Goal: Task Accomplishment & Management: Use online tool/utility

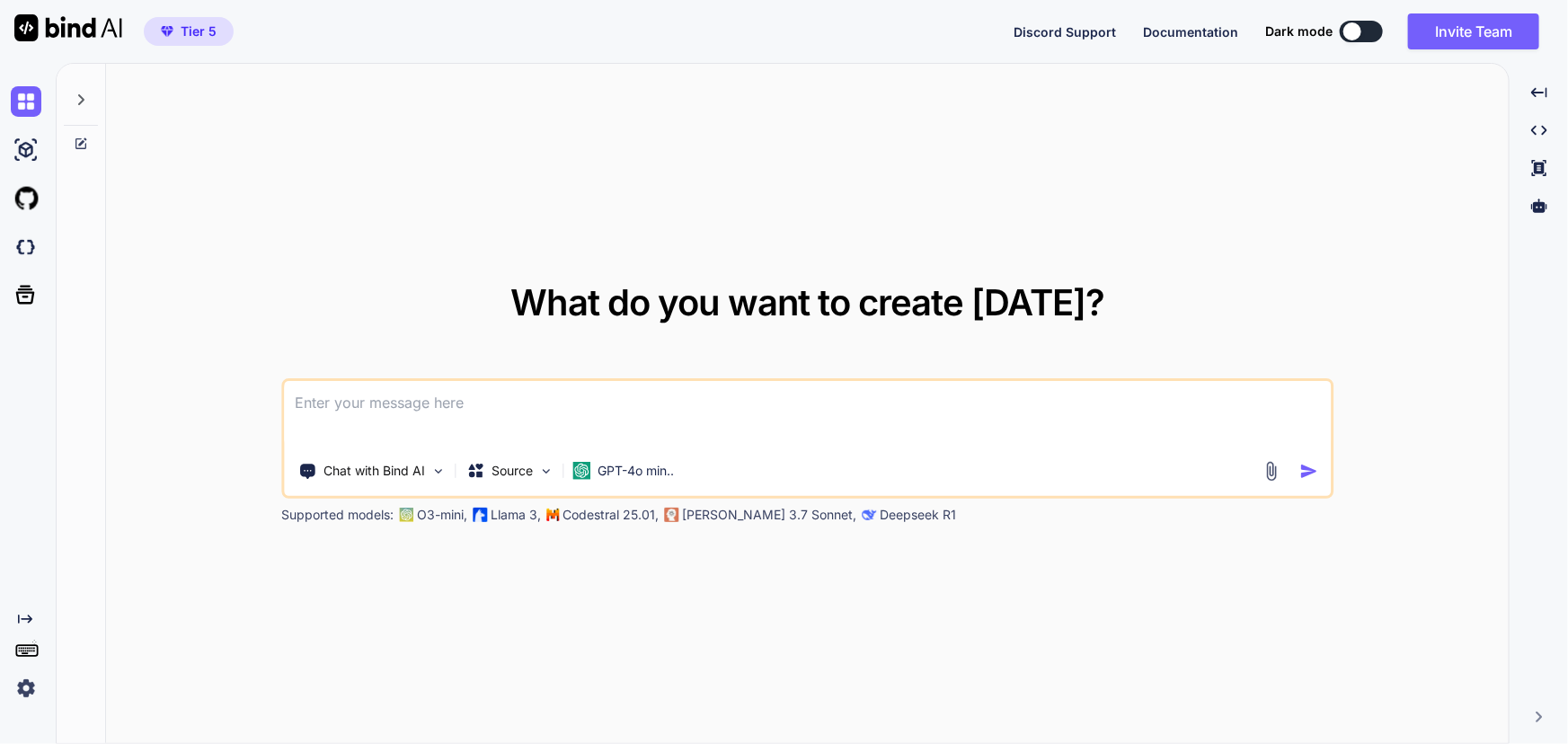
type textarea "x"
click at [29, 243] on img at bounding box center [26, 247] width 31 height 31
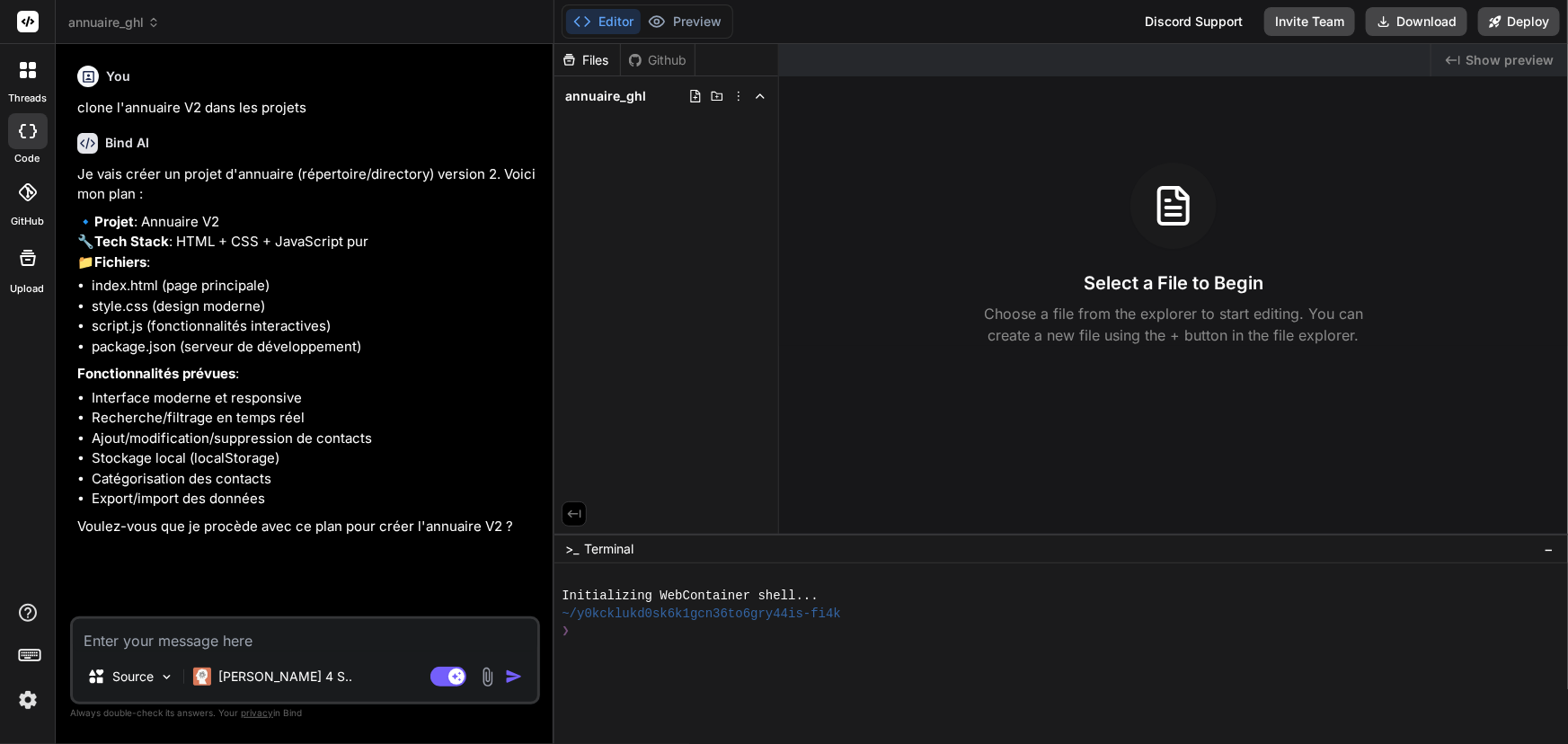
click at [659, 57] on div "Github" at bounding box center [657, 60] width 74 height 18
click at [605, 99] on span "annuaire_ghl" at bounding box center [605, 96] width 81 height 18
click at [667, 54] on div "Github" at bounding box center [657, 60] width 74 height 18
click at [627, 91] on span "annuaire_ghl" at bounding box center [605, 96] width 81 height 18
click at [627, 98] on span "annuaire_ghl" at bounding box center [605, 96] width 81 height 18
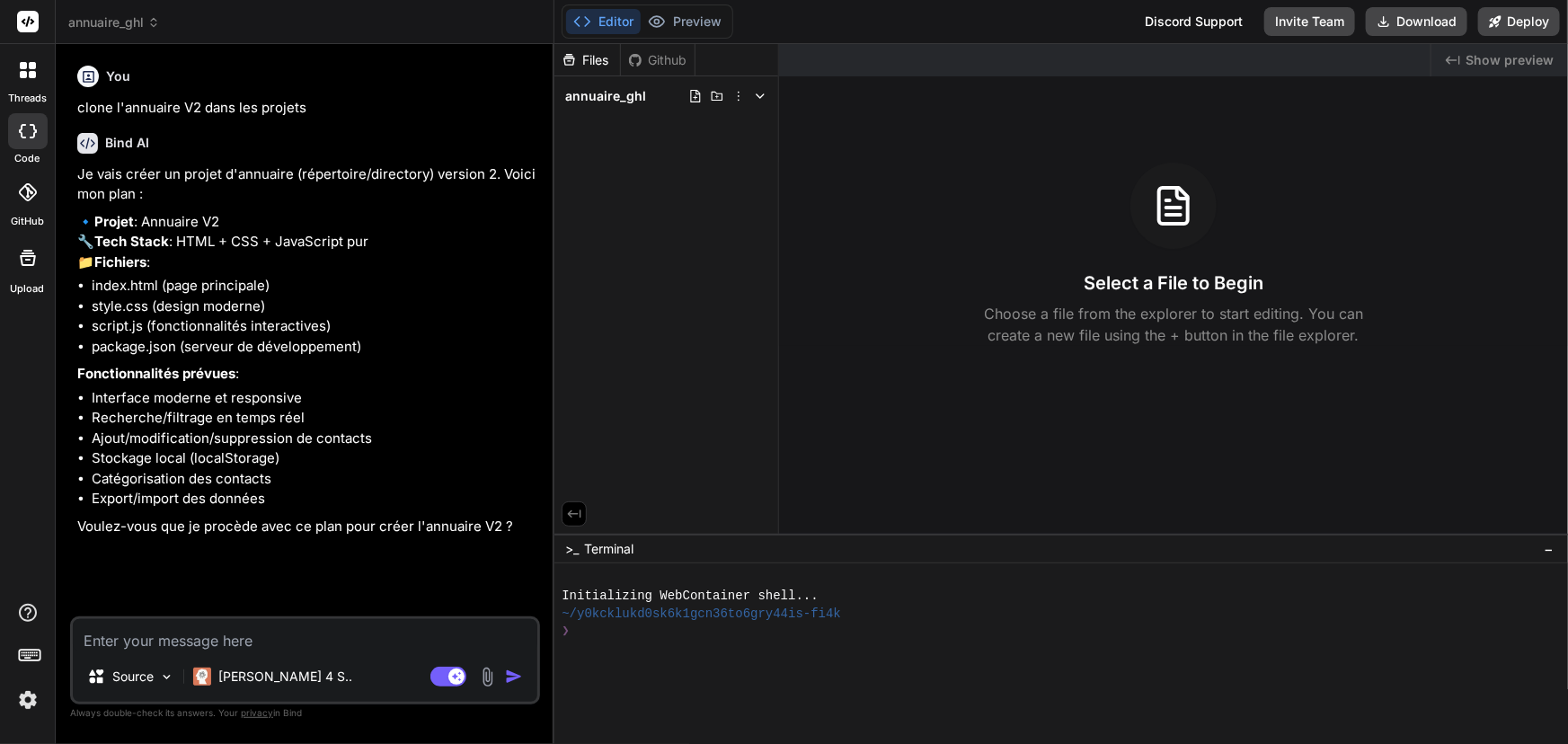
click at [117, 20] on span "annuaire_ghl" at bounding box center [113, 23] width 92 height 18
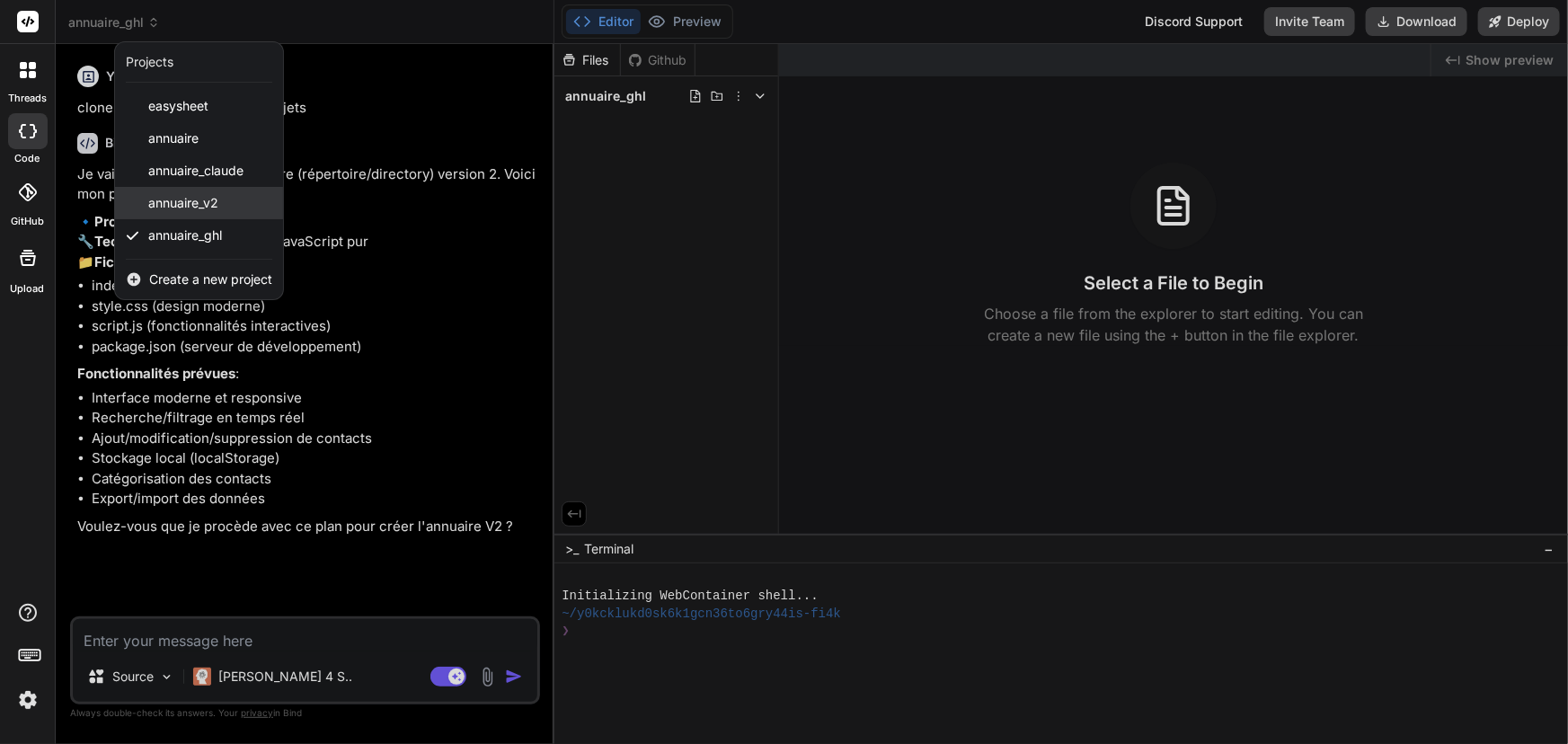
click at [164, 196] on span "annuaire_v2" at bounding box center [182, 203] width 70 height 18
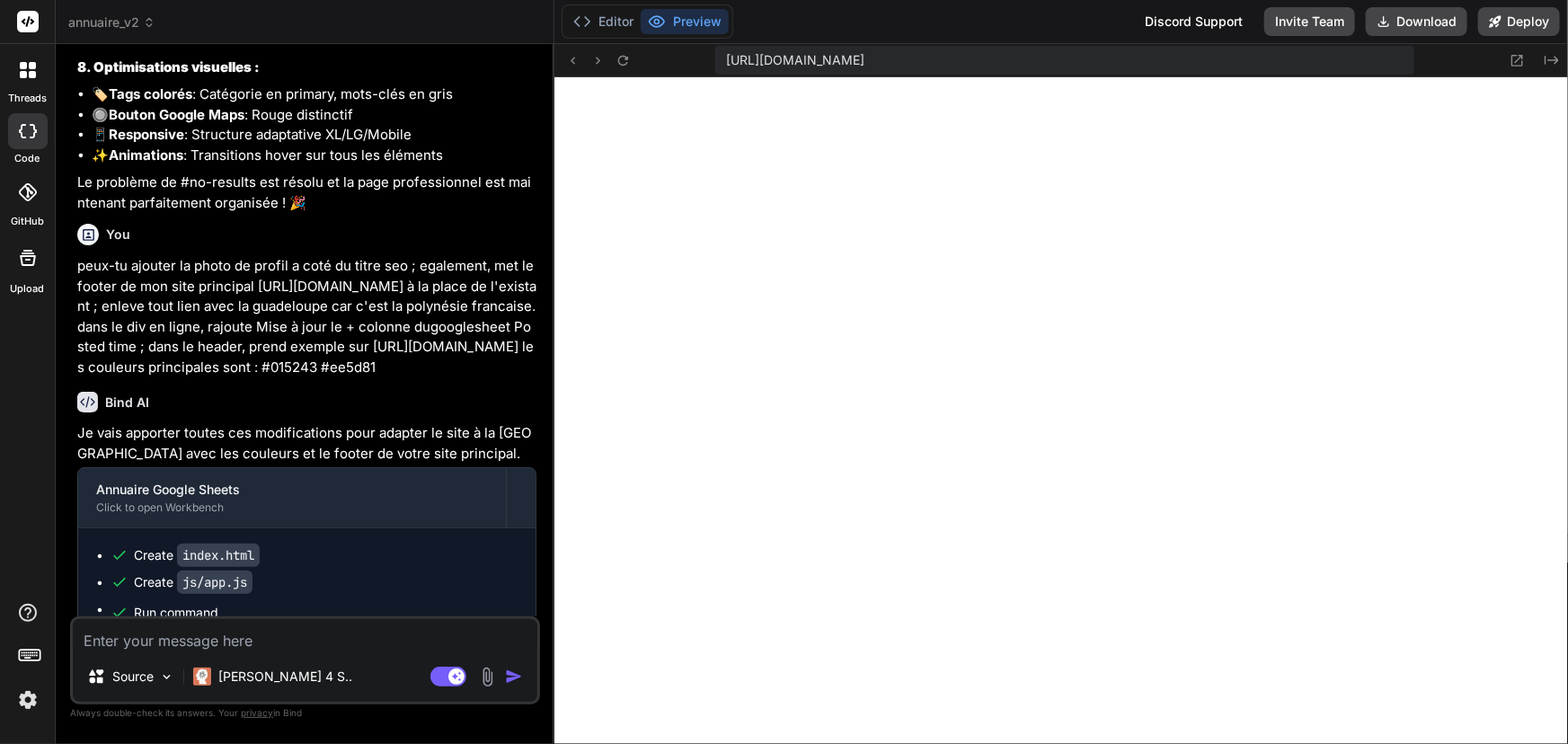
scroll to position [720, 0]
click at [25, 201] on icon at bounding box center [28, 193] width 18 height 18
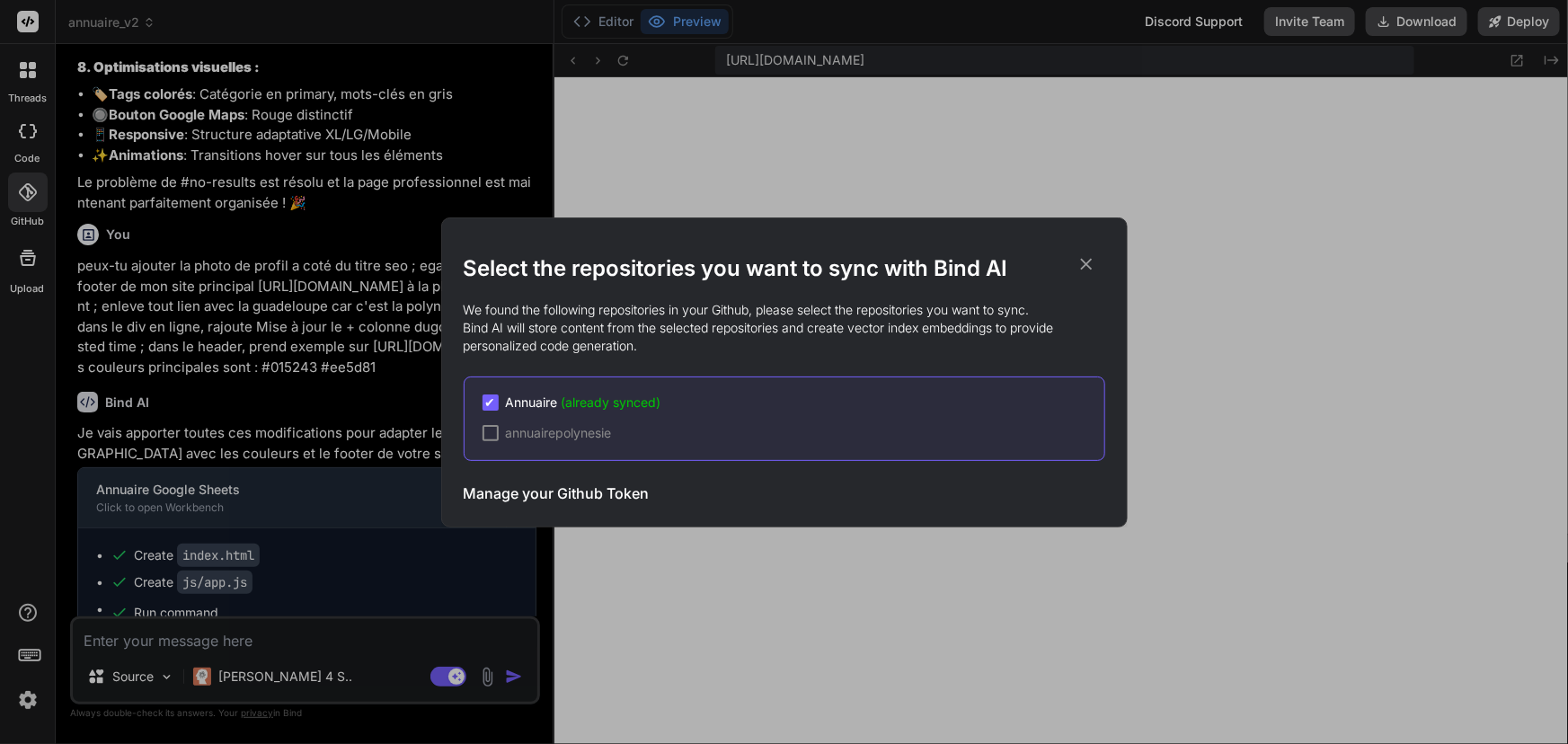
click at [491, 431] on div at bounding box center [490, 433] width 16 height 16
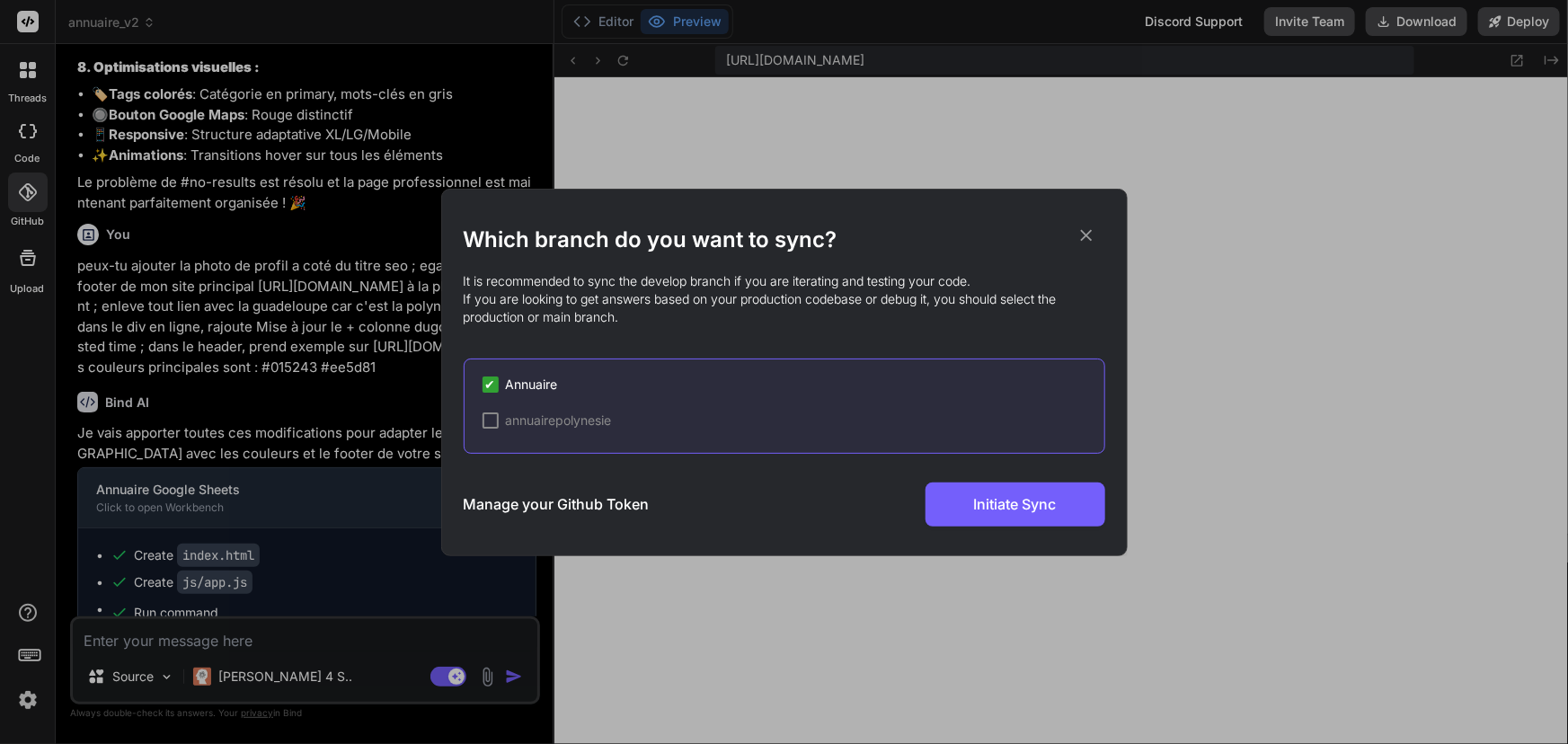
click at [491, 418] on div at bounding box center [490, 421] width 16 height 16
click at [492, 416] on span "✔" at bounding box center [490, 421] width 11 height 18
click at [1087, 241] on icon at bounding box center [1087, 235] width 20 height 20
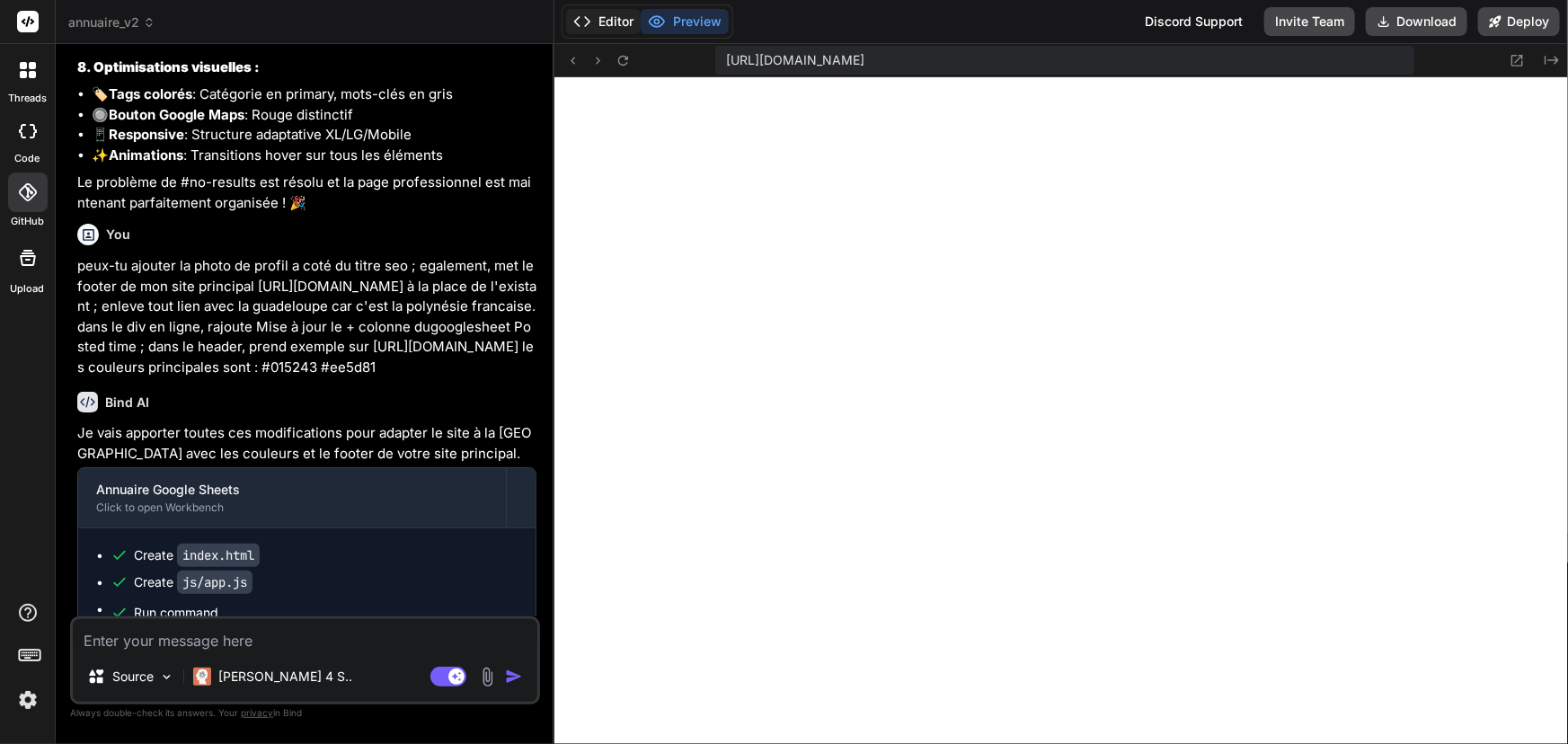
click at [619, 22] on button "Editor" at bounding box center [603, 22] width 74 height 25
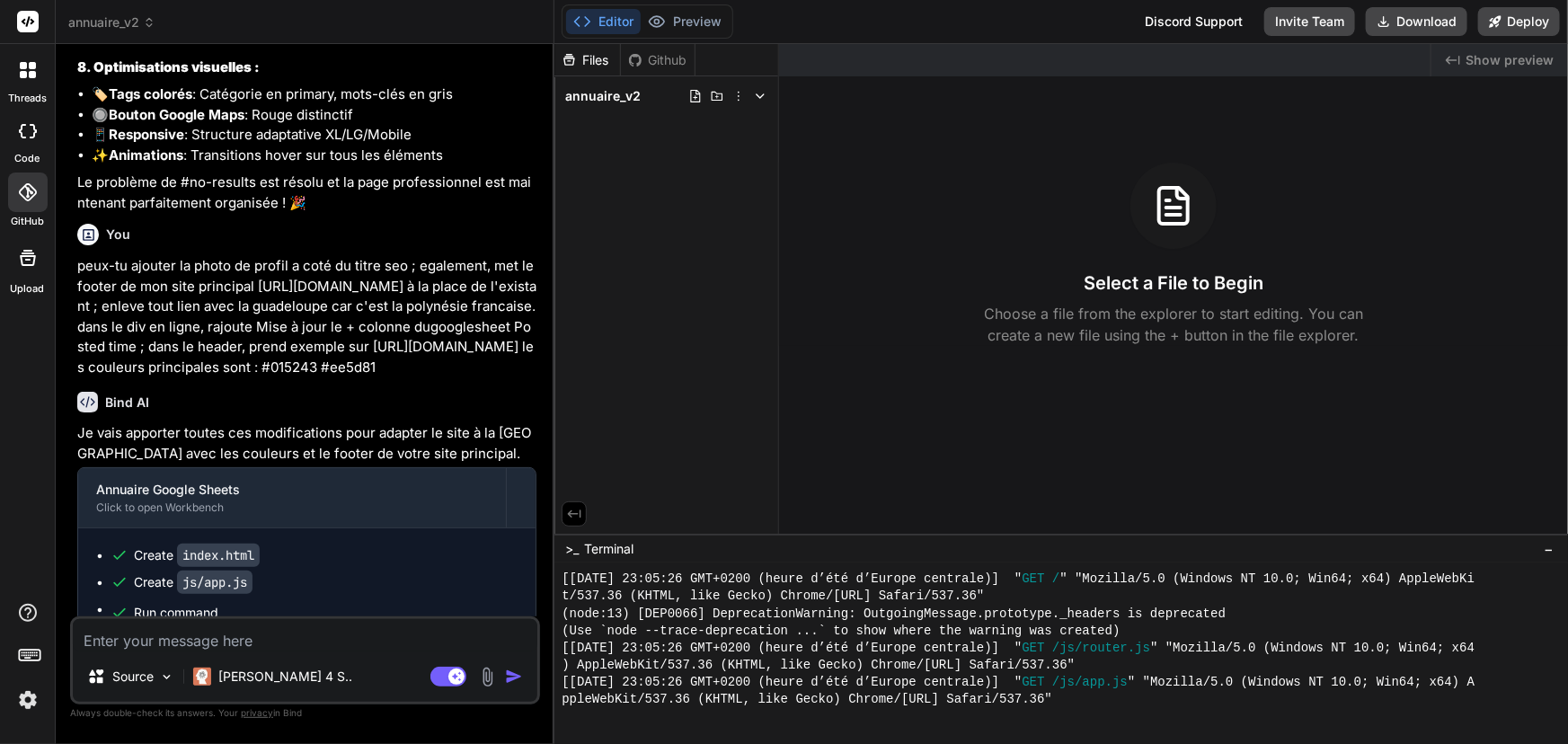
click at [675, 54] on div "Github" at bounding box center [657, 60] width 74 height 18
click at [673, 59] on div "Github" at bounding box center [657, 60] width 74 height 18
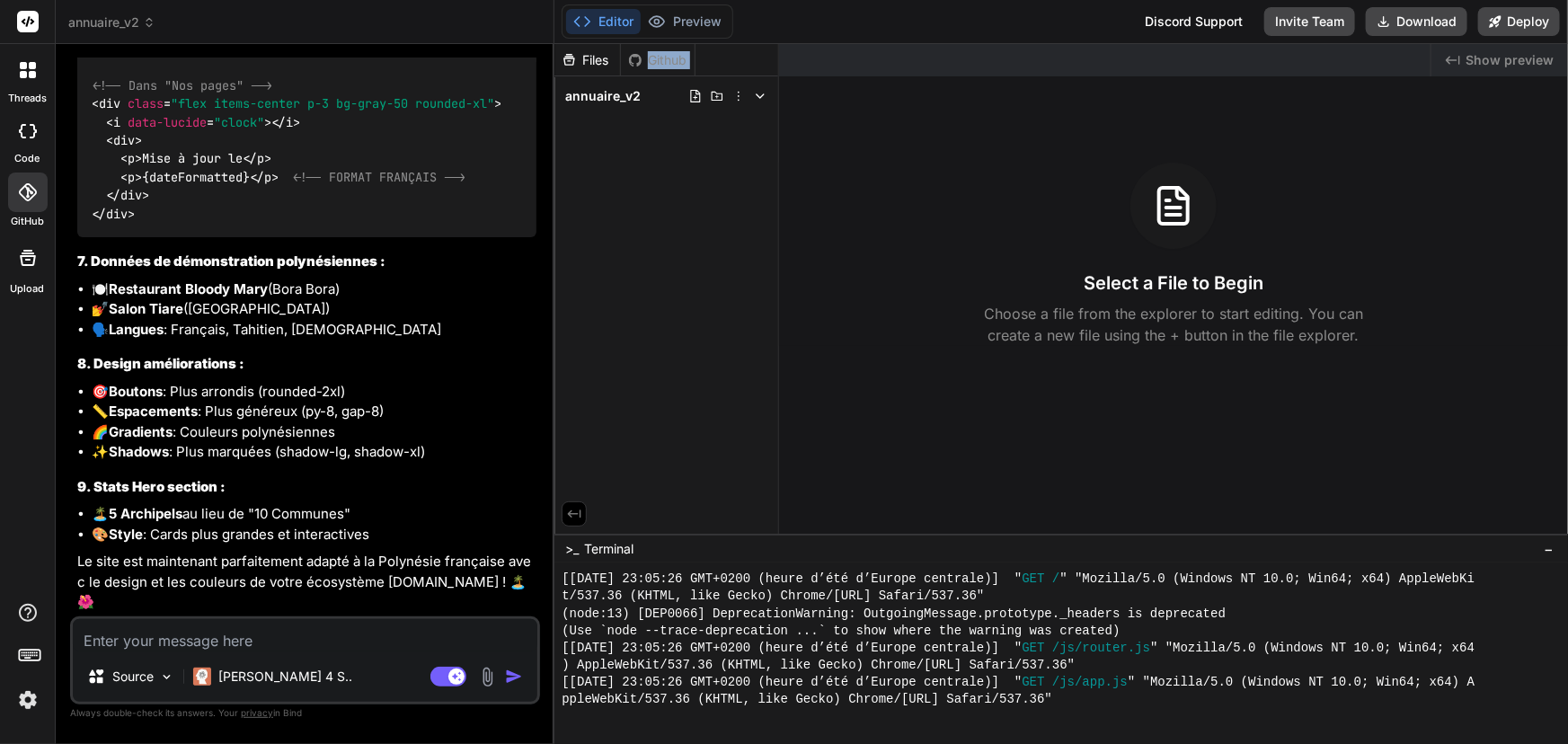
scroll to position [9022, 0]
click at [638, 94] on div "annuaire_v2" at bounding box center [666, 96] width 210 height 25
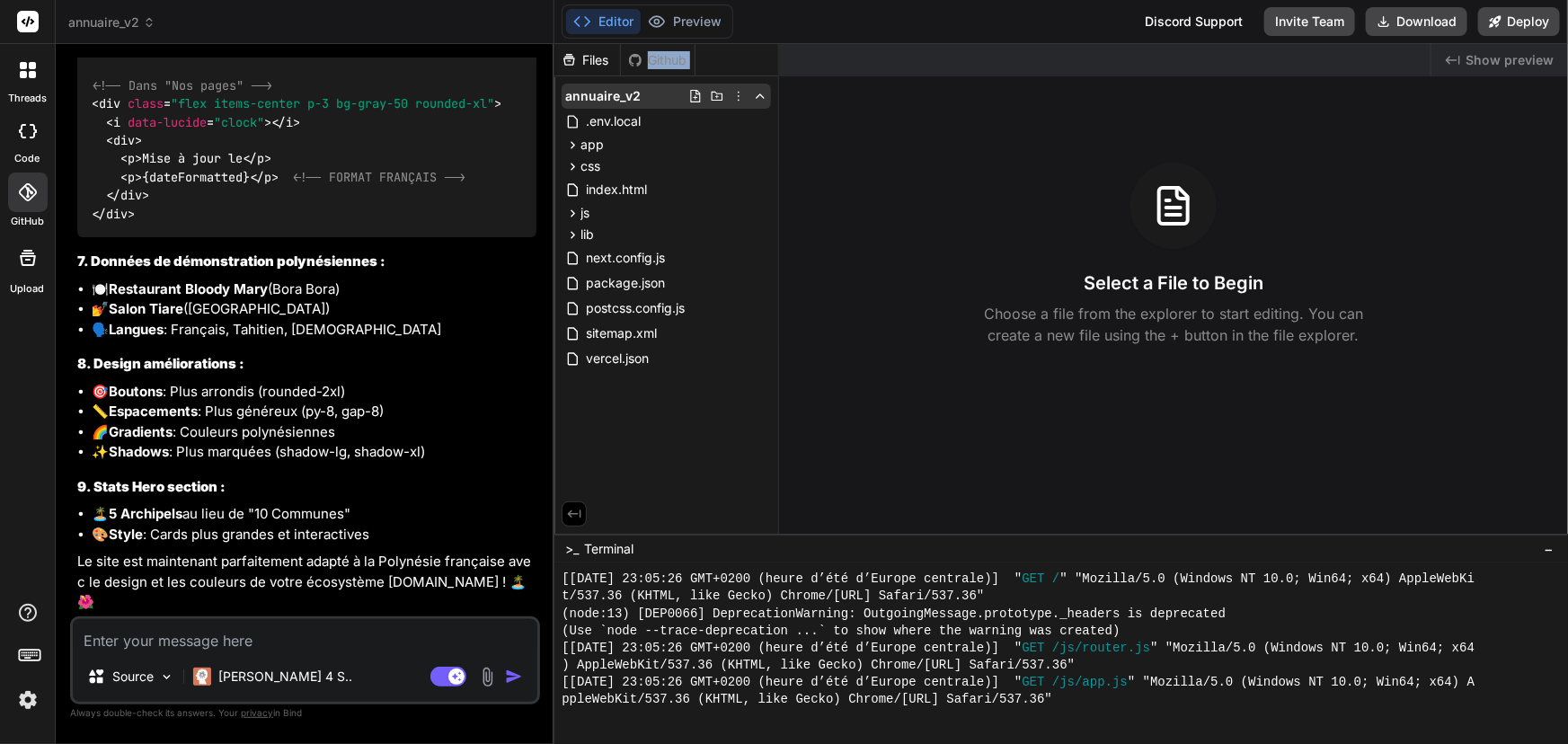
click at [738, 97] on icon at bounding box center [739, 96] width 15 height 15
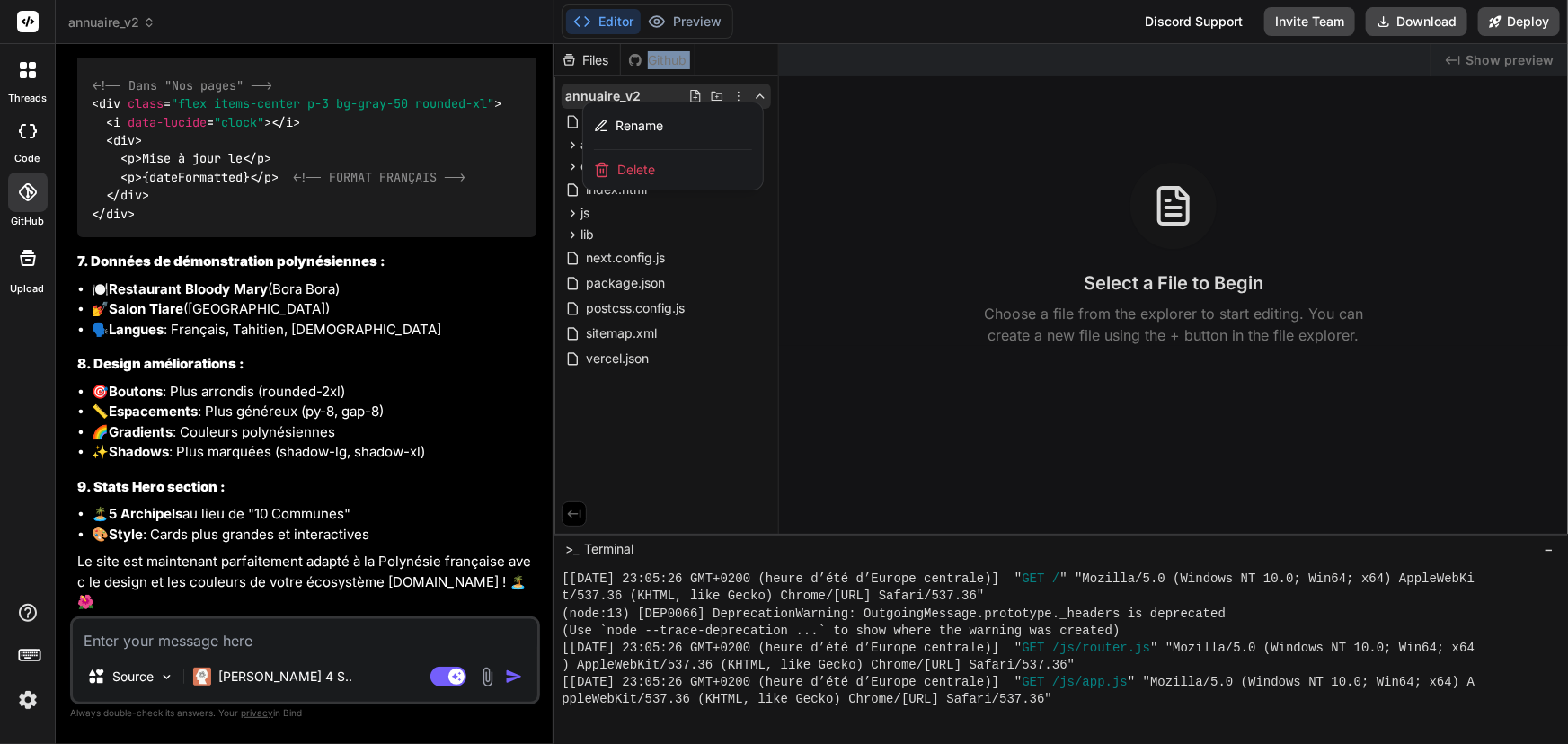
click at [738, 94] on div at bounding box center [1061, 393] width 1013 height 700
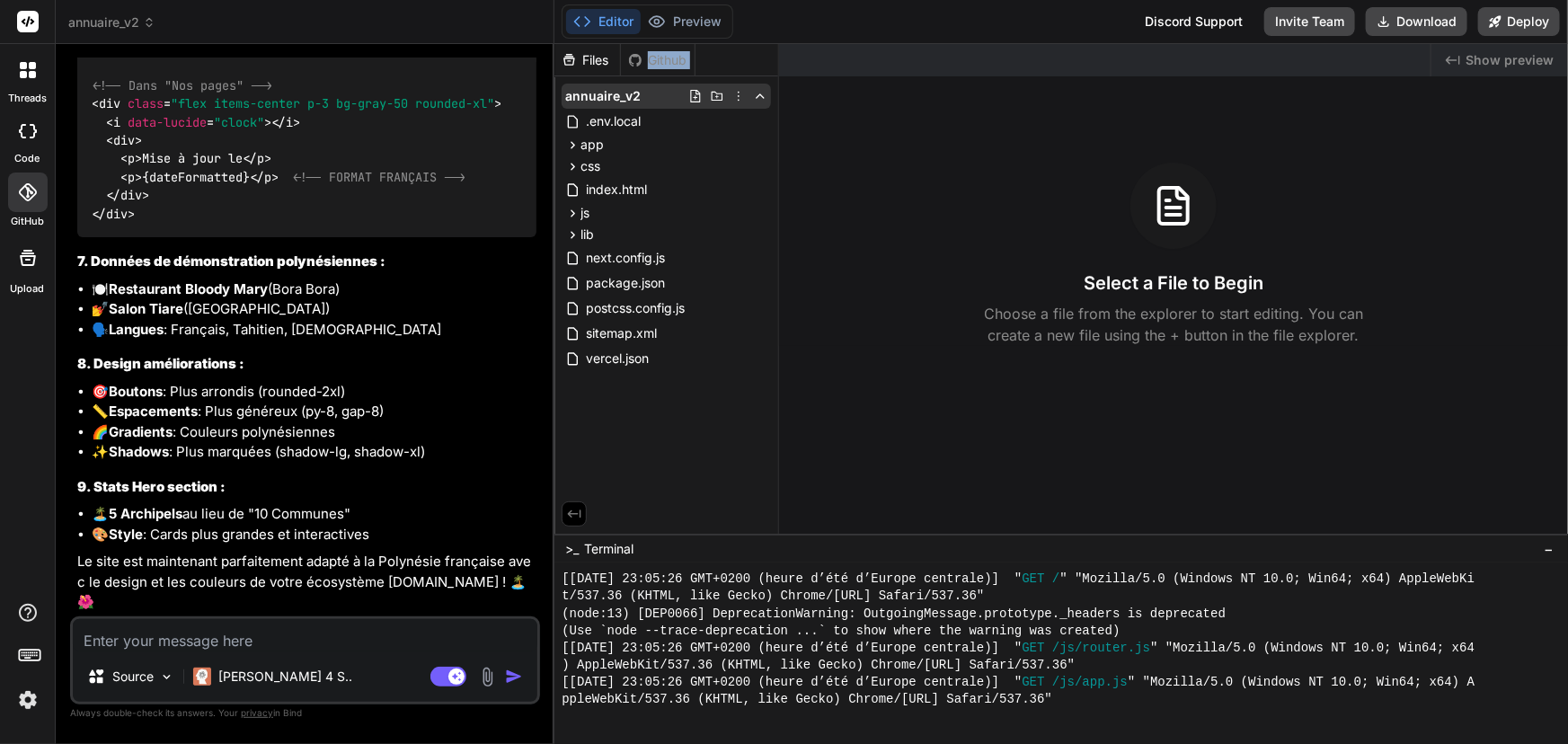
click at [620, 93] on span "annuaire_v2" at bounding box center [602, 96] width 75 height 18
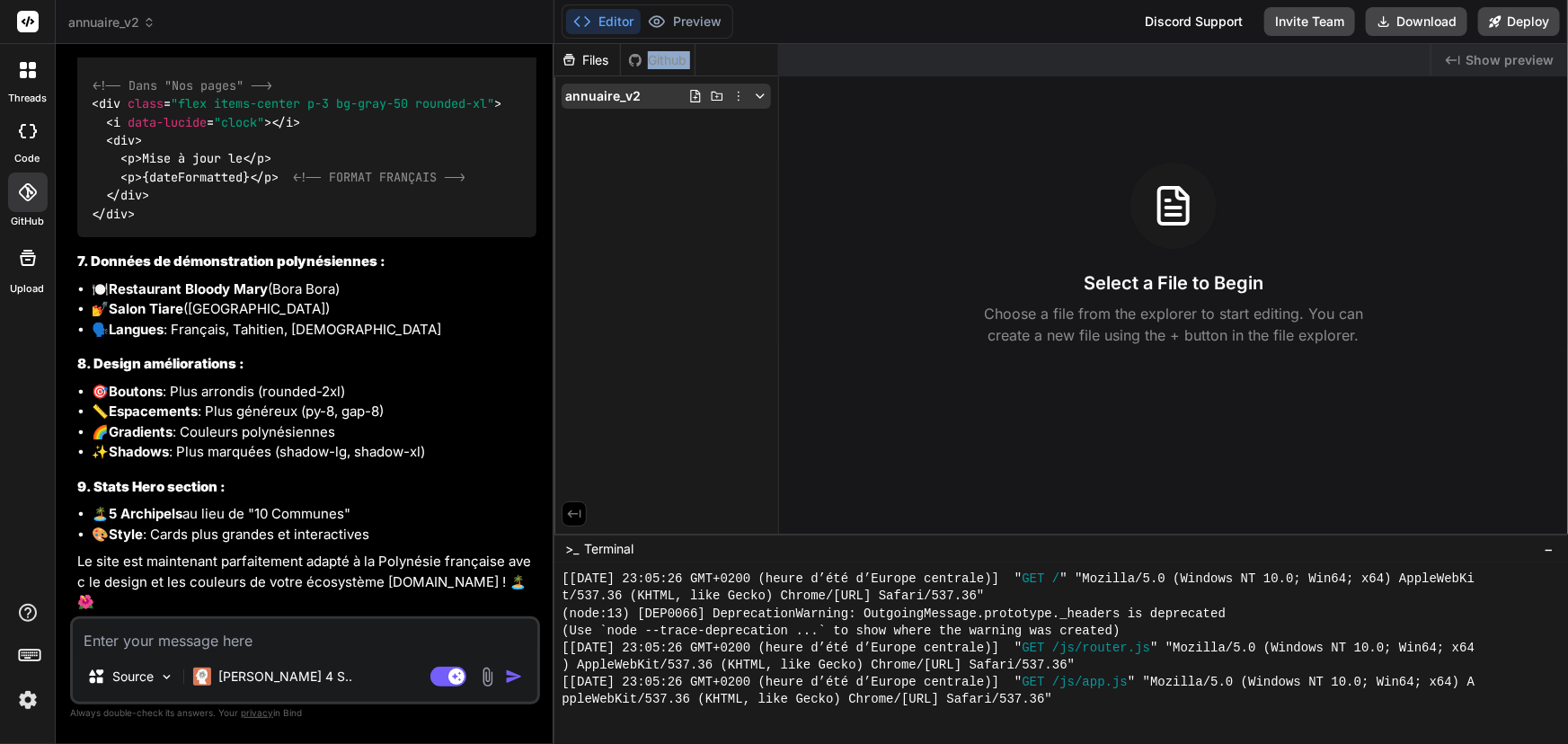
click at [621, 93] on span "annuaire_v2" at bounding box center [602, 96] width 75 height 18
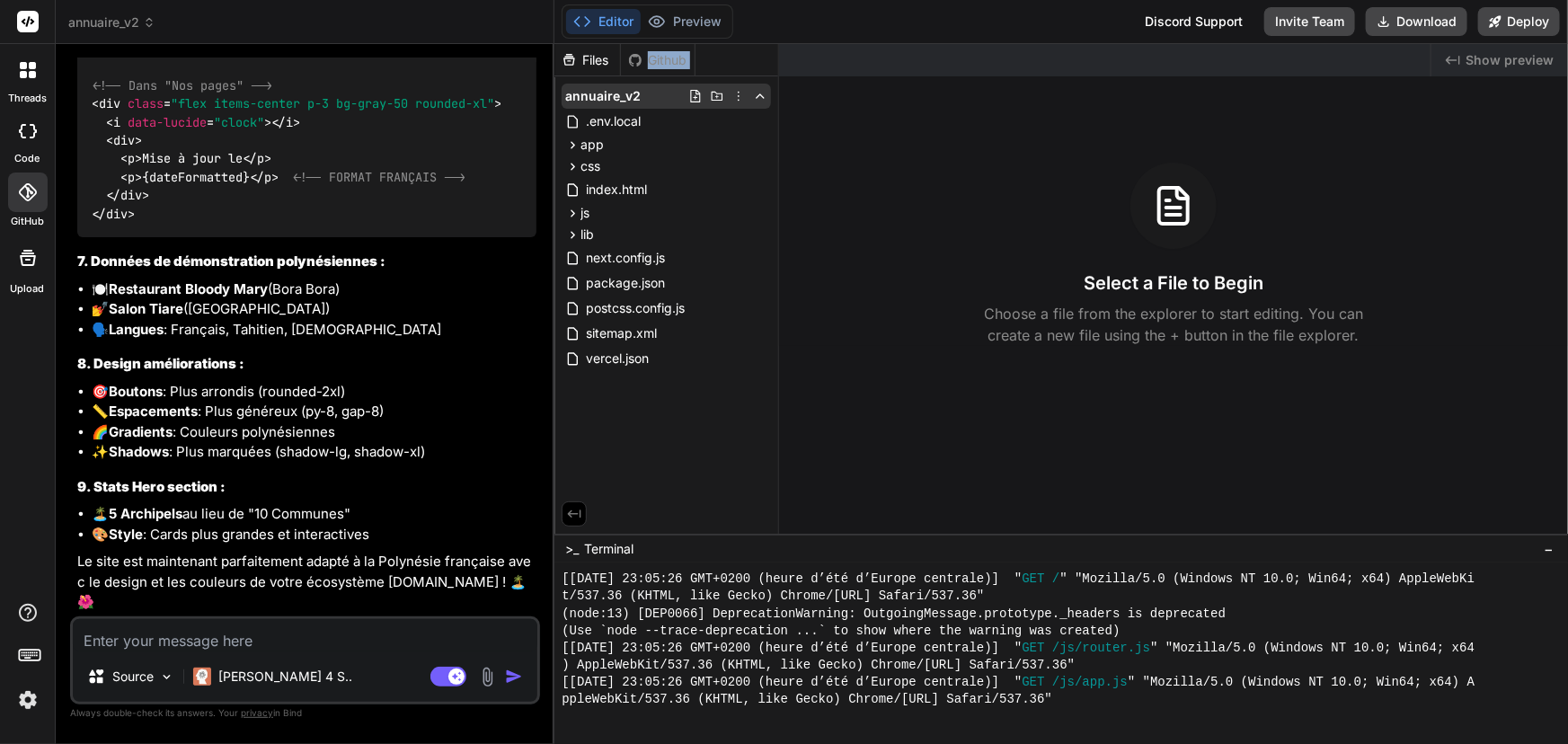
drag, startPoint x: 621, startPoint y: 93, endPoint x: 611, endPoint y: 98, distance: 11.2
click at [611, 98] on span "annuaire_v2" at bounding box center [602, 96] width 75 height 18
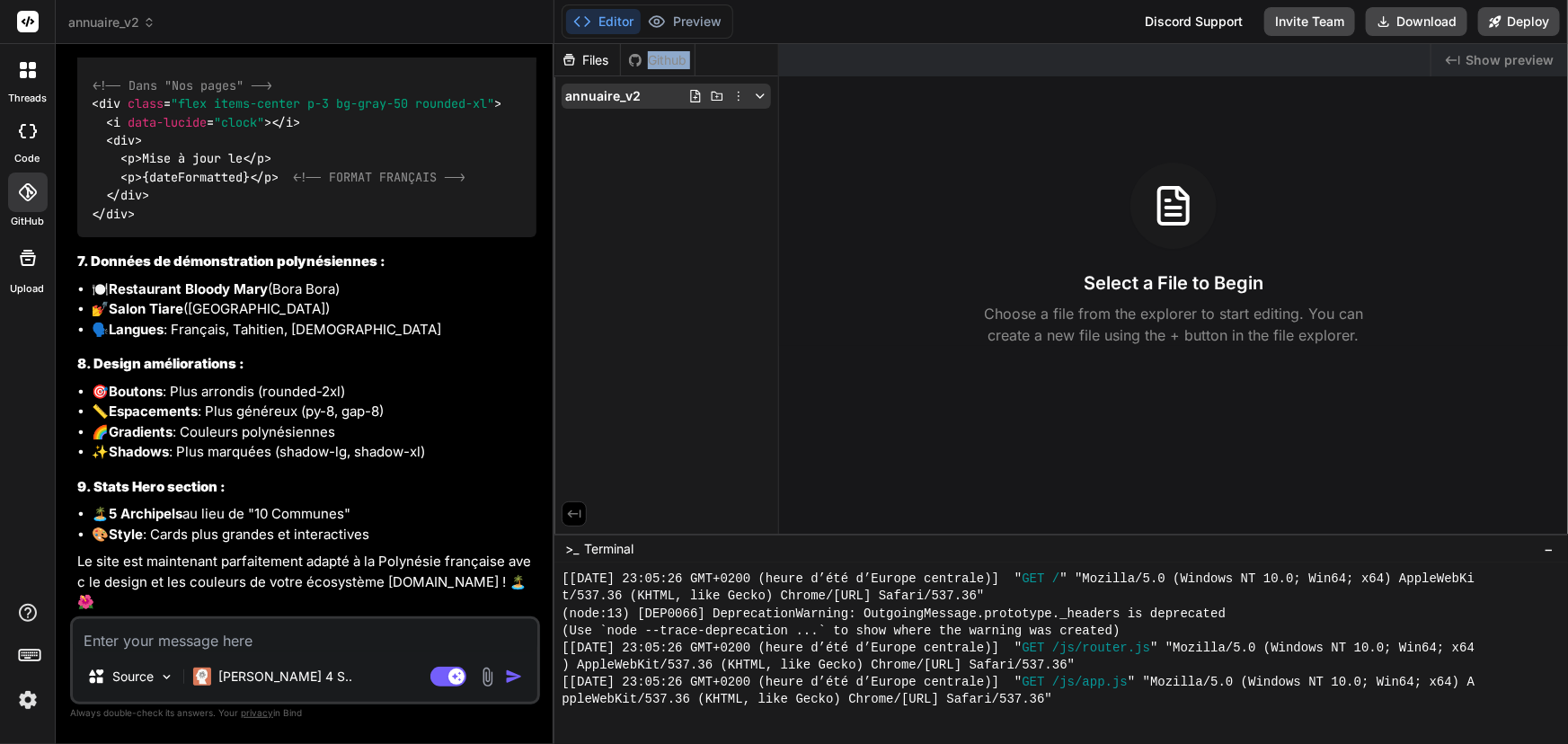
click at [722, 95] on icon at bounding box center [717, 96] width 15 height 15
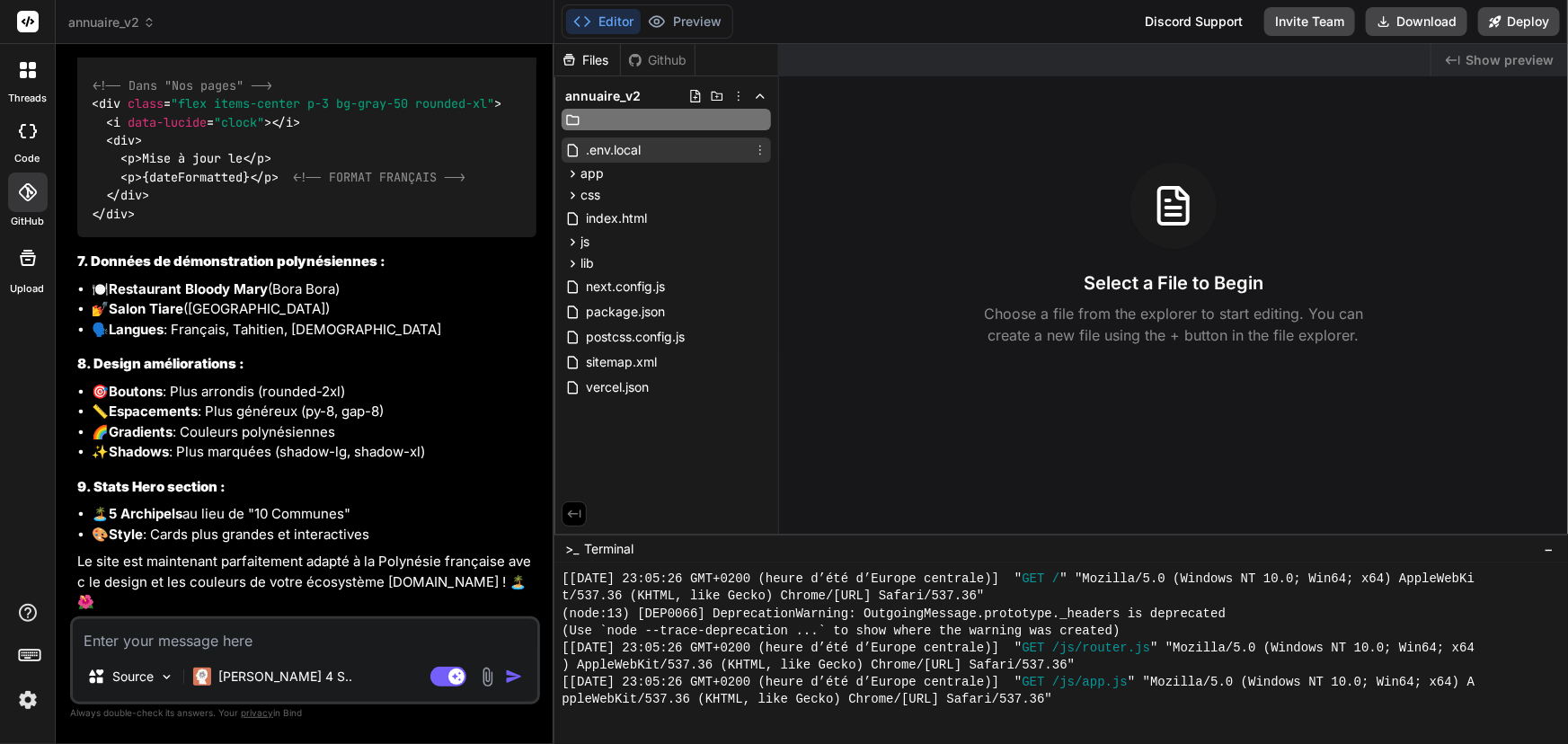
click at [723, 151] on div ".env.local" at bounding box center [666, 150] width 210 height 25
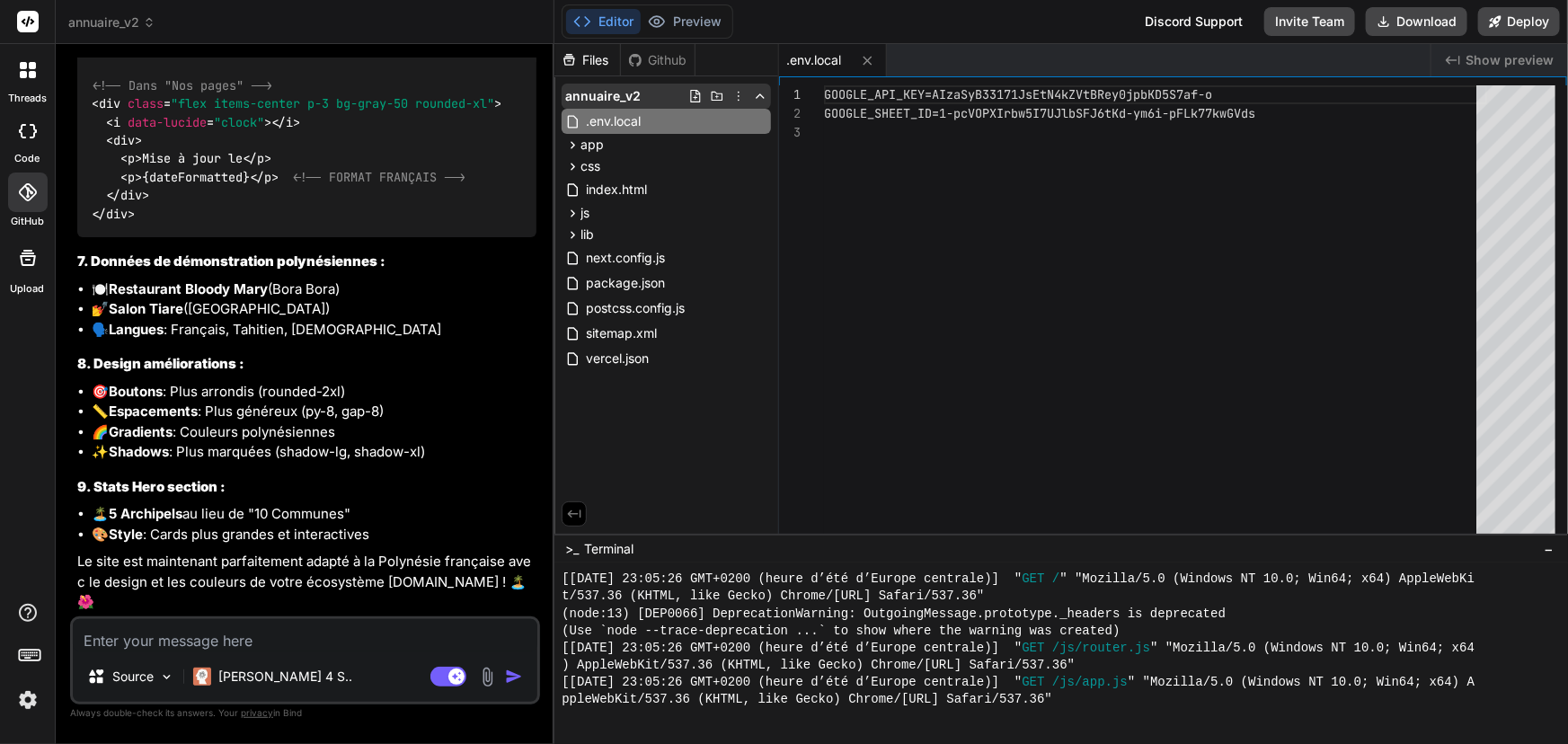
click at [737, 94] on icon at bounding box center [739, 96] width 15 height 15
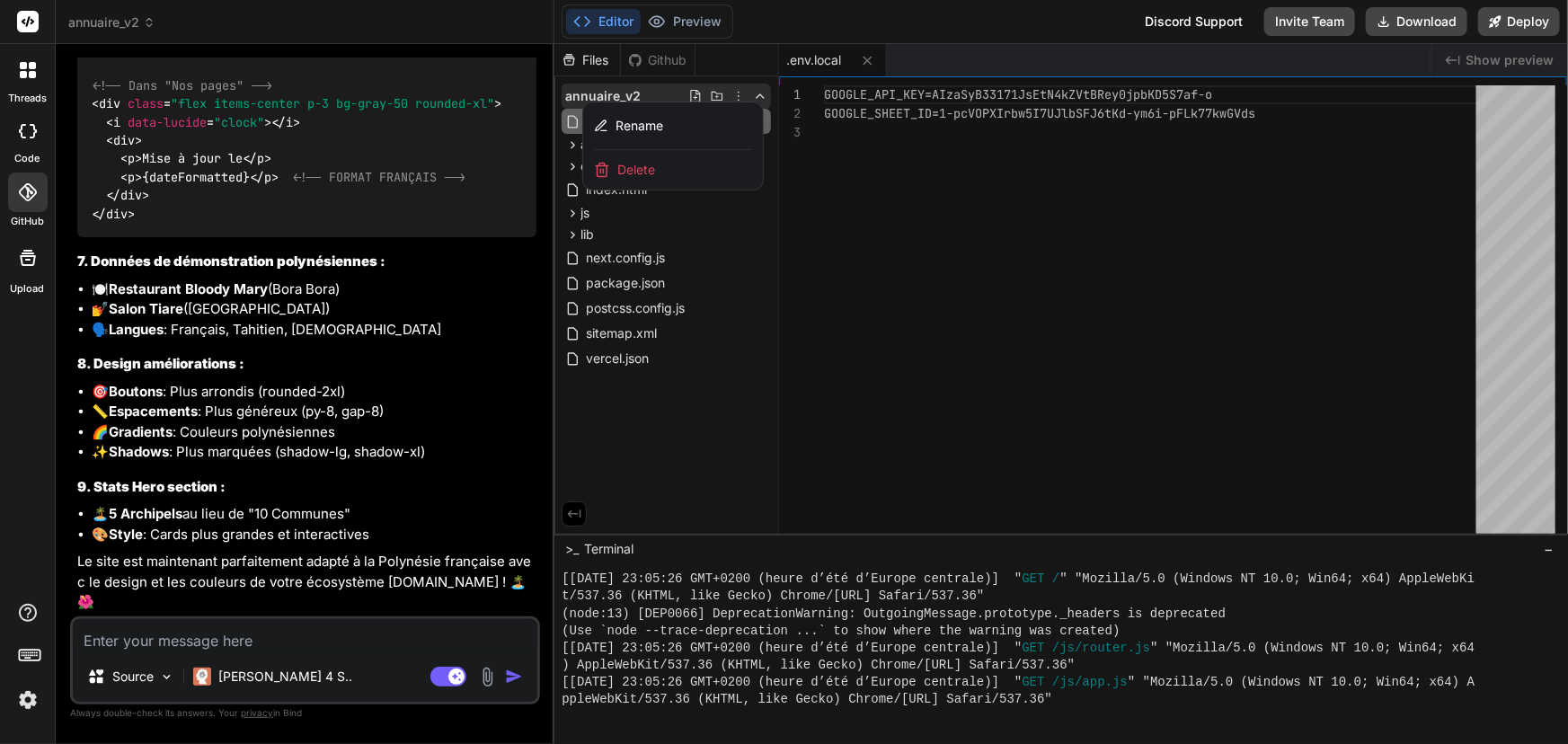
click at [715, 96] on div at bounding box center [1061, 393] width 1013 height 700
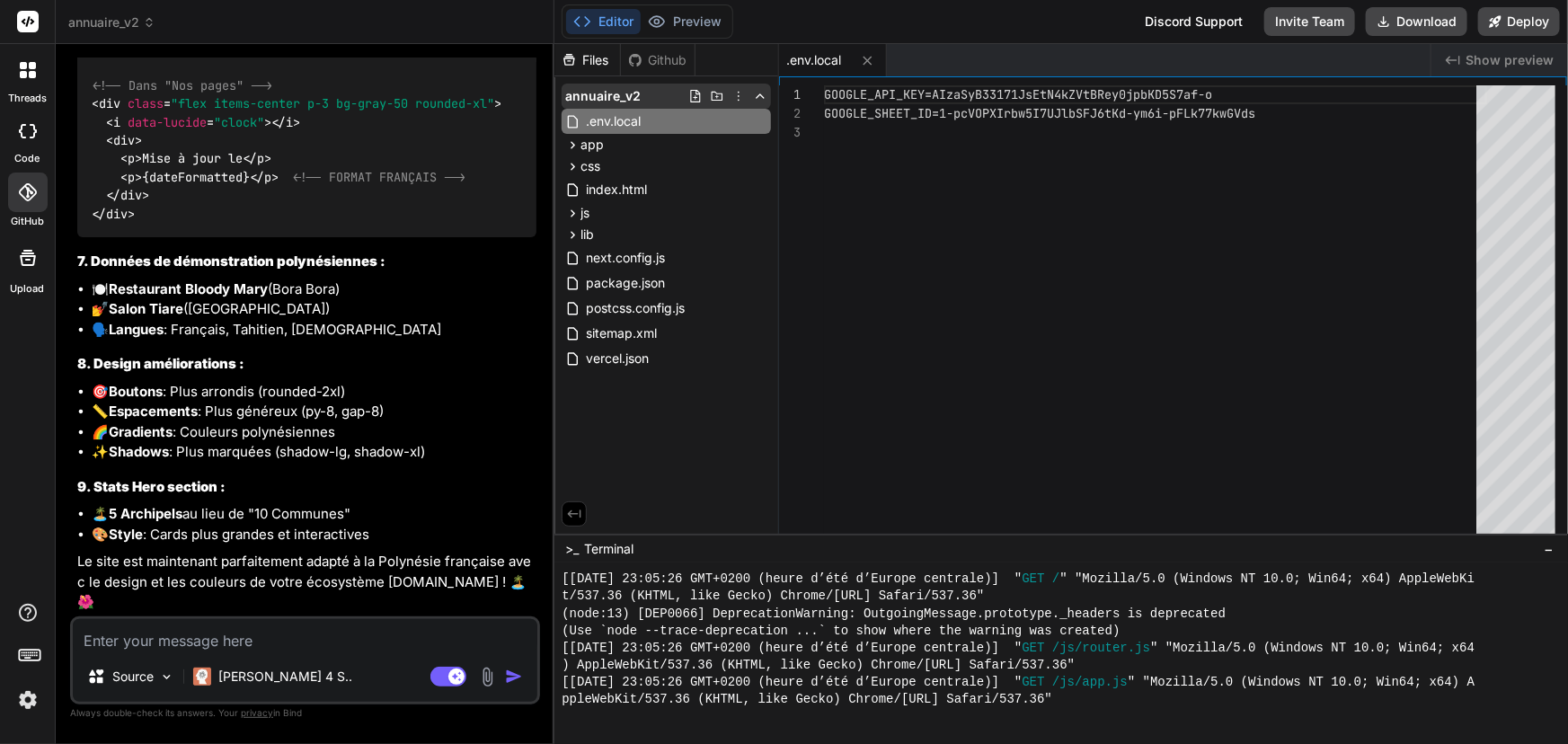
click at [695, 97] on icon at bounding box center [695, 96] width 10 height 13
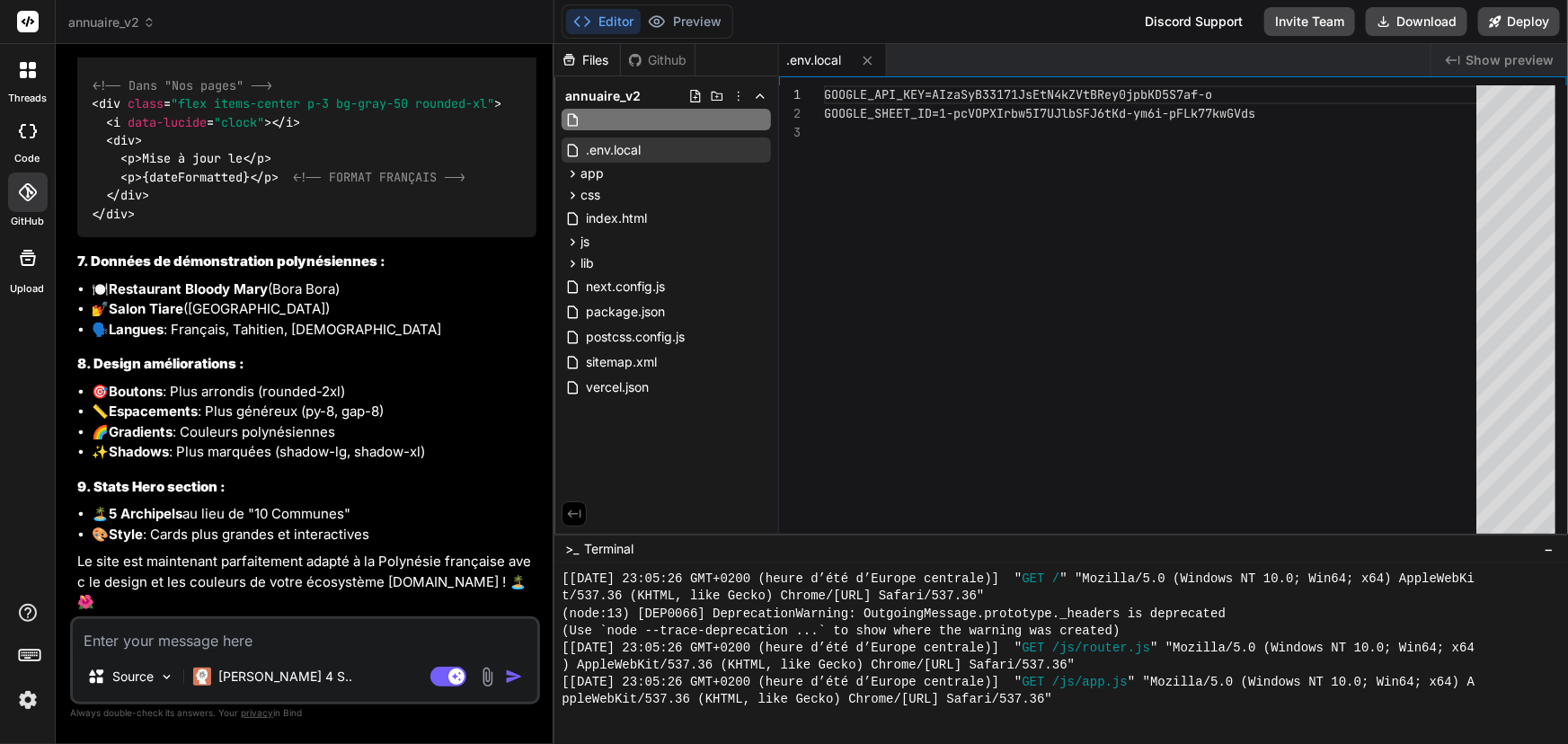
click at [725, 158] on div ".env.local" at bounding box center [666, 150] width 210 height 25
click at [585, 515] on button at bounding box center [575, 514] width 25 height 25
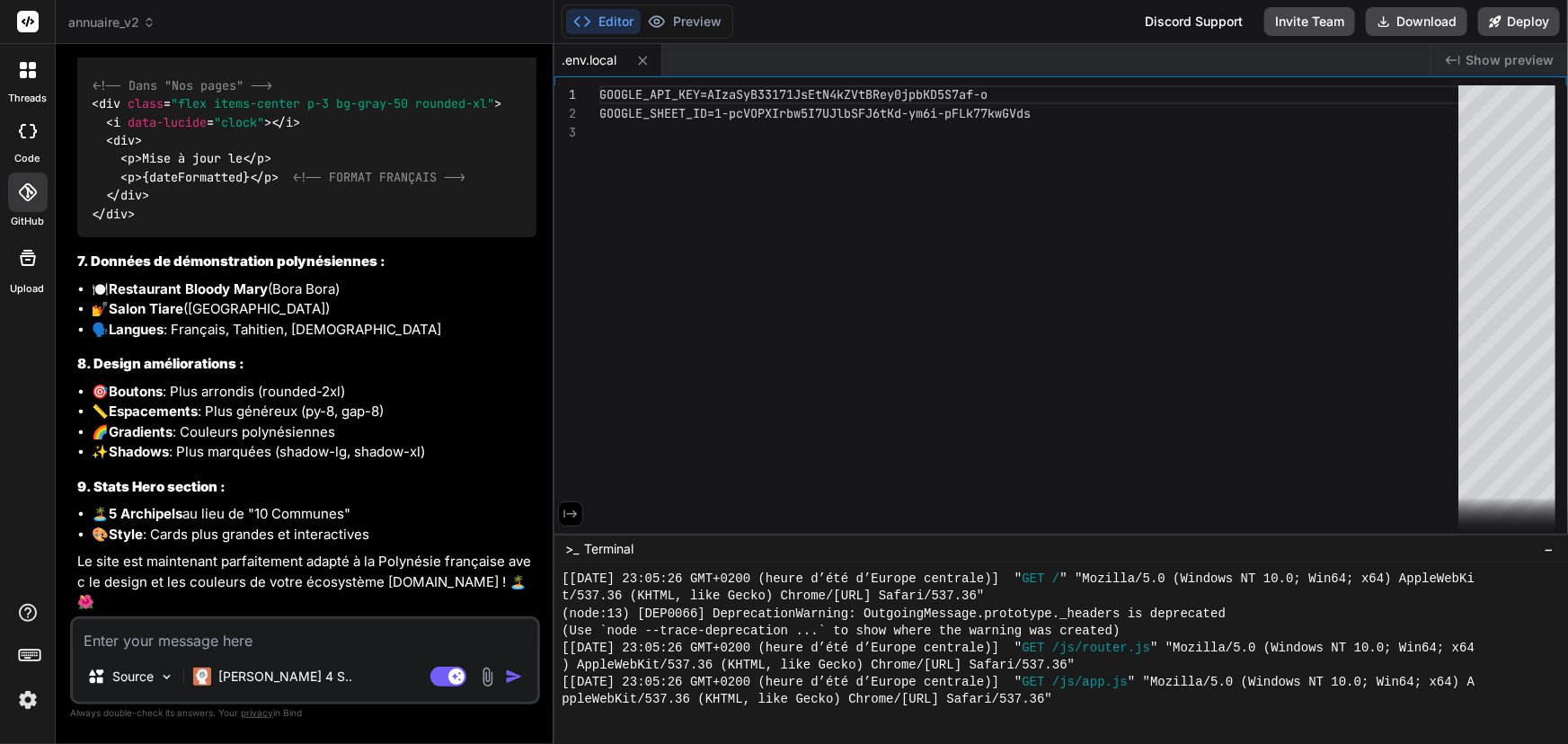
click at [619, 25] on button "Editor" at bounding box center [603, 22] width 74 height 25
click at [1395, 29] on button "Download" at bounding box center [1416, 22] width 102 height 29
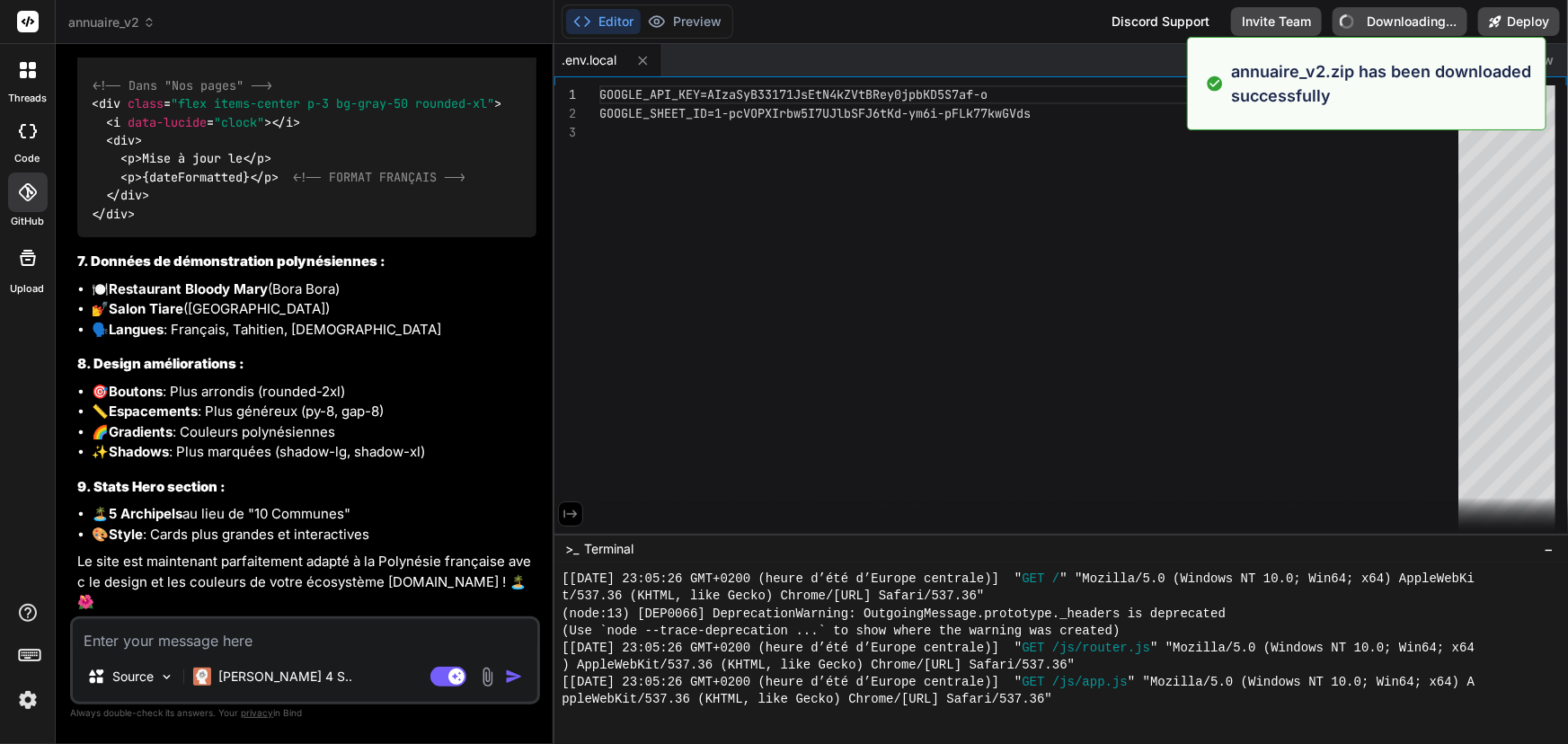
type textarea "x"
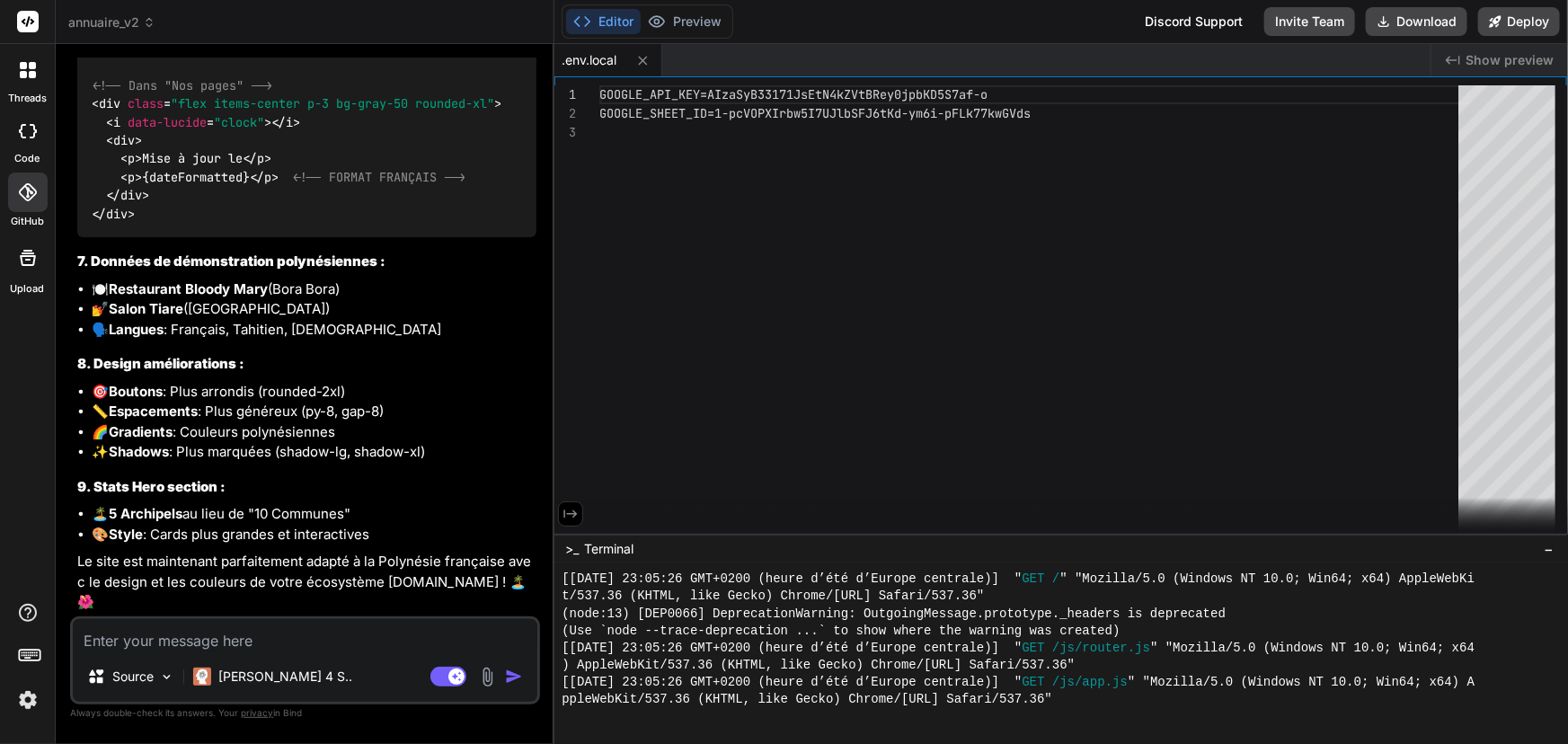
click at [19, 194] on icon at bounding box center [28, 193] width 18 height 18
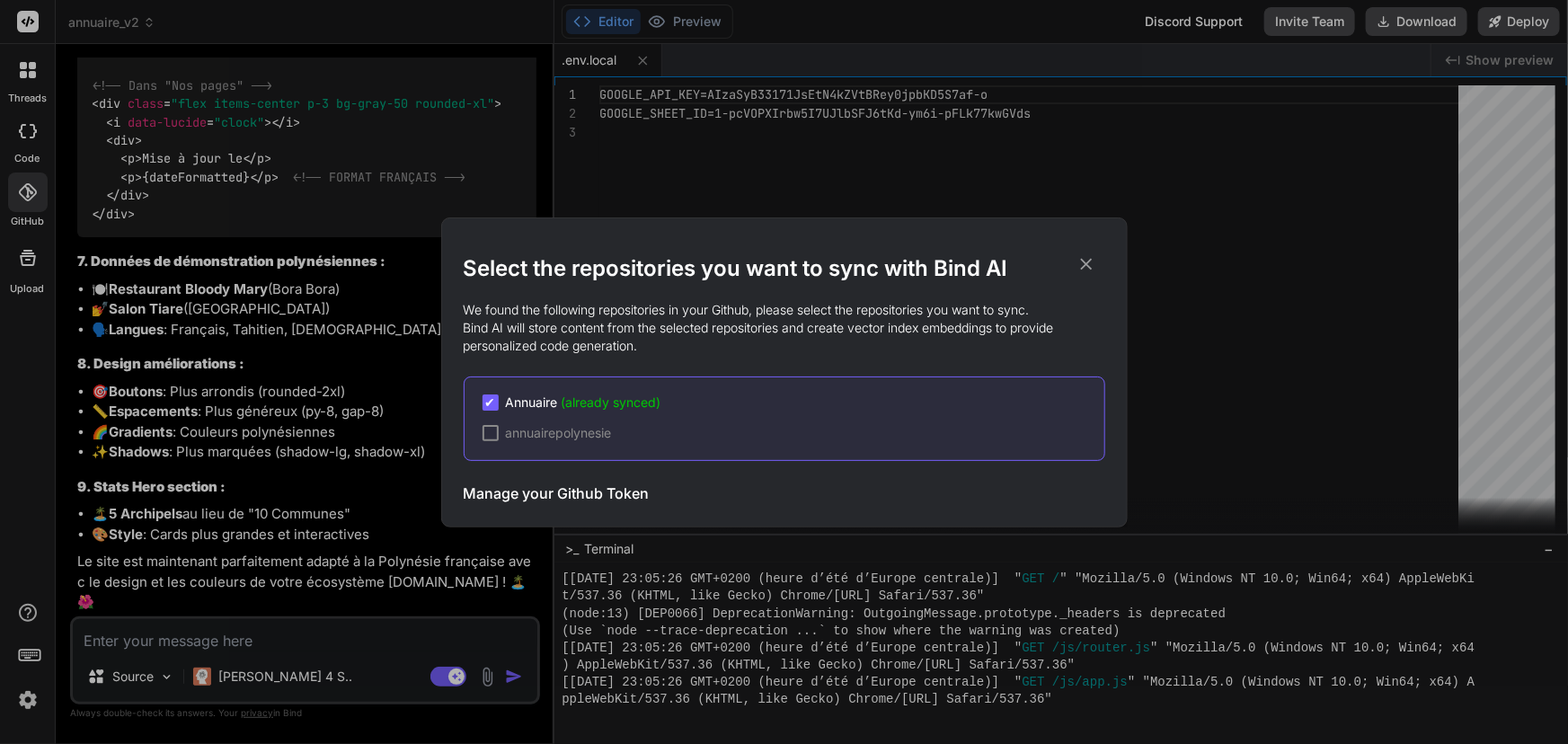
click at [1089, 261] on icon at bounding box center [1086, 263] width 12 height 12
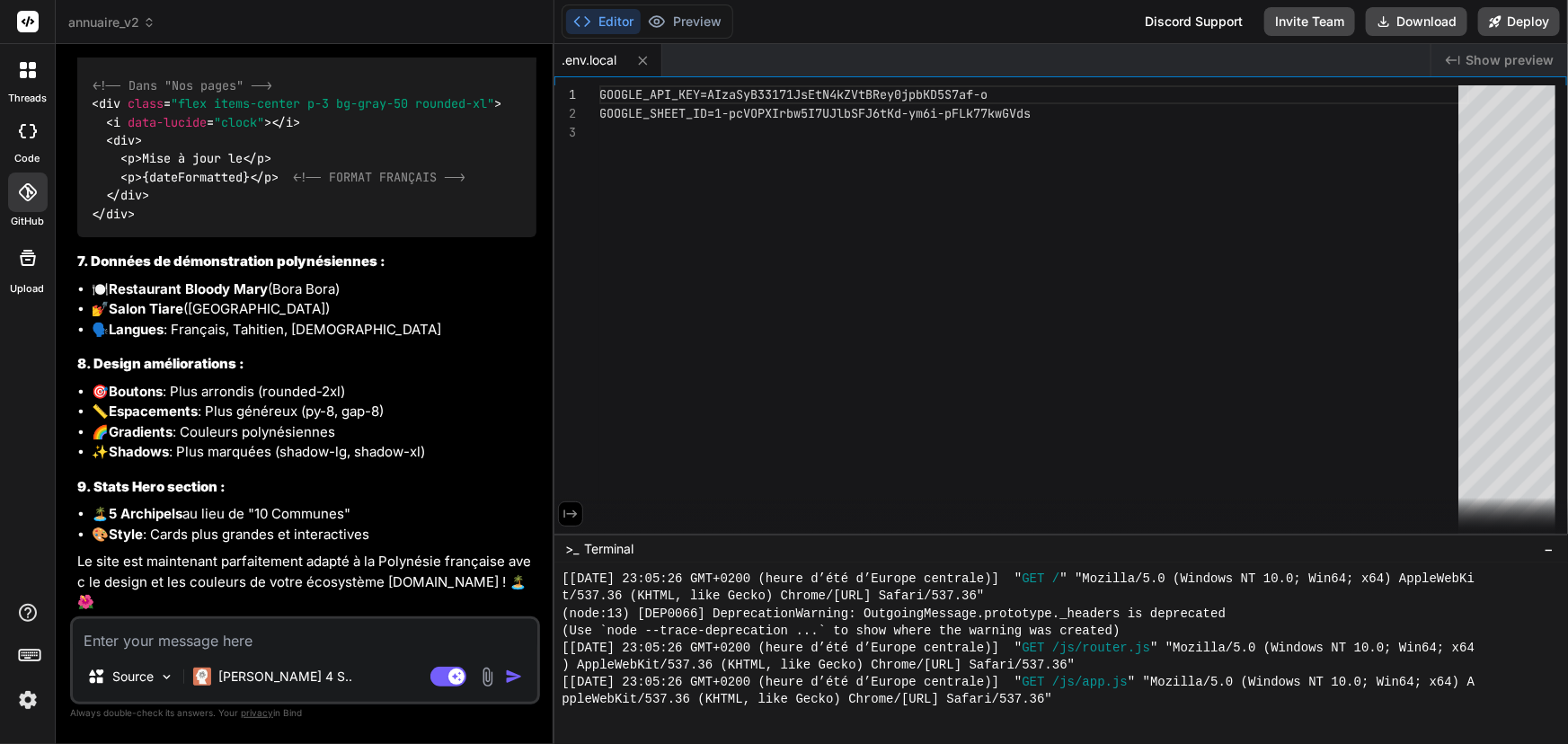
click at [26, 192] on icon at bounding box center [28, 193] width 18 height 18
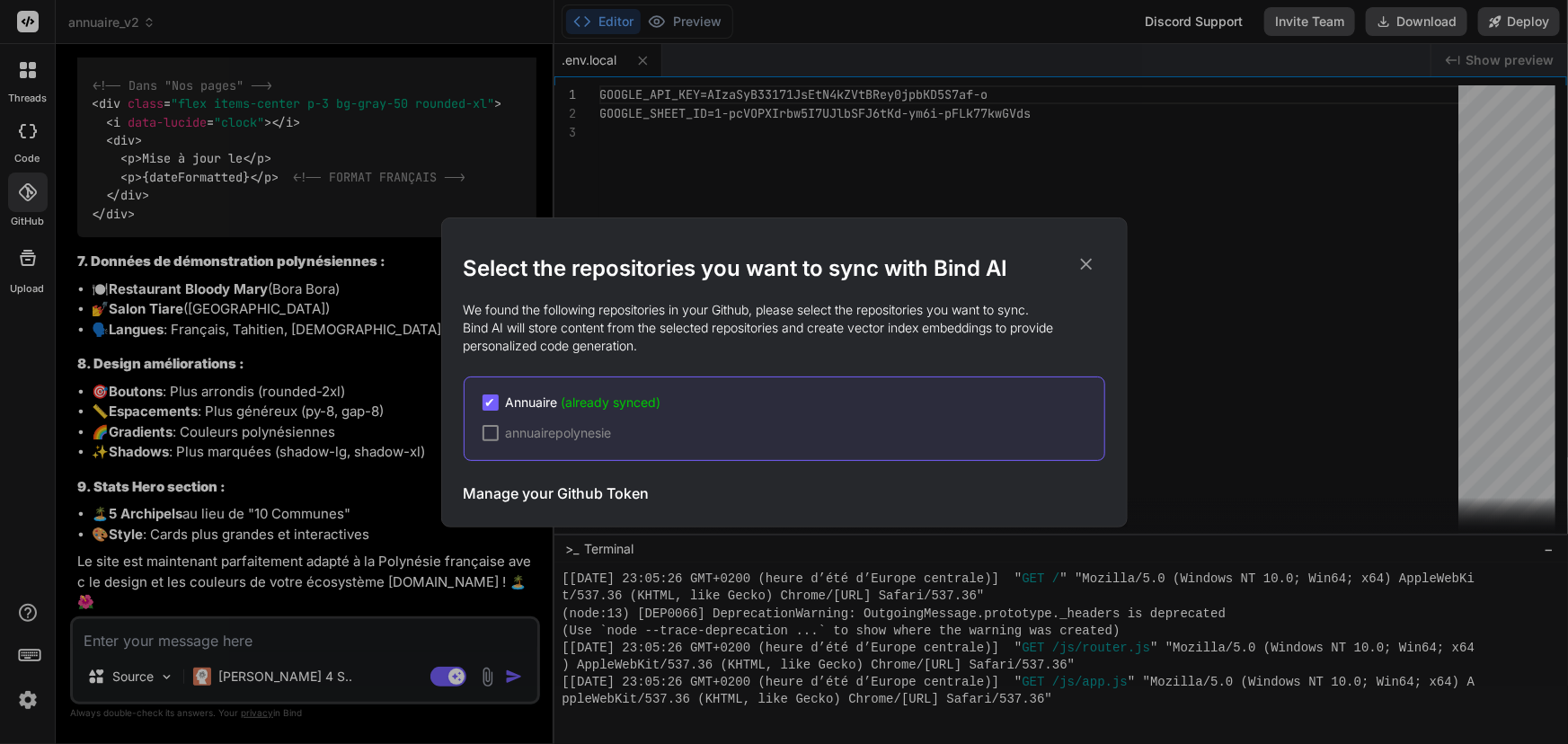
drag, startPoint x: 493, startPoint y: 310, endPoint x: 1072, endPoint y: 343, distance: 579.9
click at [1072, 343] on p "We found the following repositories in your Github, please select the repositor…" at bounding box center [784, 328] width 642 height 54
click at [1092, 269] on icon at bounding box center [1087, 264] width 20 height 20
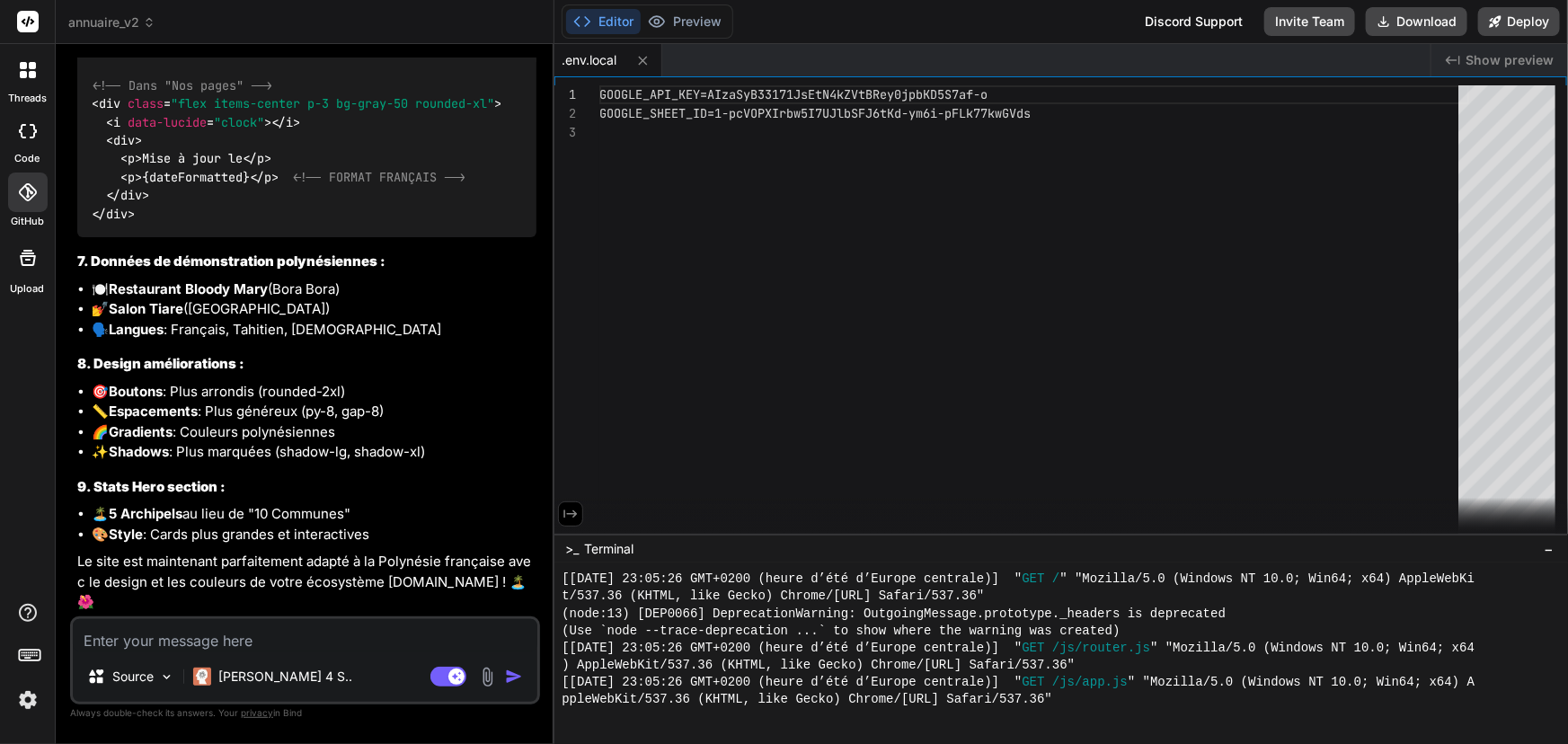
scroll to position [9267, 0]
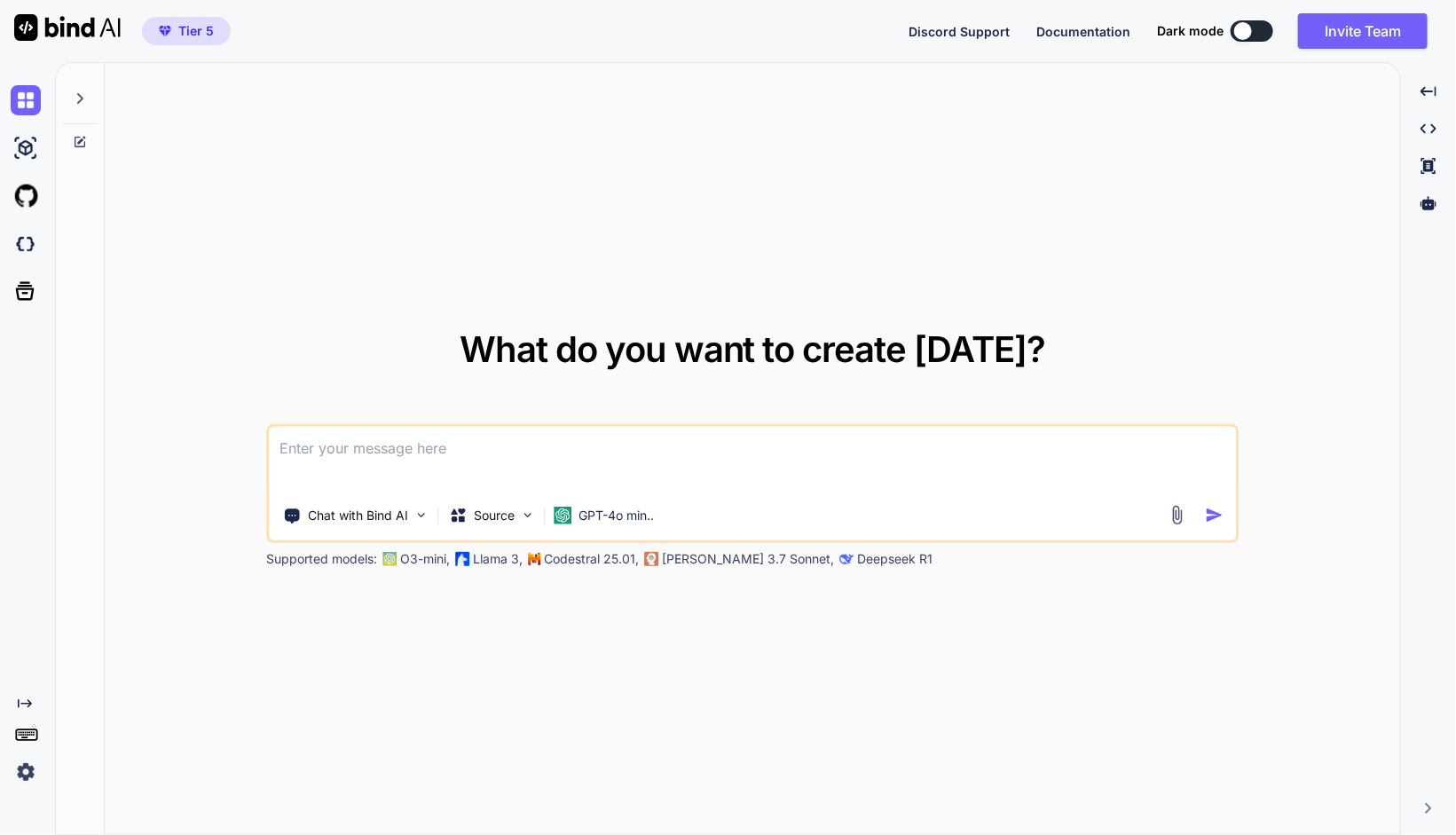
click at [1424, 811] on icon "Created with Pixso." at bounding box center [1428, 809] width 11 height 11
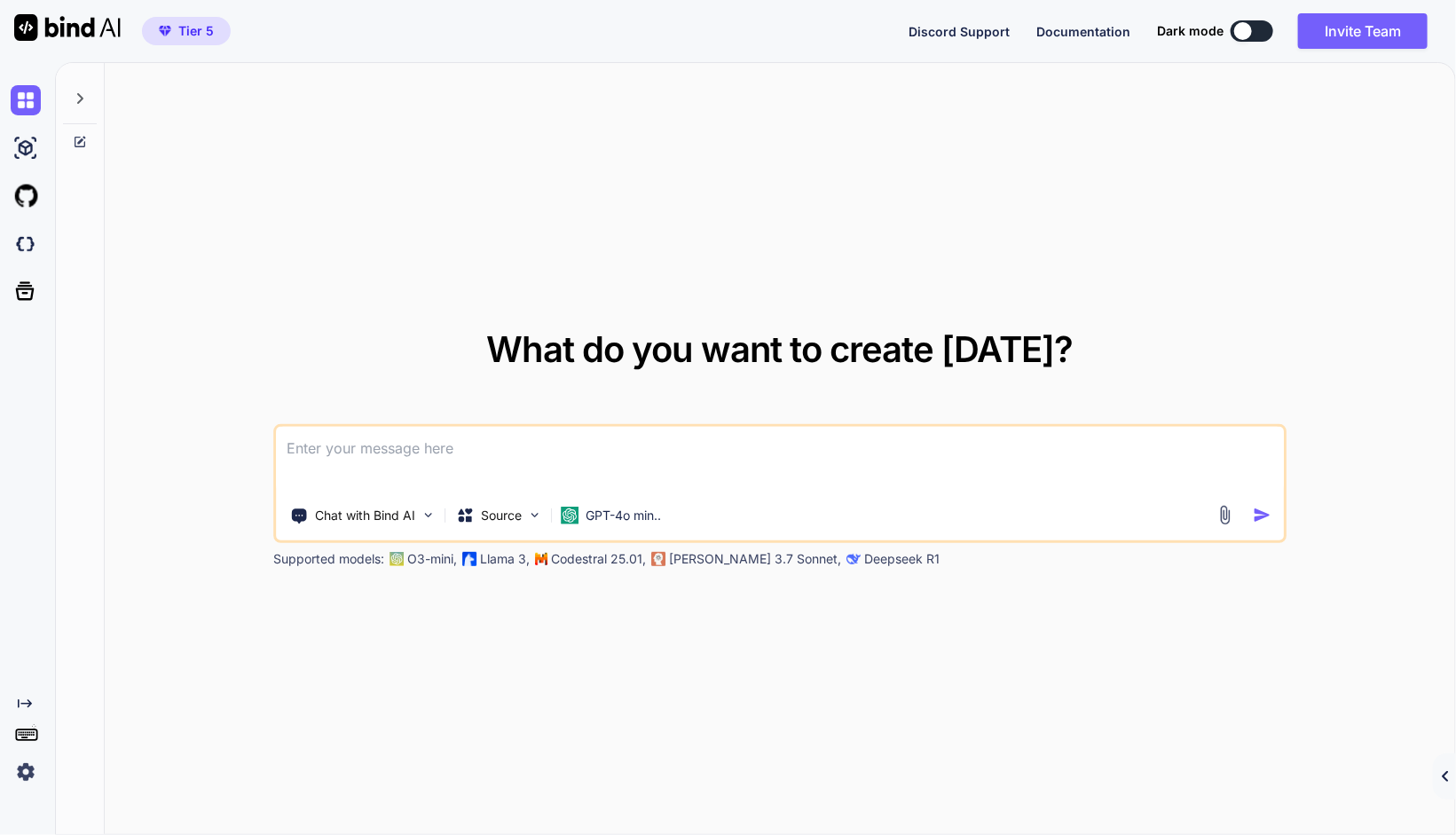
click at [1442, 777] on icon "Created with Pixso." at bounding box center [1445, 777] width 11 height 11
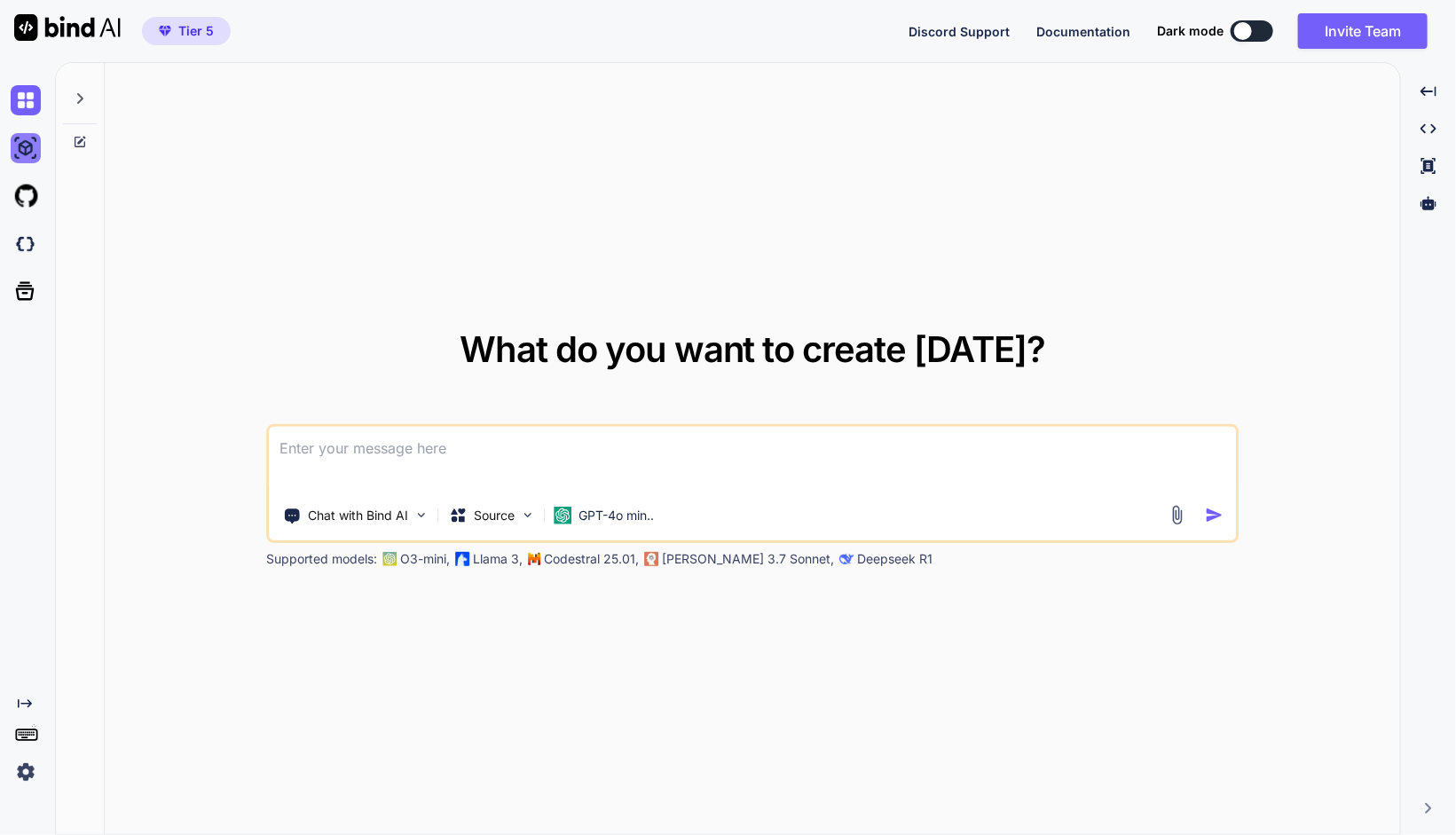
click at [28, 160] on img at bounding box center [26, 148] width 30 height 30
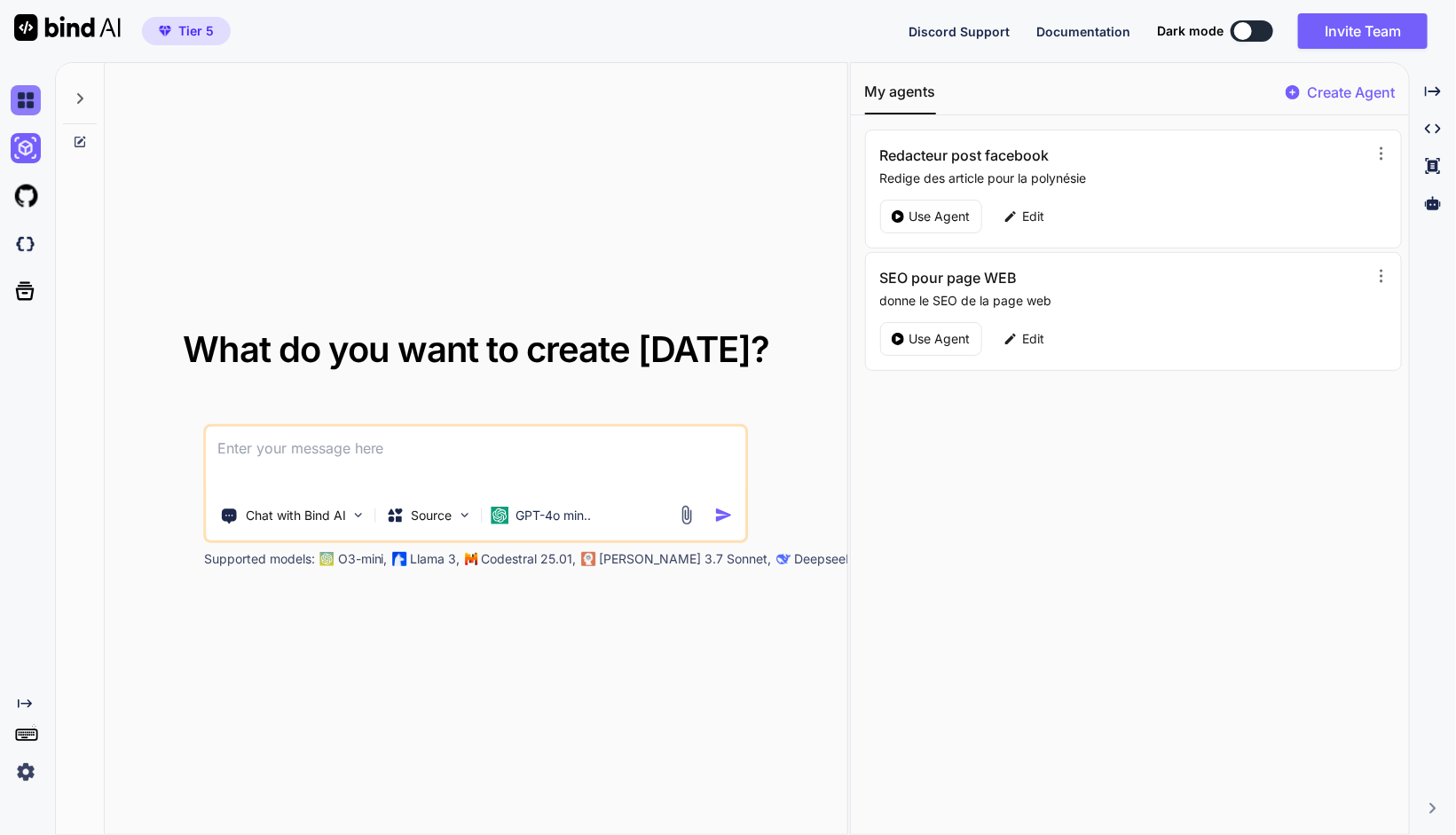
click at [23, 101] on img at bounding box center [26, 100] width 30 height 30
type textarea "x"
click at [30, 257] on img at bounding box center [26, 244] width 30 height 30
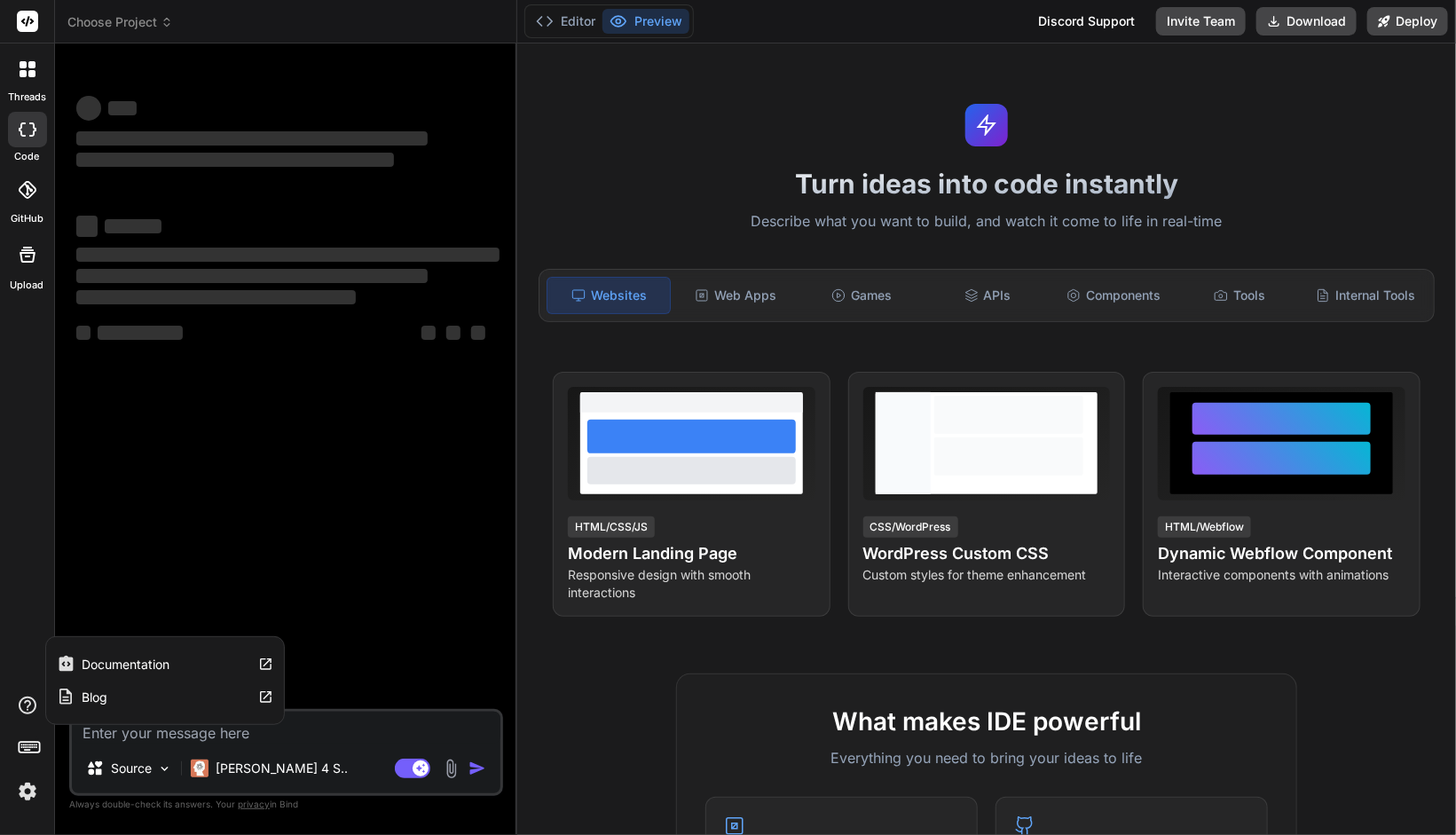
click at [27, 691] on div "threads code GitHub Upload Documentation Blog" at bounding box center [27, 417] width 55 height 835
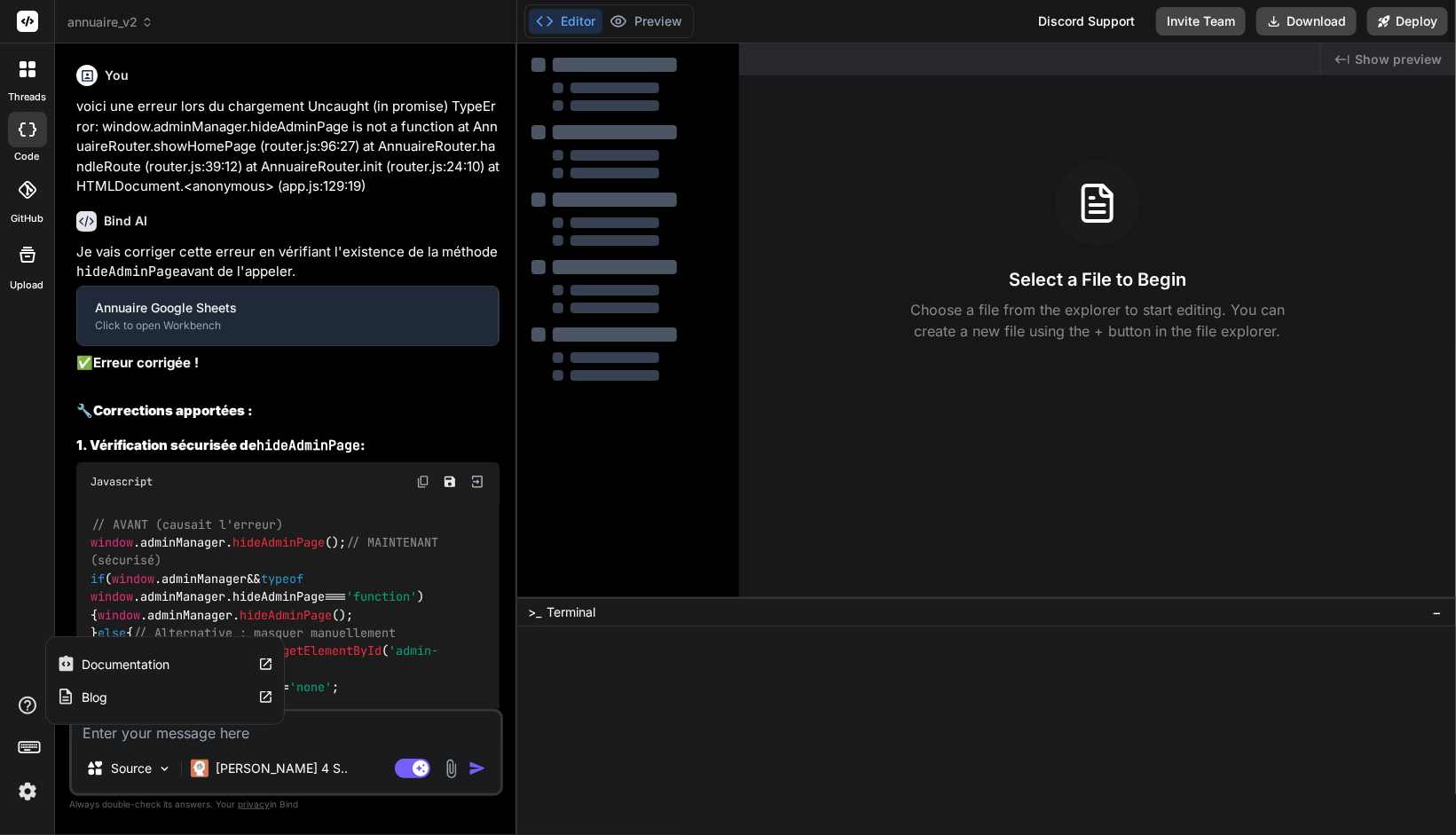
click at [160, 661] on label "Documentation" at bounding box center [126, 665] width 88 height 18
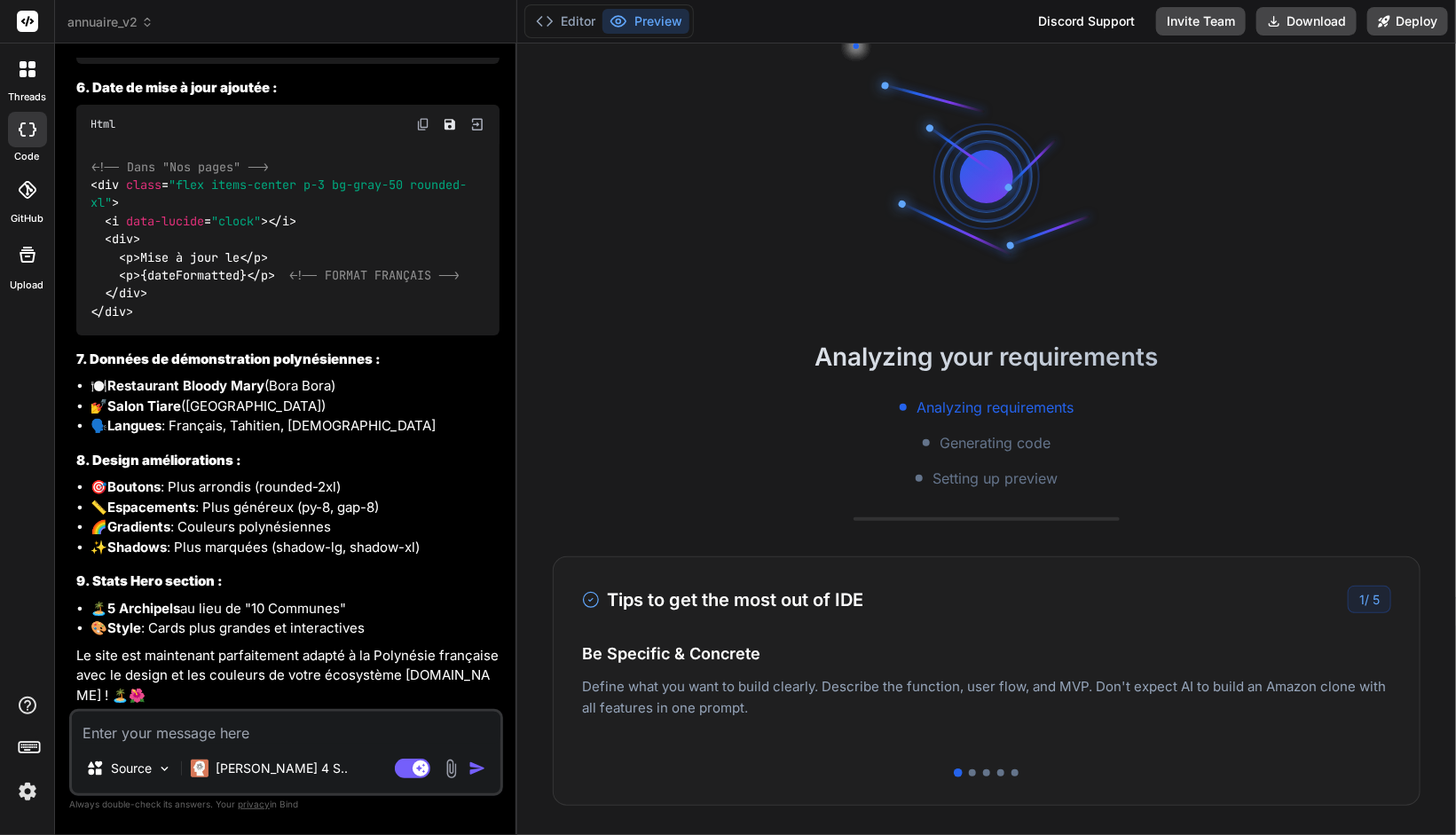
scroll to position [83, 0]
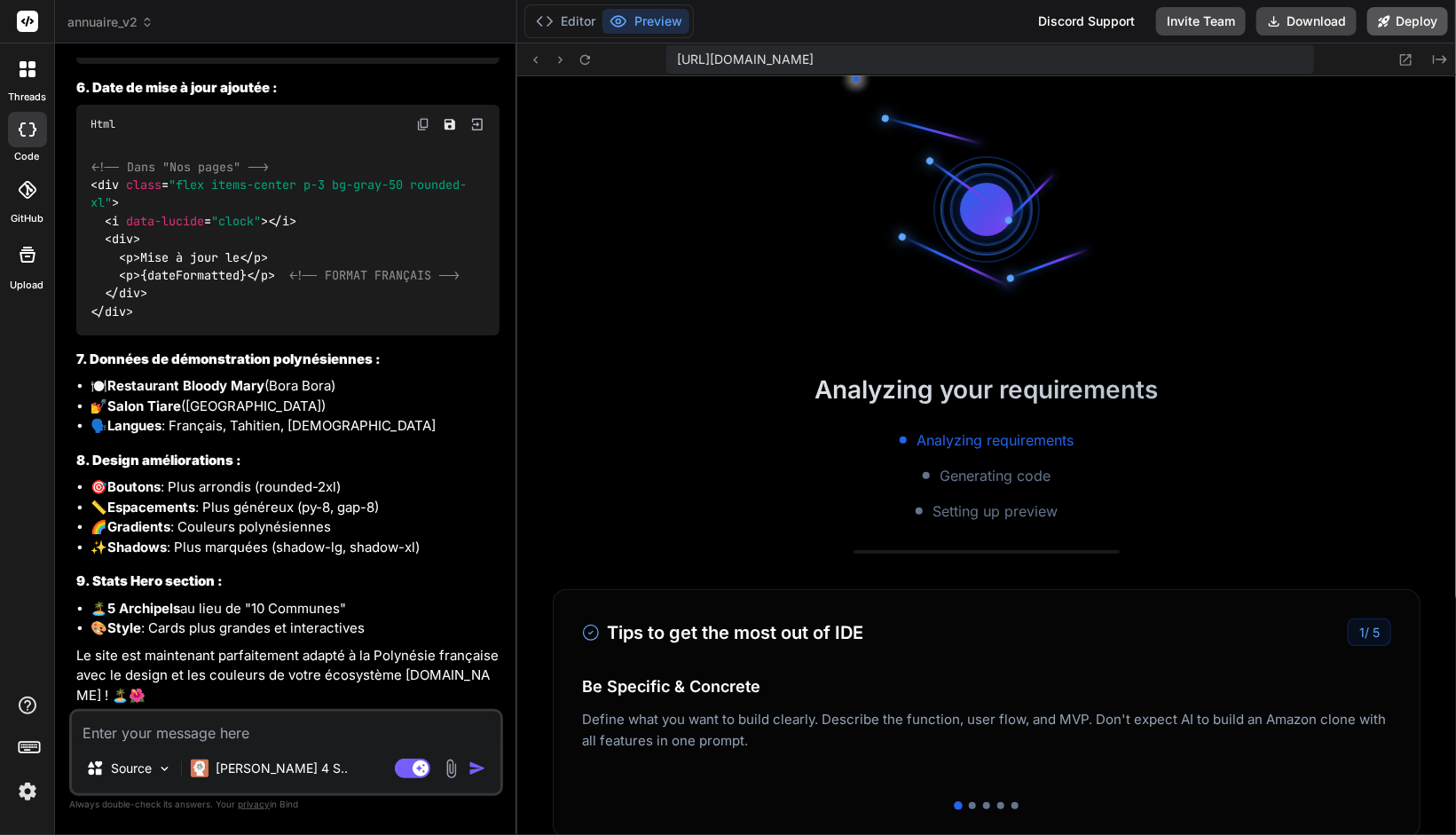
type textarea "x"
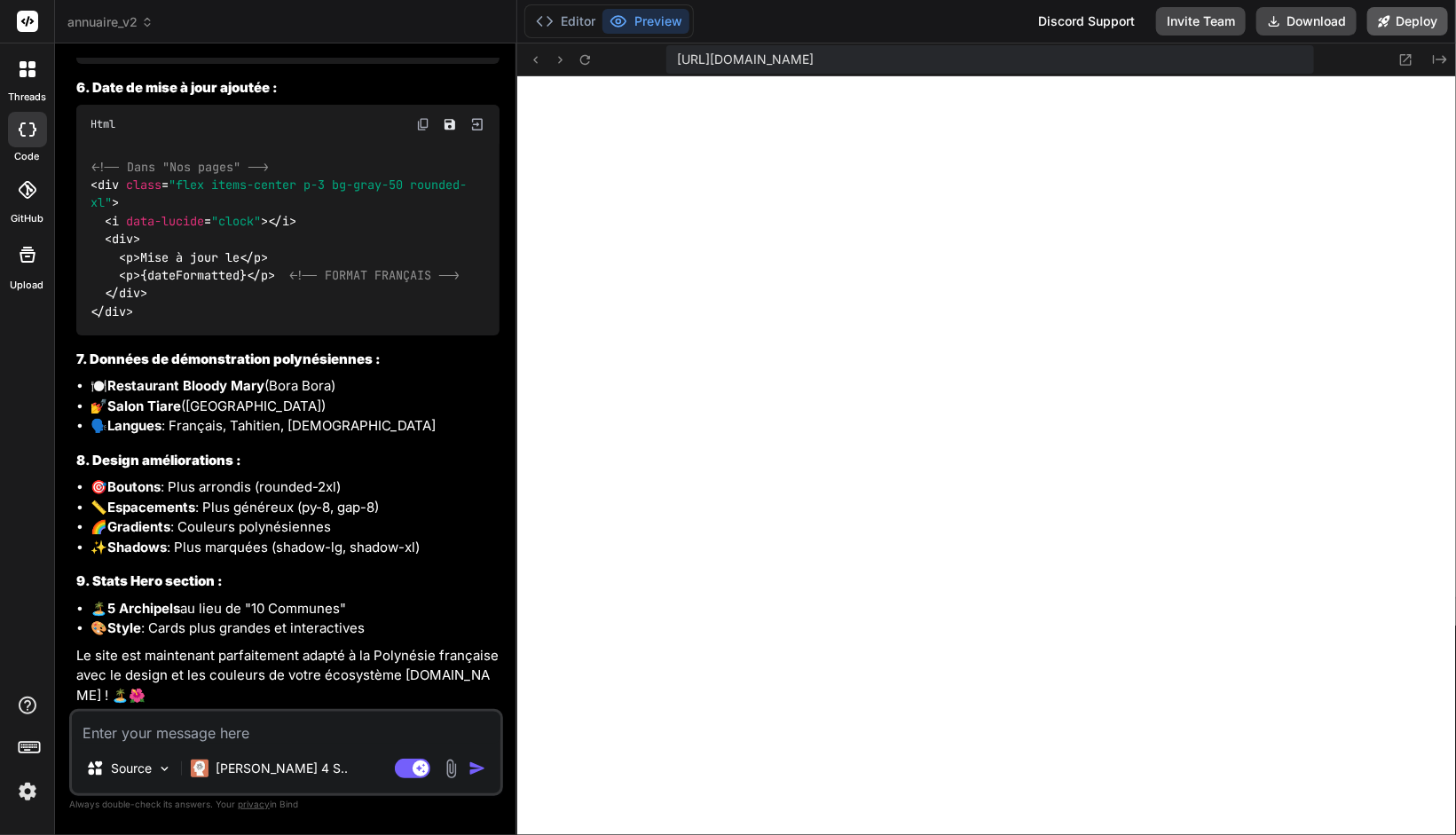
scroll to position [604, 0]
click at [1403, 20] on button "Deploy" at bounding box center [1408, 22] width 81 height 29
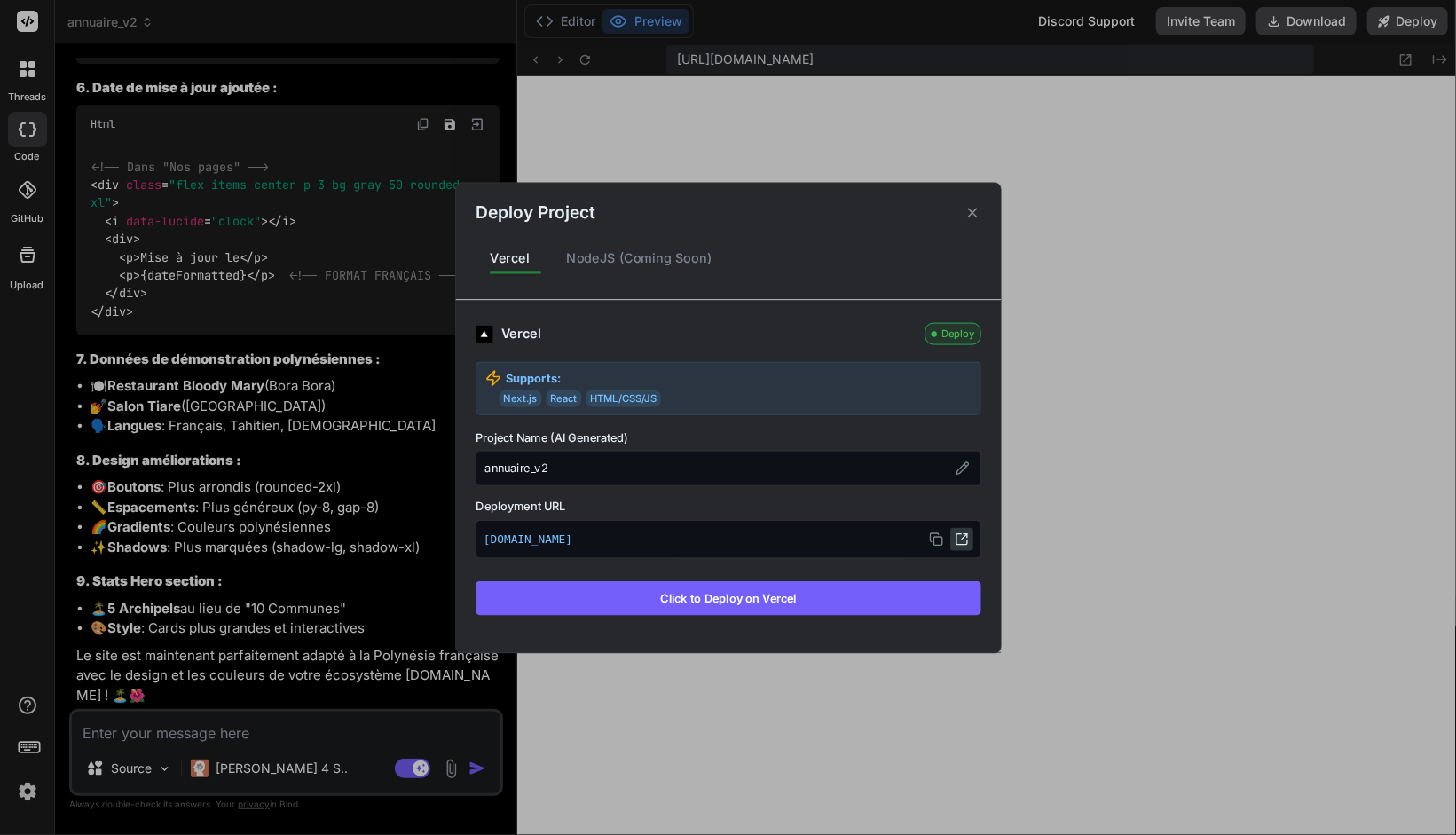
click at [967, 537] on icon at bounding box center [962, 539] width 14 height 14
click at [222, 740] on div "Deploy Project Vercel NodeJS (Coming Soon) Vercel Deploy Supports: Next.js Reac…" at bounding box center [728, 417] width 1456 height 835
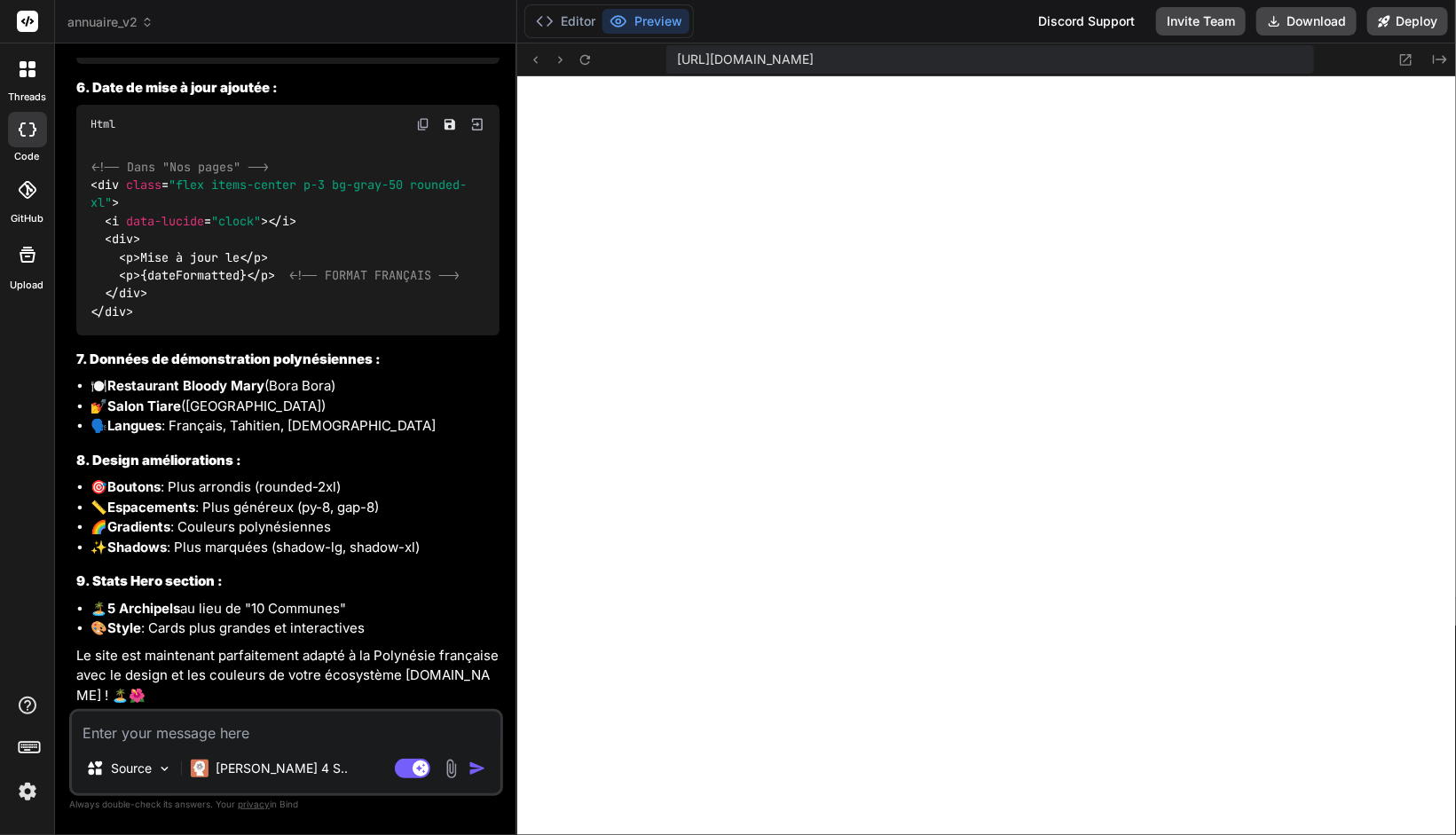
click at [239, 726] on textarea at bounding box center [286, 728] width 429 height 32
type textarea "t"
type textarea "x"
type textarea "tu"
type textarea "x"
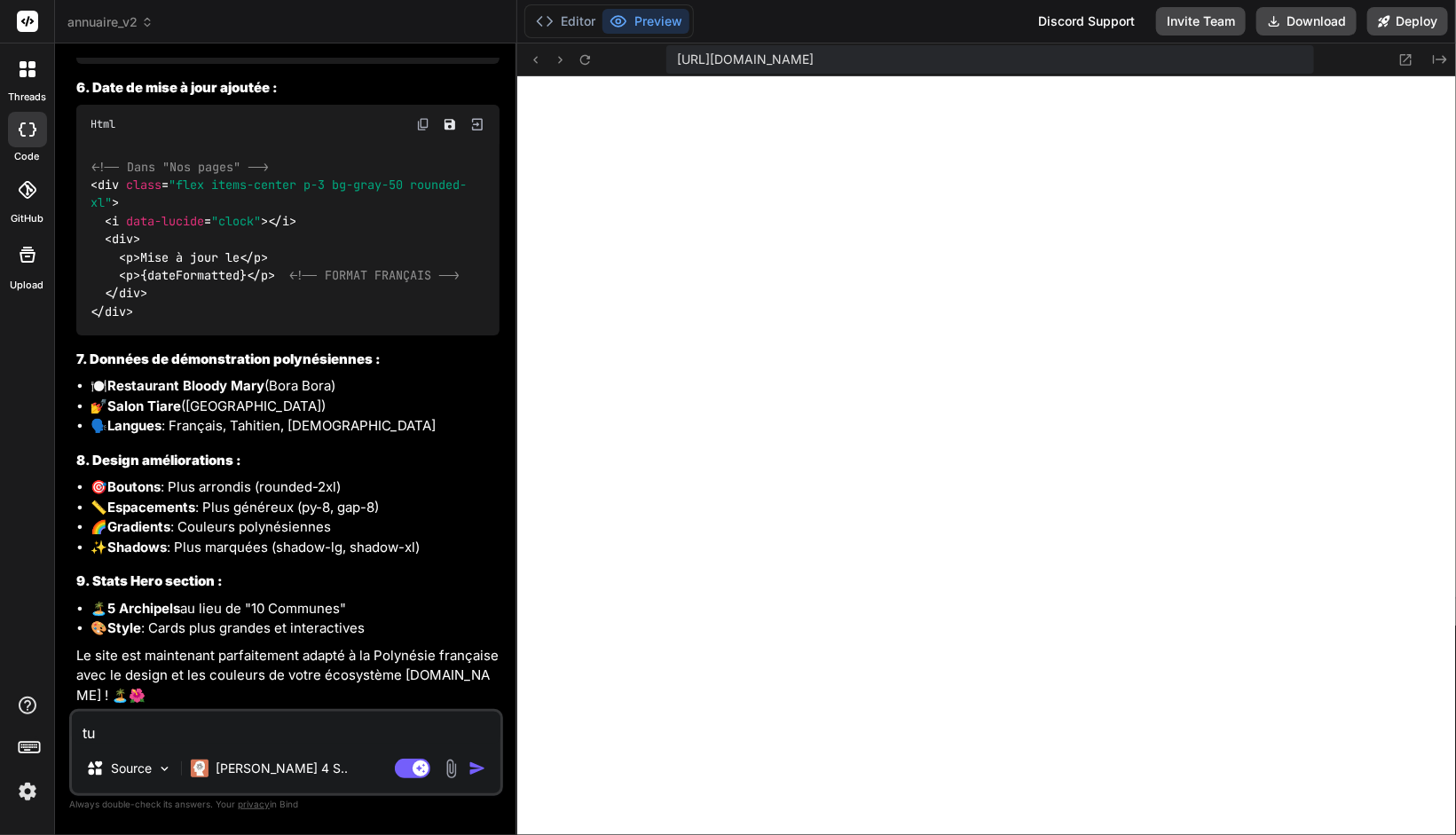
type textarea "tu"
type textarea "x"
type textarea "tu va"
type textarea "x"
type textarea "tu vas"
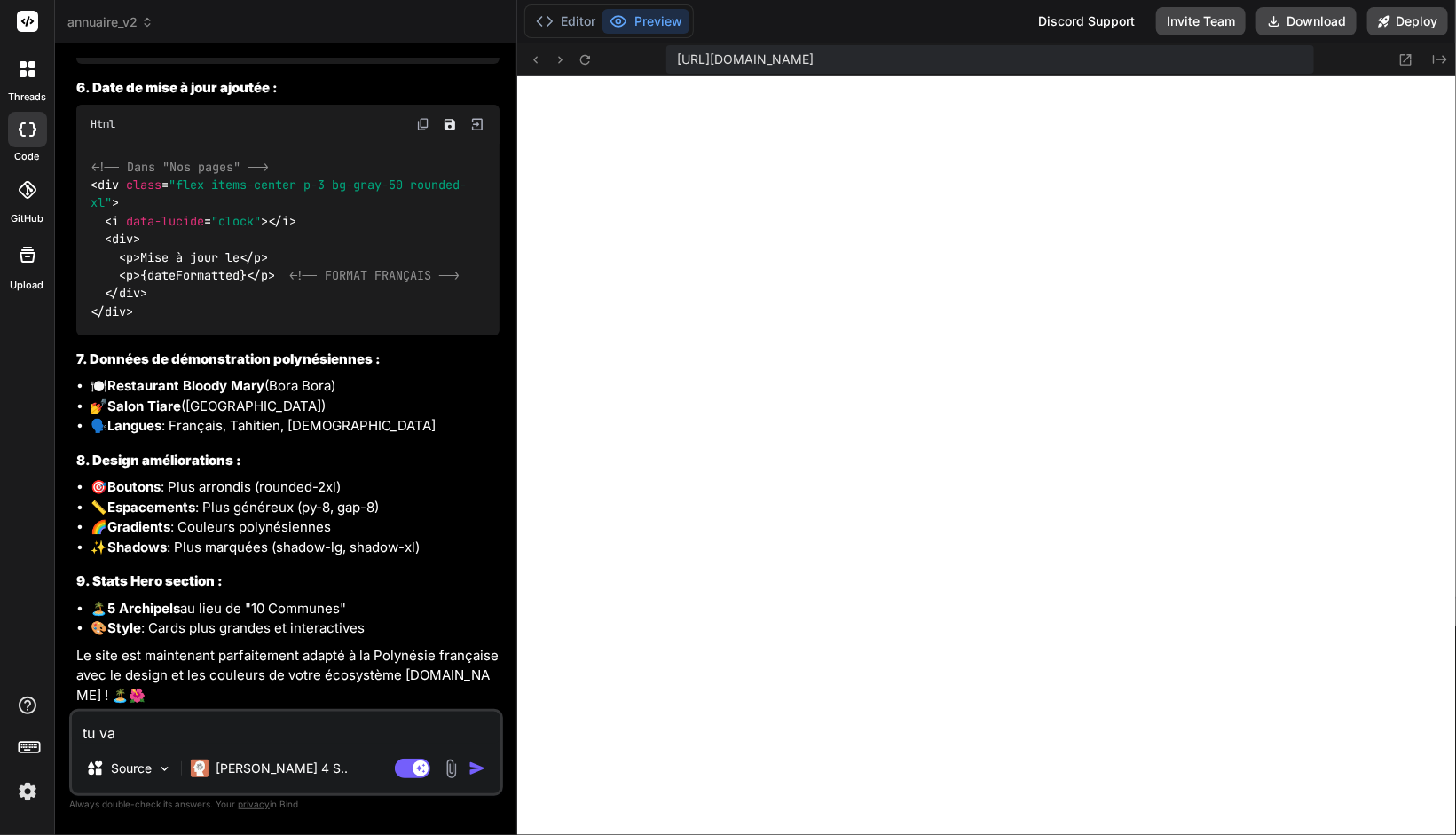
type textarea "x"
type textarea "tu vas"
type textarea "x"
type textarea "tu vas c"
type textarea "x"
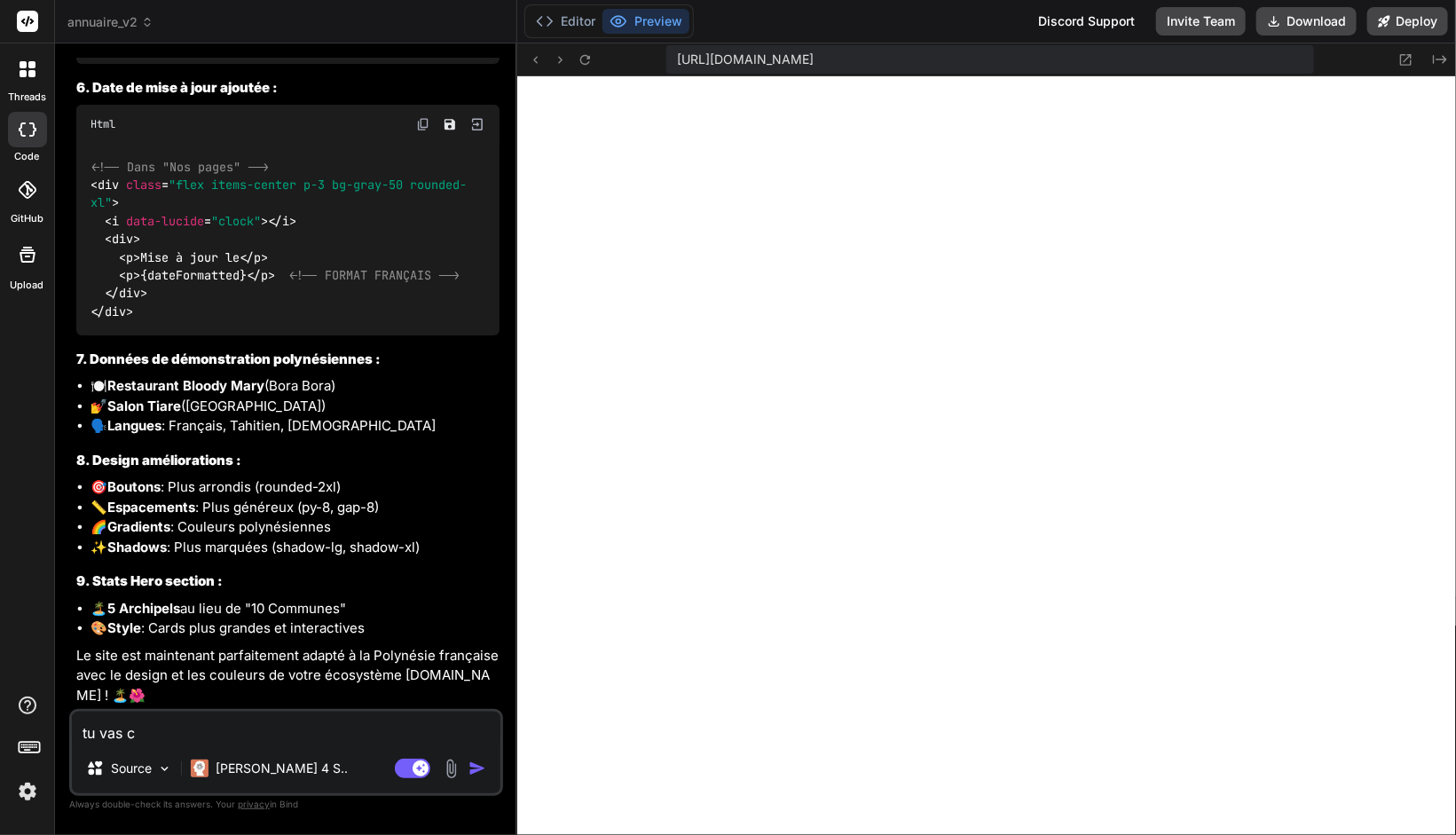
type textarea "tu vas cr"
type textarea "x"
type textarea "tu vas cré"
type textarea "x"
type textarea "tu vas crée"
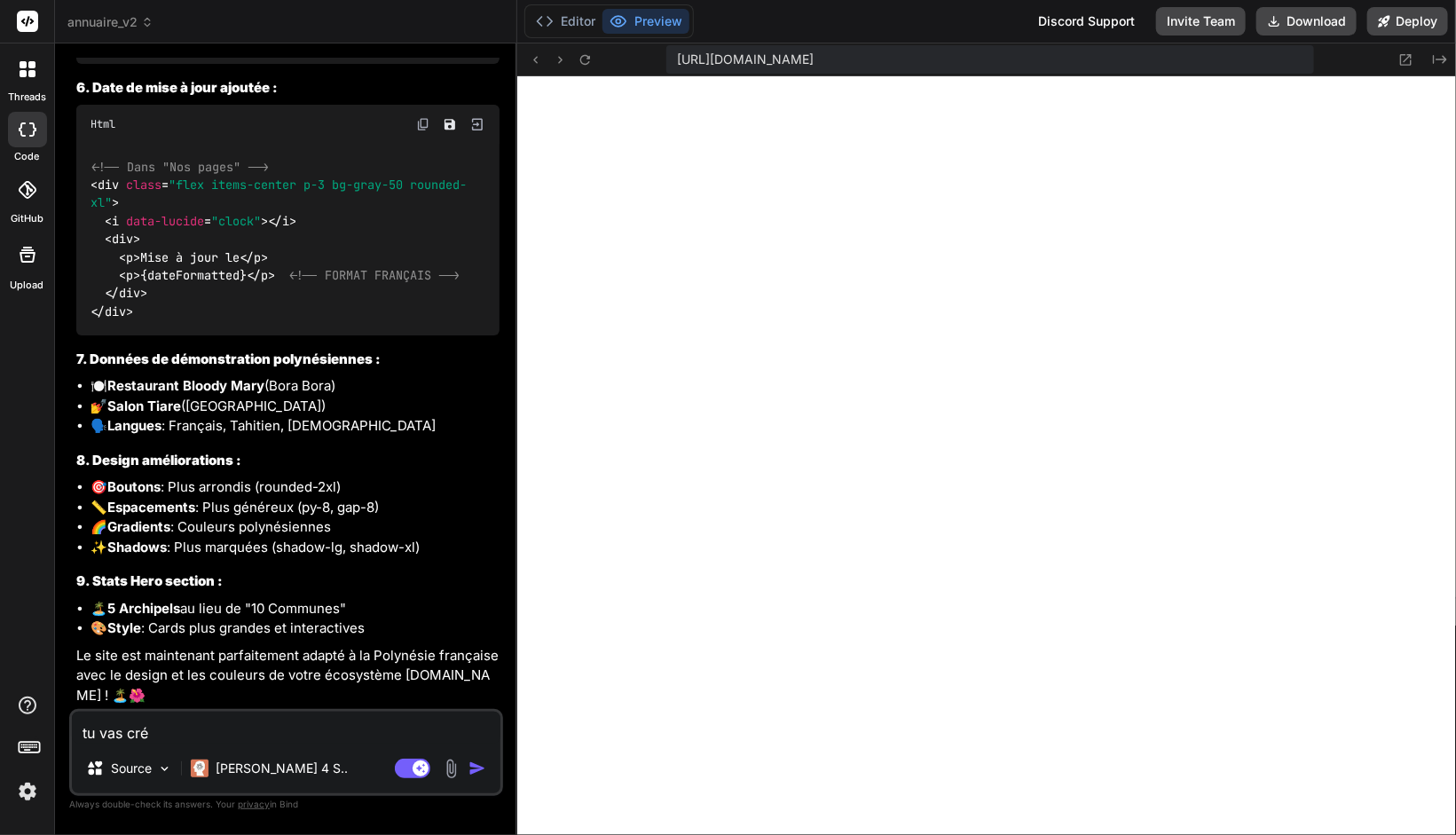
type textarea "x"
type textarea "tu vas créer"
type textarea "x"
type textarea "tu vas créer"
type textarea "x"
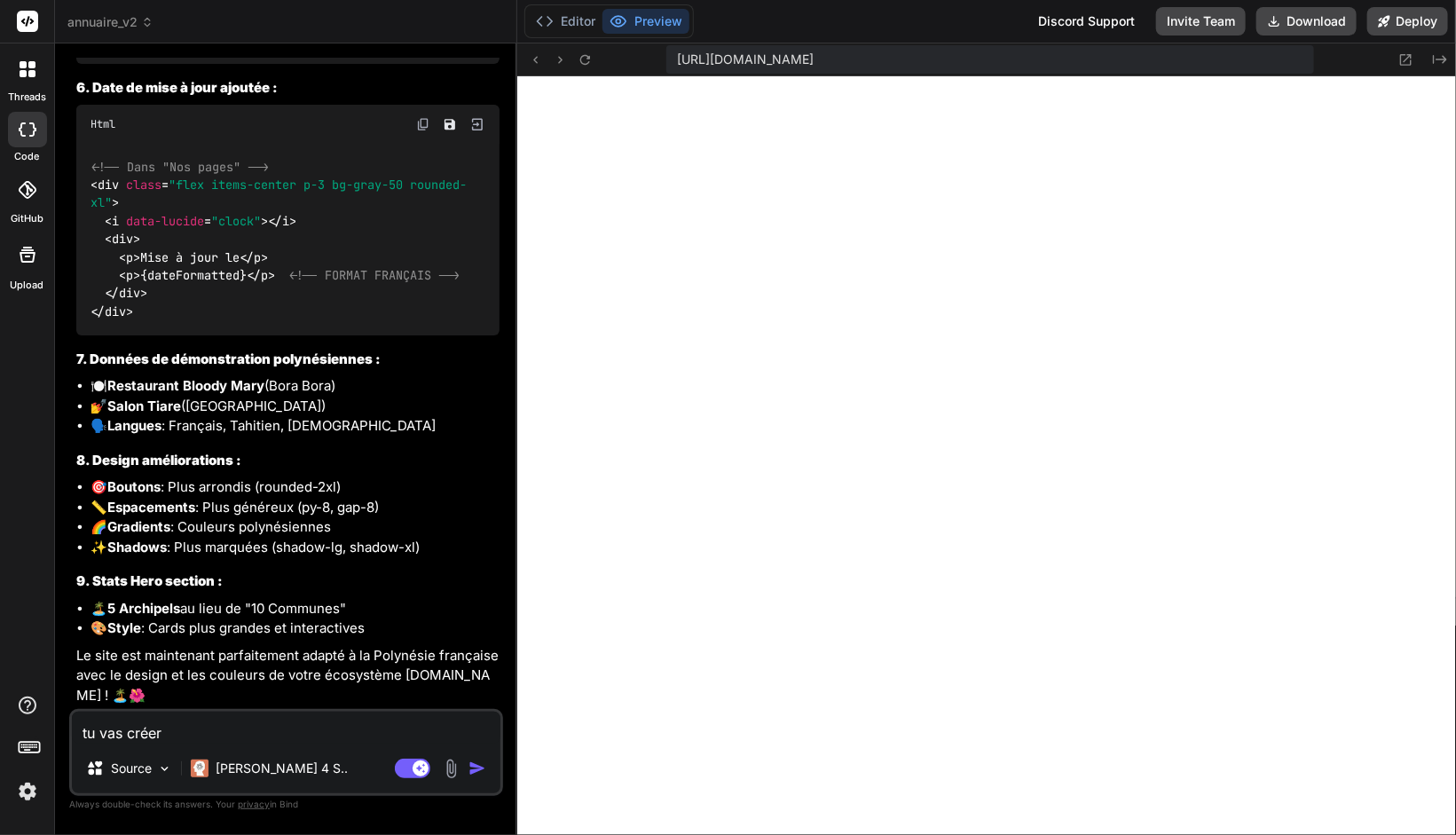
type textarea "tu vas créer u"
type textarea "x"
type textarea "tu vas créer un"
type textarea "x"
type textarea "tu vas créer un"
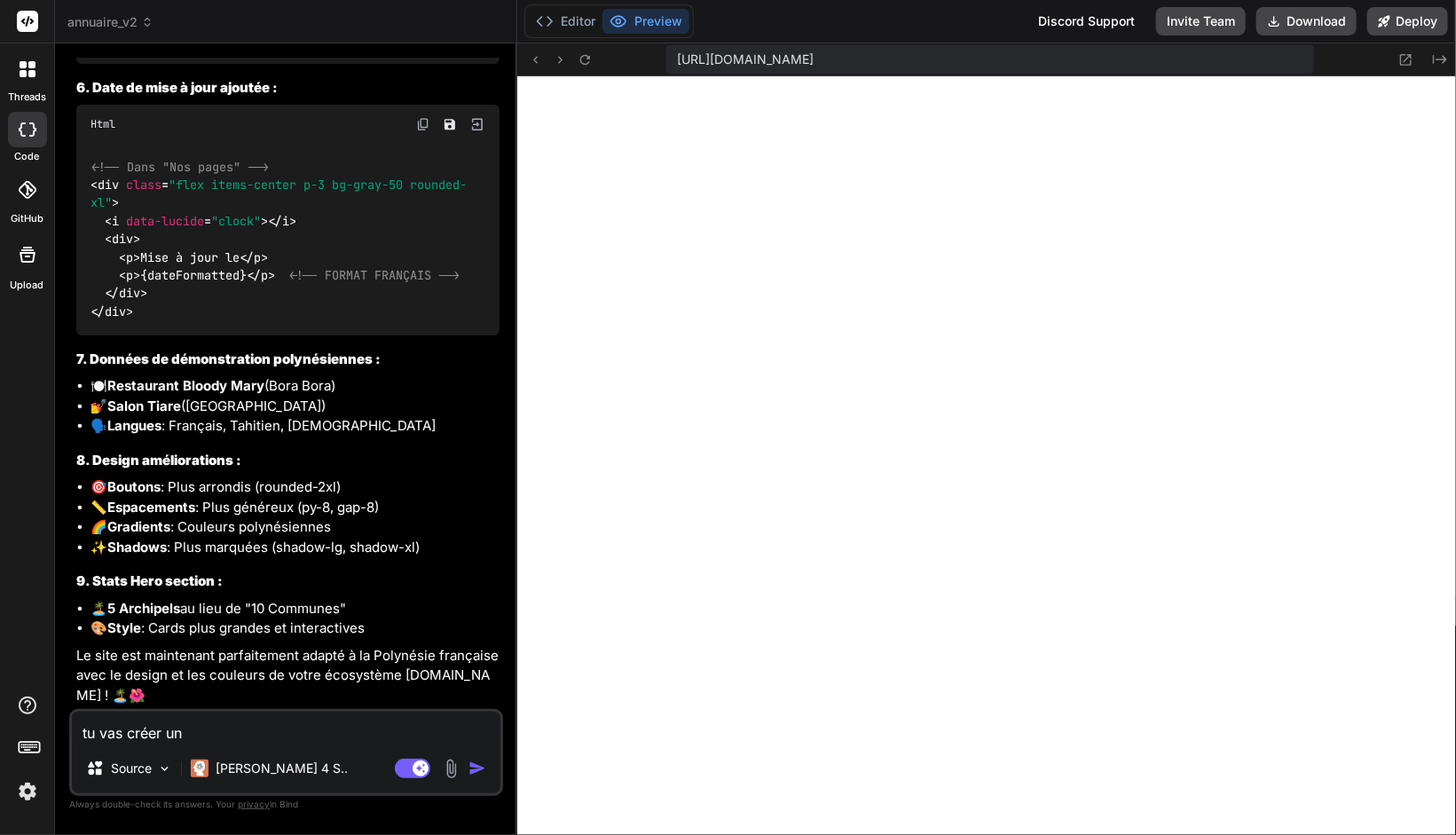
type textarea "x"
type textarea "tu vas créer un e"
type textarea "x"
type textarea "tu vas créer un es"
type textarea "x"
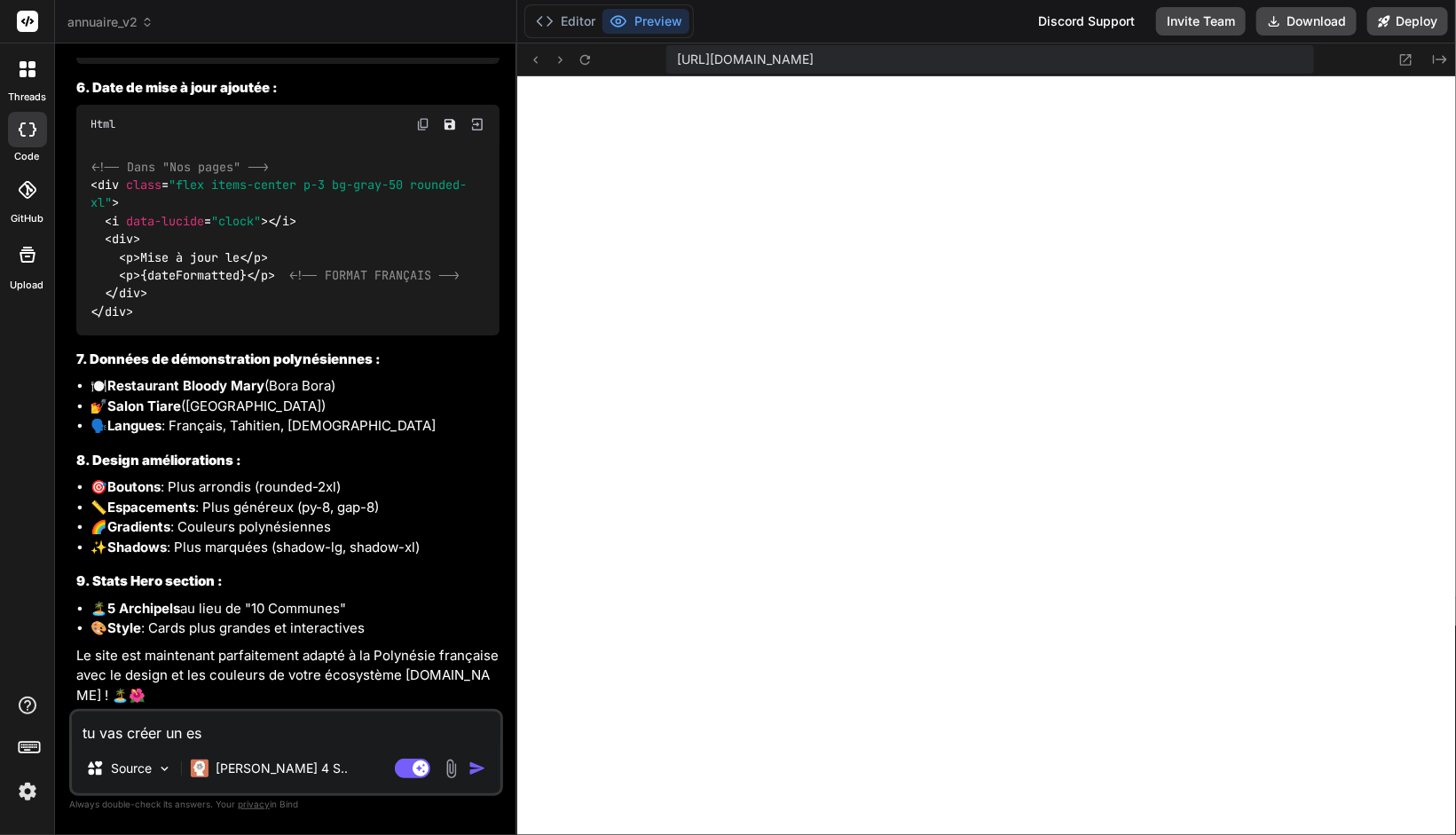
type textarea "tu vas créer un esâ"
type textarea "x"
type textarea "tu vas créer un esâc"
type textarea "x"
type textarea "tu vas créer un esâce"
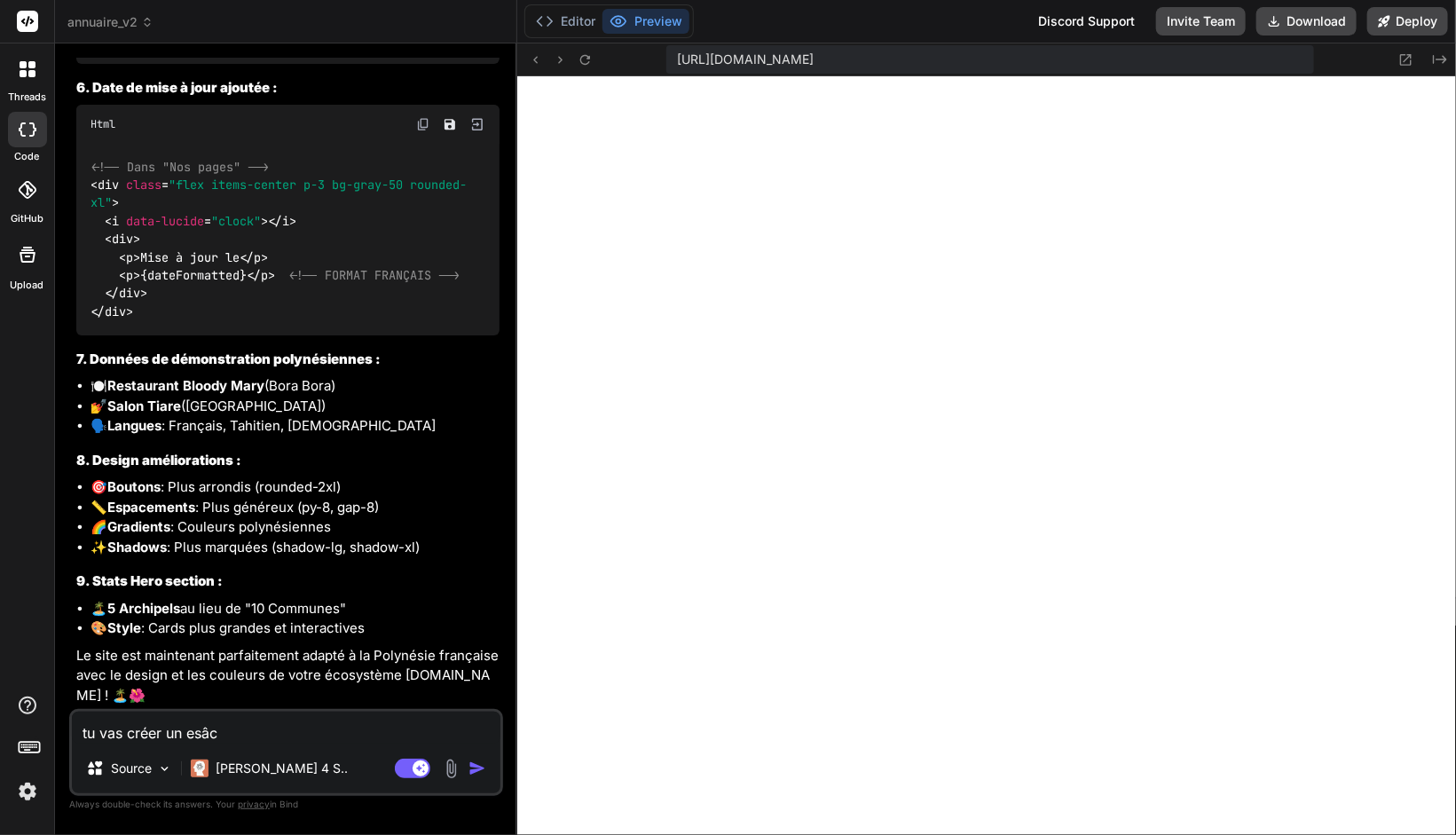
type textarea "x"
type textarea "tu vas créer un esâce"
type textarea "x"
type textarea "tu vas créer un esâce"
type textarea "x"
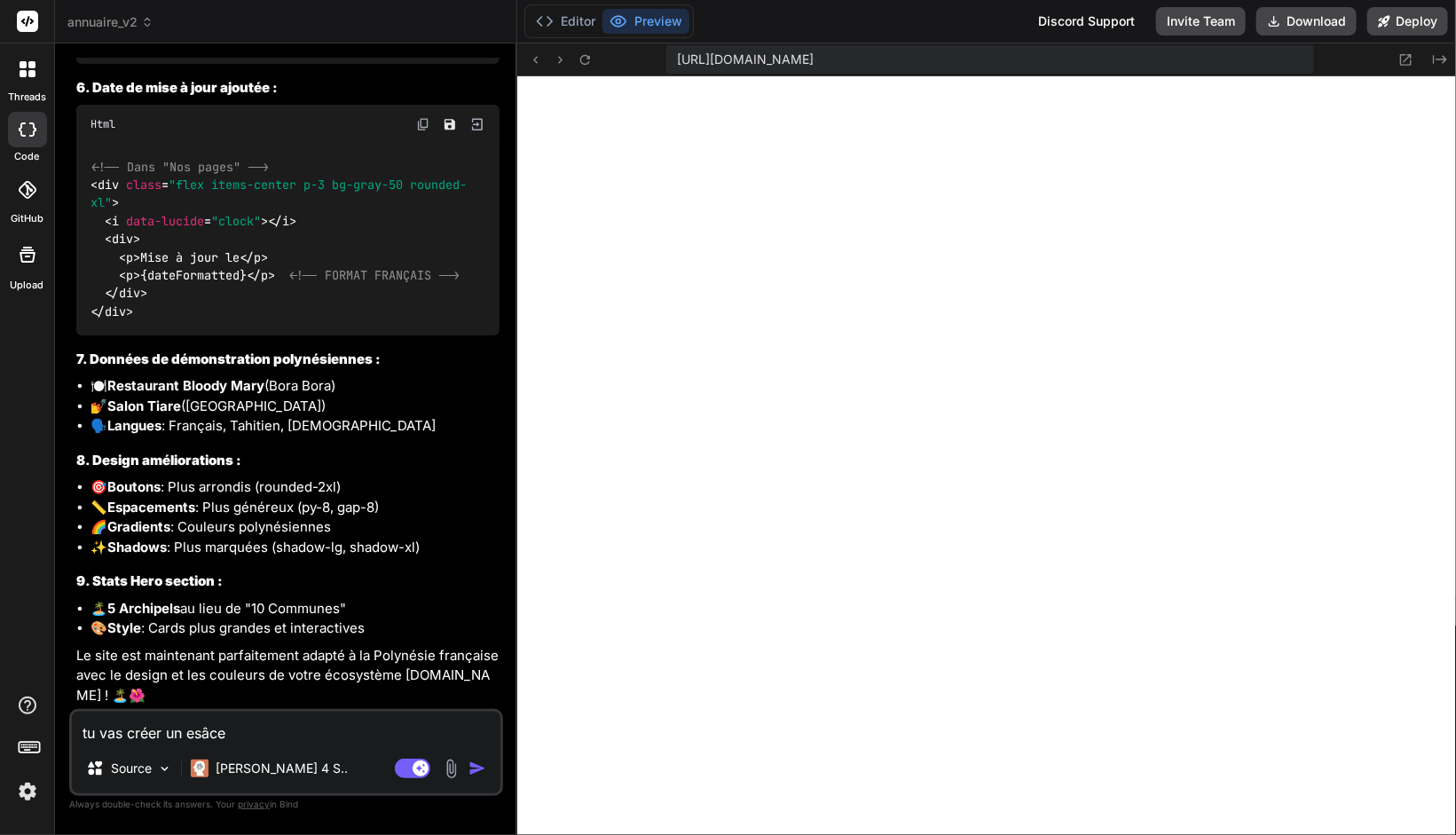
type textarea "tu vas créer un esâc"
type textarea "x"
type textarea "tu vas créer un esâ"
type textarea "x"
type textarea "tu vas créer un es"
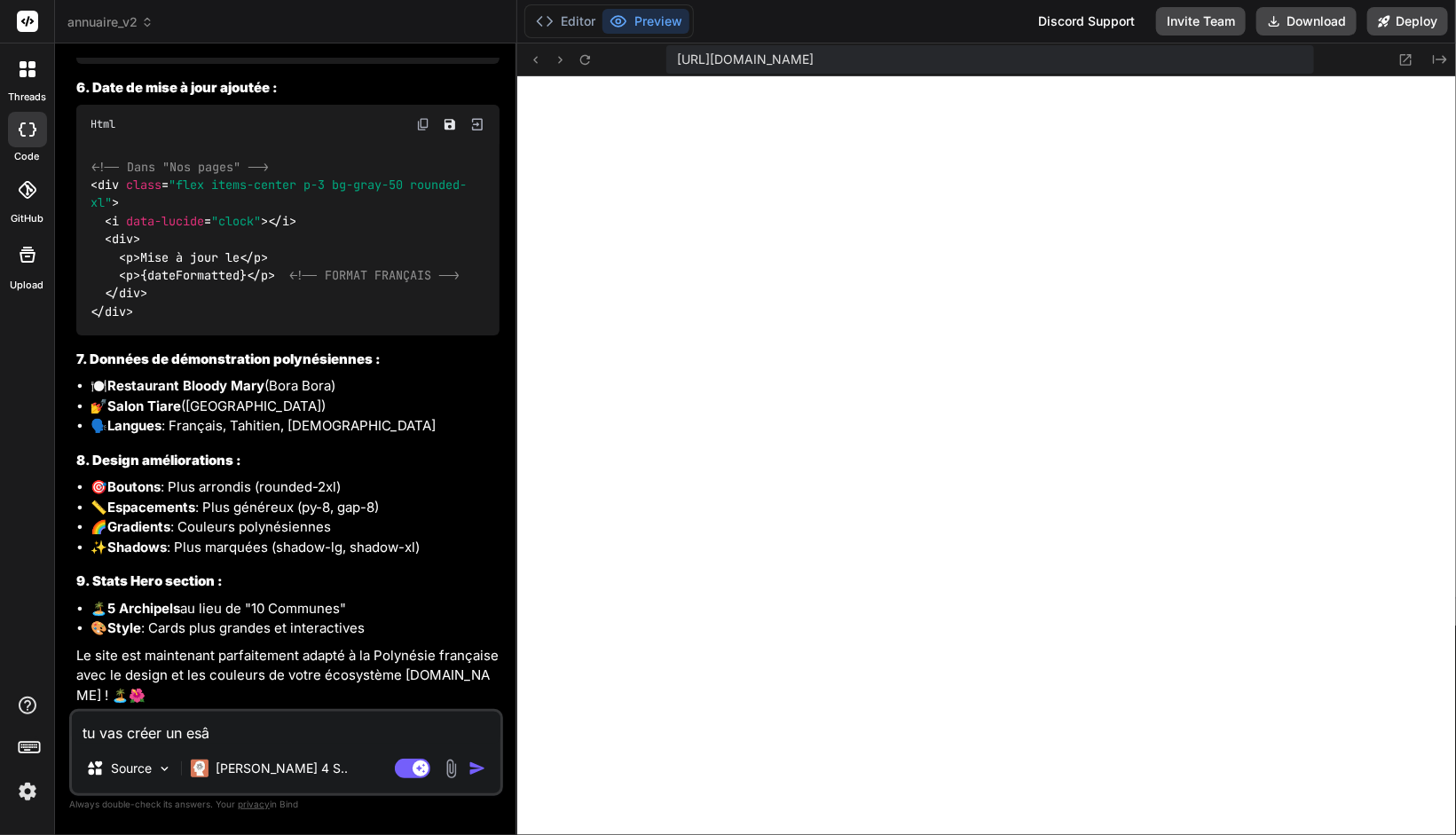
type textarea "x"
type textarea "tu vas créer un e"
type textarea "x"
type textarea "tu vas créer un es"
type textarea "x"
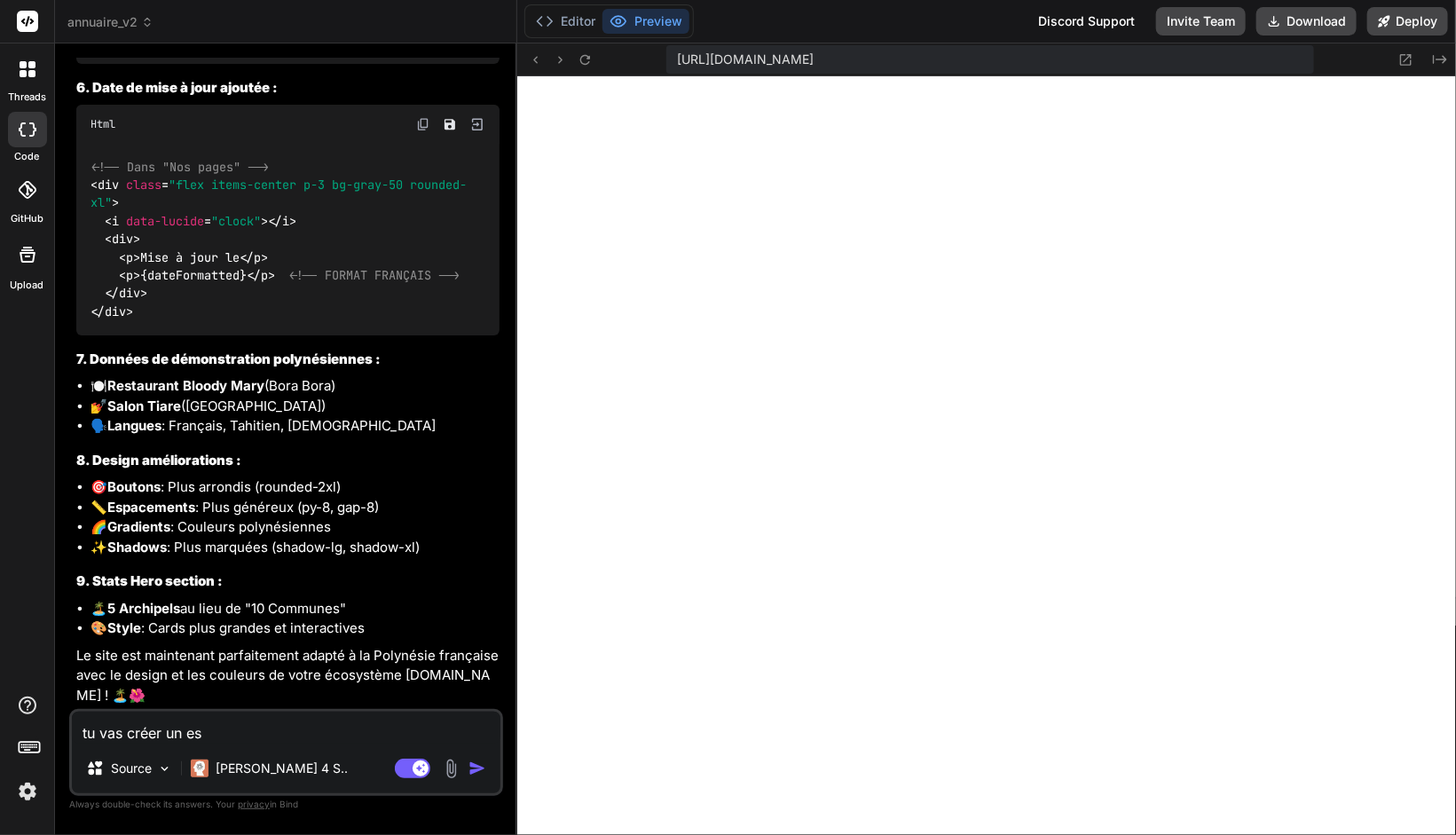
type textarea "tu vas créer un esp"
type textarea "x"
type textarea "tu vas créer un espa"
type textarea "x"
type textarea "tu vas créer un espac"
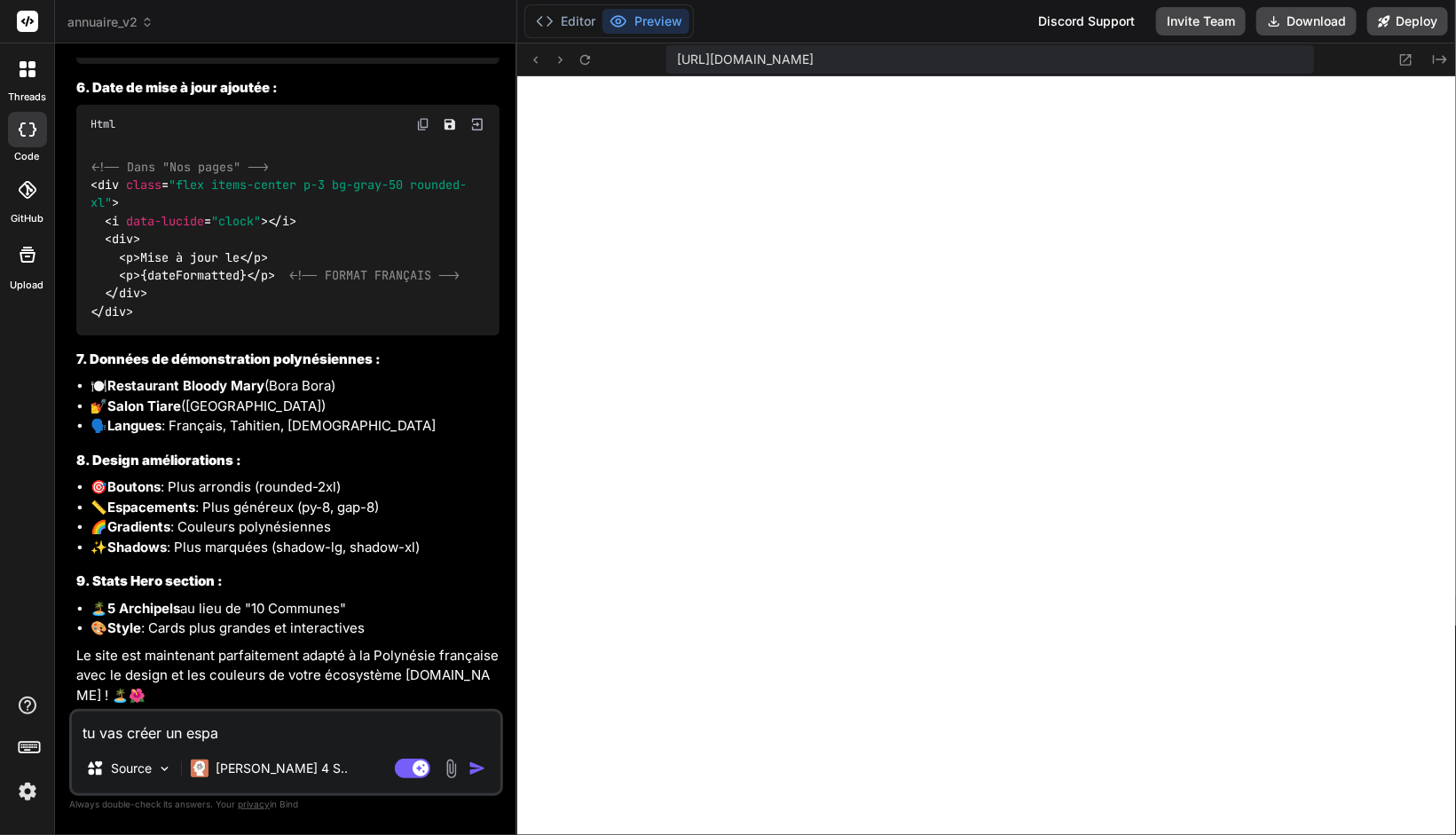
type textarea "x"
type textarea "tu vas créer un espace"
type textarea "x"
type textarea "tu vas créer un espace"
type textarea "x"
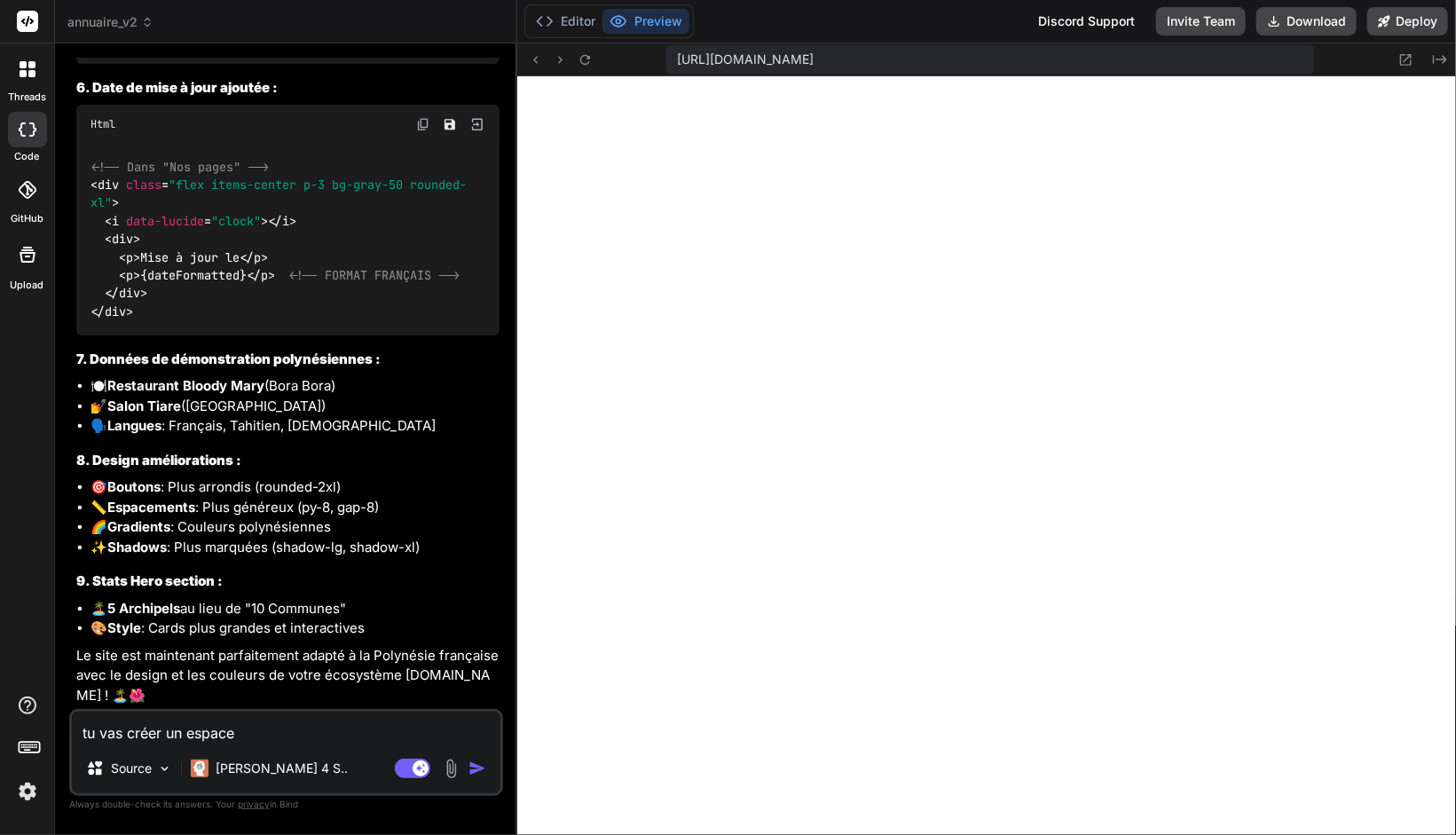
type textarea "tu vas créer un espace c"
type textarea "x"
type textarea "tu vas créer un espace cl"
type textarea "x"
type textarea "tu vas créer un espace cli"
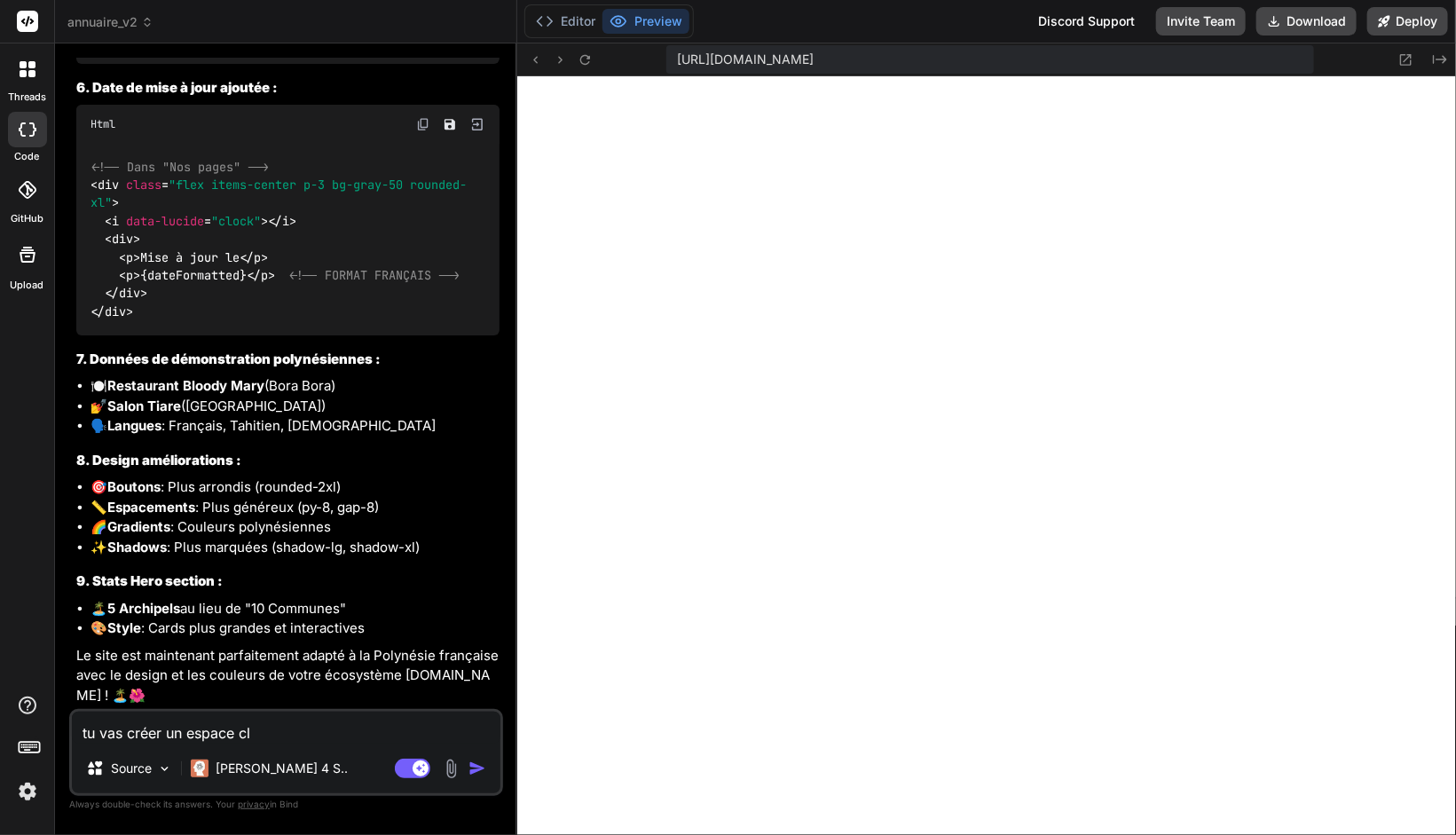
type textarea "x"
type textarea "tu vas créer un espace clie"
type textarea "x"
type textarea "tu vas créer un espace clien"
type textarea "x"
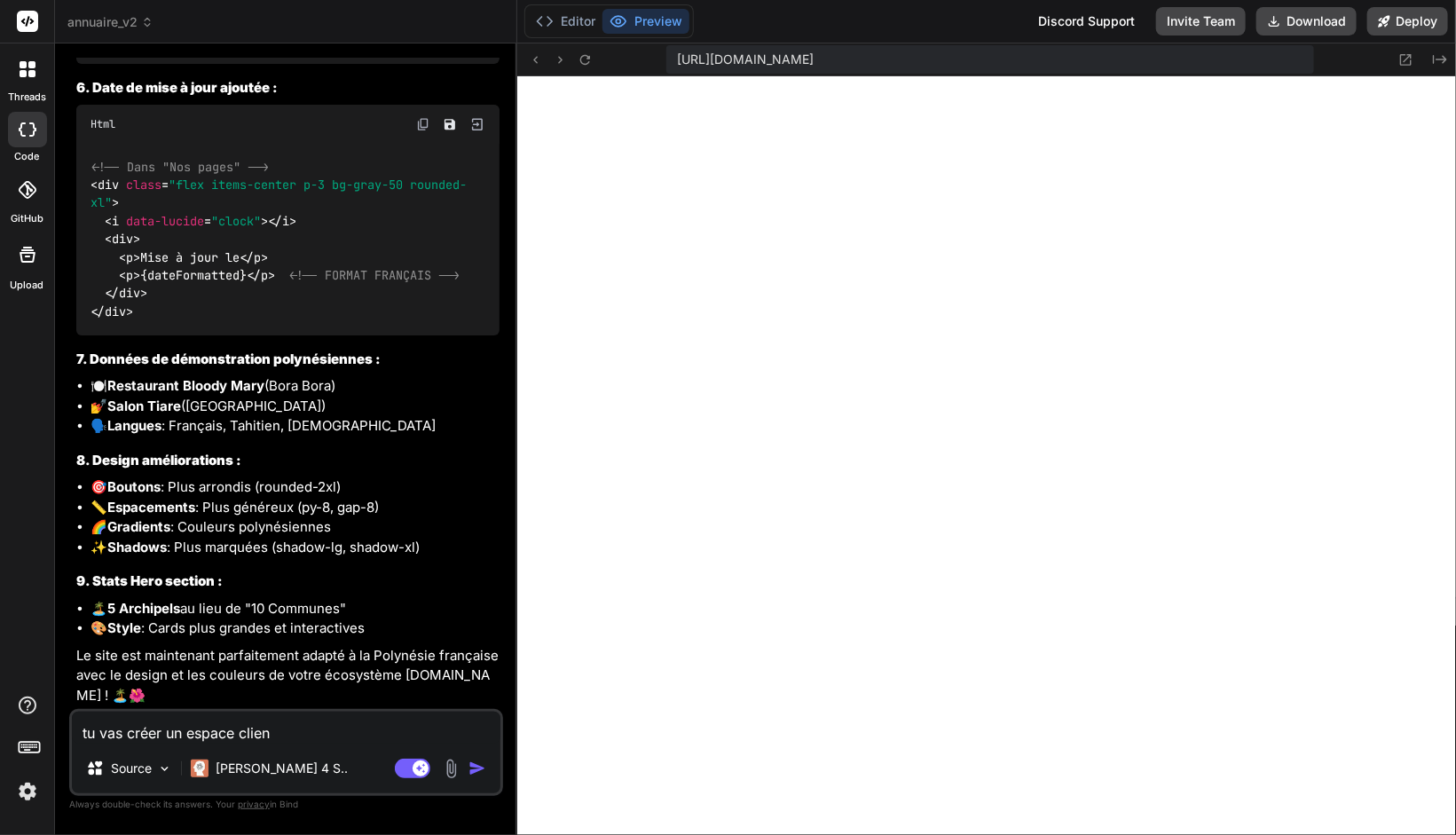
type textarea "tu vas créer un espace client"
type textarea "x"
type textarea "tu vas créer un espace client"
type textarea "x"
type textarea "tu vas créer un espace client q"
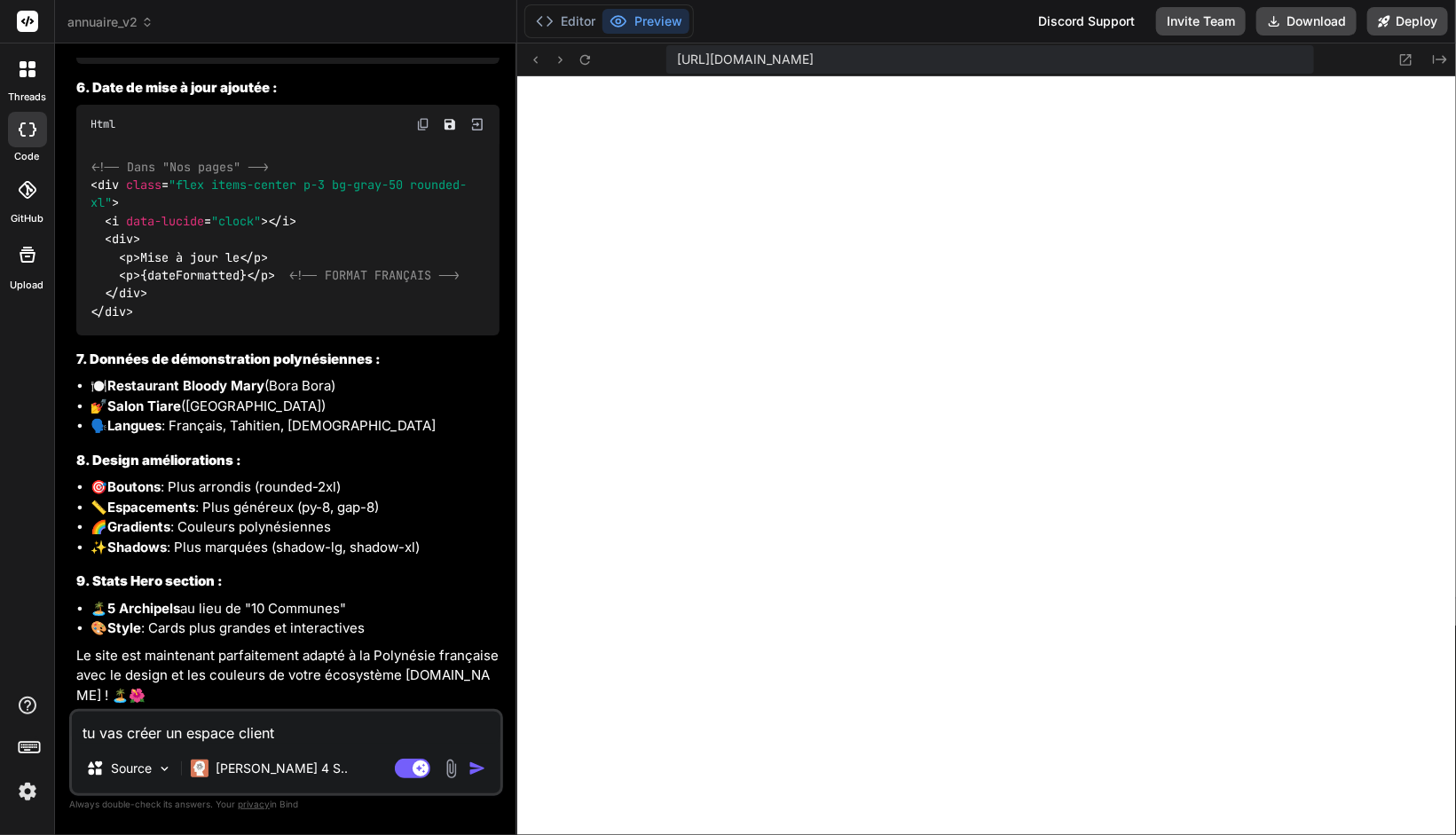
type textarea "x"
type textarea "tu vas créer un espace client qu"
type textarea "x"
type textarea "tu vas créer un espace client qui"
type textarea "x"
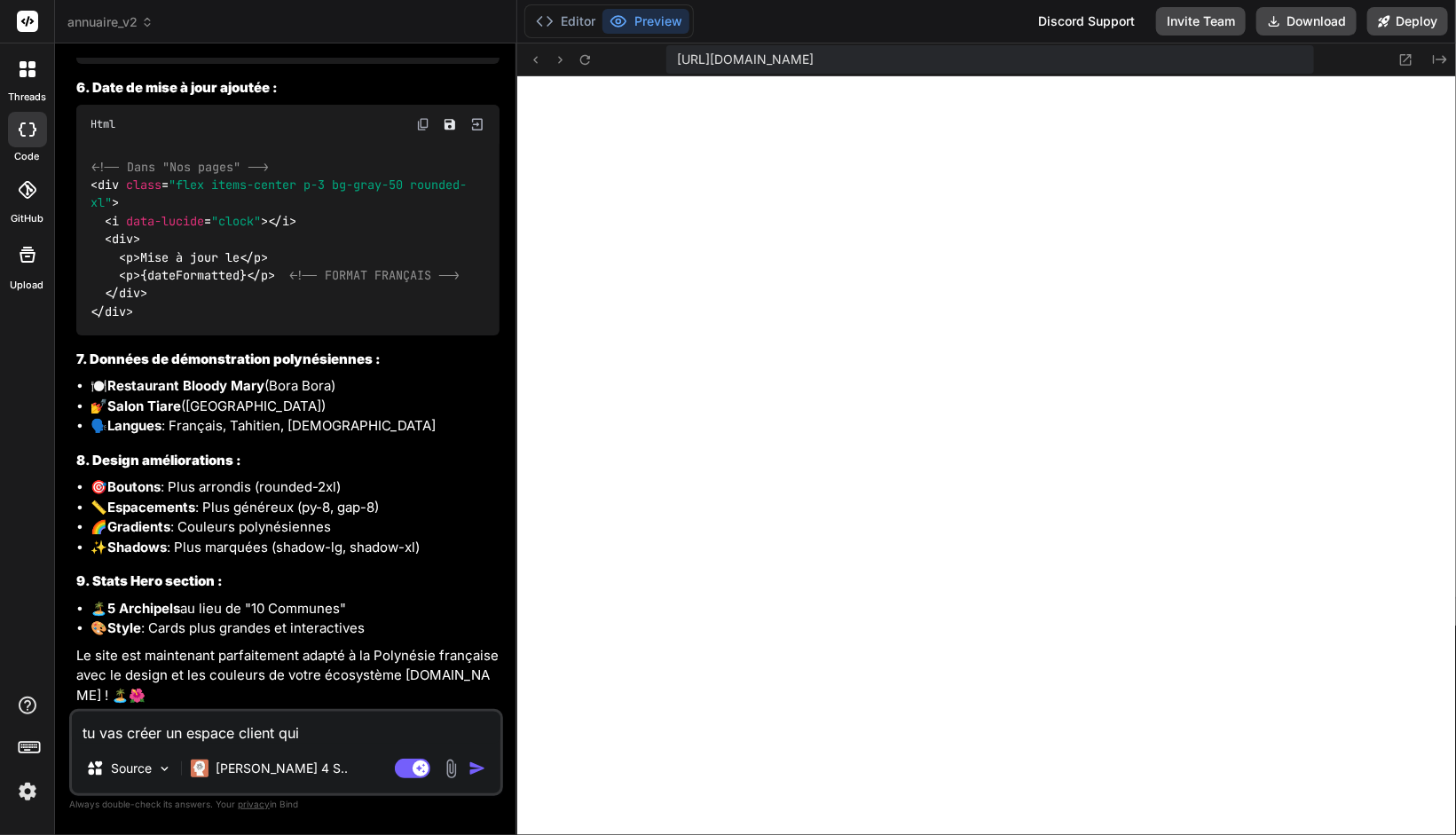
type textarea "tu vas créer un espace client qui"
type textarea "x"
type textarea "tu vas créer un espace client qui v"
type textarea "x"
type textarea "tu vas créer un espace client qui va"
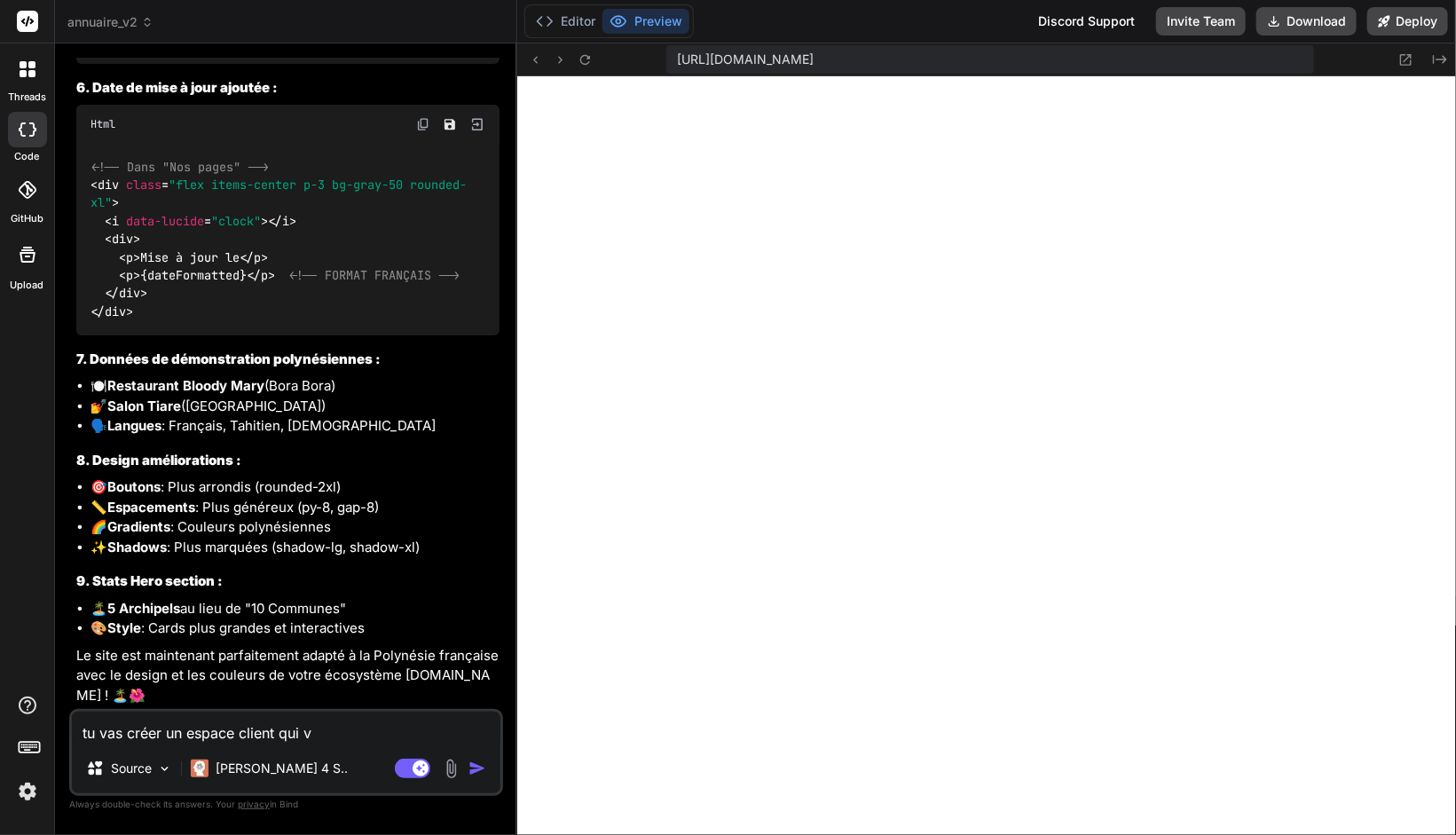
type textarea "x"
type textarea "tu vas créer un espace client qui va"
type textarea "x"
type textarea "tu vas créer un espace client qui va p"
type textarea "x"
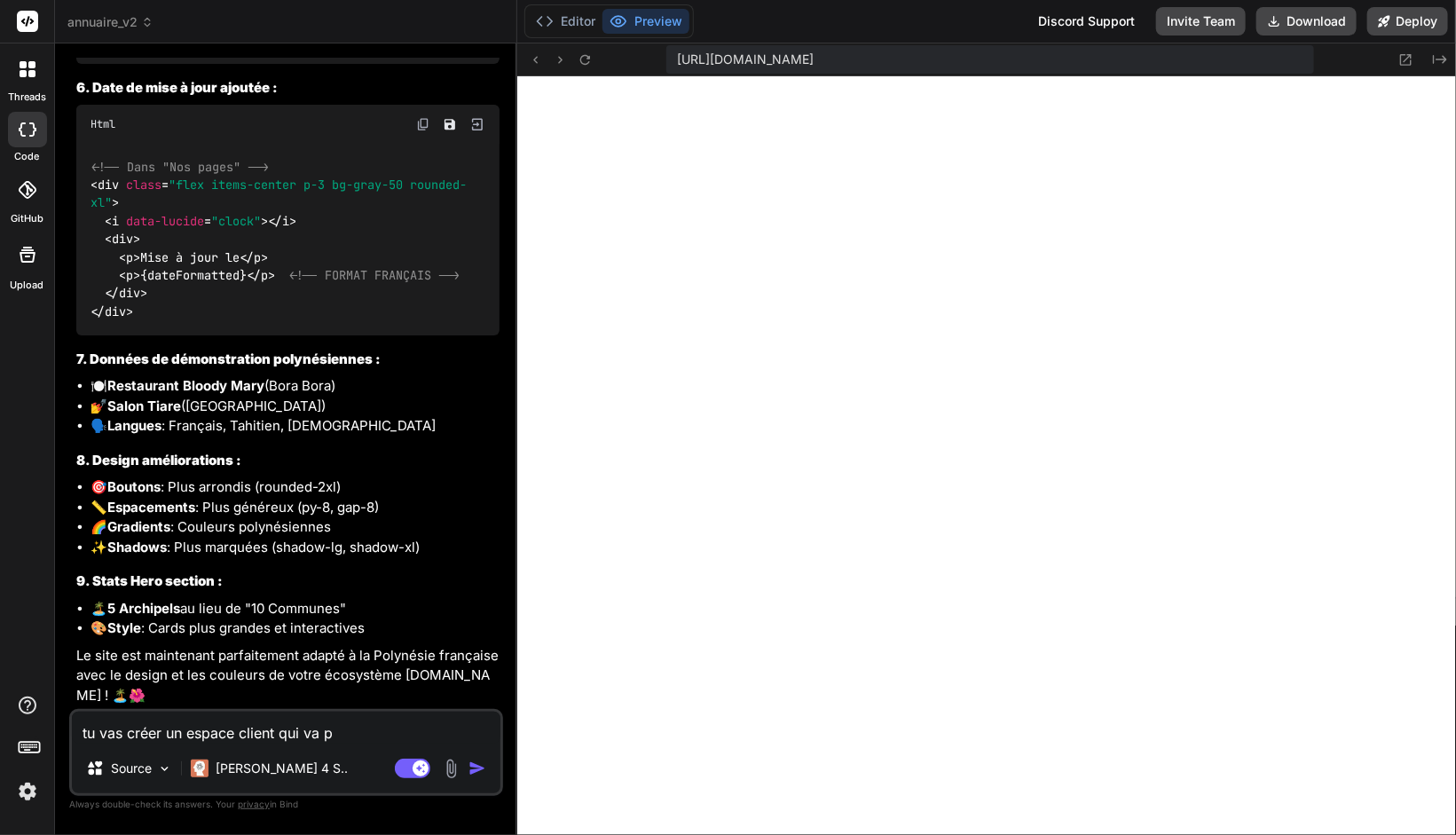
type textarea "tu vas créer un espace client qui va pe"
type textarea "x"
type textarea "tu vas créer un espace client qui va per"
type textarea "x"
type textarea "tu vas créer un espace client qui va perm"
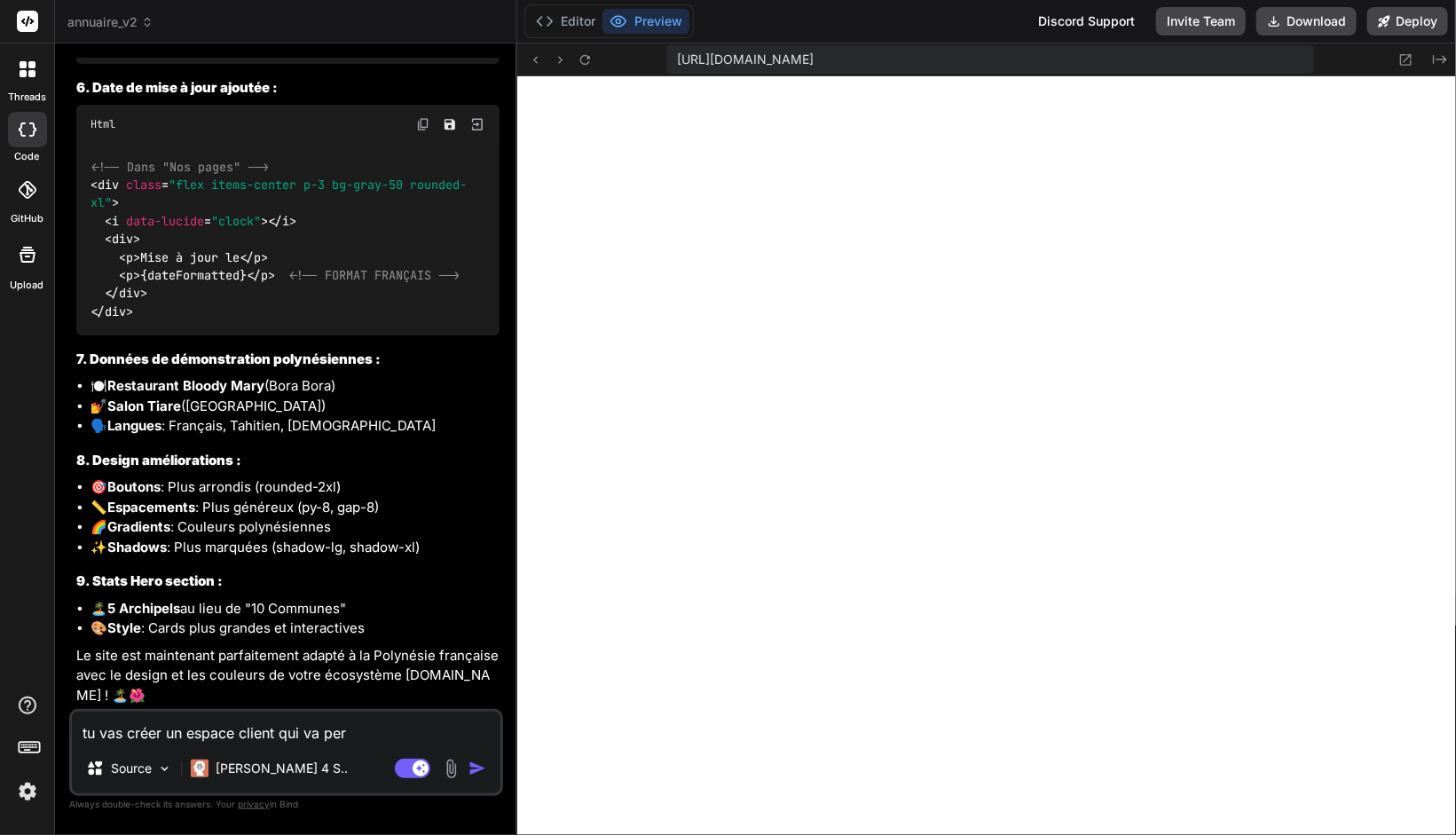
type textarea "x"
type textarea "tu vas créer un espace client qui va perme"
type textarea "x"
type textarea "tu vas créer un espace client qui va permet"
type textarea "x"
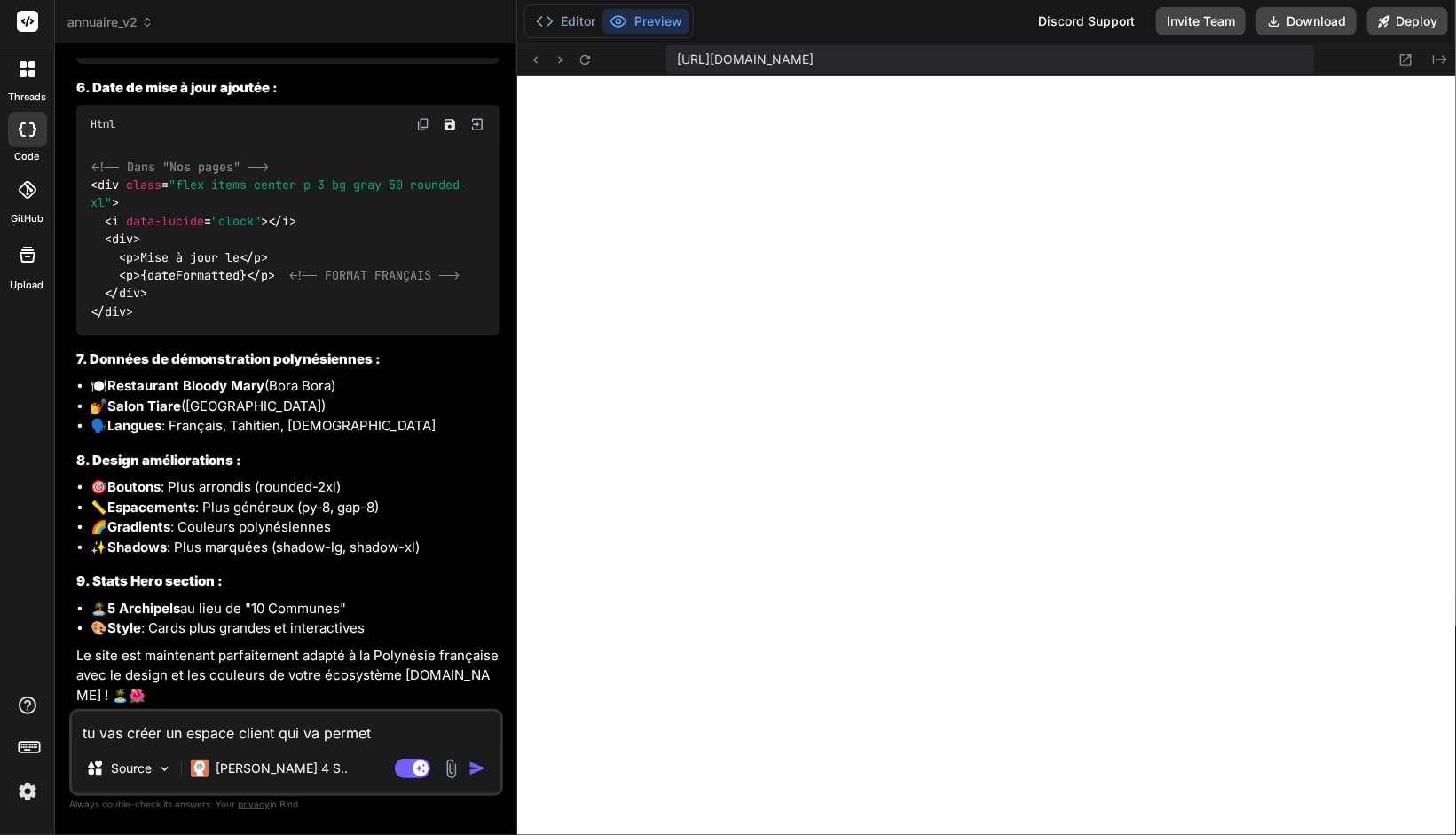
type textarea "tu vas créer un espace client qui va permett"
type textarea "x"
type textarea "tu vas créer un espace client qui va permettr"
type textarea "x"
type textarea "tu vas créer un espace client qui va permettre"
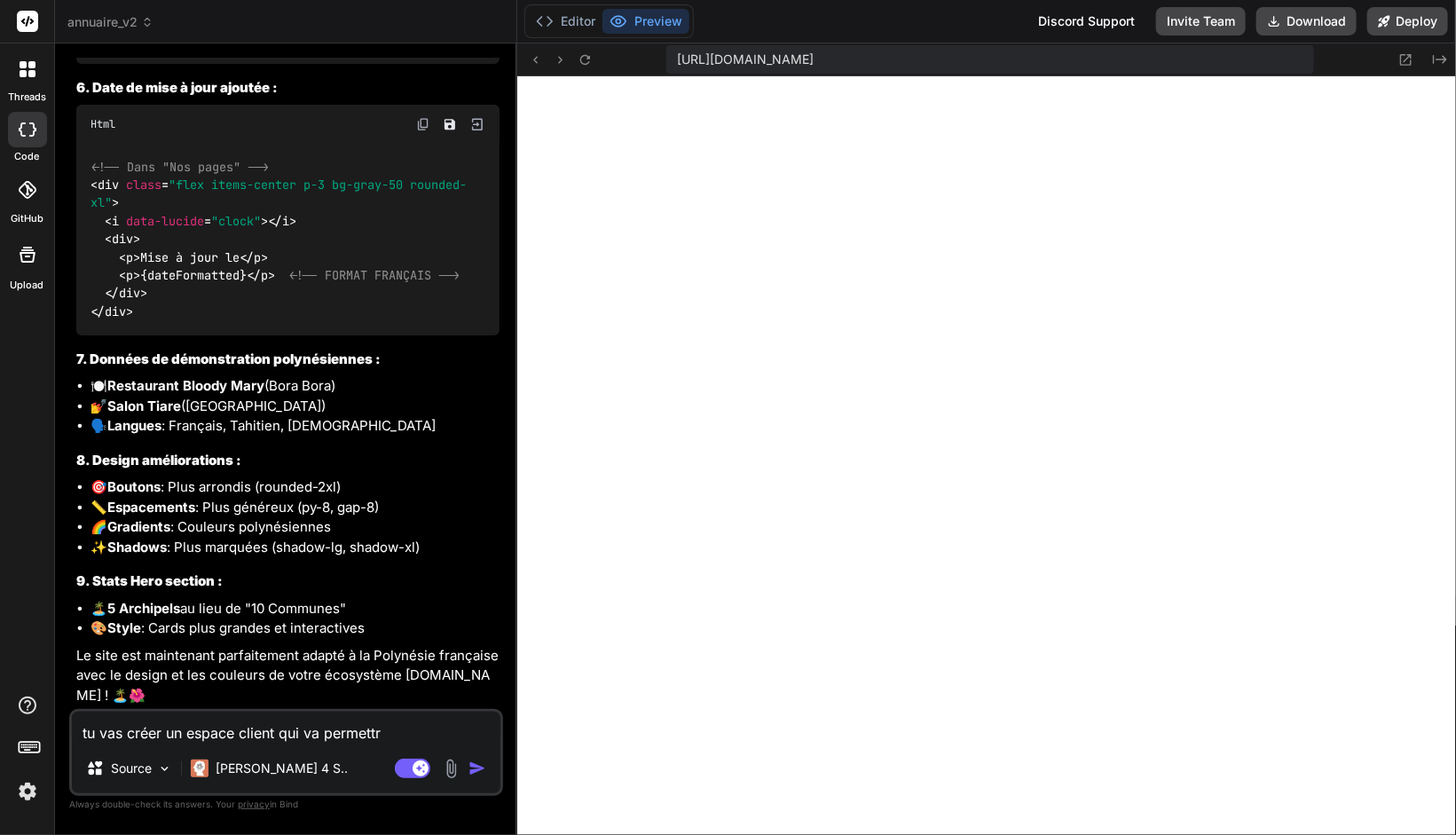
type textarea "x"
type textarea "tu vas créer un espace client qui va permettre"
type textarea "x"
type textarea "tu vas créer un espace client qui va permettre d"
type textarea "x"
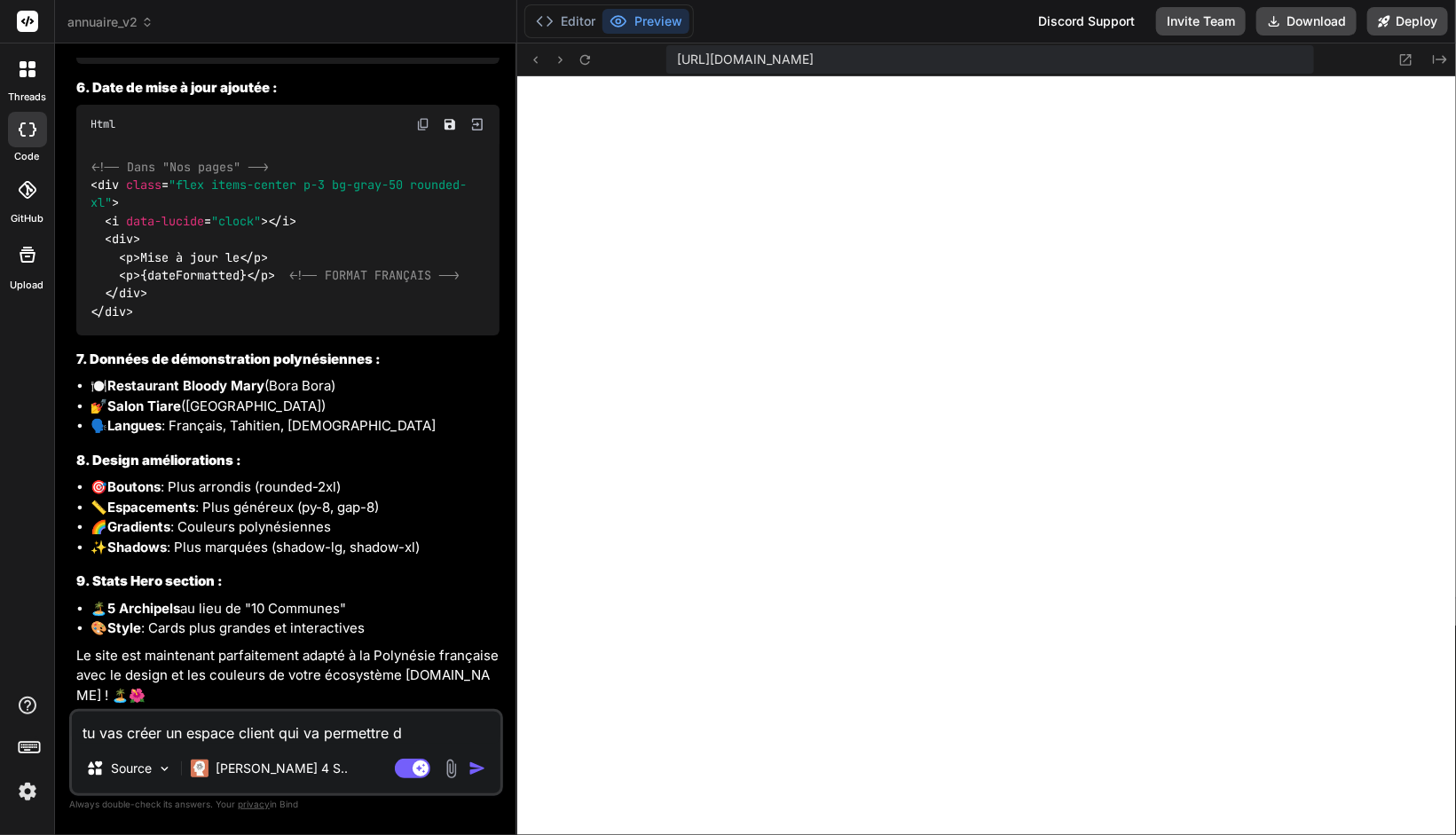
type textarea "tu vas créer un espace client qui va permettre de"
type textarea "x"
type textarea "tu vas créer un espace client qui va permettre de"
type textarea "x"
type textarea "tu vas créer un espace client qui va permettre de m"
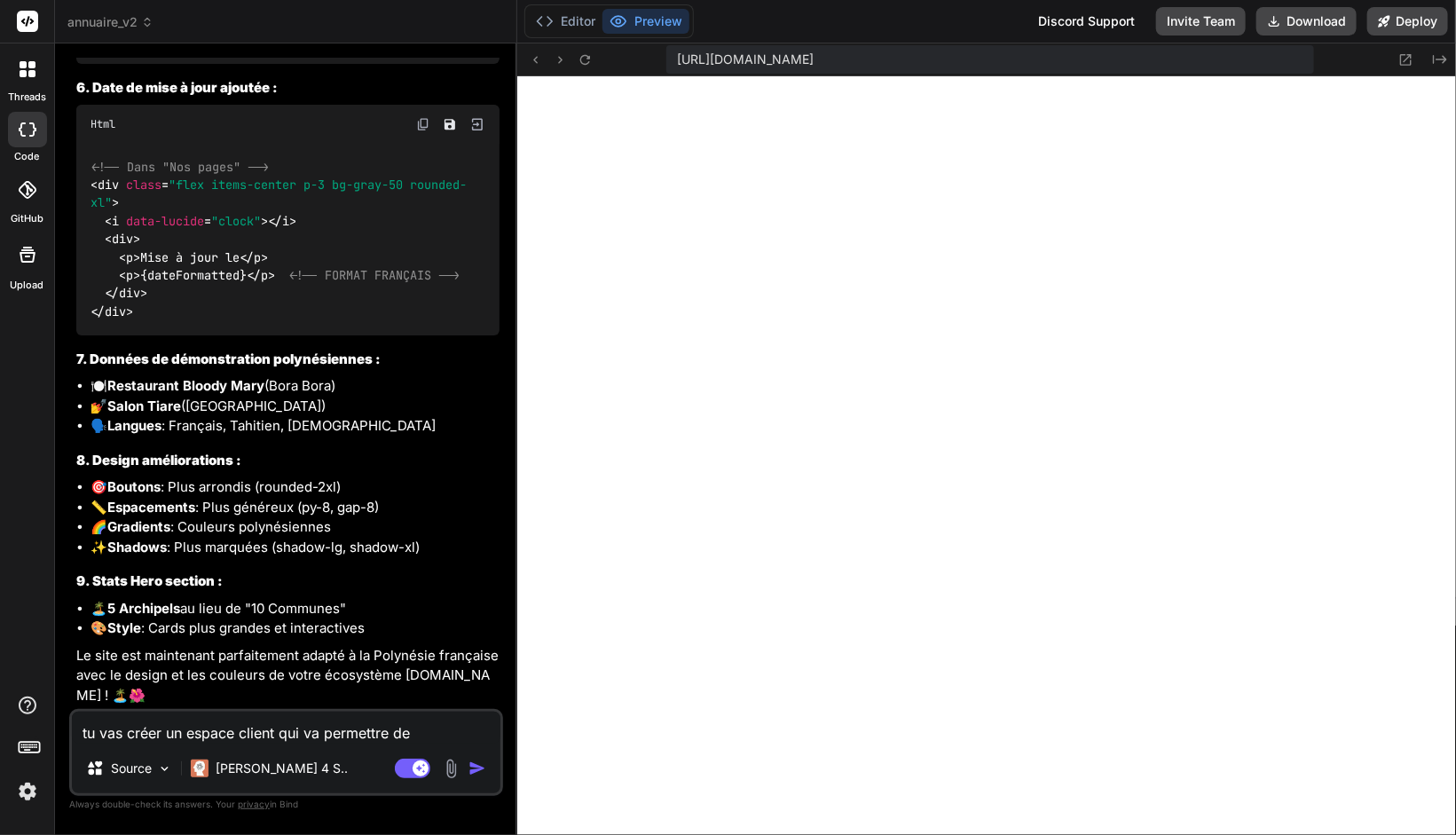
type textarea "x"
type textarea "tu vas créer un espace client qui va permettre de ma"
type textarea "x"
type textarea "tu vas créer un espace client qui va permettre de man"
type textarea "x"
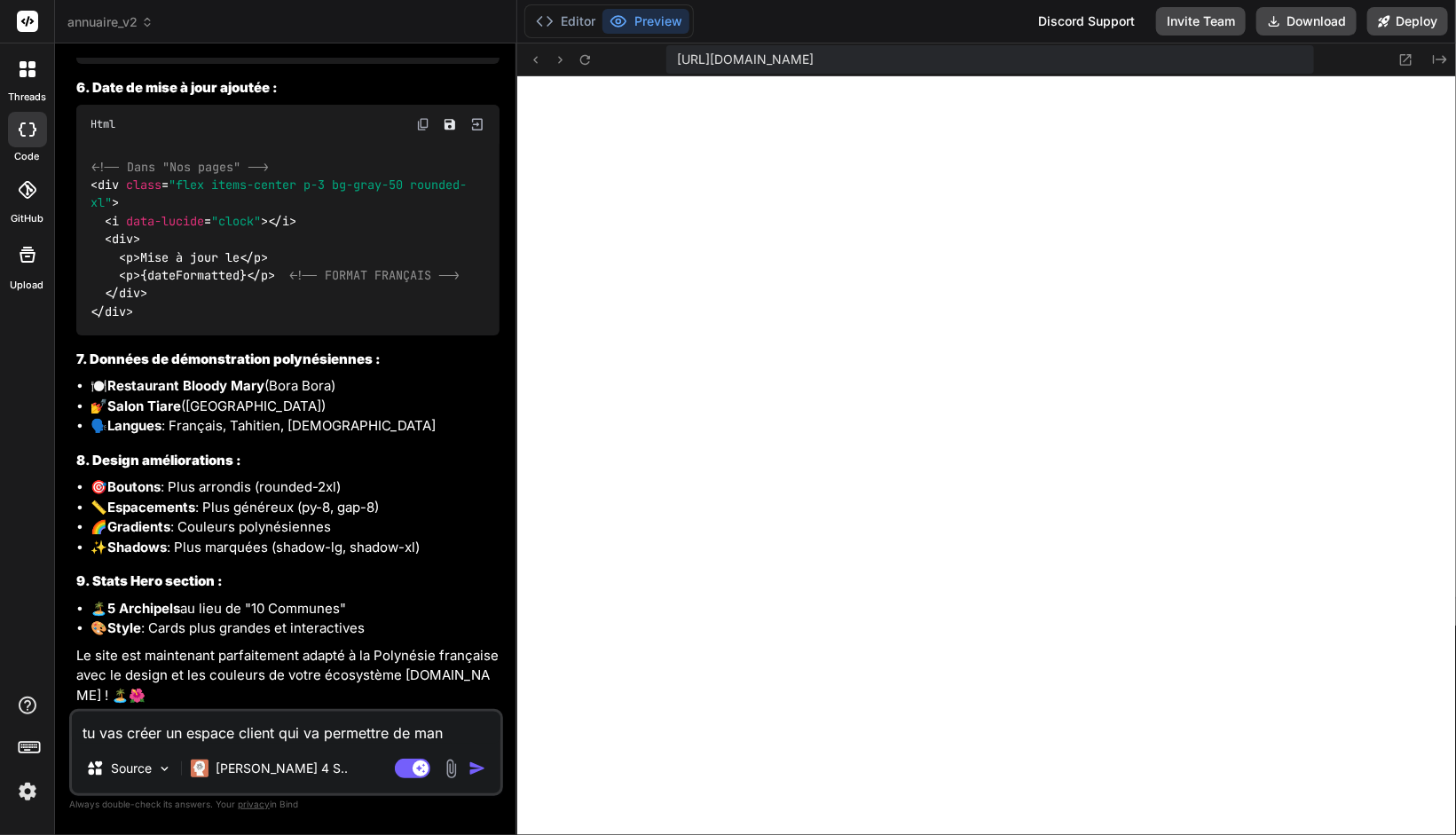
type textarea "tu vas créer un espace client qui va permettre de mana"
type textarea "x"
type textarea "tu vas créer un espace client qui va permettre de manag"
type textarea "x"
type textarea "tu vas créer un espace client qui va permettre de manage"
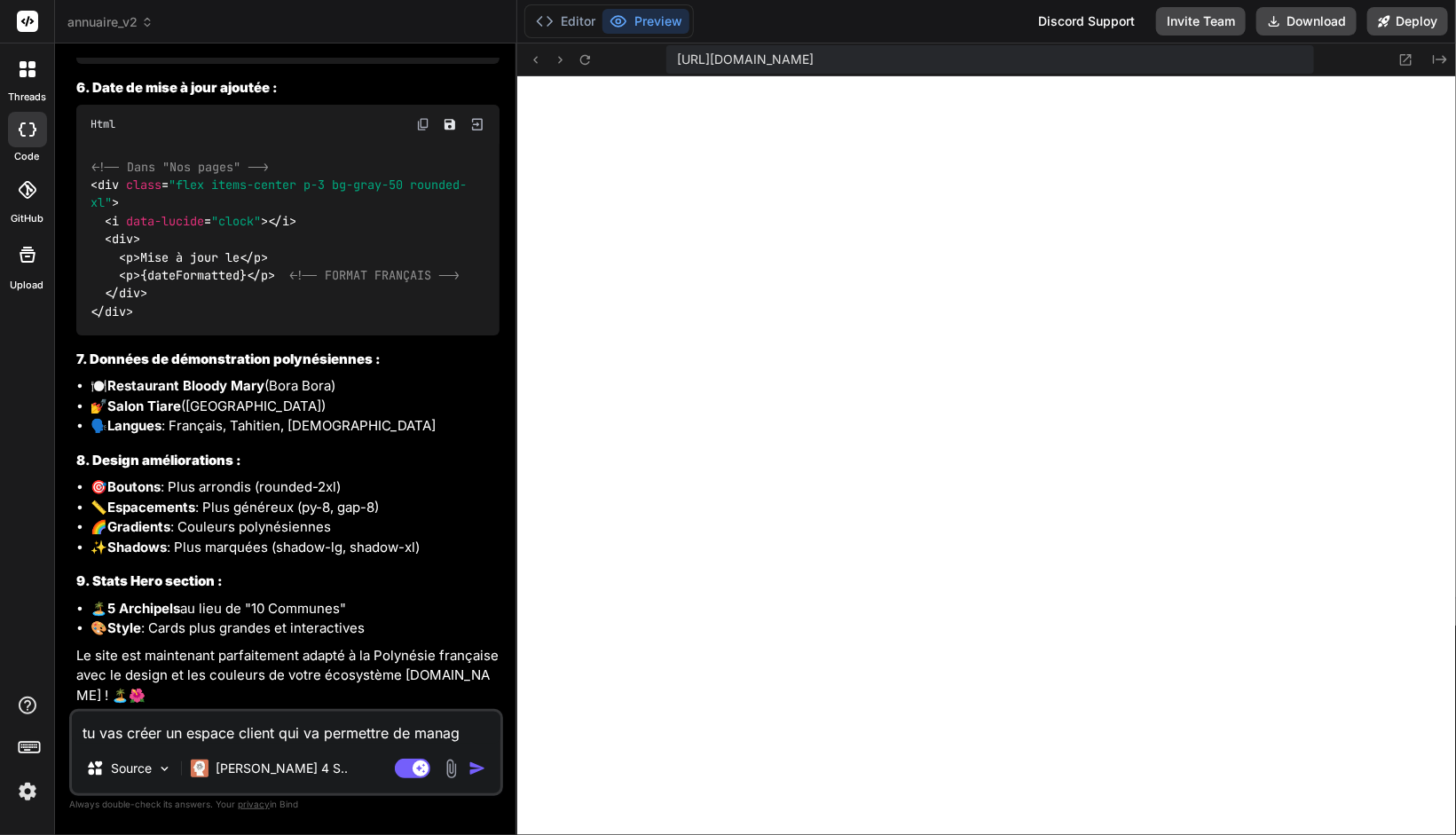
type textarea "x"
type textarea "tu vas créer un espace client qui va permettre de manager"
type textarea "x"
type textarea "tu vas créer un espace client qui va permettre de manager"
type textarea "x"
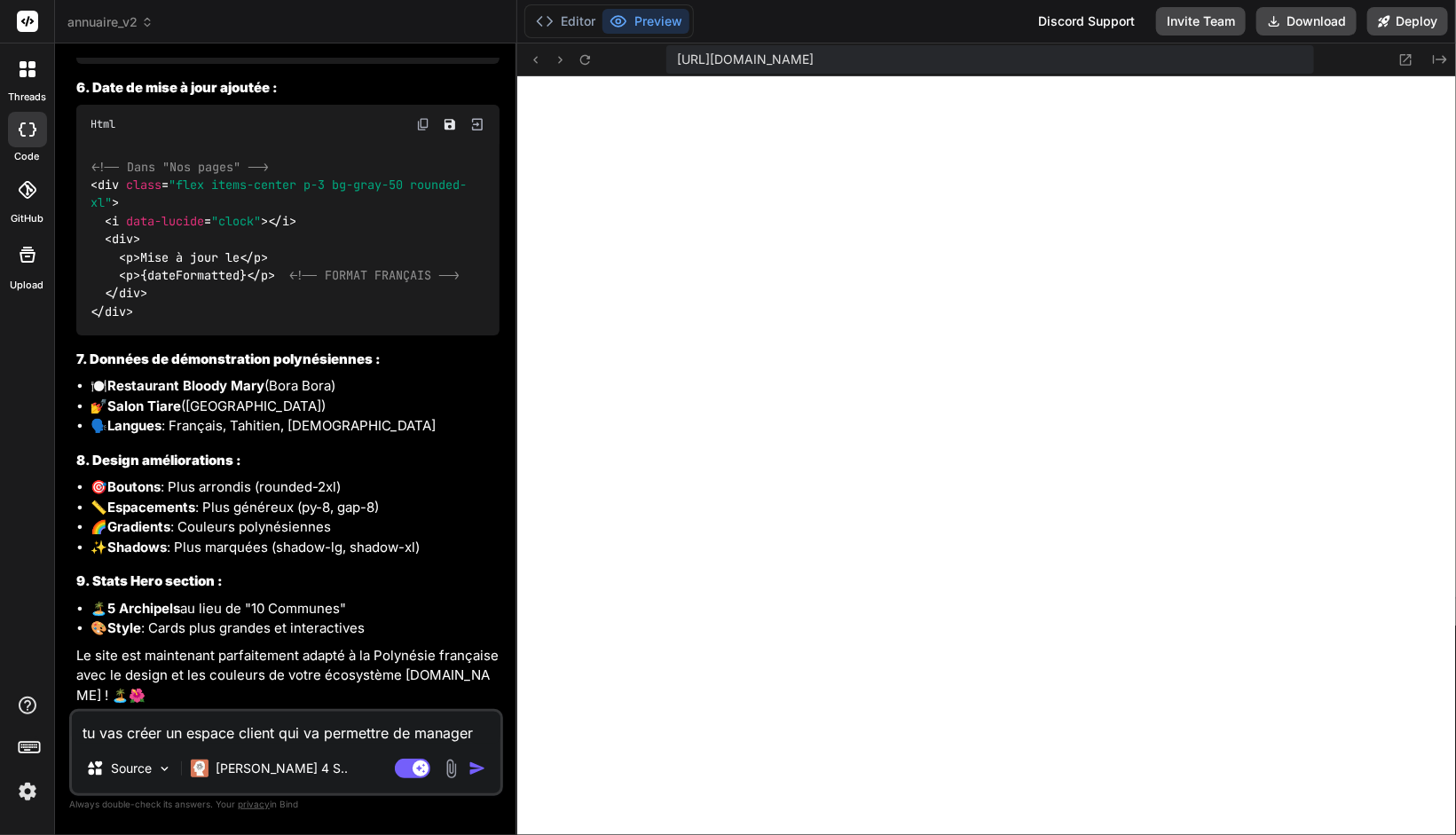
type textarea "tu vas créer un espace client pqui va permettre de manager"
type textarea "x"
type textarea "tu vas créer un espace client poqui va permettre de manager"
type textarea "x"
type textarea "tu vas créer un espace client pouqui va permettre de manager"
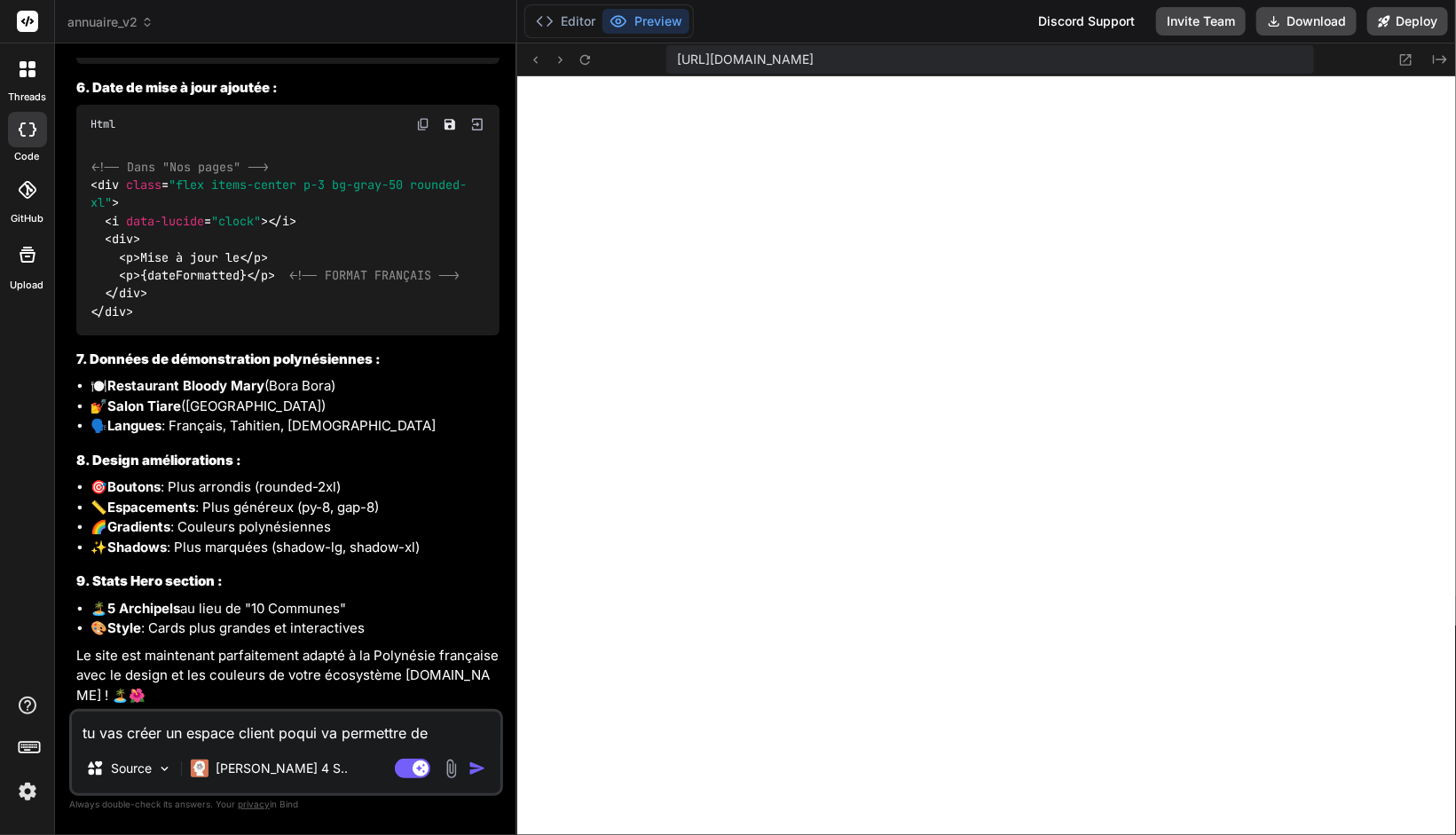
type textarea "x"
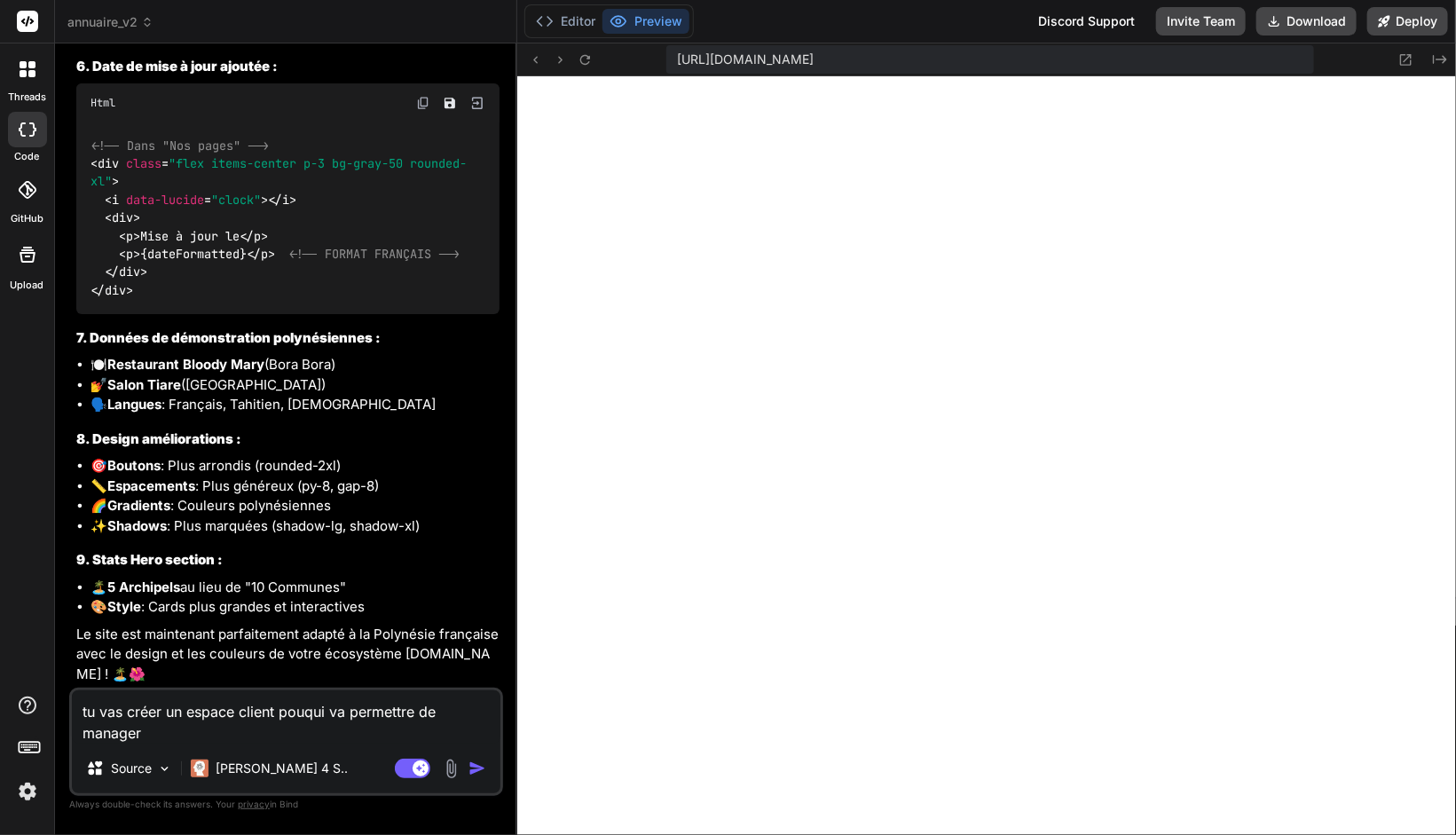
type textarea "tu vas créer un espace client pourqui va permettre de manager"
type textarea "x"
type textarea "tu vas créer un espace client pour qui va permettre de manager"
type textarea "x"
type textarea "tu vas créer un espace client pour lqui va permettre de manager"
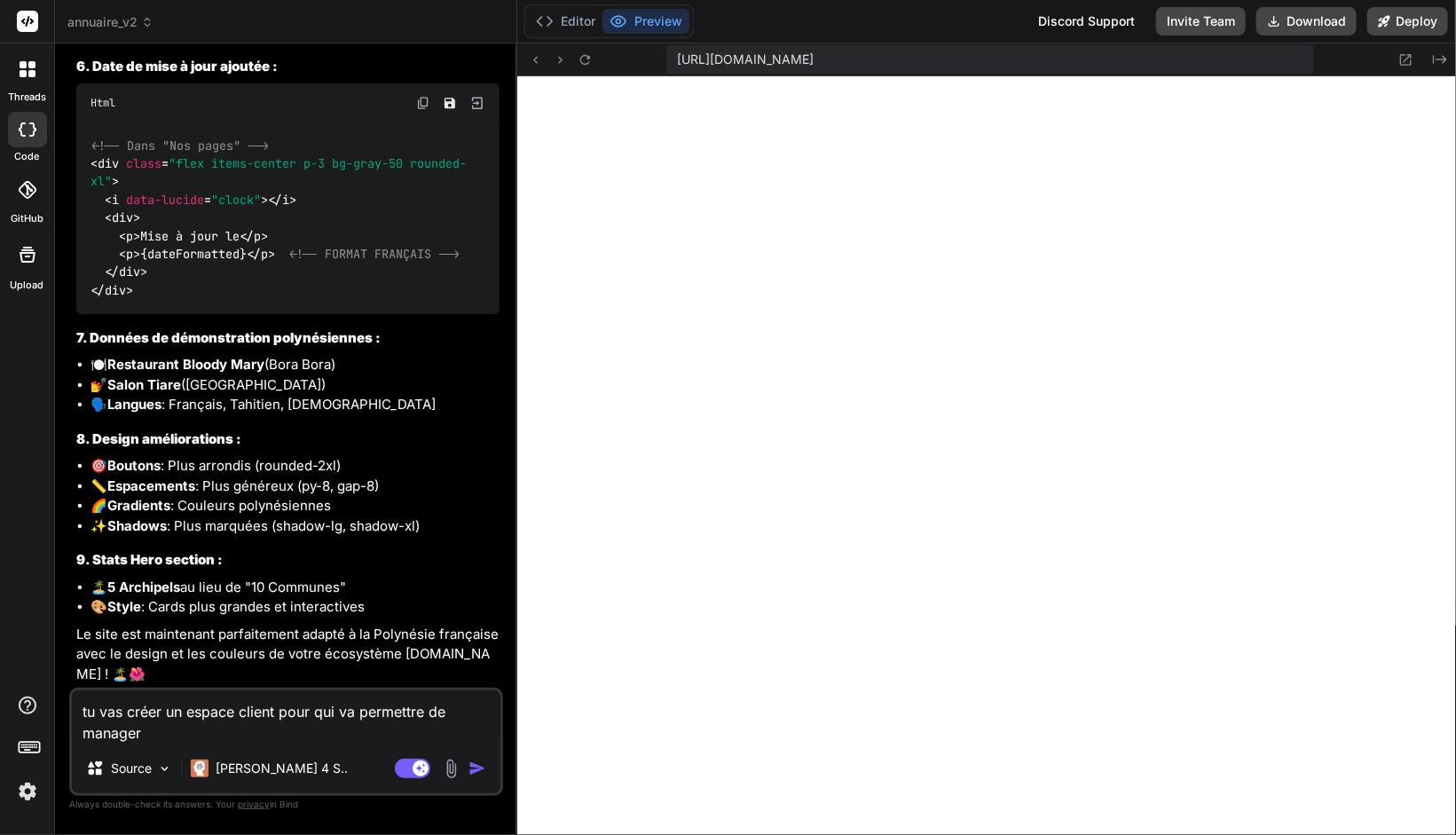
type textarea "x"
type textarea "tu vas créer un espace client pour lequi va permettre de manager"
type textarea "x"
type textarea "tu vas créer un espace client pour lesqui va permettre de manager"
type textarea "x"
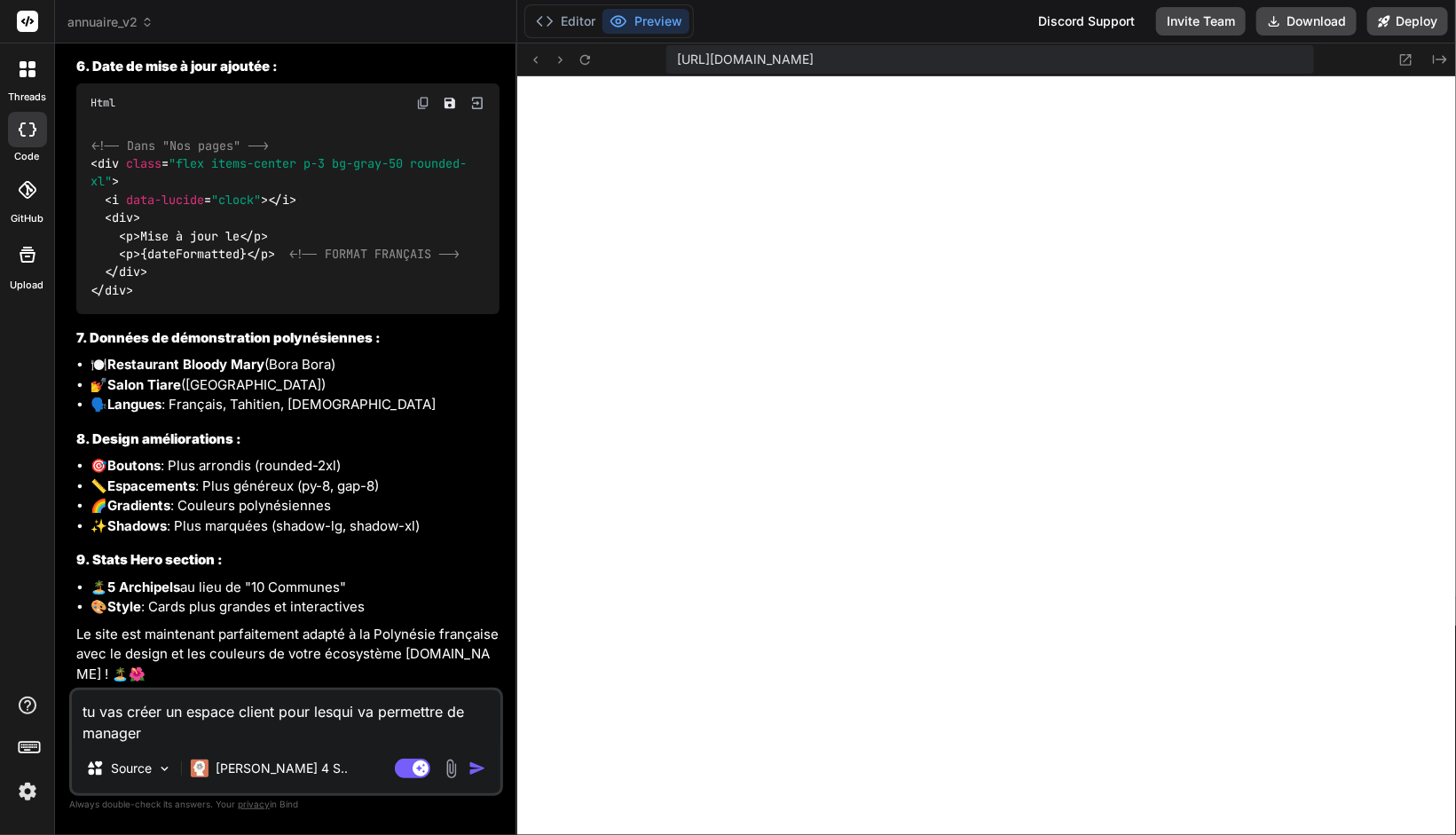
type textarea "tu vas créer un espace client pour les qui va permettre de manager"
type textarea "x"
type textarea "tu vas créer un espace client pour les pqui va permettre de manager"
type textarea "x"
type textarea "tu vas créer un espace client pour les prqui va permettre de manager"
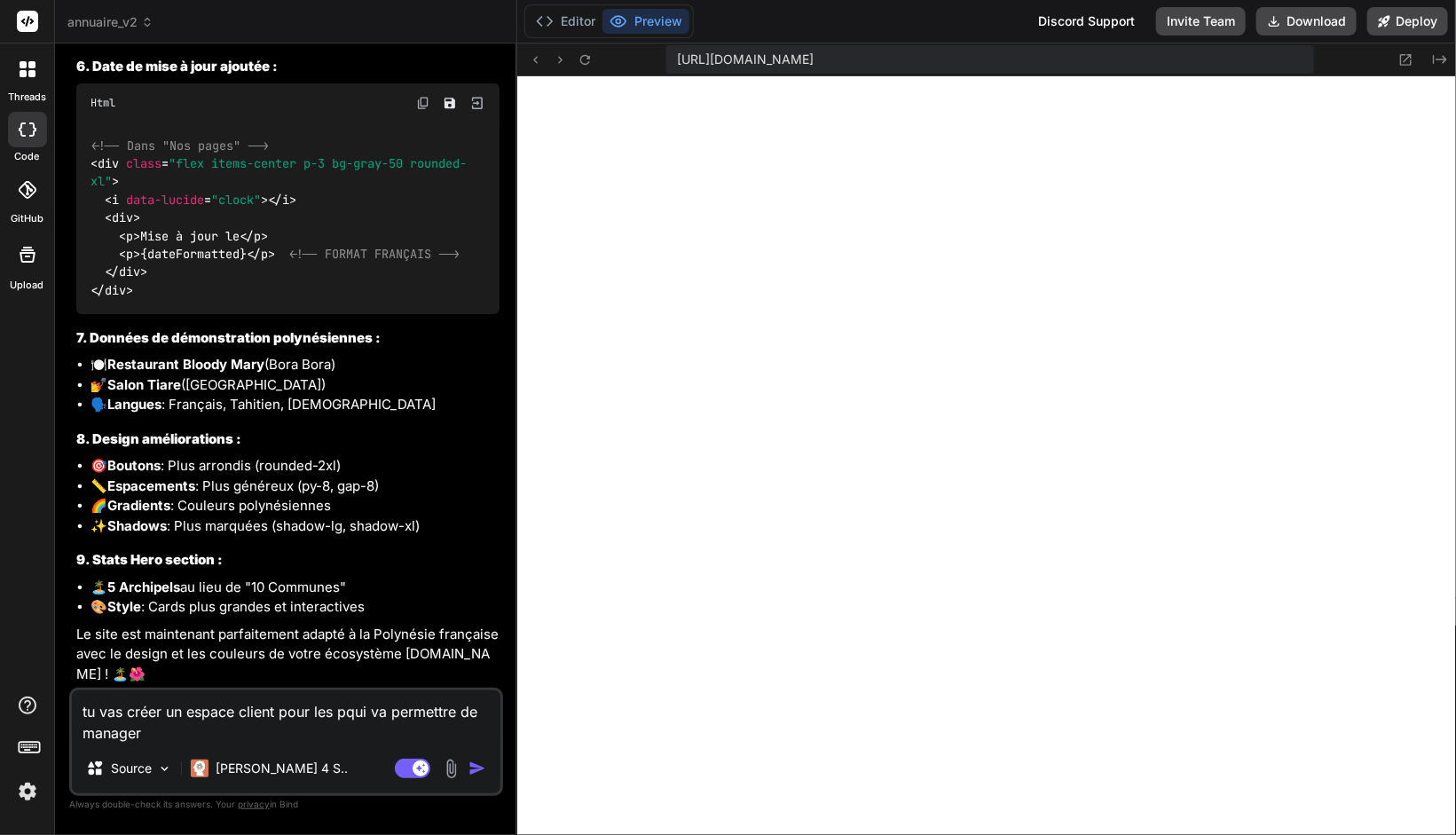
type textarea "x"
type textarea "tu vas créer un espace client pour les proqui va permettre de manager"
type textarea "x"
type textarea "tu vas créer un espace client pour les profqui va permettre de manager"
type textarea "x"
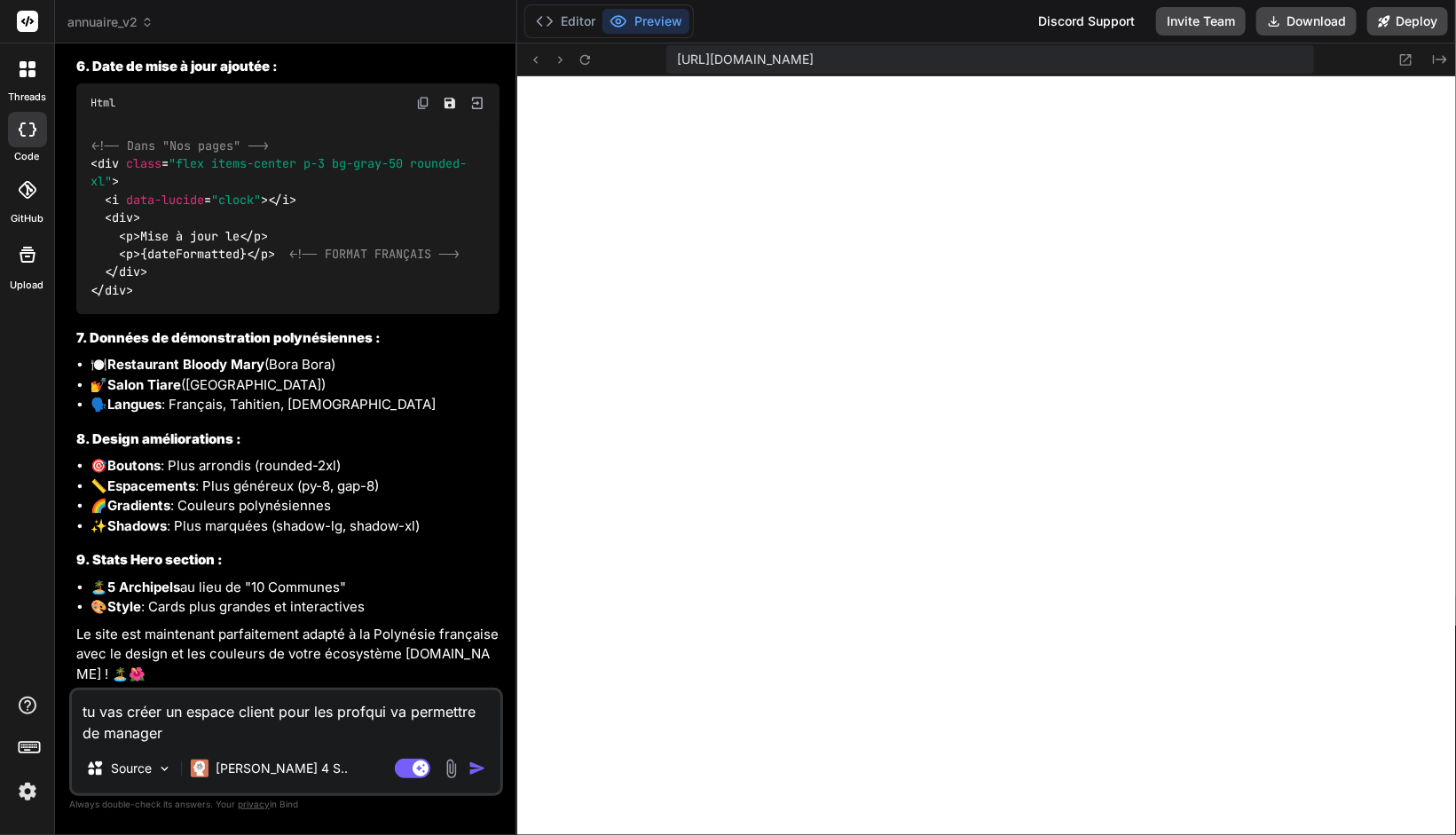
type textarea "tu vas créer un espace client pour les profequi va permettre de manager"
type textarea "x"
type textarea "tu vas créer un espace client pour les profesqui va permettre de manager"
type textarea "x"
type textarea "tu vas créer un espace client pour les professqui va permettre de manager"
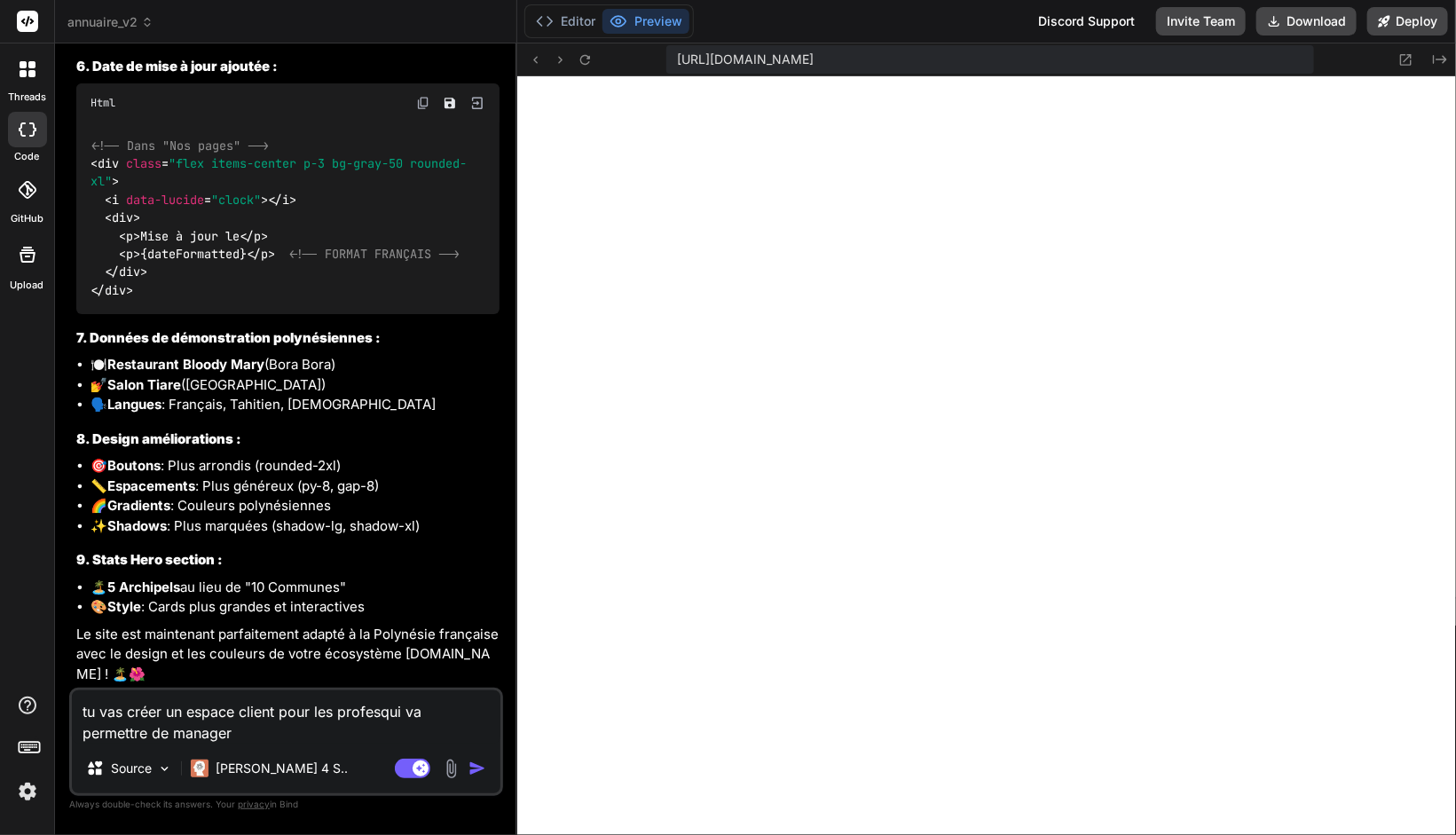
type textarea "x"
type textarea "tu vas créer un espace client pour les professiqui va permettre de manager"
type textarea "x"
type textarea "tu vas créer un espace client pour les professioqui va permettre de manager"
type textarea "x"
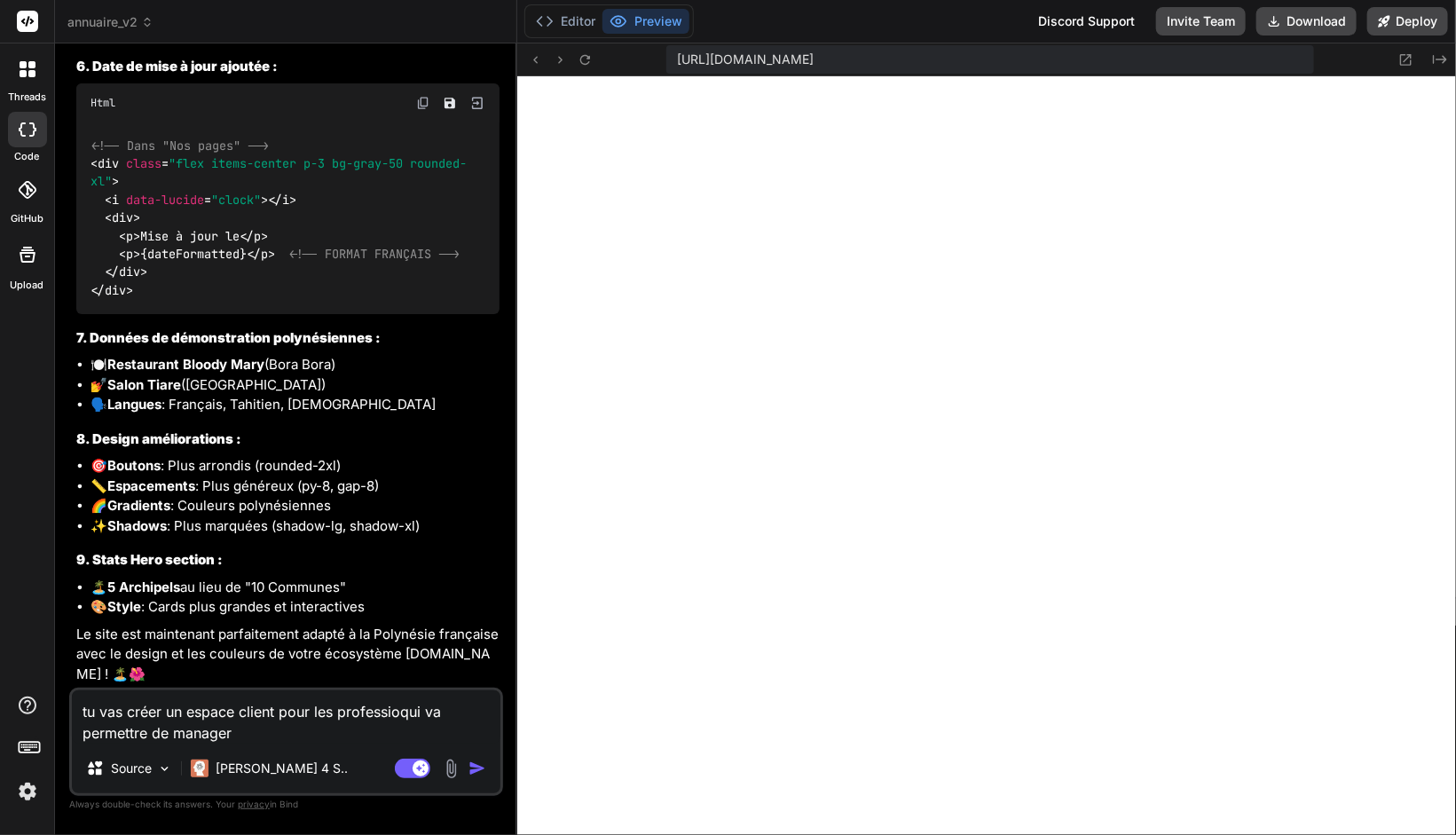
type textarea "tu vas créer un espace client pour les professionqui va permettre de manager"
type textarea "x"
type textarea "tu vas créer un espace client pour les professionnqui va permettre de manager"
type textarea "x"
type textarea "tu vas créer un espace client pour les professionnequi va permettre de manager"
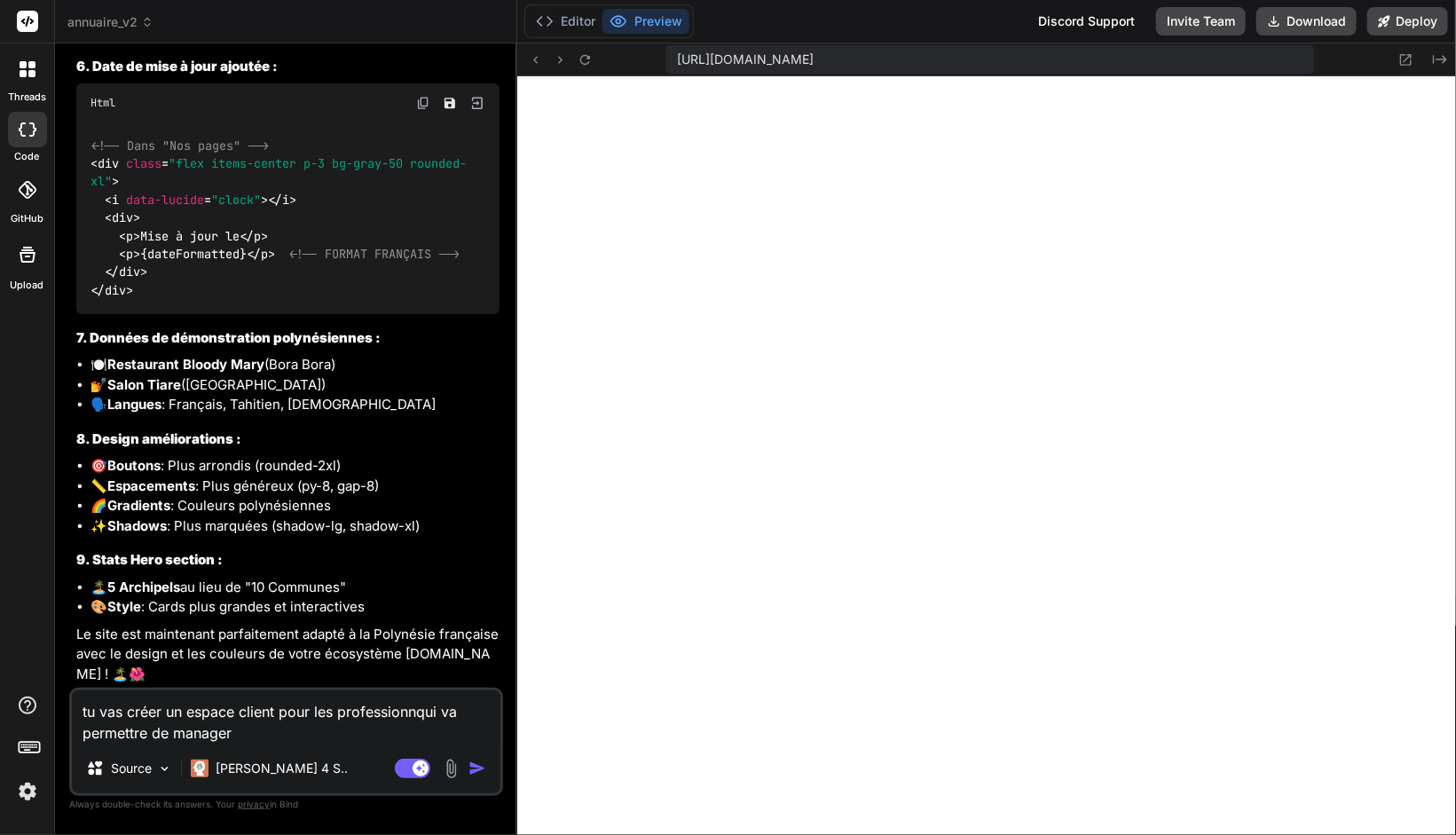
type textarea "x"
type textarea "tu vas créer un espace client pour les professionnelqui va permettre de manager"
type textarea "x"
type textarea "tu vas créer un espace client pour les professionnelsqui va permettre de manager"
type textarea "x"
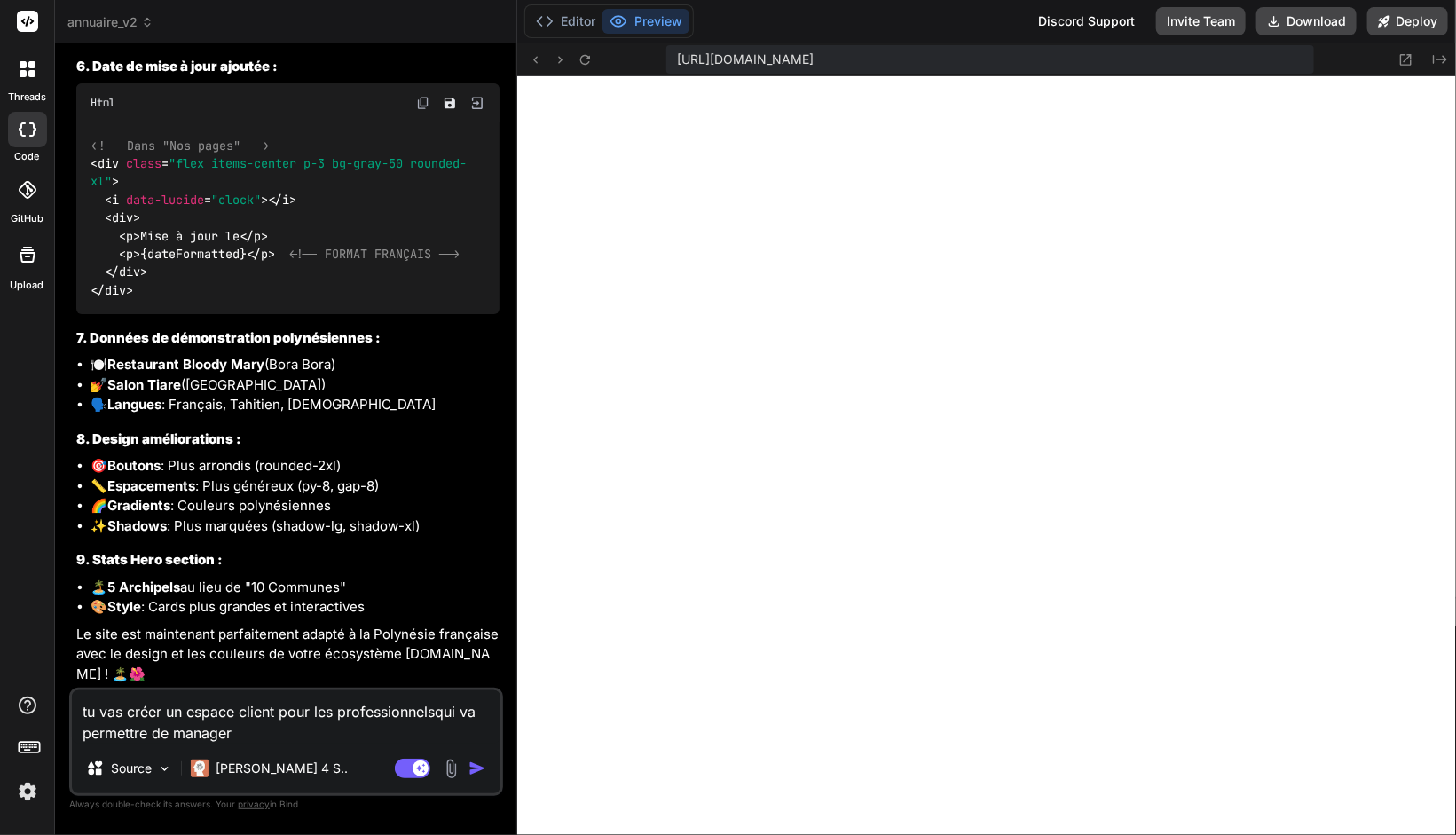
type textarea "tu vas créer un espace client pour les professionnels qui va permettre de manag…"
type textarea "x"
type textarea "tu vas créer un espace client pour les professionnels qui va permettre de manag…"
type textarea "x"
type textarea "tu vas créer un espace client pour les professionnels qui va permettre de manag…"
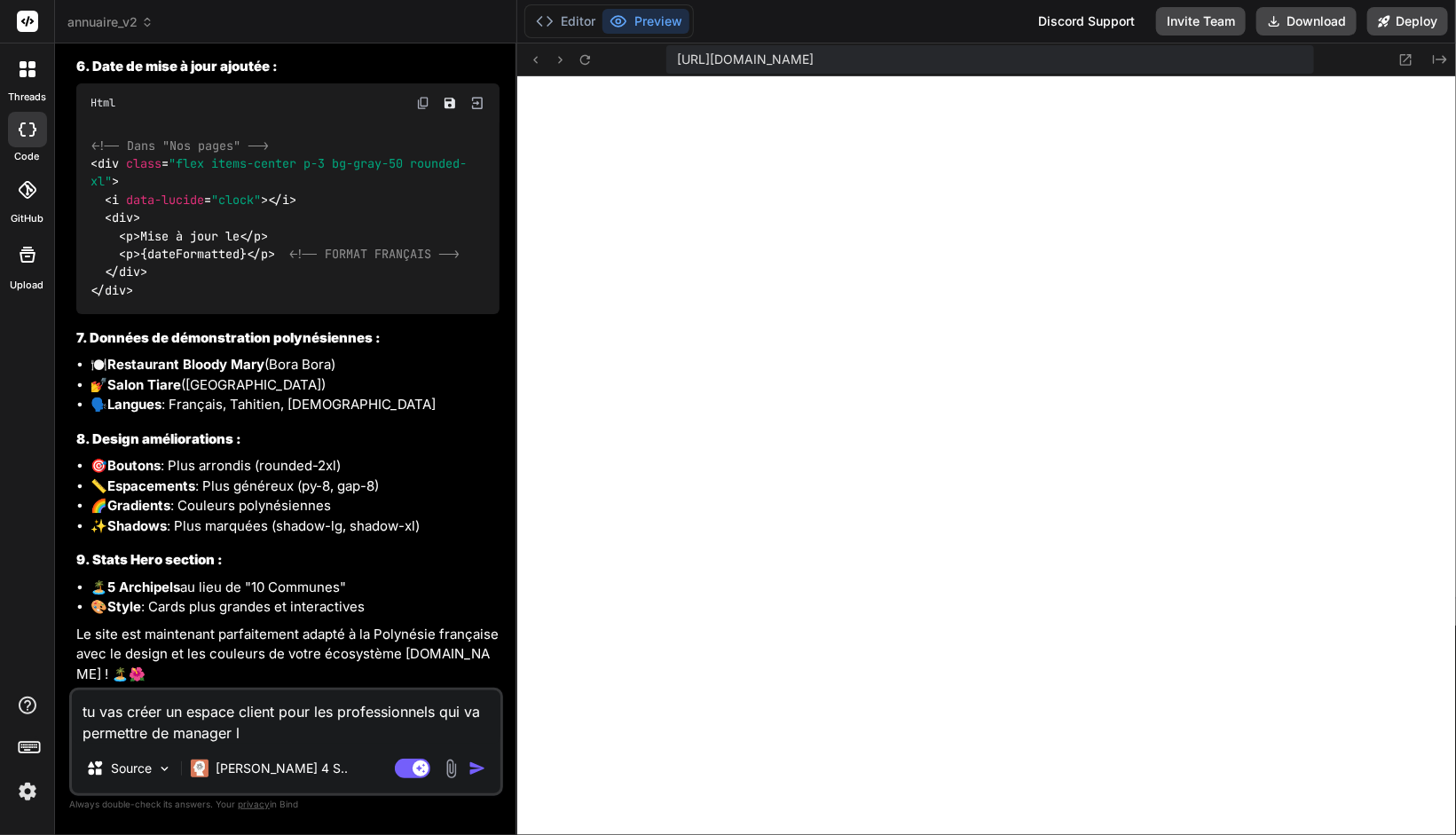
type textarea "x"
type textarea "tu vas créer un espace client pour les professionnels qui va permettre de manag…"
type textarea "x"
type textarea "tu vas créer un espace client pour les professionnels qui va permettre de manag…"
type textarea "x"
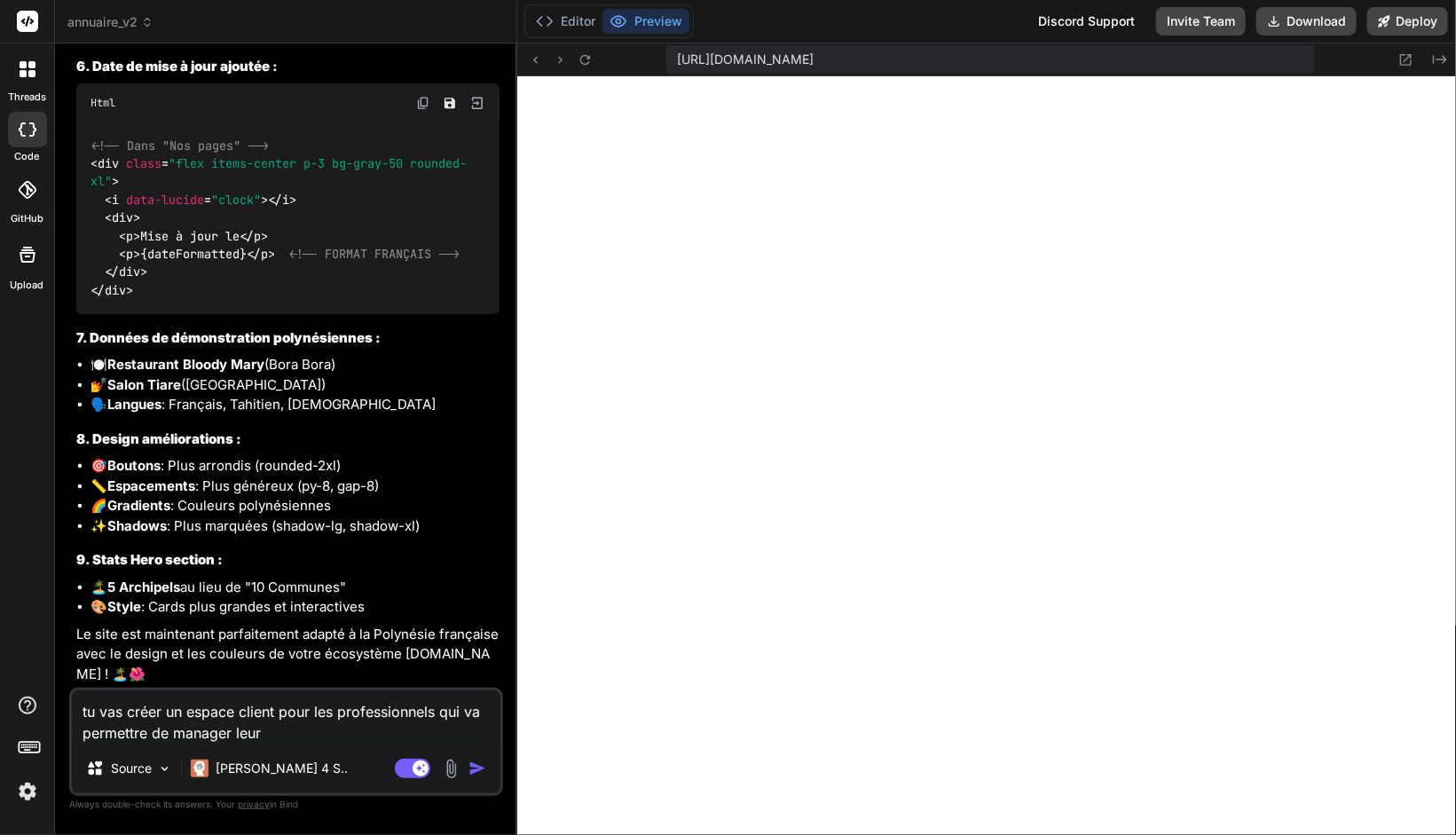
type textarea "tu vas créer un espace client pour les professionnels qui va permettre de manag…"
type textarea "x"
type textarea "tu vas créer un espace client pour les professionnels qui va permettre de manag…"
type textarea "x"
type textarea "tu vas créer un espace client pour les professionnels qui va permettre de manag…"
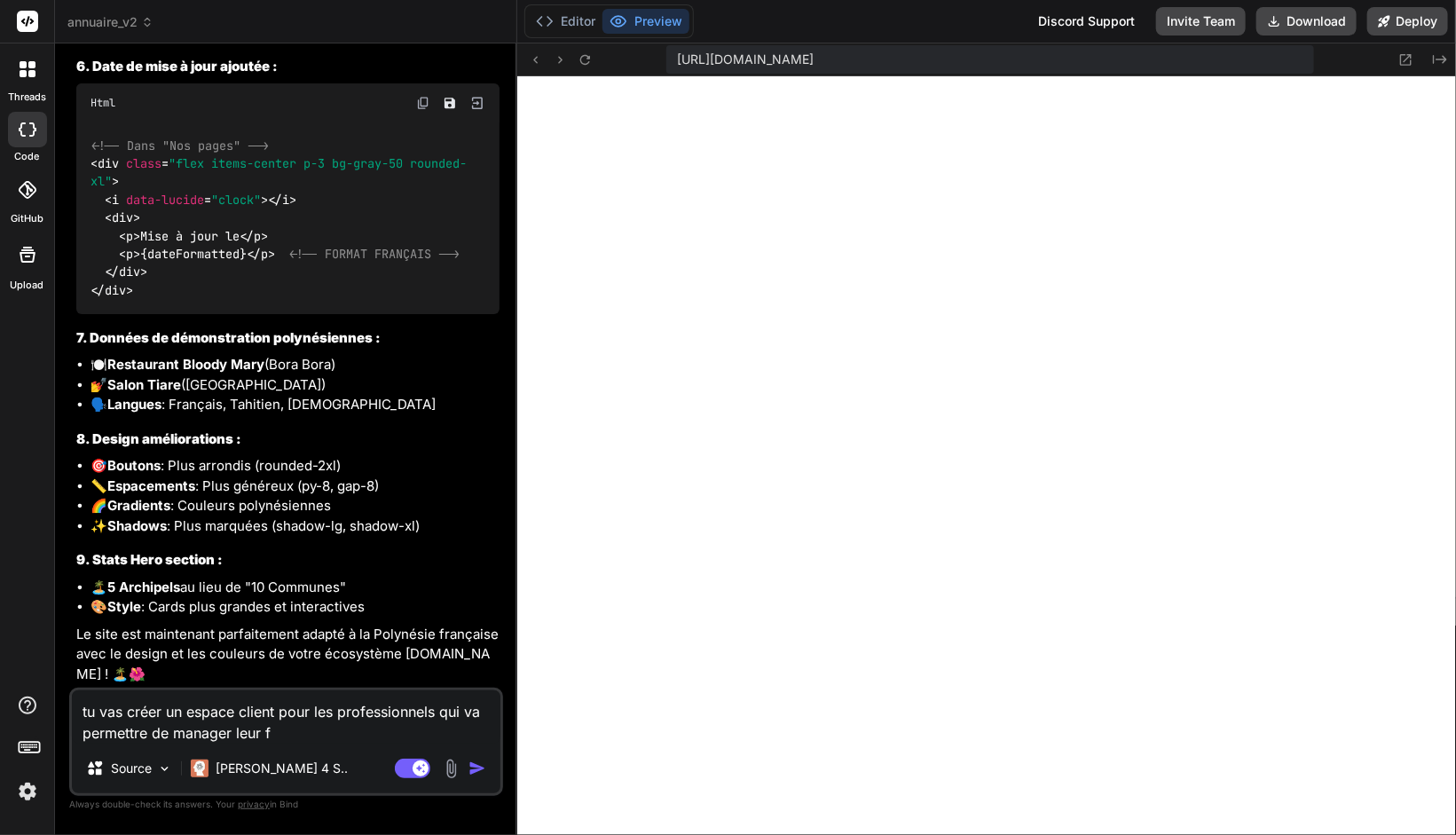
type textarea "x"
type textarea "tu vas créer un espace client pour les professionnels qui va permettre de manag…"
type textarea "x"
type textarea "tu vas créer un espace client pour les professionnels qui va permettre de manag…"
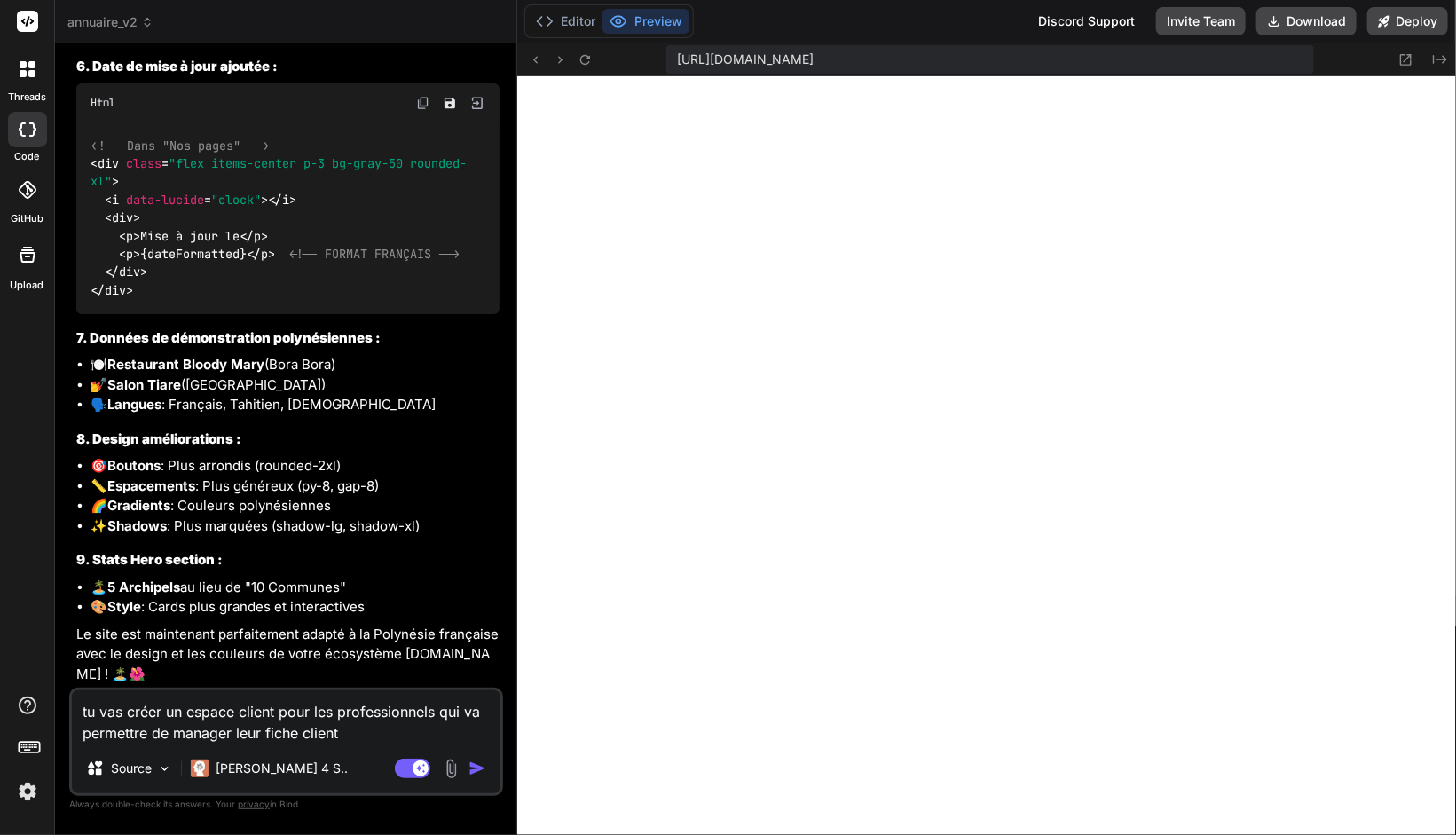
click at [371, 734] on textarea "tu vas créer un espace client pour les professionnels qui va permettre de manag…" at bounding box center [286, 717] width 429 height 53
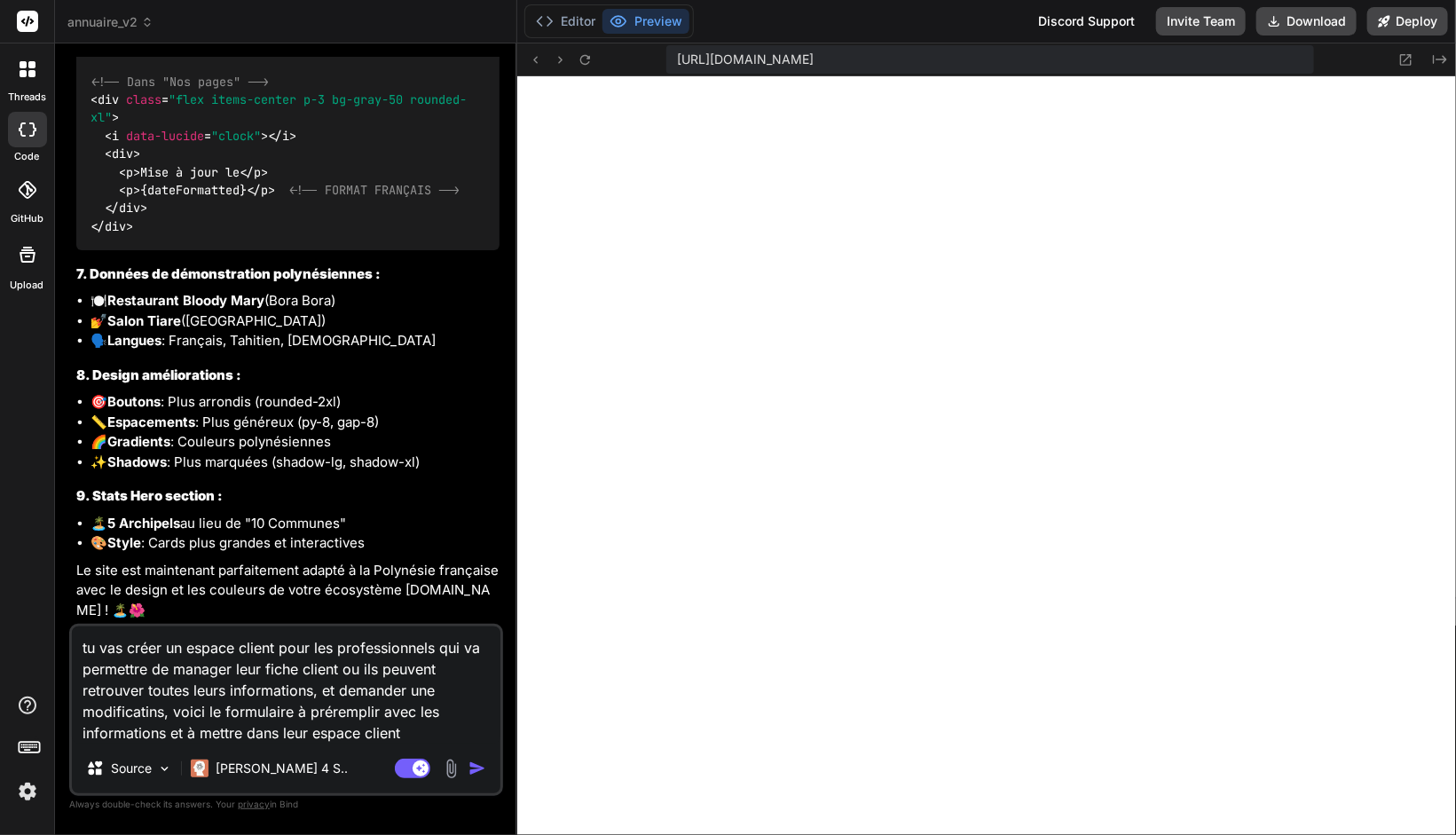
click at [384, 711] on textarea "tu vas créer un espace client pour les professionnels qui va permettre de manag…" at bounding box center [286, 685] width 429 height 117
click at [471, 735] on textarea "tu vas créer un espace client pour les professionnels qui va permettre de manag…" at bounding box center [286, 685] width 429 height 117
paste textarea "https://api.leadconnectorhq.com/widget/form/E9gQe6Ej6SIj2VmzKsbj"
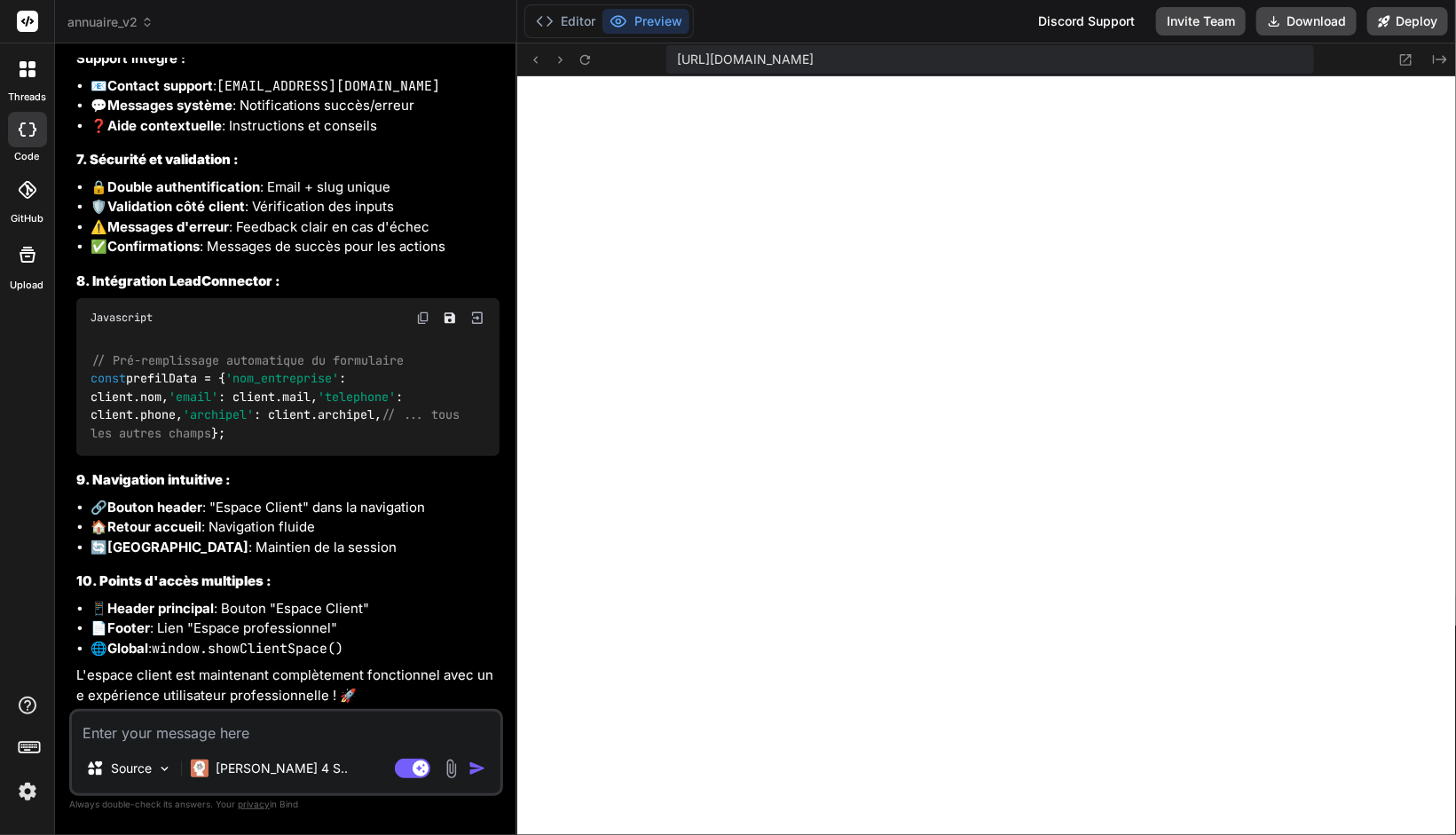
scroll to position [11881, 0]
click at [1412, 22] on button "Deploy" at bounding box center [1408, 22] width 81 height 29
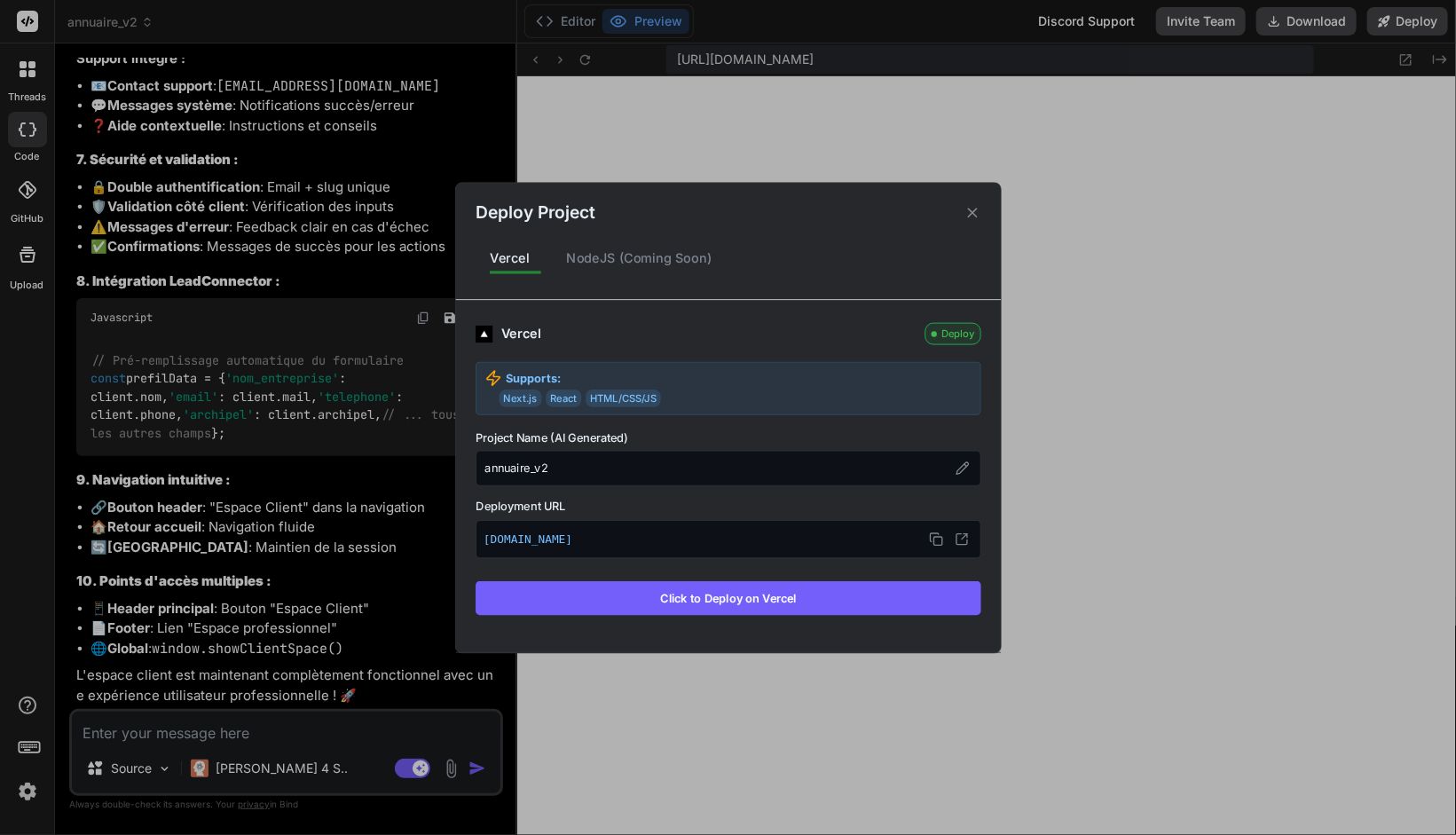
click at [717, 599] on button "Click to Deploy on Vercel" at bounding box center [728, 598] width 506 height 34
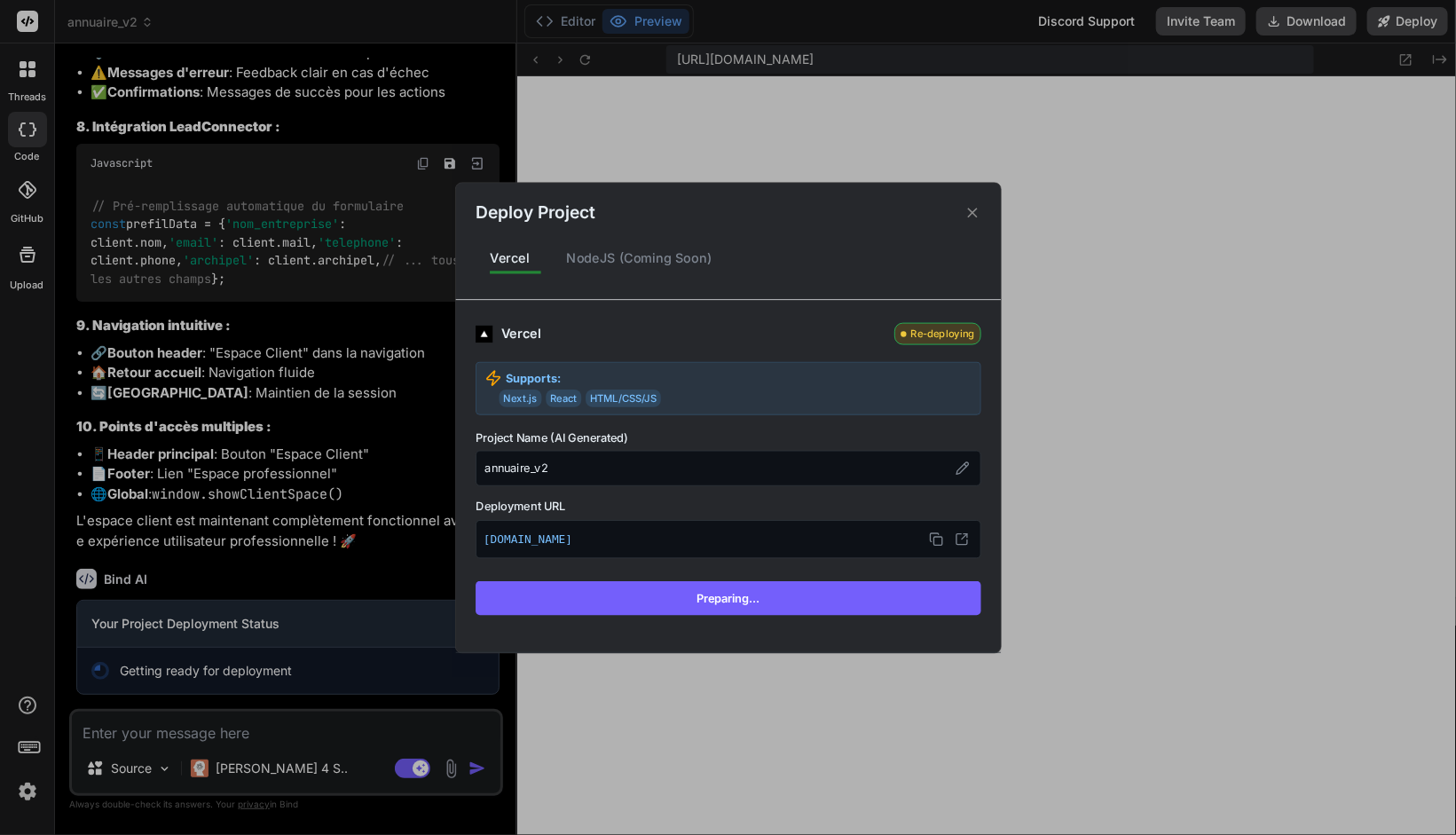
scroll to position [12034, 0]
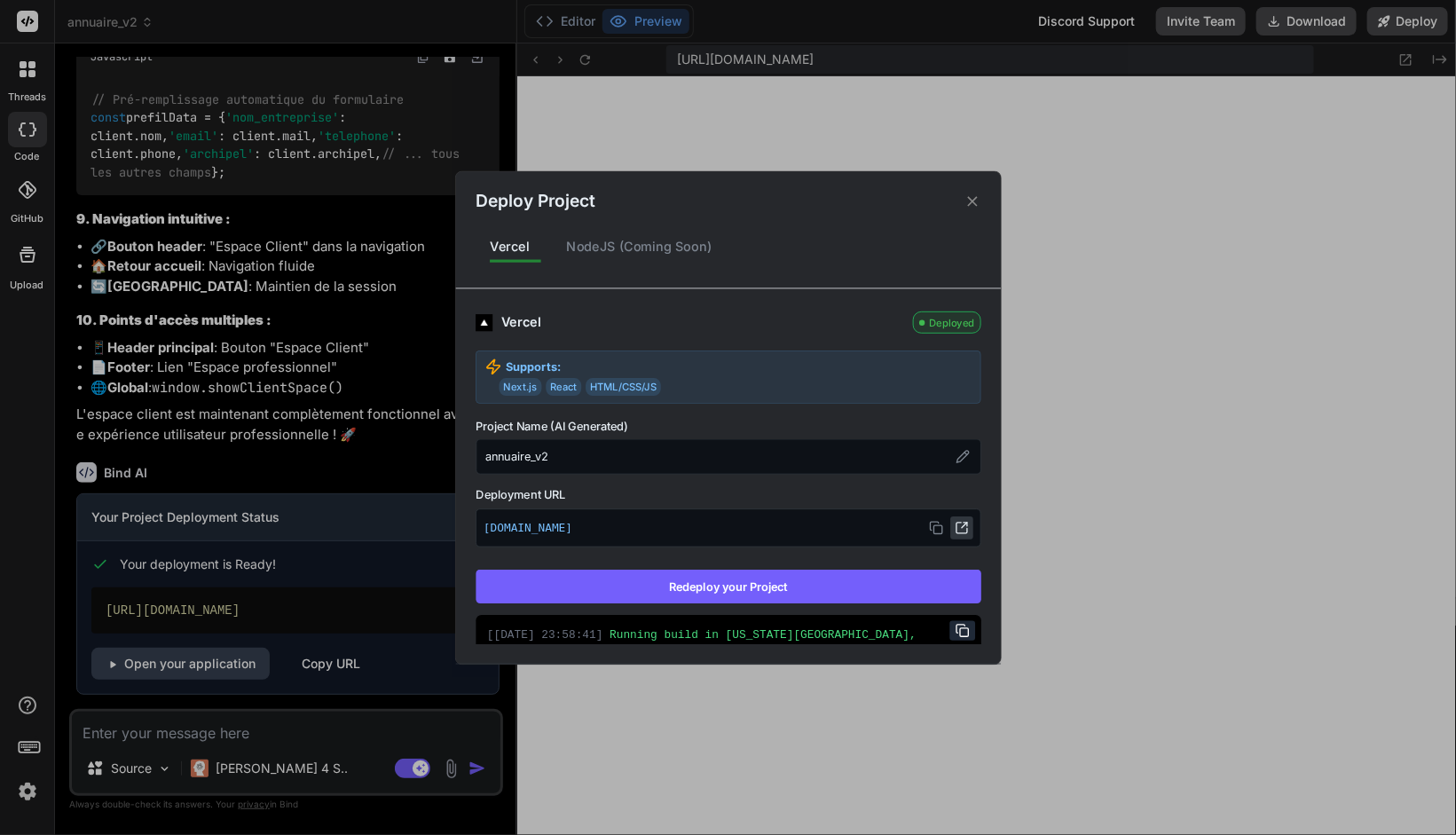
click at [955, 527] on icon at bounding box center [962, 528] width 14 height 14
click at [976, 203] on icon at bounding box center [972, 201] width 17 height 17
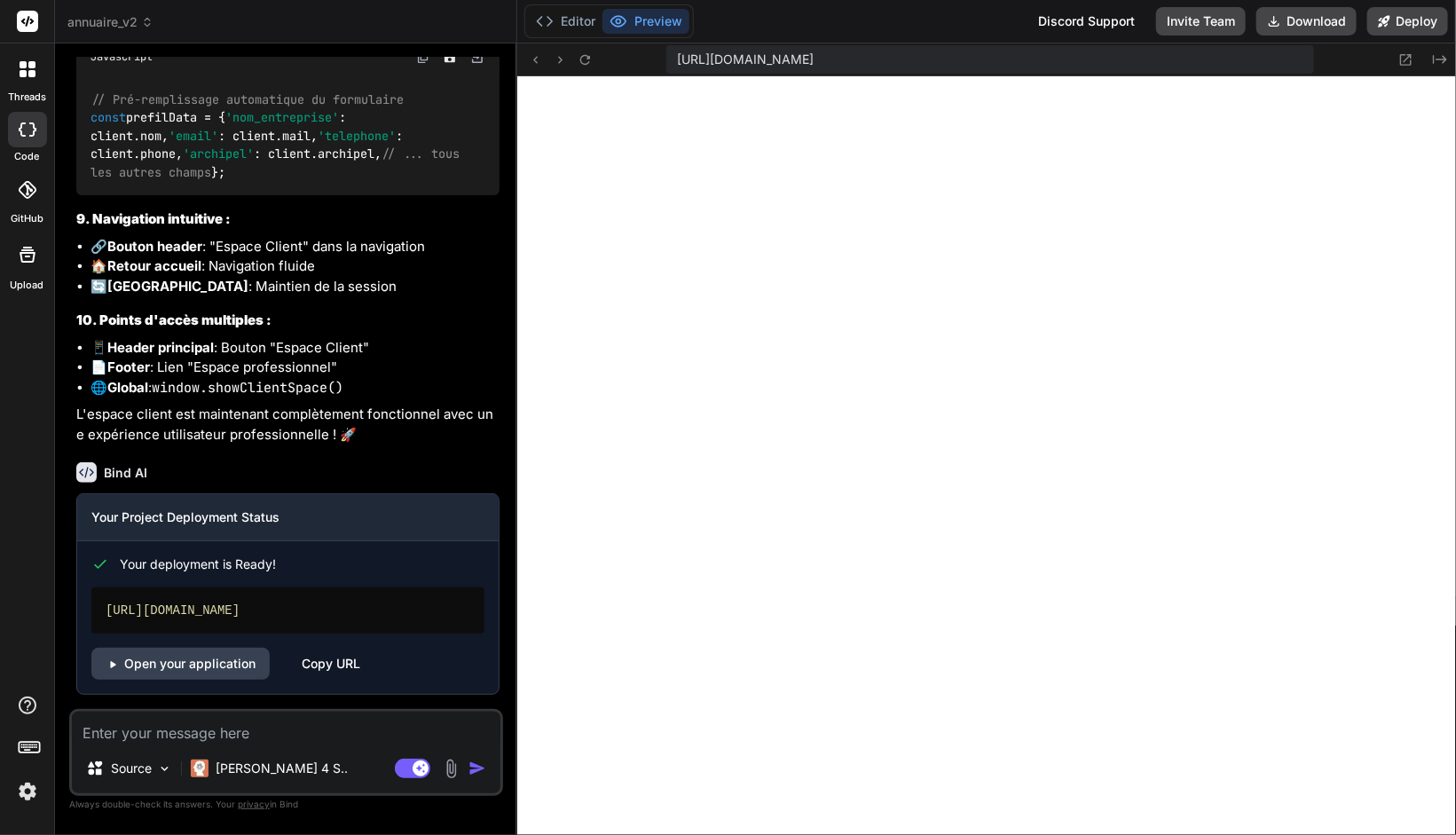
click at [194, 746] on div "Source Claude 4 S.. Agent Mode. When this toggle is activated, AI automatically…" at bounding box center [286, 752] width 434 height 87
click at [196, 735] on textarea at bounding box center [286, 728] width 429 height 32
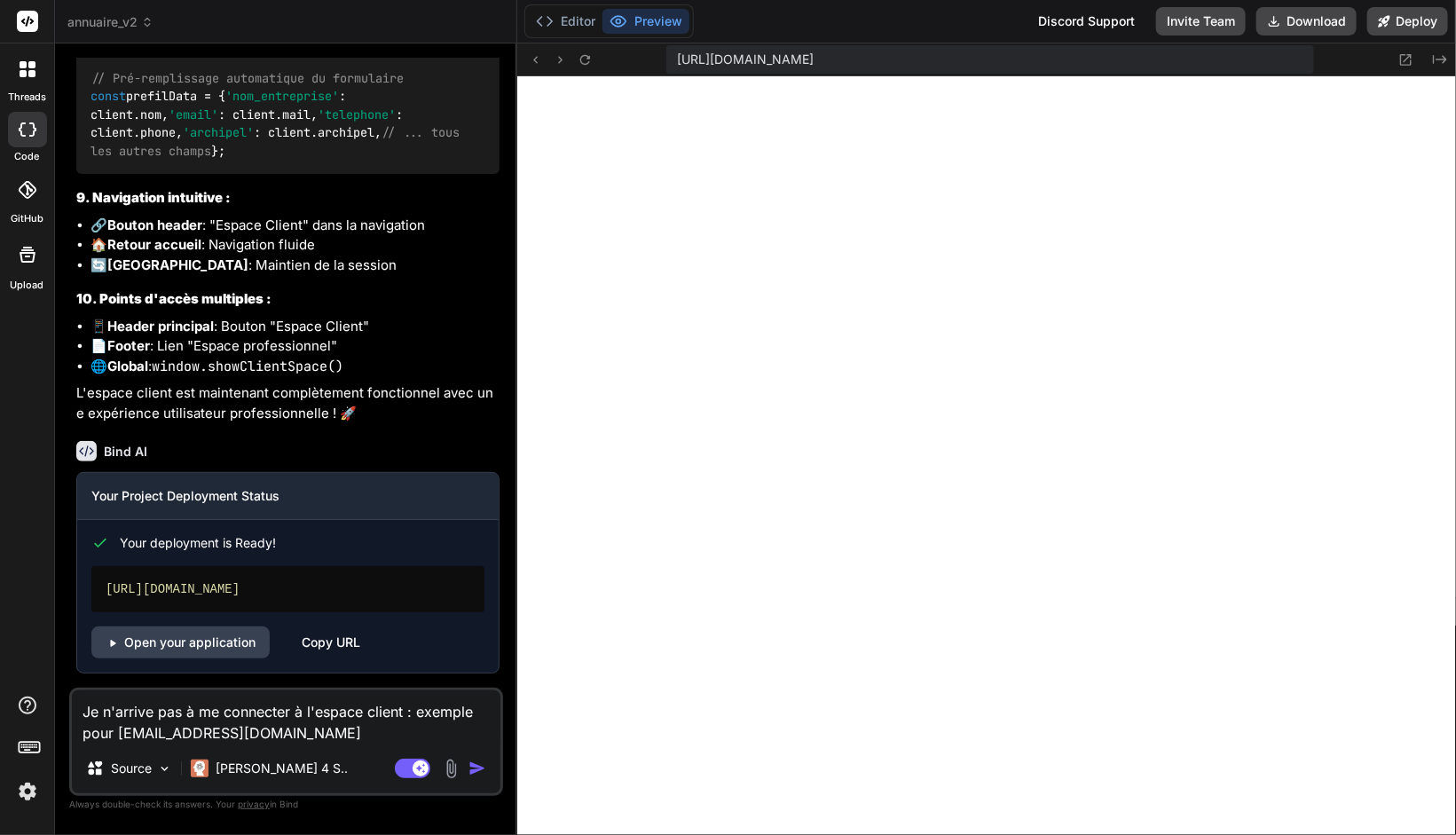
click at [305, 735] on textarea "Je n'arrive pas à me connecter à l'espace client : exemple pour aymeric@promark…" at bounding box center [286, 717] width 429 height 53
paste textarea "So9asNBn0R9RL6EKbES1"
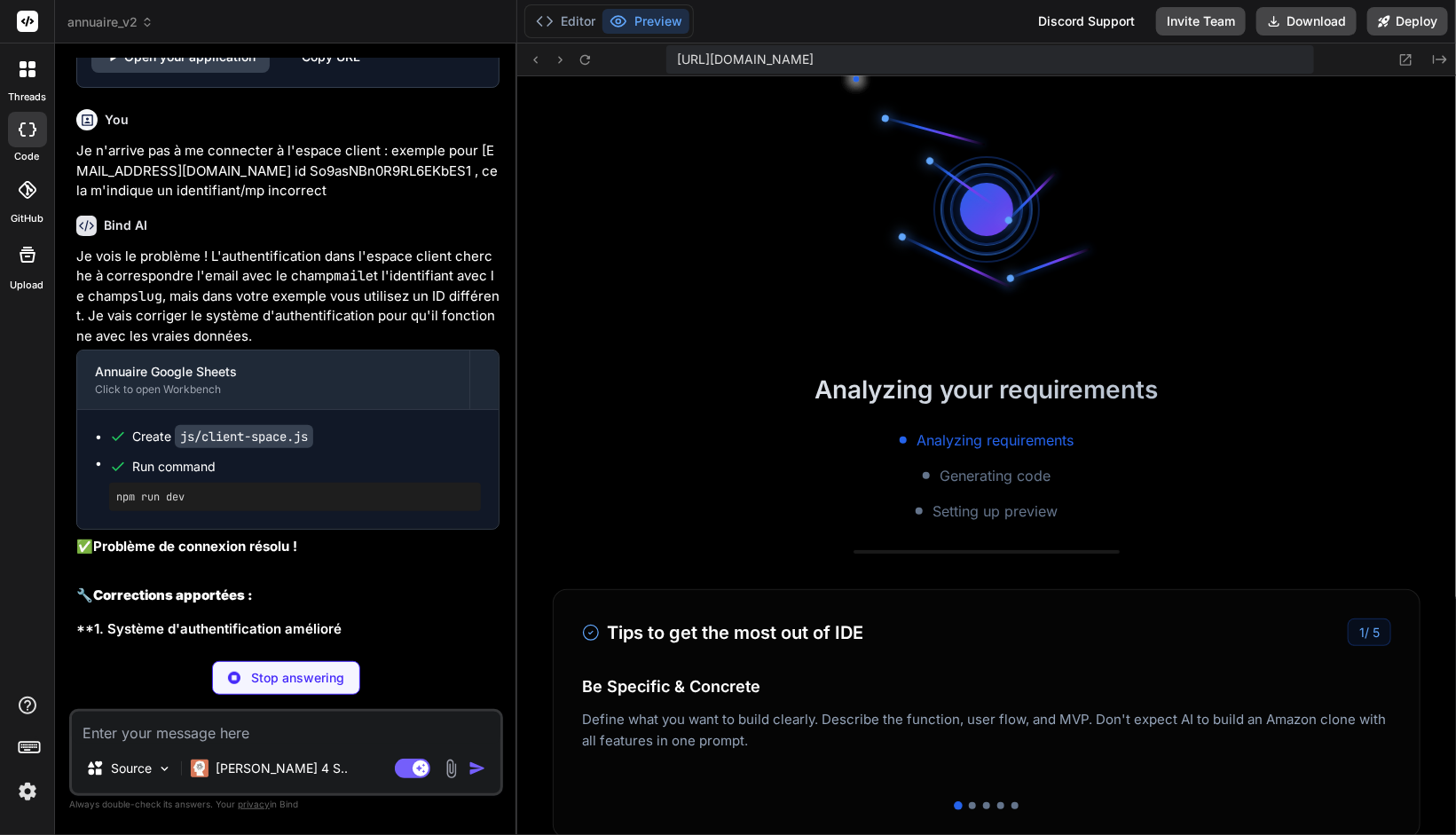
scroll to position [1879, 0]
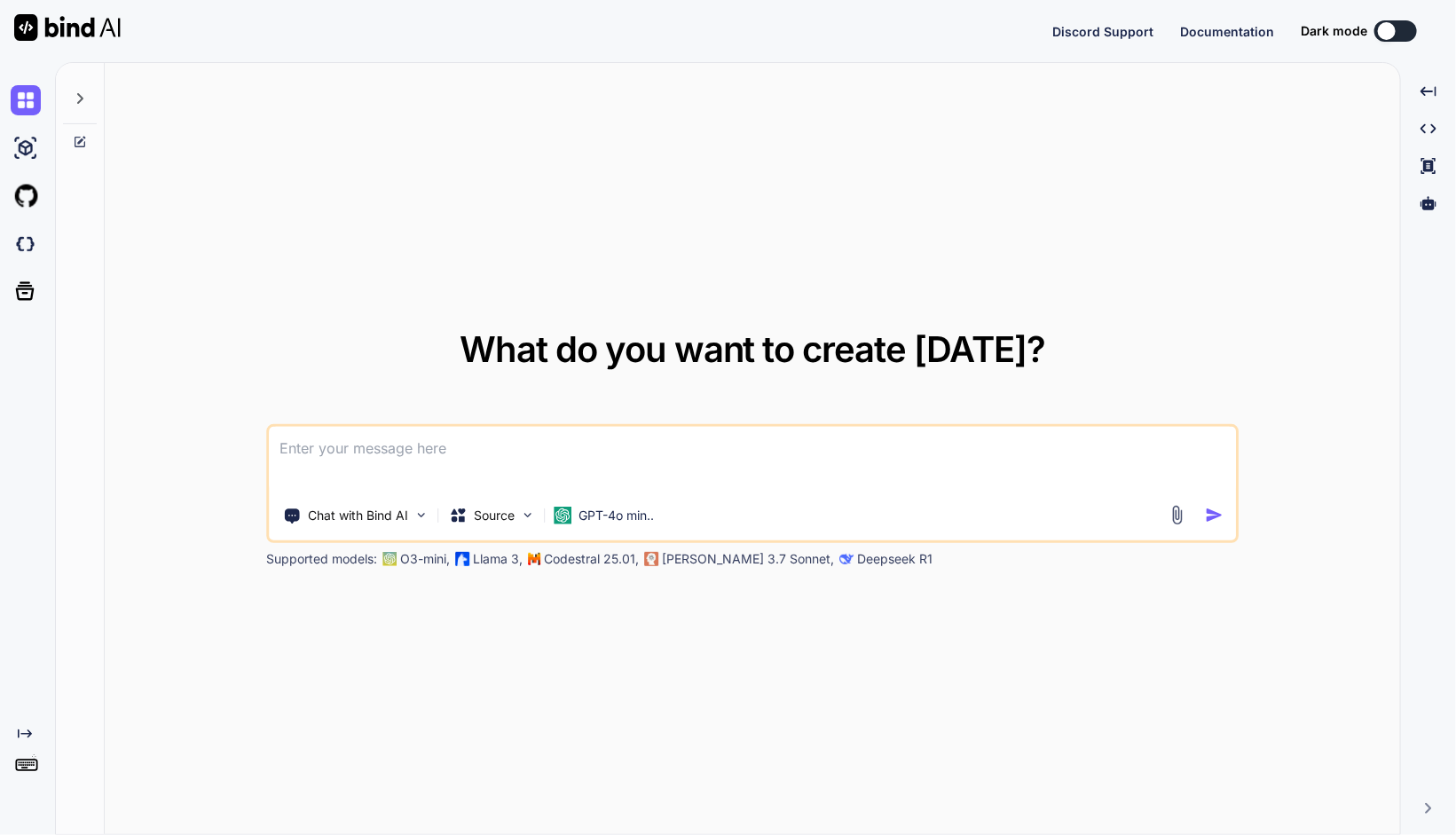
click at [368, 444] on textarea at bounding box center [753, 459] width 966 height 65
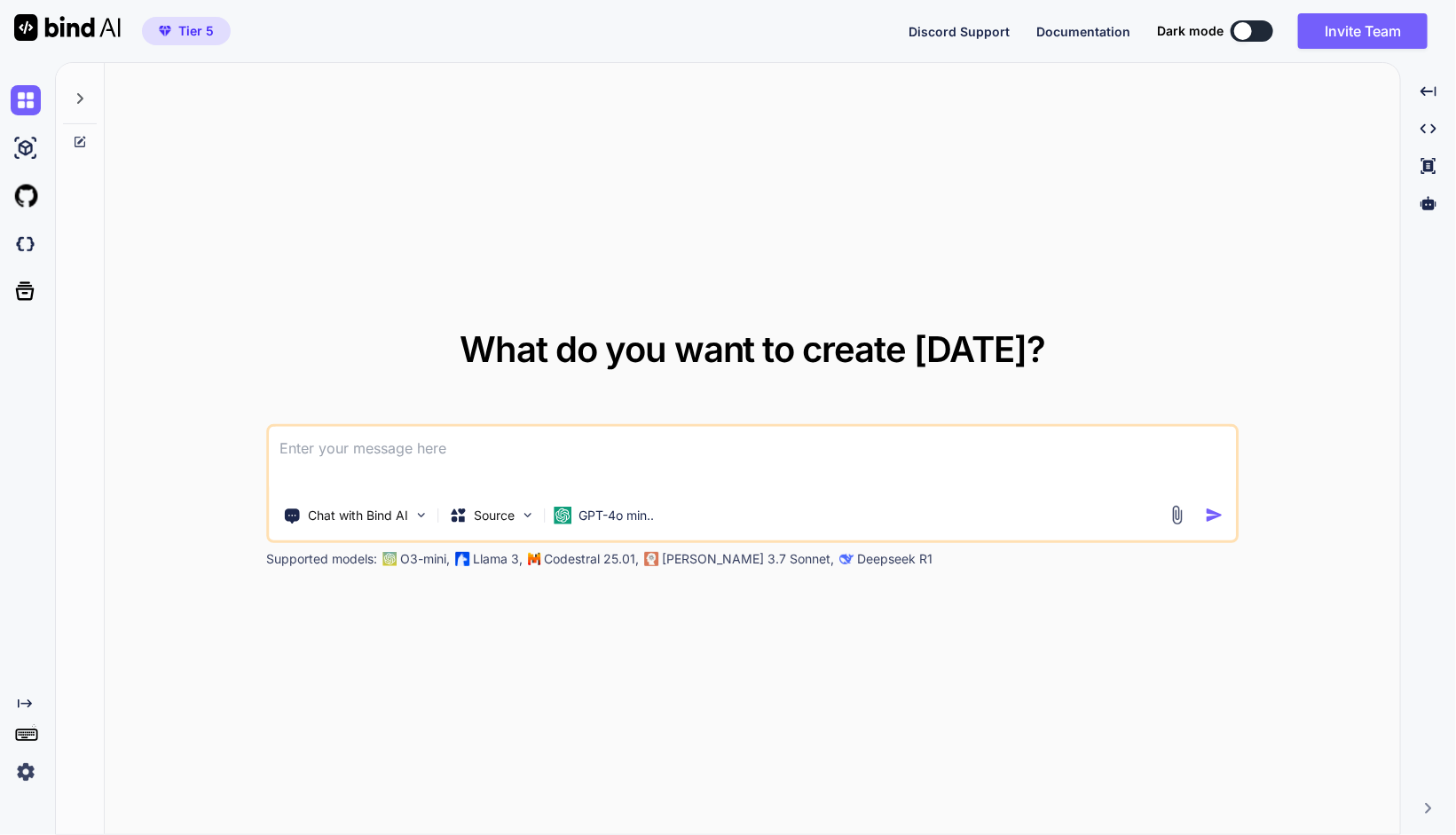
click at [516, 442] on textarea at bounding box center [753, 459] width 966 height 65
click at [586, 513] on p "GPT-4o min.." at bounding box center [617, 516] width 75 height 18
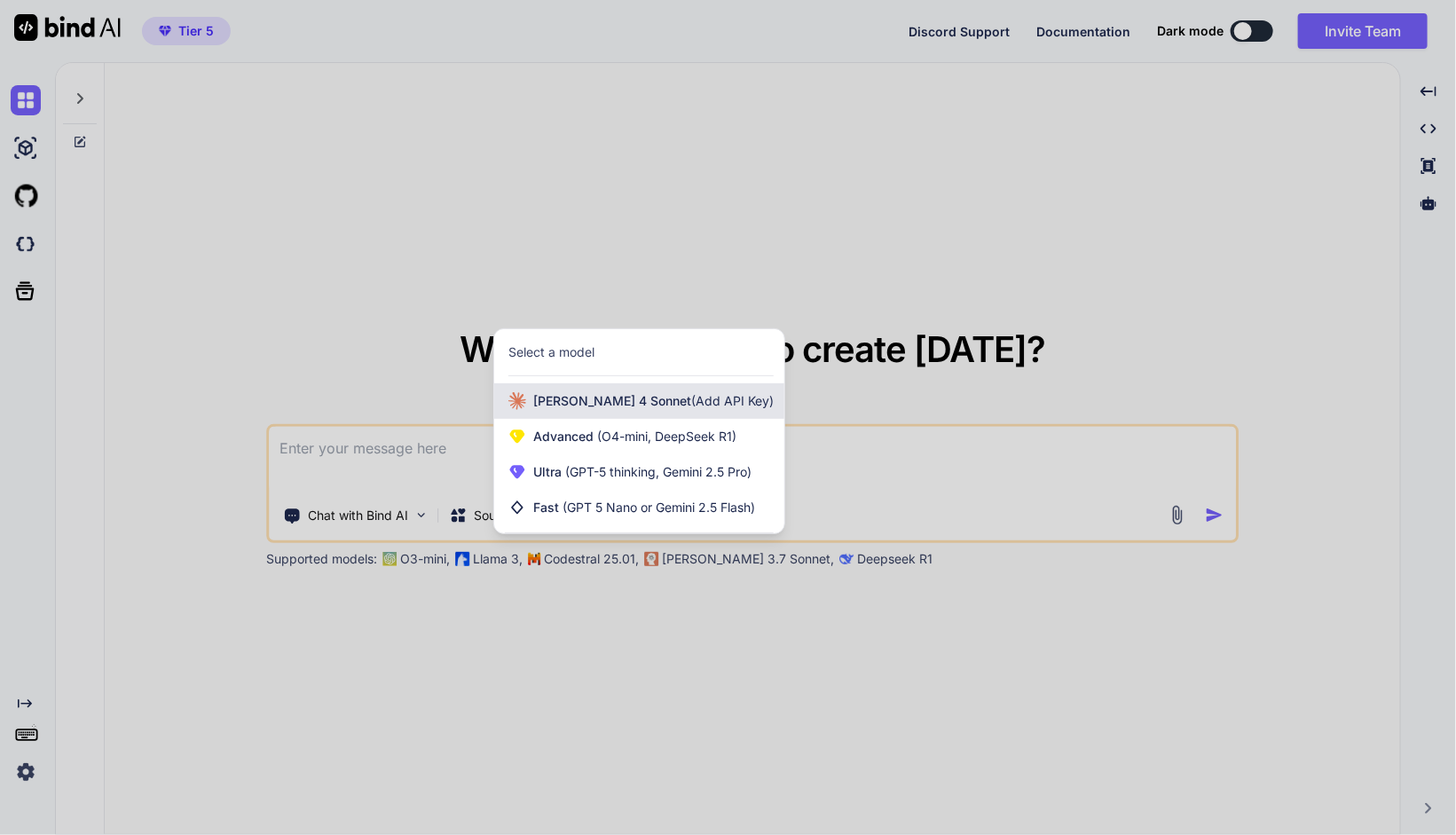
click at [599, 401] on span "[PERSON_NAME] 4 Sonnet (Add API Key)" at bounding box center [654, 401] width 240 height 18
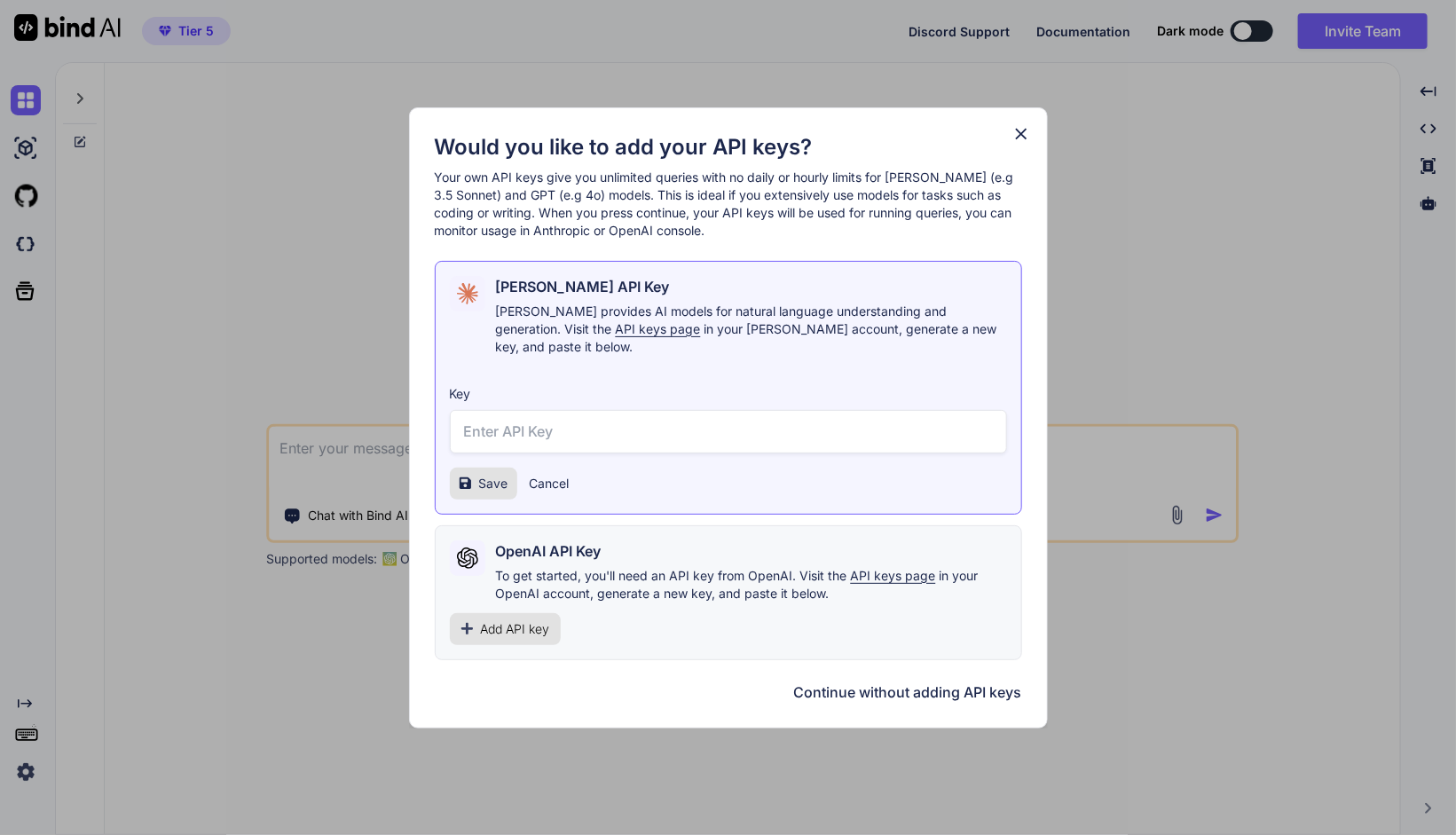
click at [1036, 141] on div "Would you like to add your API keys? Your own API keys give you unlimited queri…" at bounding box center [728, 418] width 639 height 622
click at [1023, 139] on icon at bounding box center [1020, 134] width 12 height 12
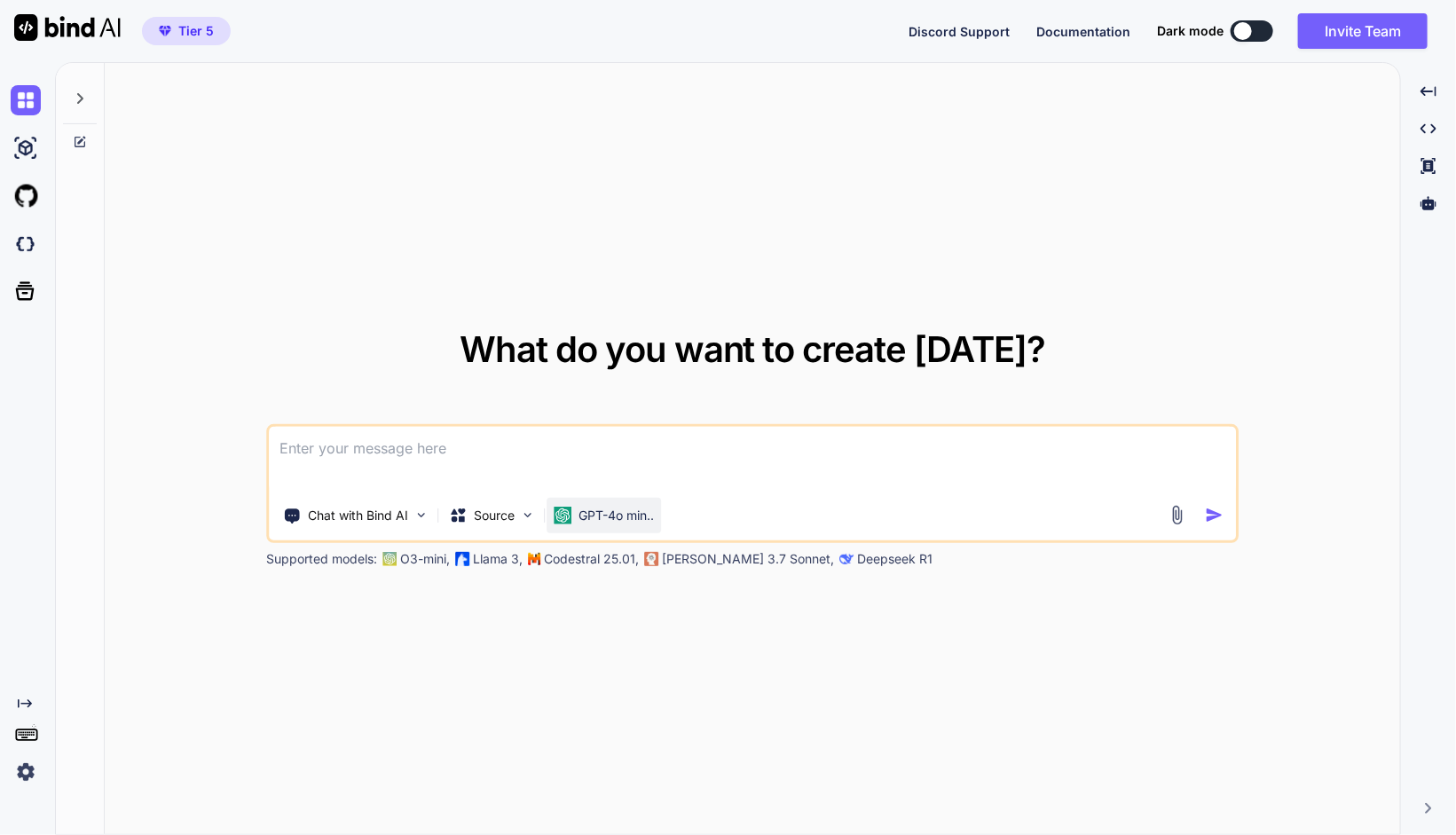
click at [576, 518] on div "GPT-4o min.." at bounding box center [605, 516] width 100 height 18
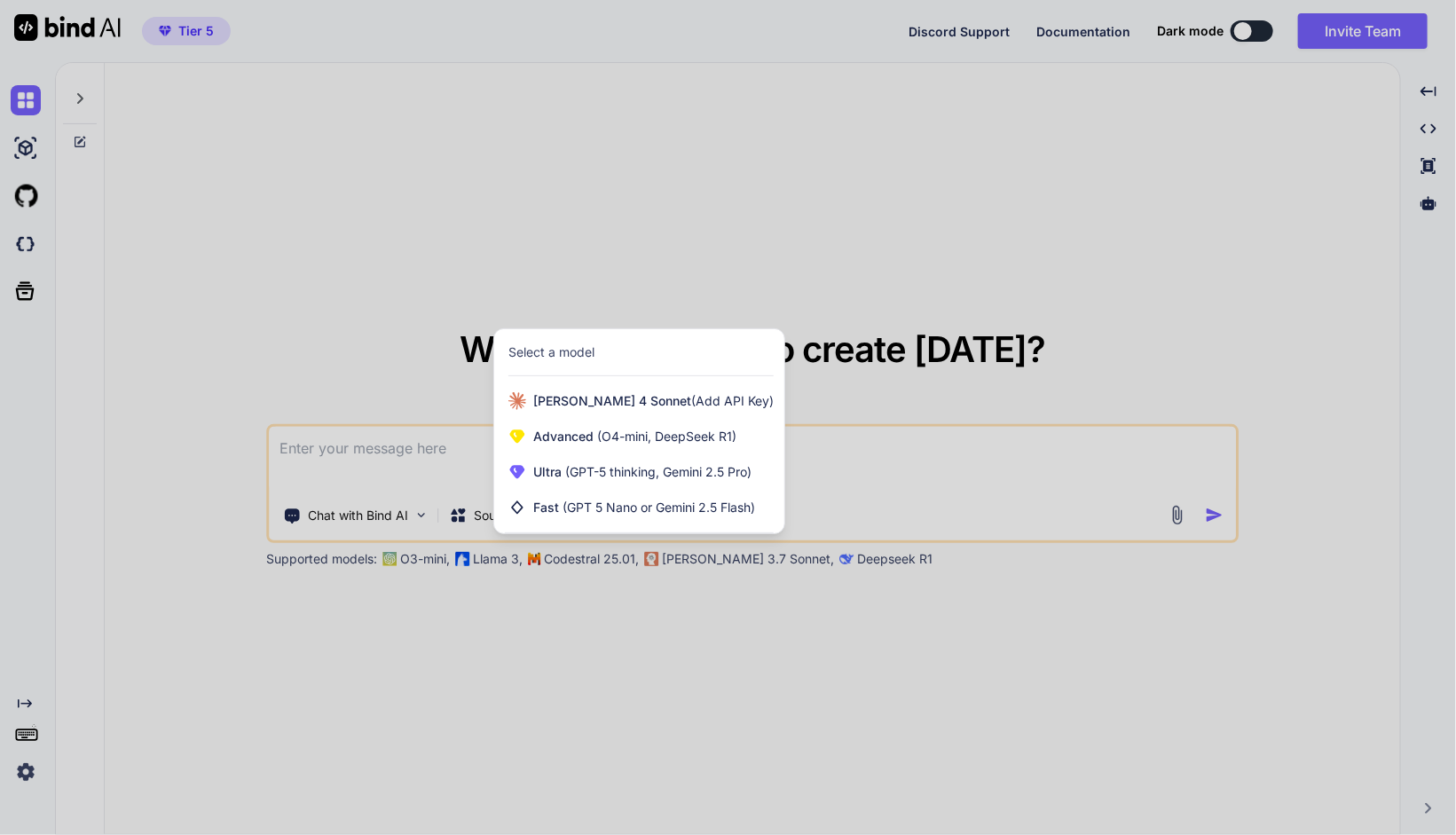
click at [554, 351] on div "Select a model" at bounding box center [551, 352] width 86 height 18
click at [1012, 266] on div at bounding box center [728, 417] width 1456 height 835
type textarea "x"
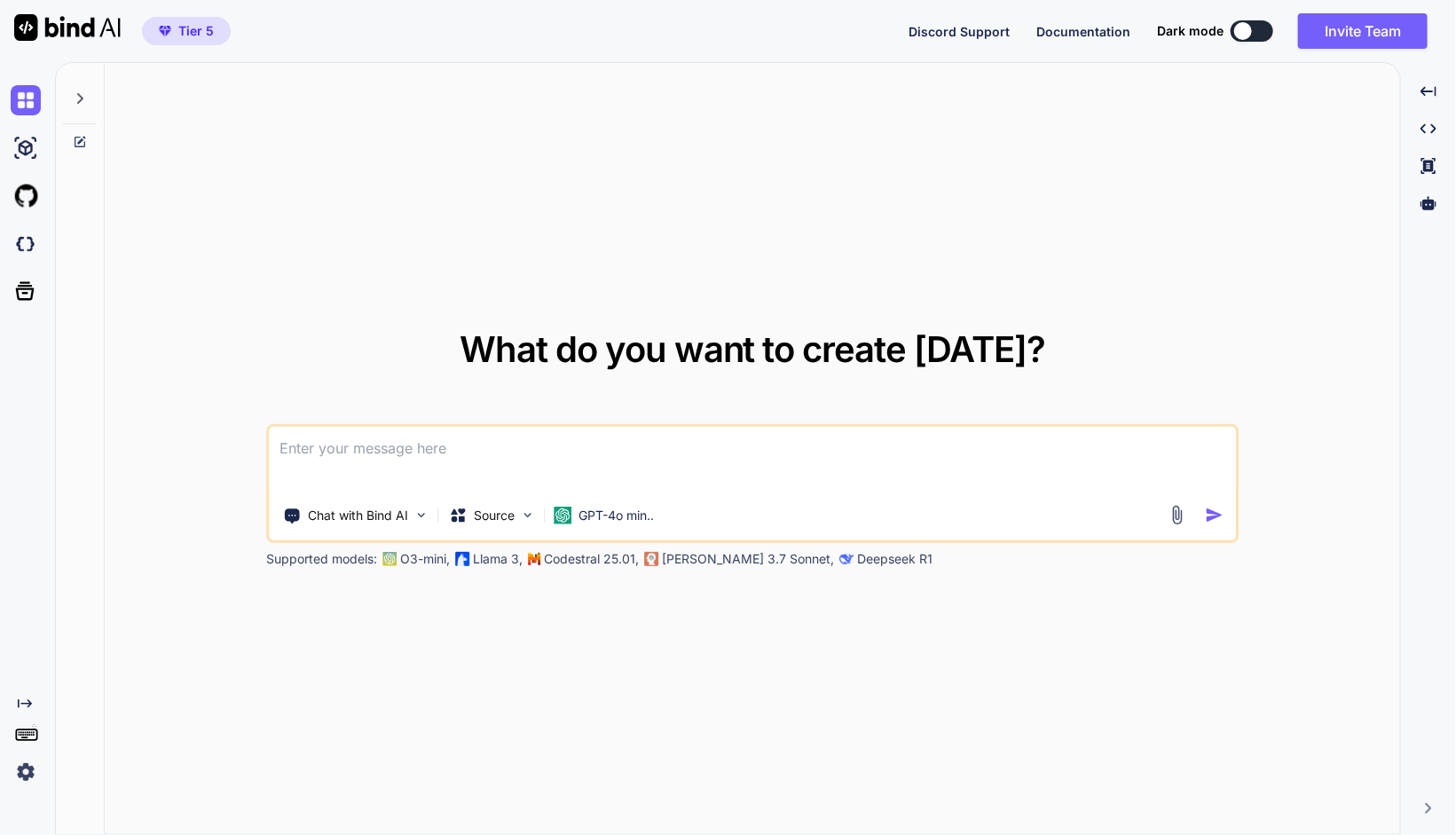
click at [412, 440] on textarea at bounding box center [753, 459] width 966 height 65
type textarea "P"
type textarea "x"
type textarea "Pe"
type textarea "x"
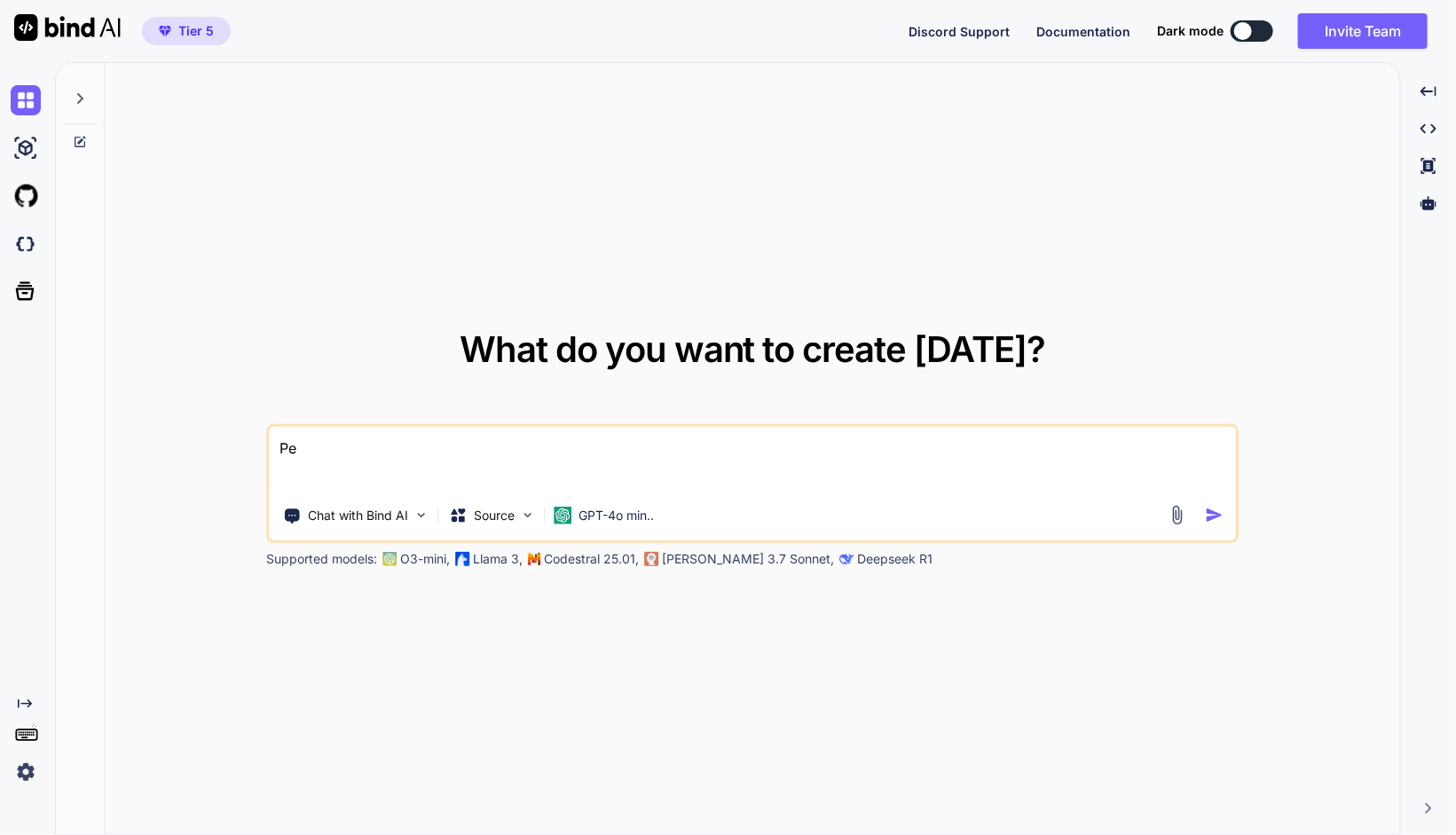
type textarea "Peu"
type textarea "x"
type textarea "Peux"
type textarea "x"
type textarea "Peux-"
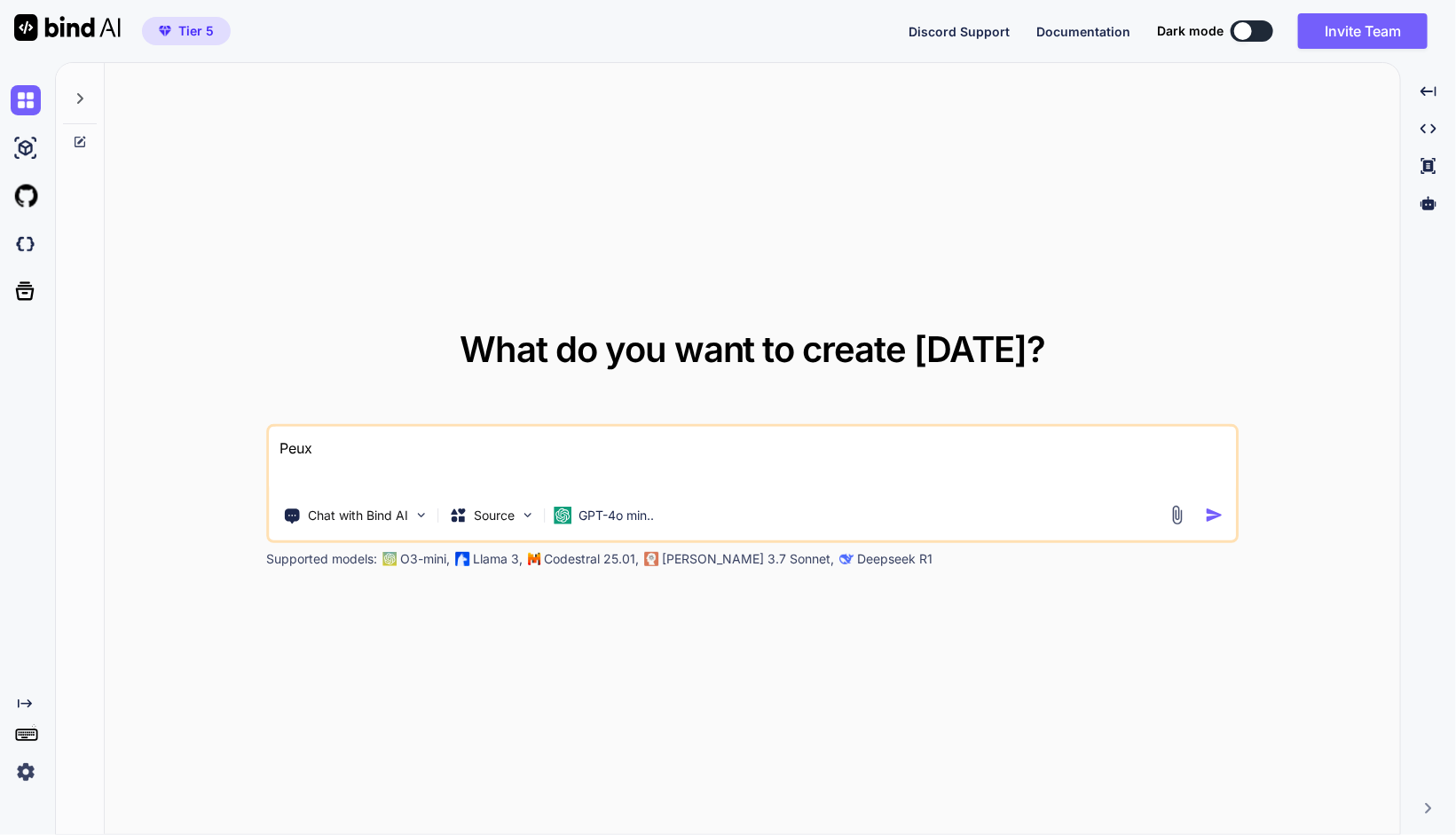
type textarea "x"
type textarea "Peux-t"
type textarea "x"
type textarea "Peux-tu"
type textarea "x"
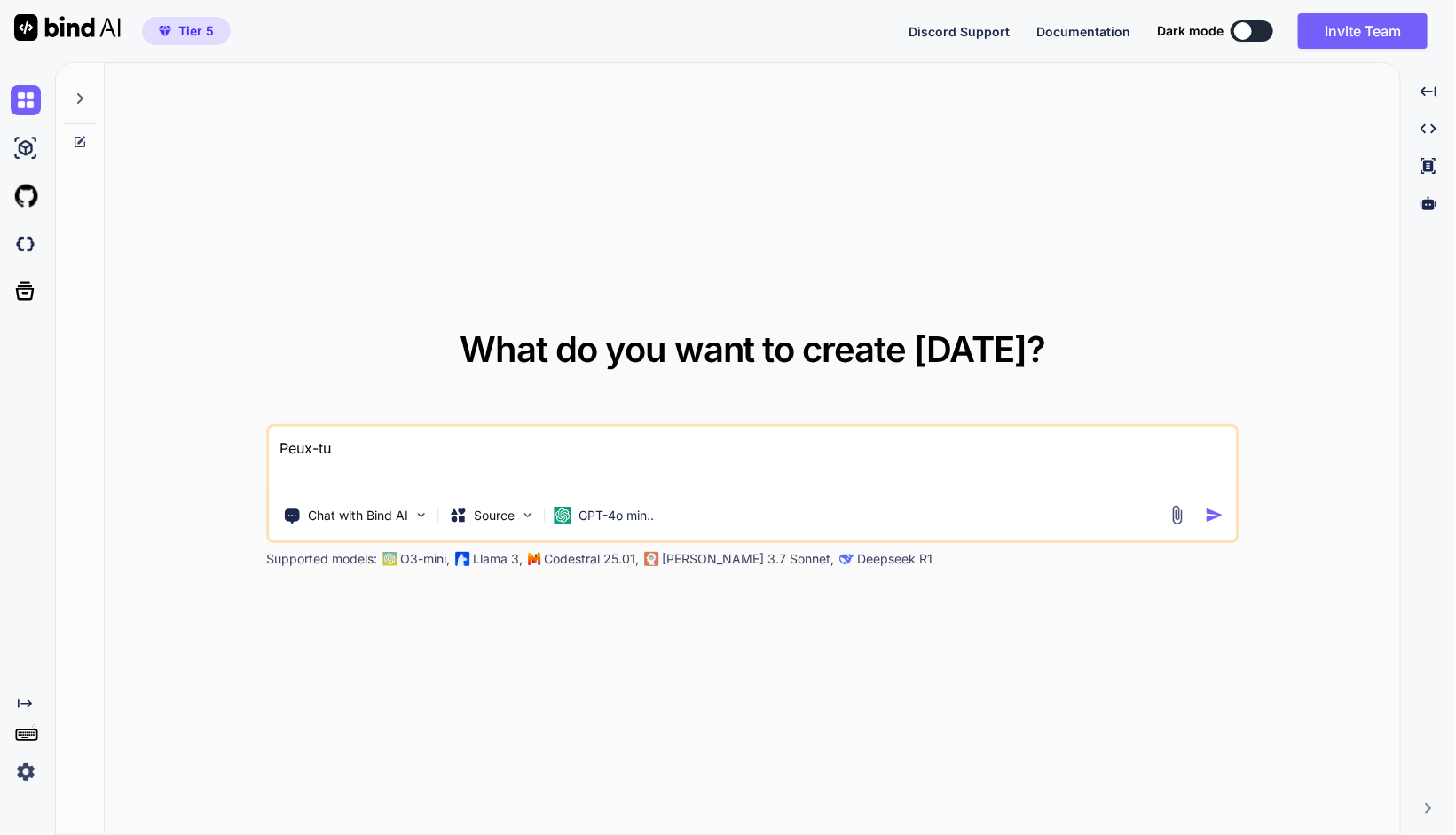
type textarea "Peux-tu"
type textarea "x"
type textarea "Peux-tu m"
type textarea "x"
type textarea "Peux-tu me"
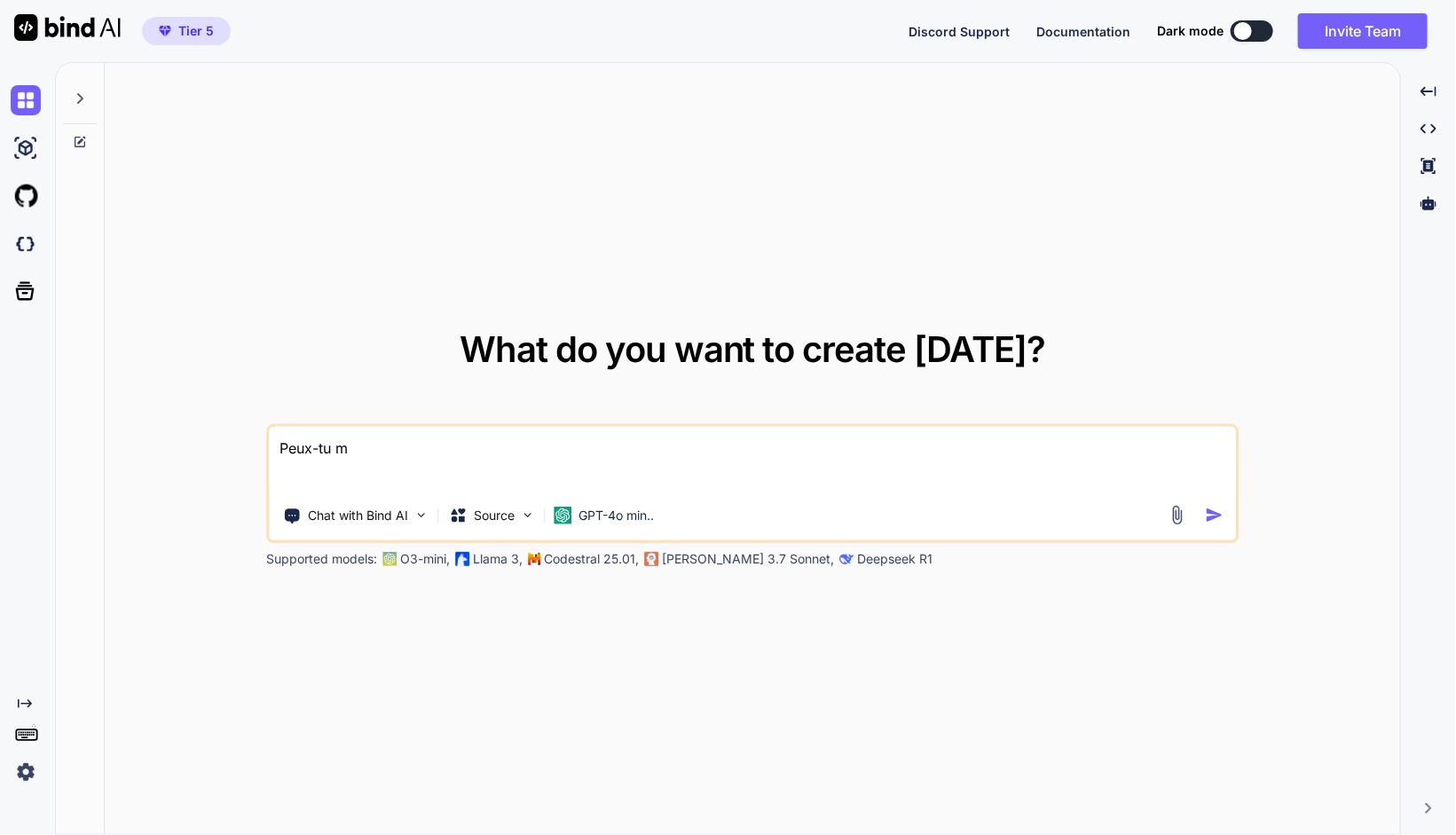
type textarea "x"
type textarea "Peux-tu me"
type textarea "x"
type textarea "Peux-tu me c"
type textarea "x"
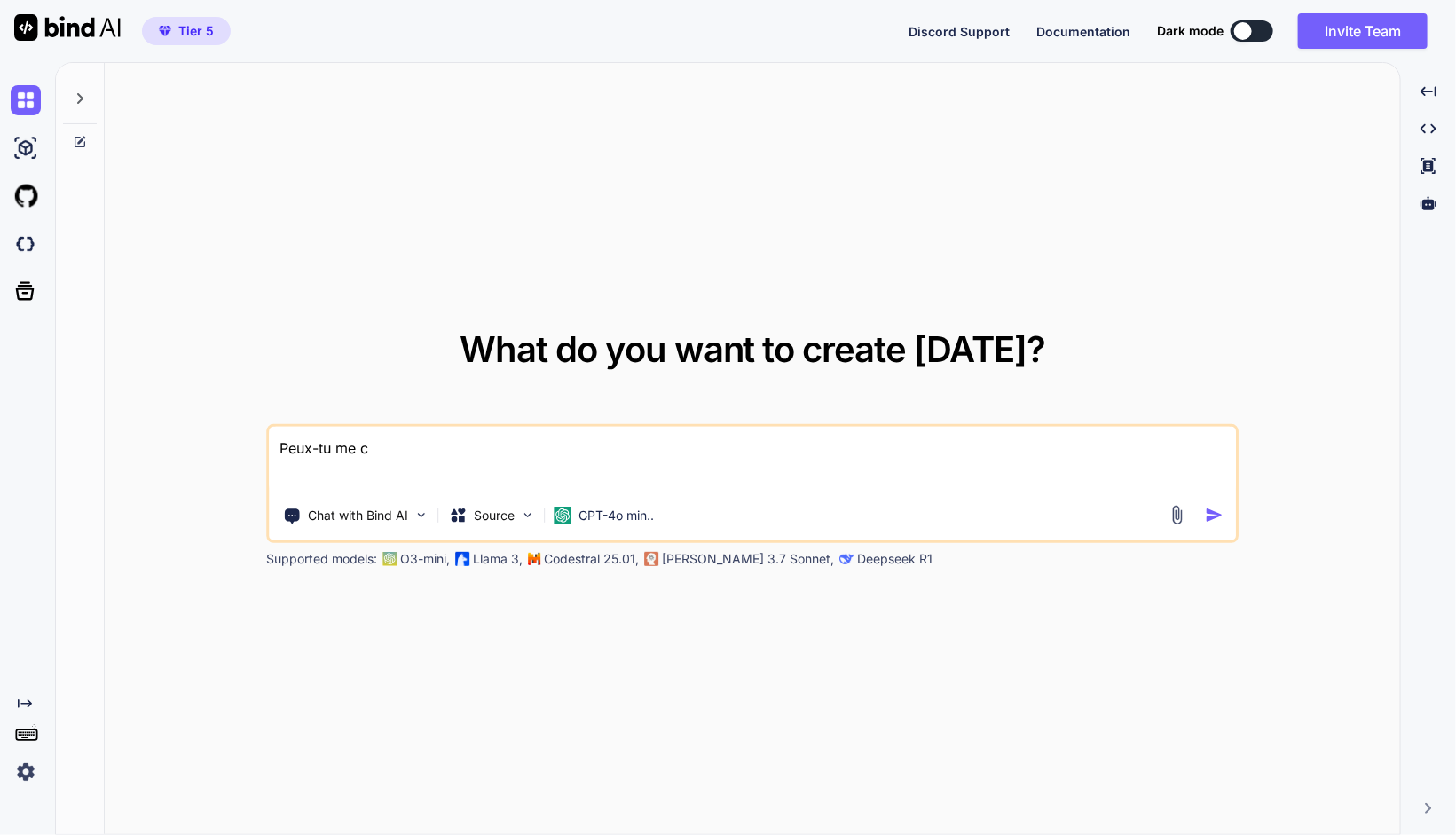
type textarea "Peux-tu me cr"
type textarea "x"
type textarea "Peux-tu me cre"
type textarea "x"
type textarea "Peux-tu me cree"
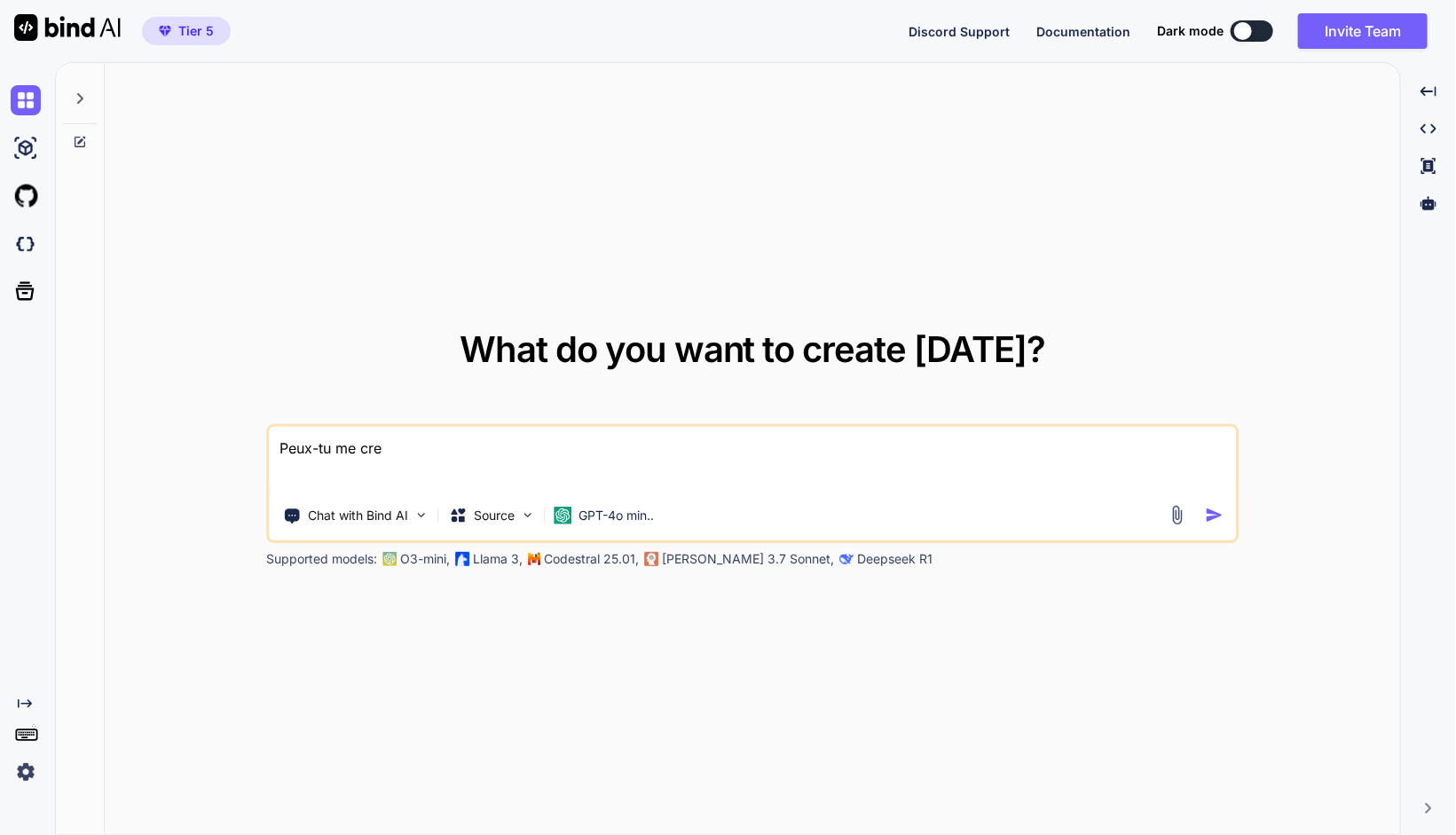
type textarea "x"
type textarea "Peux-tu me creer"
type textarea "x"
type textarea "Peux-tu me creer"
type textarea "x"
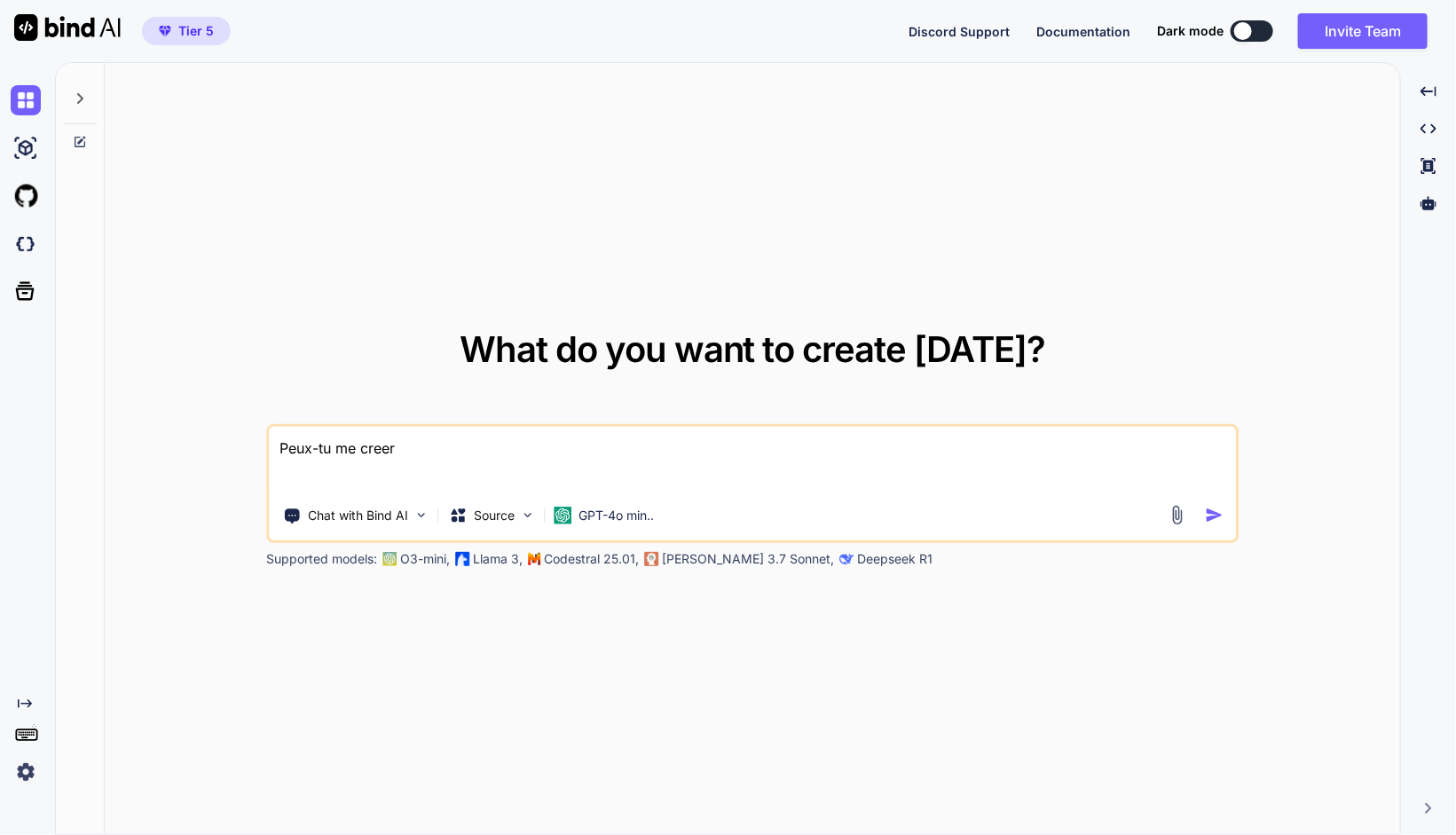
type textarea "Peux-tu me creer u"
type textarea "x"
type textarea "Peux-tu me creer un"
type textarea "x"
type textarea "Peux-tu me creer un"
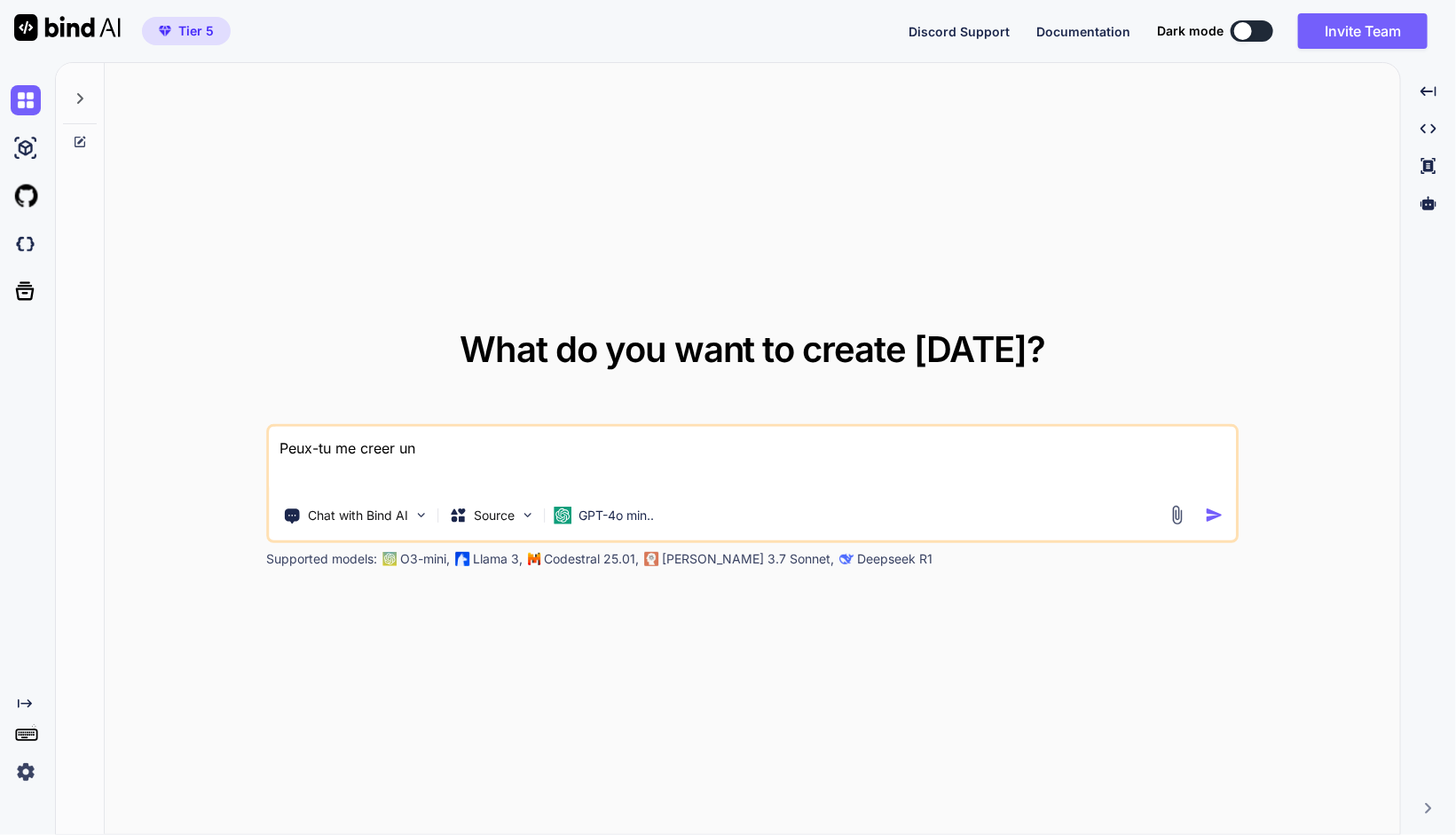
type textarea "x"
type textarea "Peux-tu me creer un c"
type textarea "x"
type textarea "Peux-tu me creer un co"
type textarea "x"
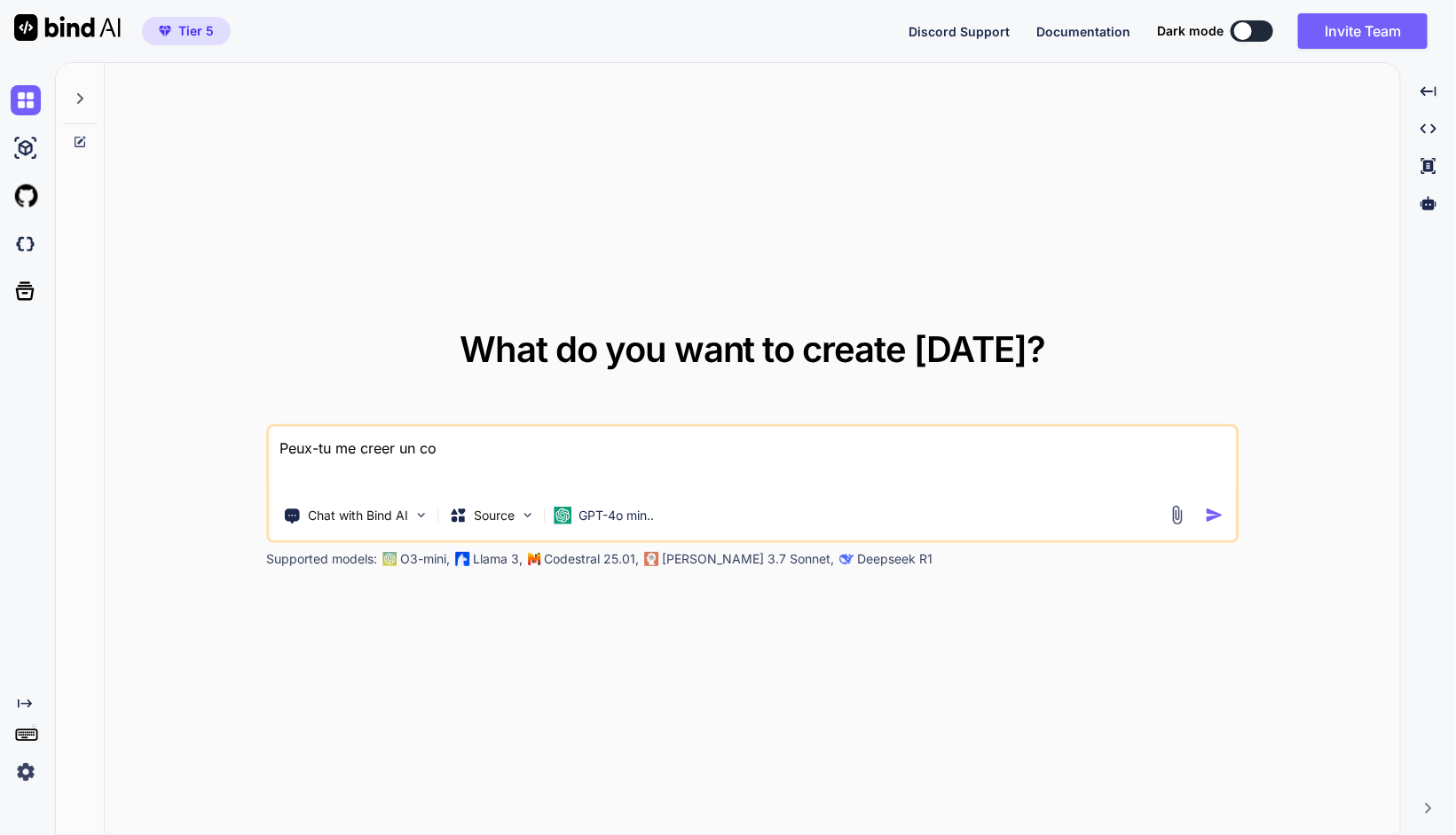
type textarea "Peux-tu me creer un cod"
type textarea "x"
type textarea "Peux-tu me creer un code"
type textarea "x"
type textarea "Peux-tu me creer un code"
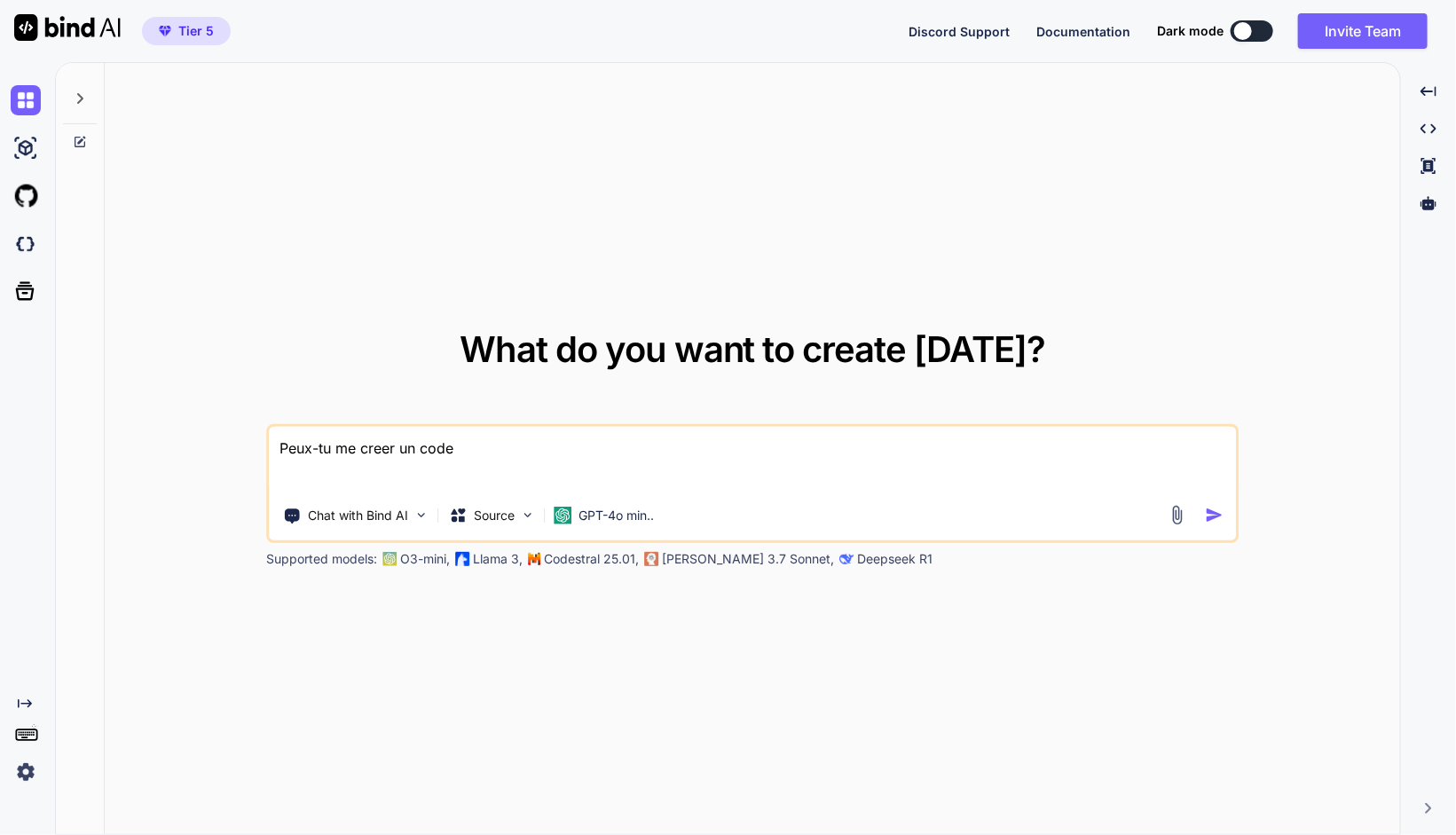
type textarea "x"
type textarea "Peux-tu me creer un code J"
type textarea "x"
type textarea "Peux-tu me creer un code JS"
type textarea "x"
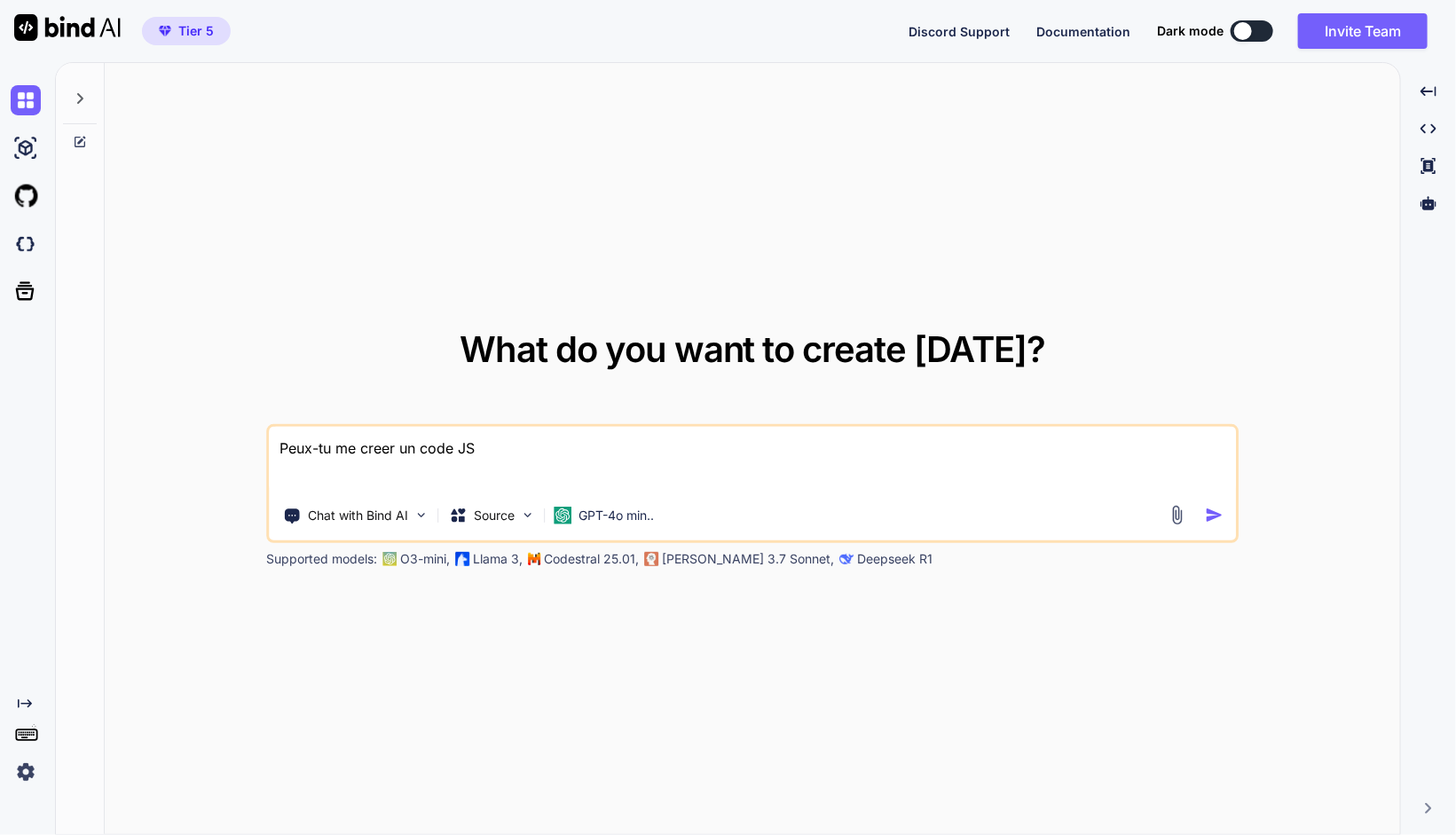
type textarea "Peux-tu me creer un code JS"
type textarea "x"
type textarea "Peux-tu me creer un code JS o"
type textarea "x"
type textarea "Peux-tu me creer un code JS oe"
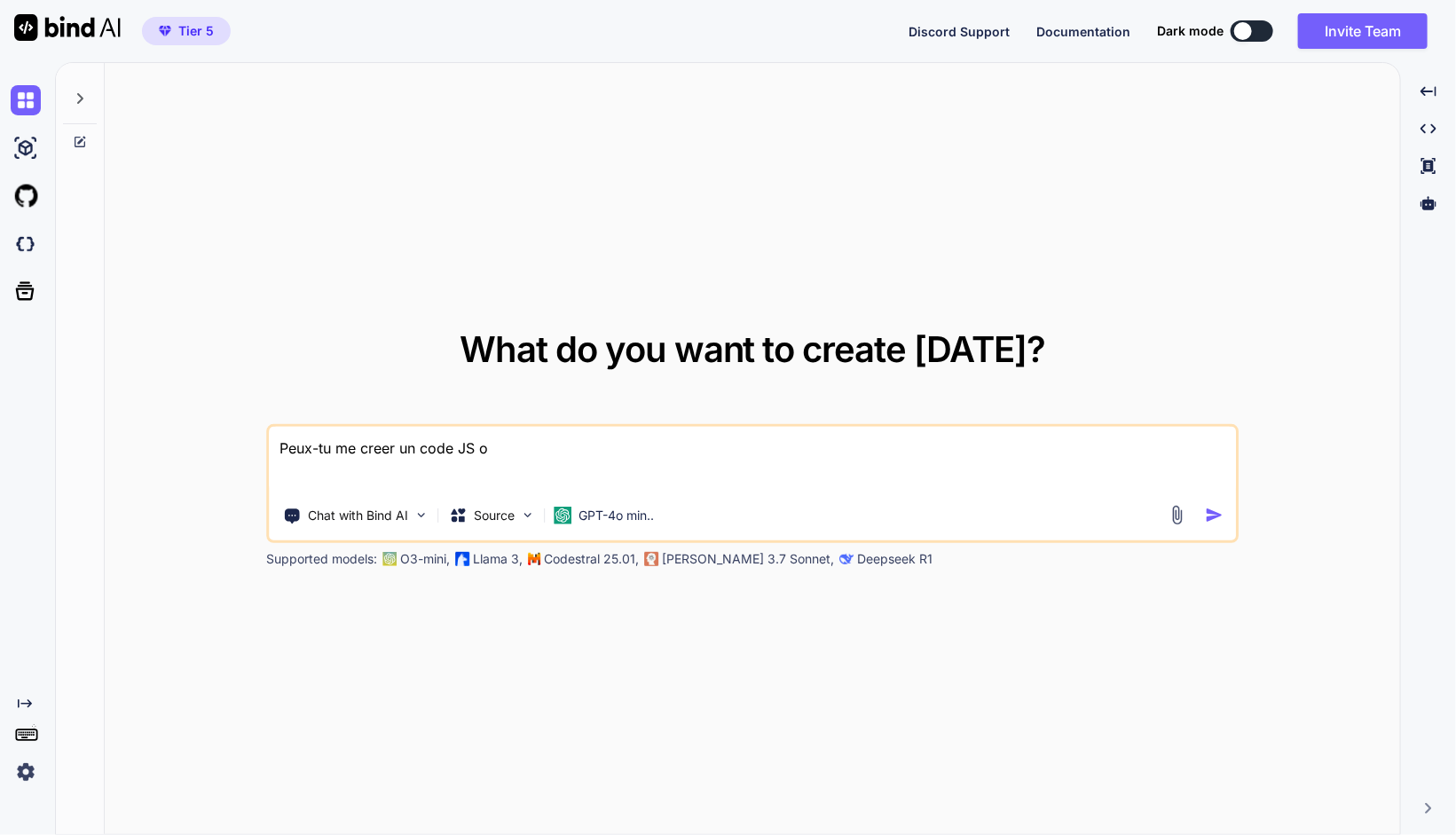
type textarea "x"
type textarea "Peux-tu me creer un code JS oer"
type textarea "x"
type textarea "Peux-tu me creer un code JS oe"
type textarea "x"
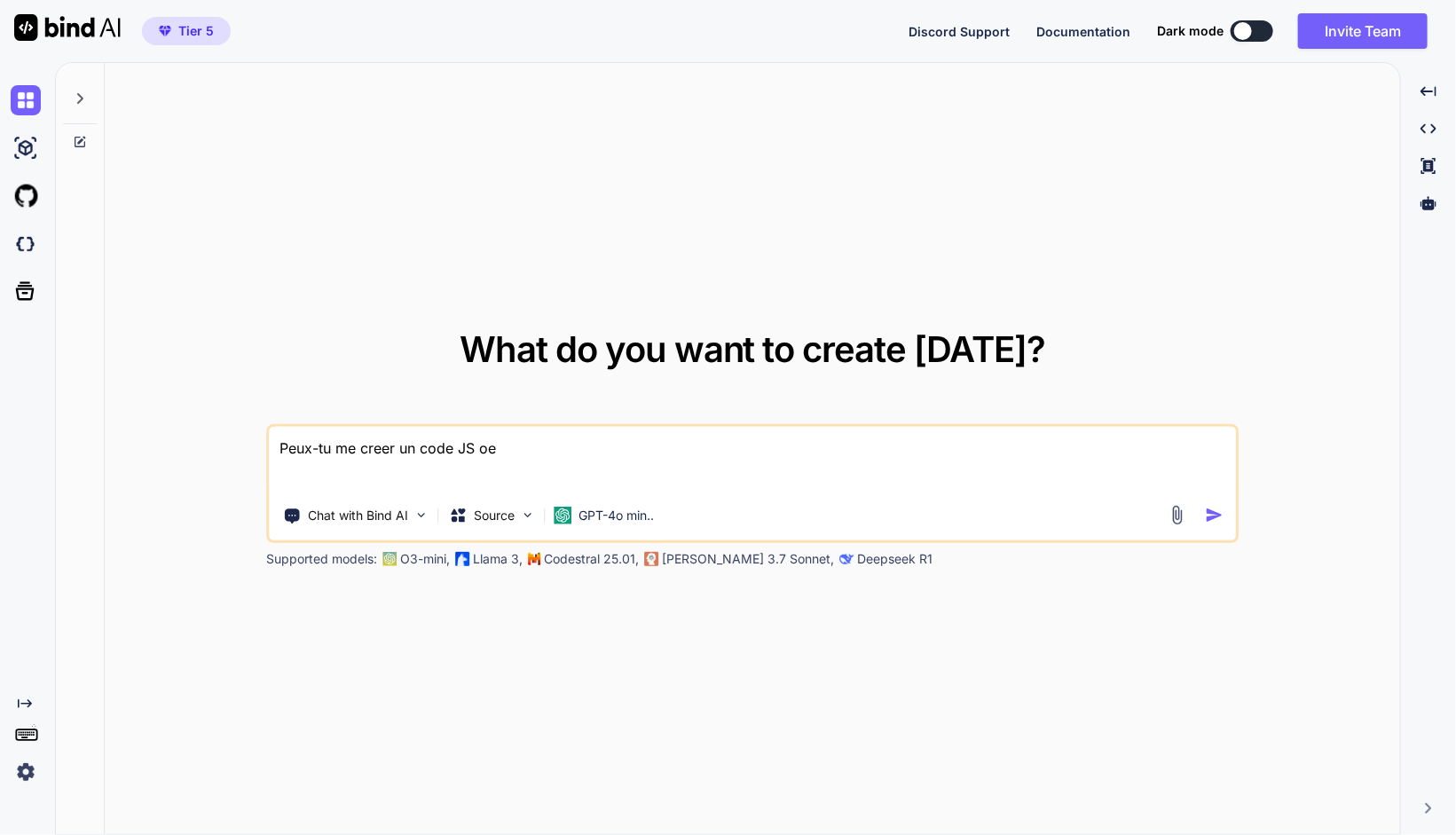
type textarea "Peux-tu me creer un code JS o"
type textarea "x"
type textarea "Peux-tu me creer un code JS"
type textarea "x"
type textarea "Peux-tu me creer un code JS p"
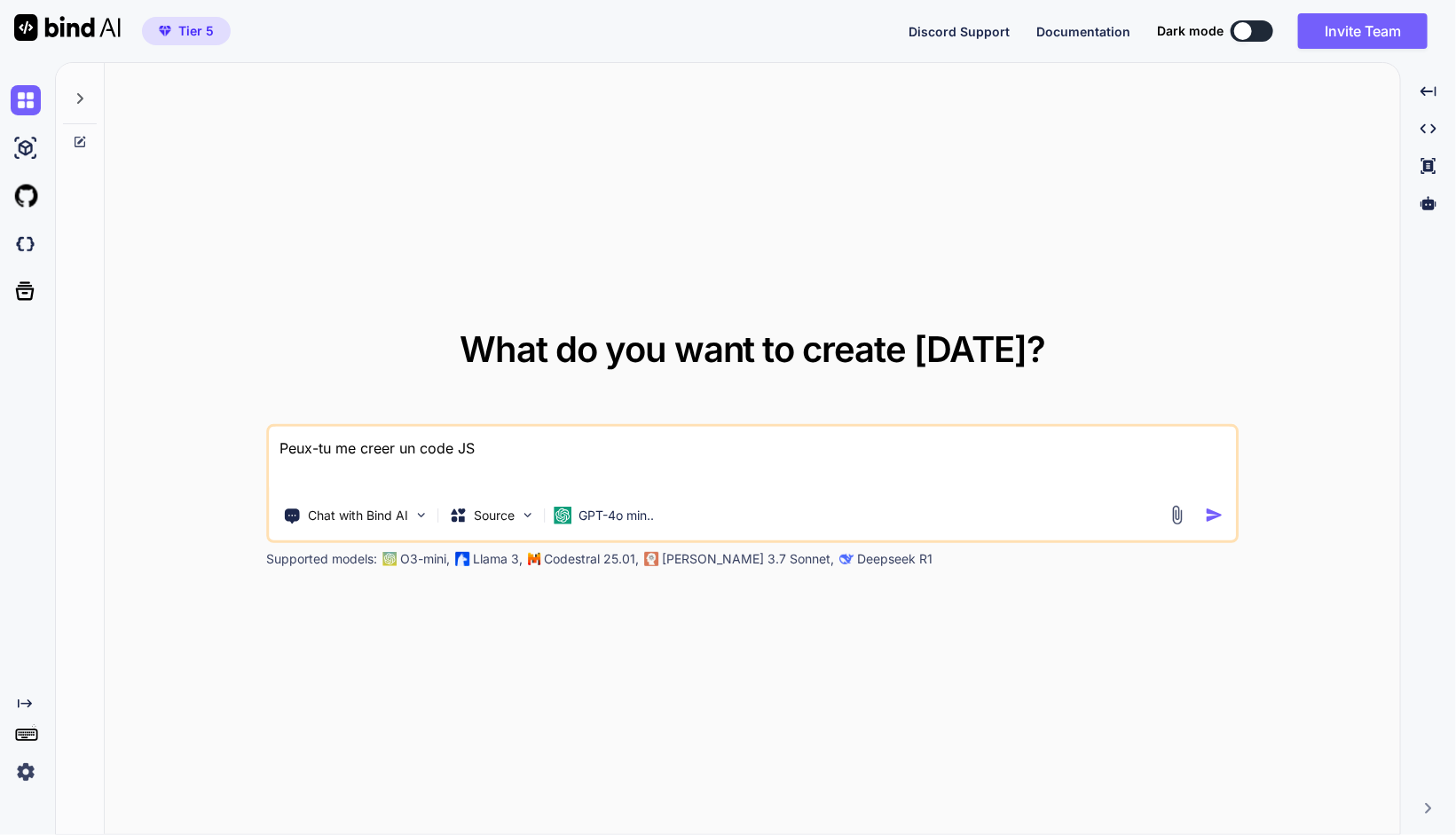
type textarea "x"
type textarea "Peux-tu me creer un code JS pe"
type textarea "x"
type textarea "Peux-tu me creer un code JS per"
type textarea "x"
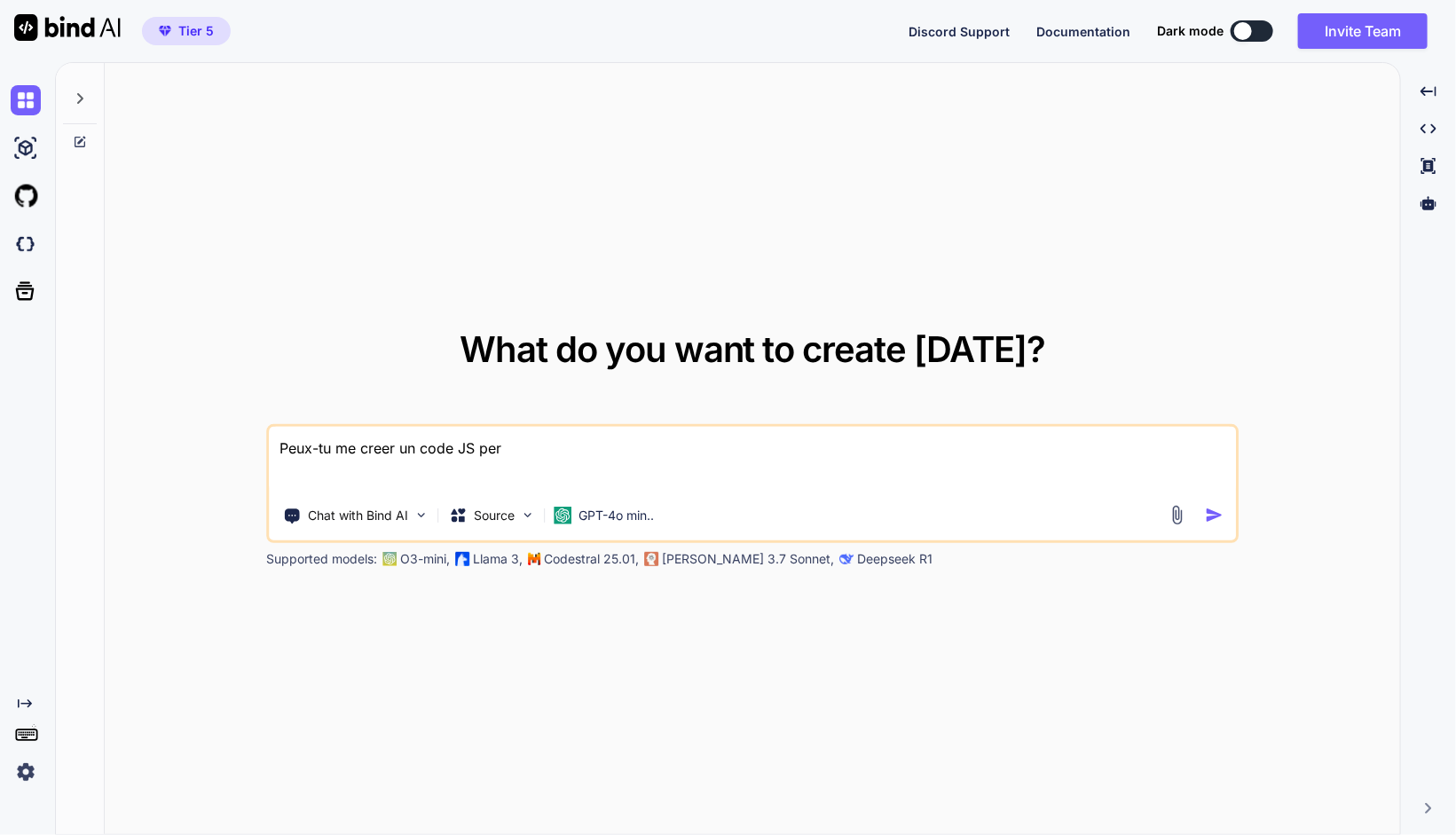
type textarea "Peux-tu me creer un code JS pers"
type textarea "x"
type textarea "Peux-tu me creer un code JS perso"
type textarea "x"
type textarea "Peux-tu me creer un code JS person"
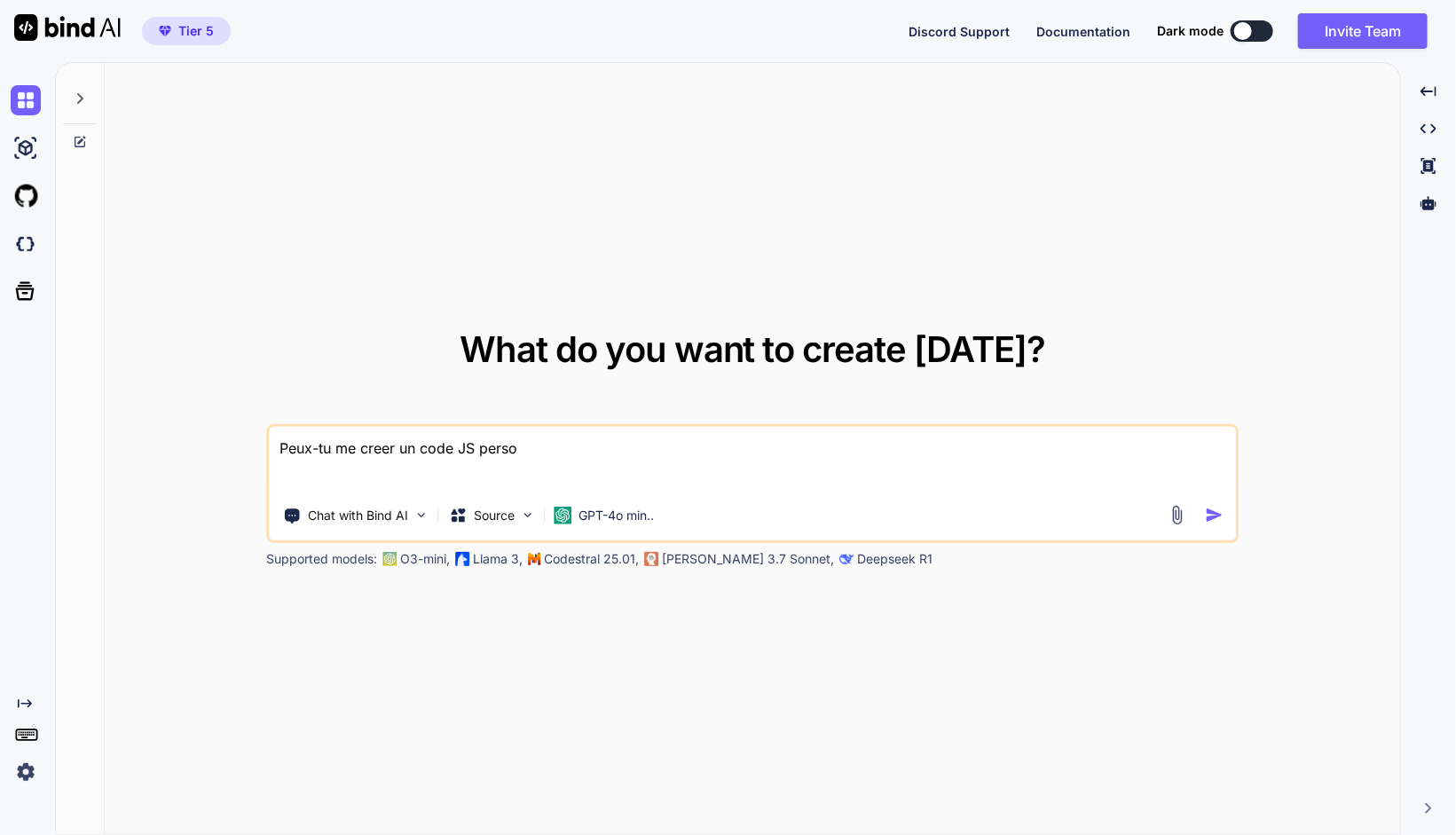
type textarea "x"
type textarea "Peux-tu me creer un code JS personn"
type textarea "x"
type textarea "Peux-tu me creer un code JS personna"
type textarea "x"
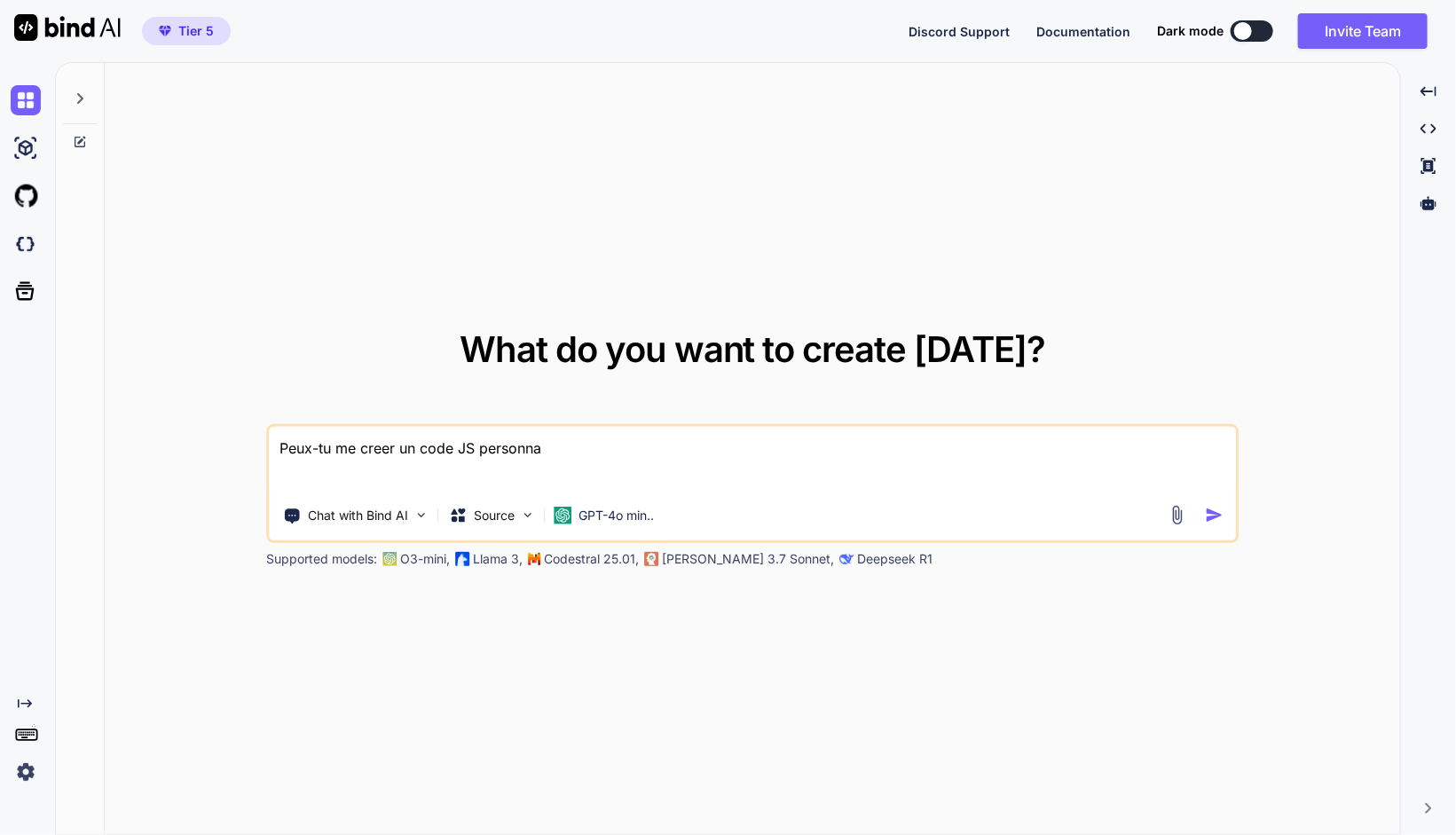
type textarea "Peux-tu me creer un code JS personnal"
type textarea "x"
type textarea "Peux-tu me creer un code JS personnali"
type textarea "x"
type textarea "Peux-tu me creer un code JS personnalio"
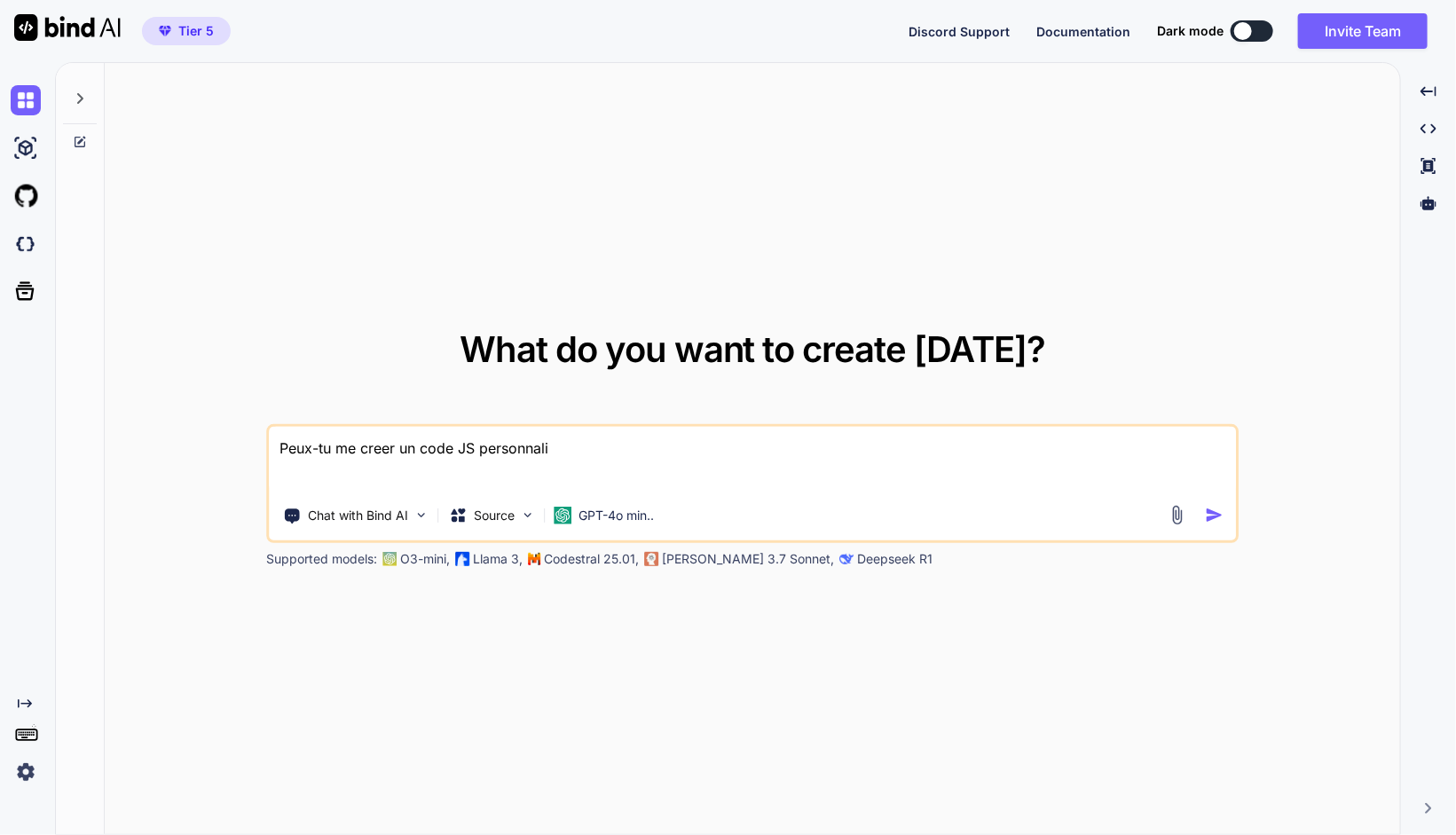
type textarea "x"
type textarea "Peux-tu me creer un code JS personnalios"
type textarea "x"
type textarea "Peux-tu me creer un code JS personnaliosé"
type textarea "x"
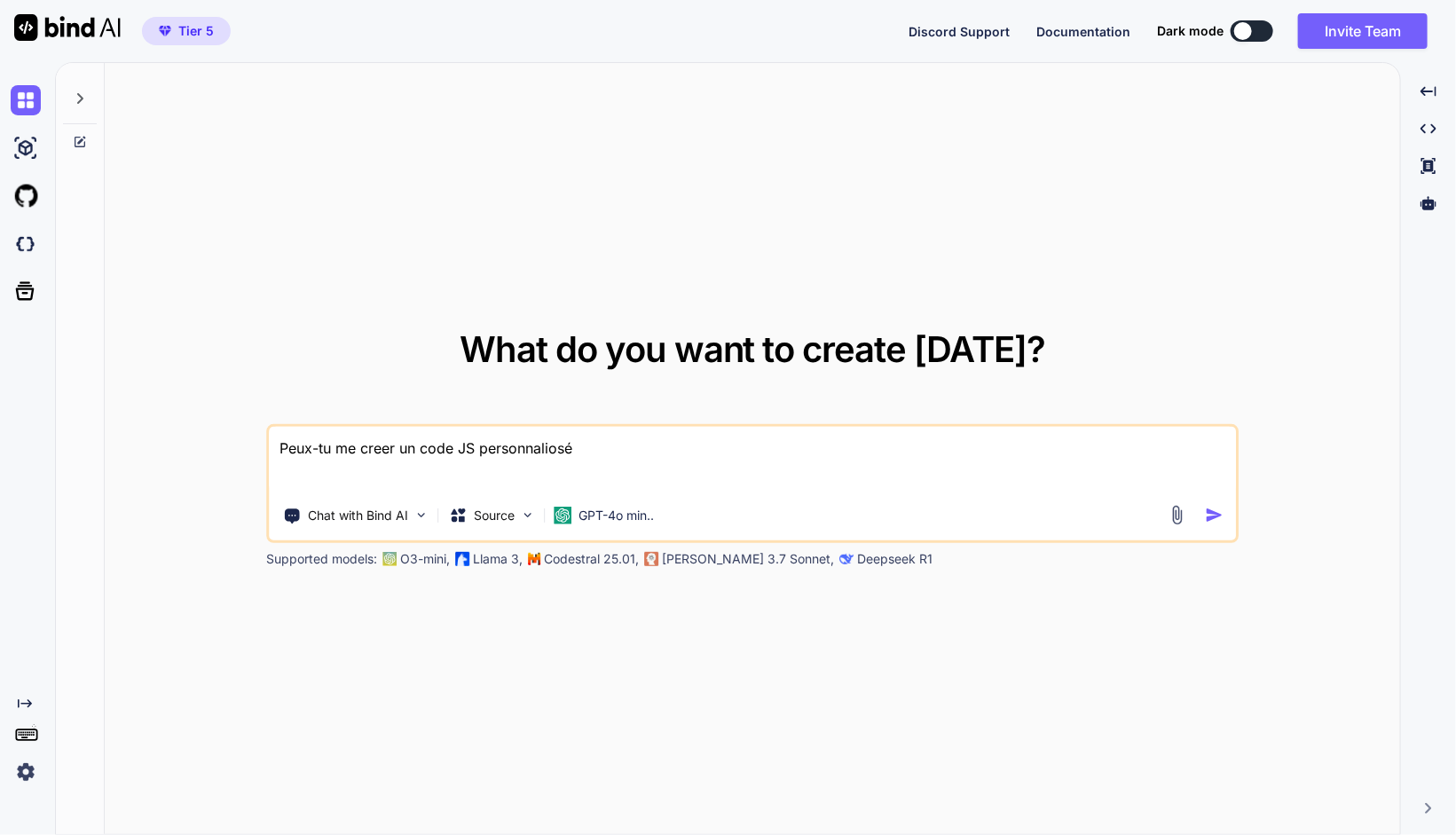
type textarea "Peux-tu me creer un code JS personnaliosé"
type textarea "x"
type textarea "Peux-tu me creer un code JS personnaliosé"
type textarea "x"
type textarea "Peux-tu me creer un code JS personnalios"
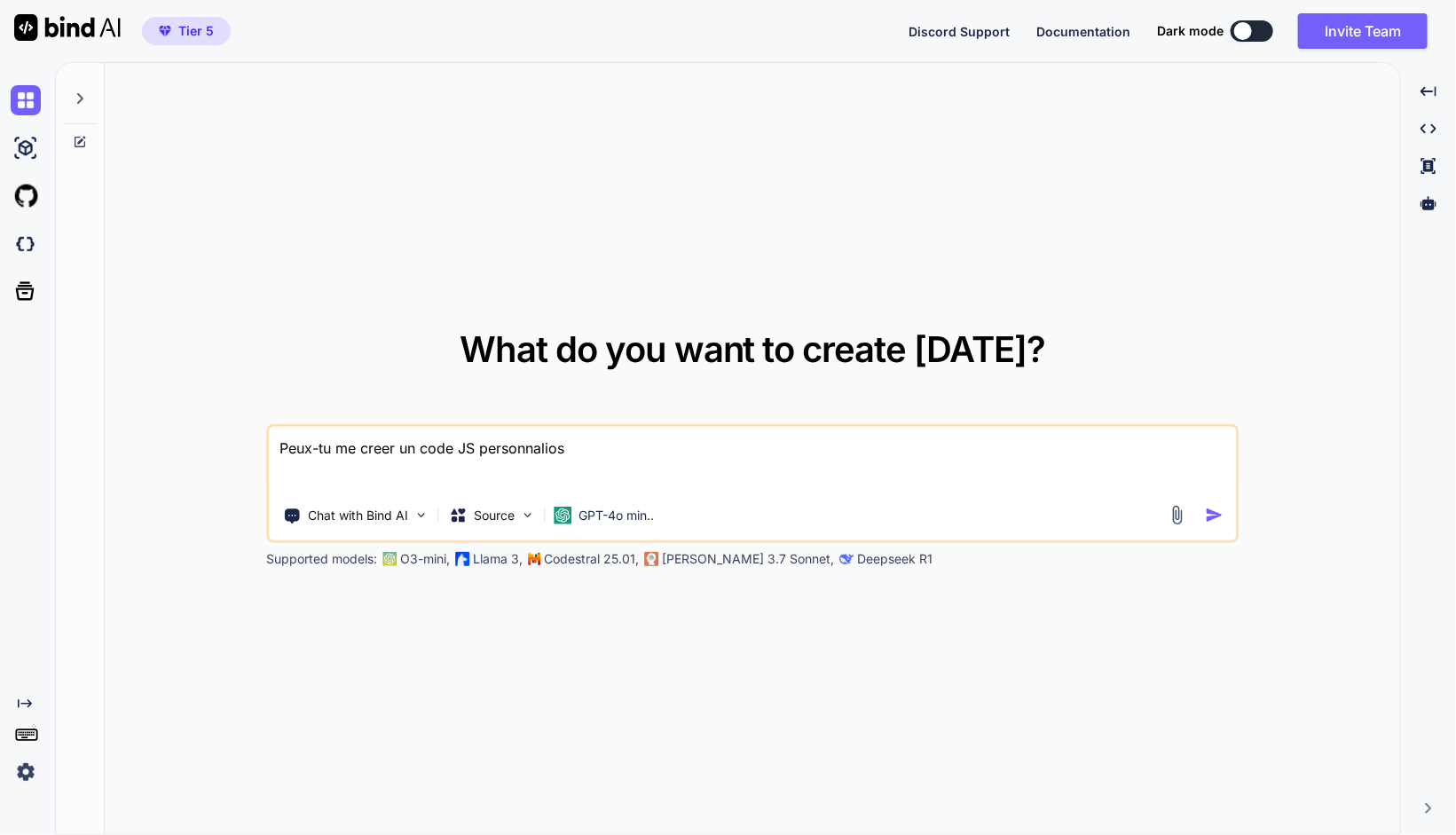
type textarea "x"
type textarea "Peux-tu me creer un code JS personnalio"
type textarea "x"
type textarea "Peux-tu me creer un code JS personnali"
type textarea "x"
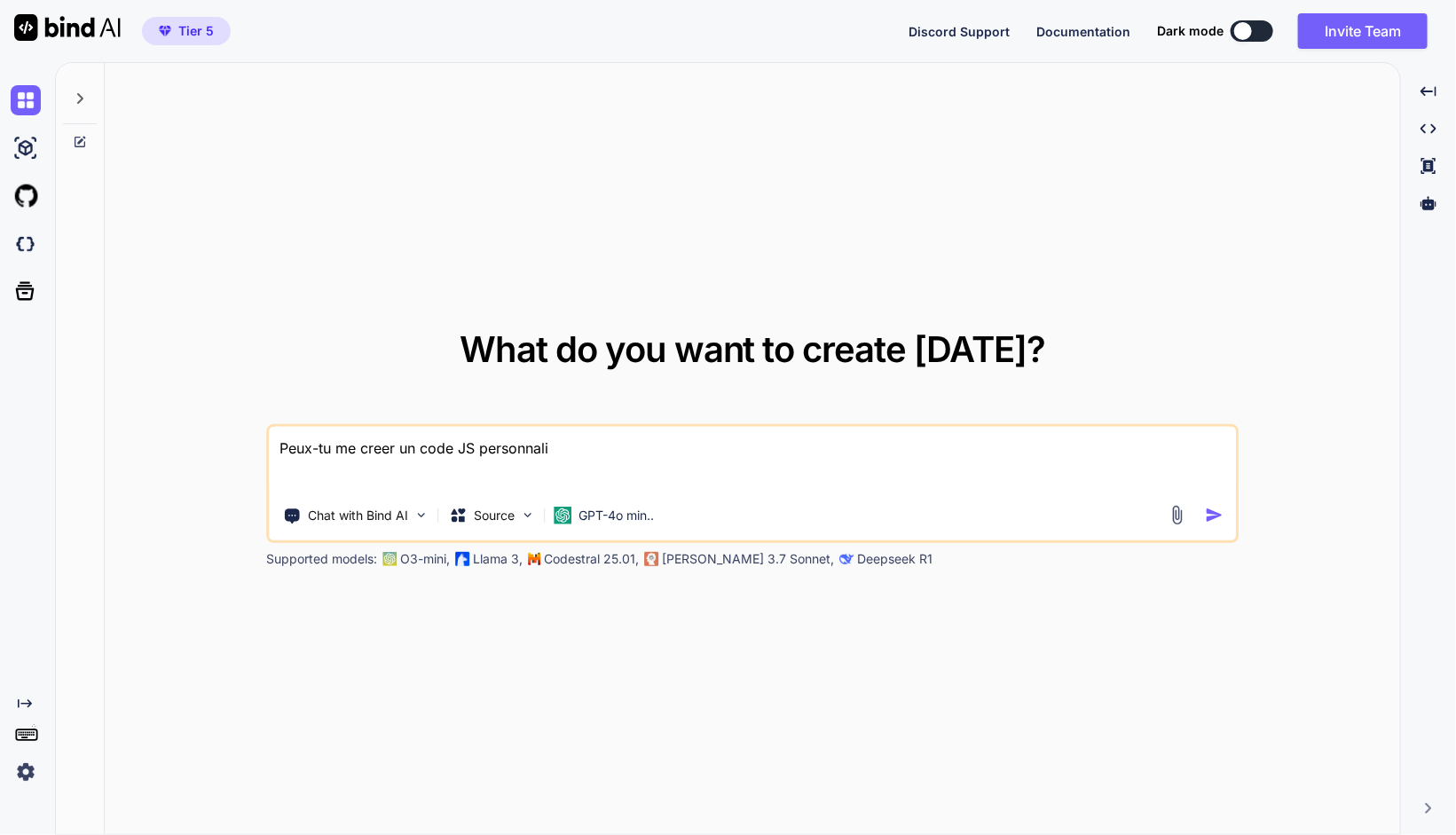
type textarea "Peux-tu me creer un code JS personnalis"
type textarea "x"
type textarea "Peux-tu me creer un code JS personnalisé"
type textarea "x"
type textarea "Peux-tu me creer un code JS personnalisé"
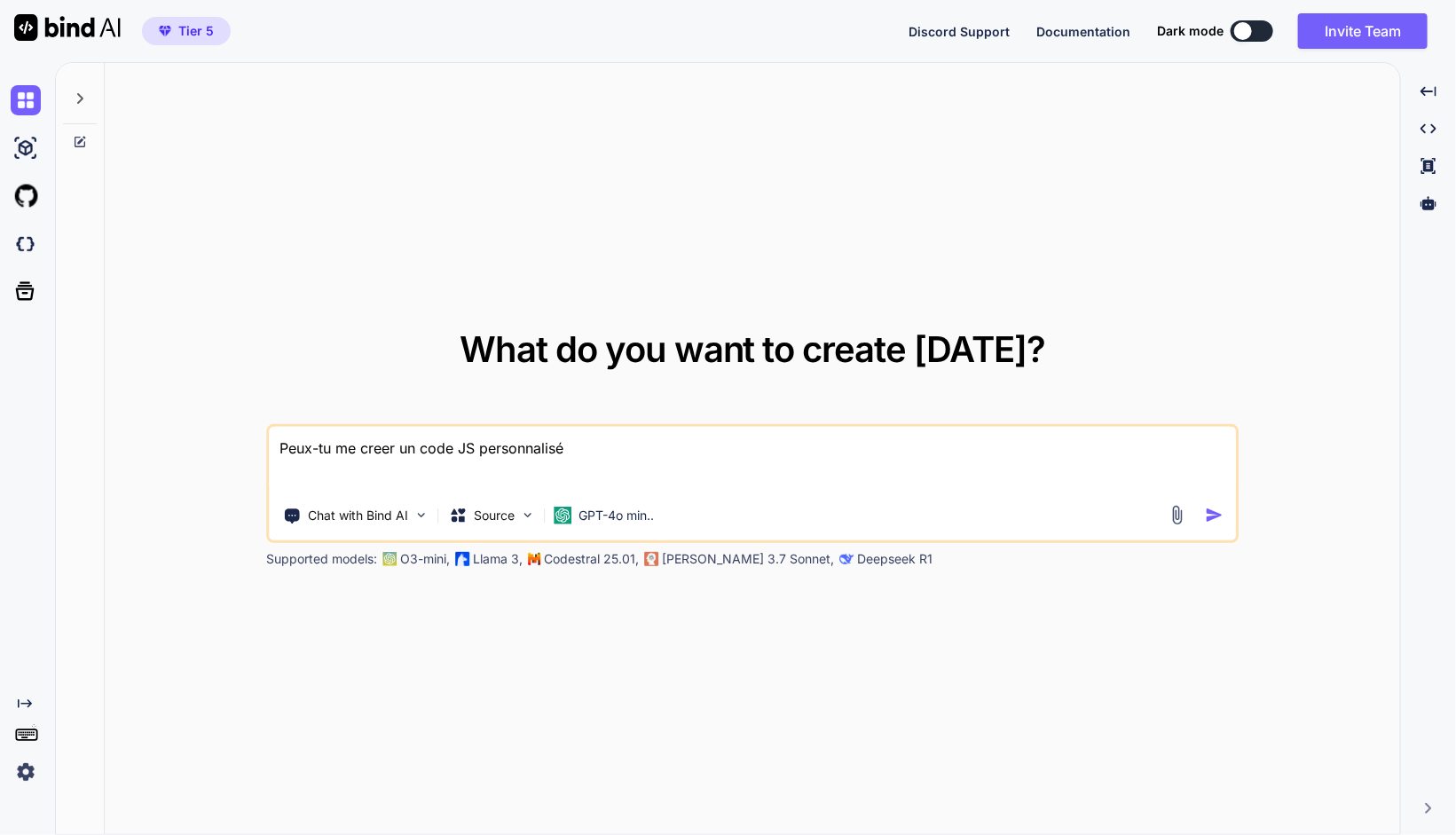
type textarea "x"
type textarea "Peux-tu me creer un code JS personnalisé à"
type textarea "x"
type textarea "Peux-tu me creer un code JS personnalisé à"
type textarea "x"
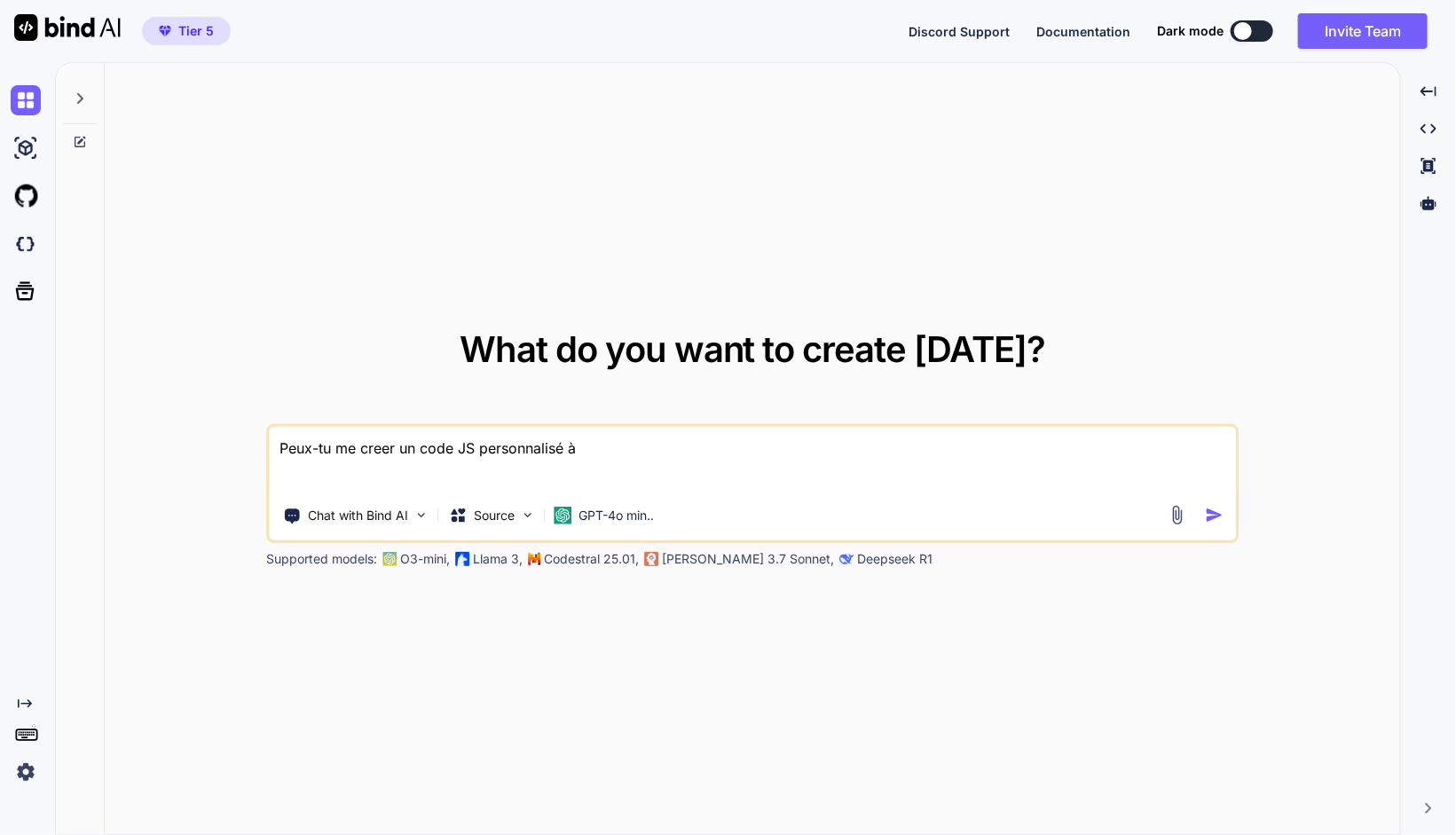
type textarea "Peux-tu me creer un code JS personnalisé à i"
type textarea "x"
type textarea "Peux-tu me creer un code JS personnalisé à in"
type textarea "x"
type textarea "Peux-tu me creer un code JS personnalisé à int"
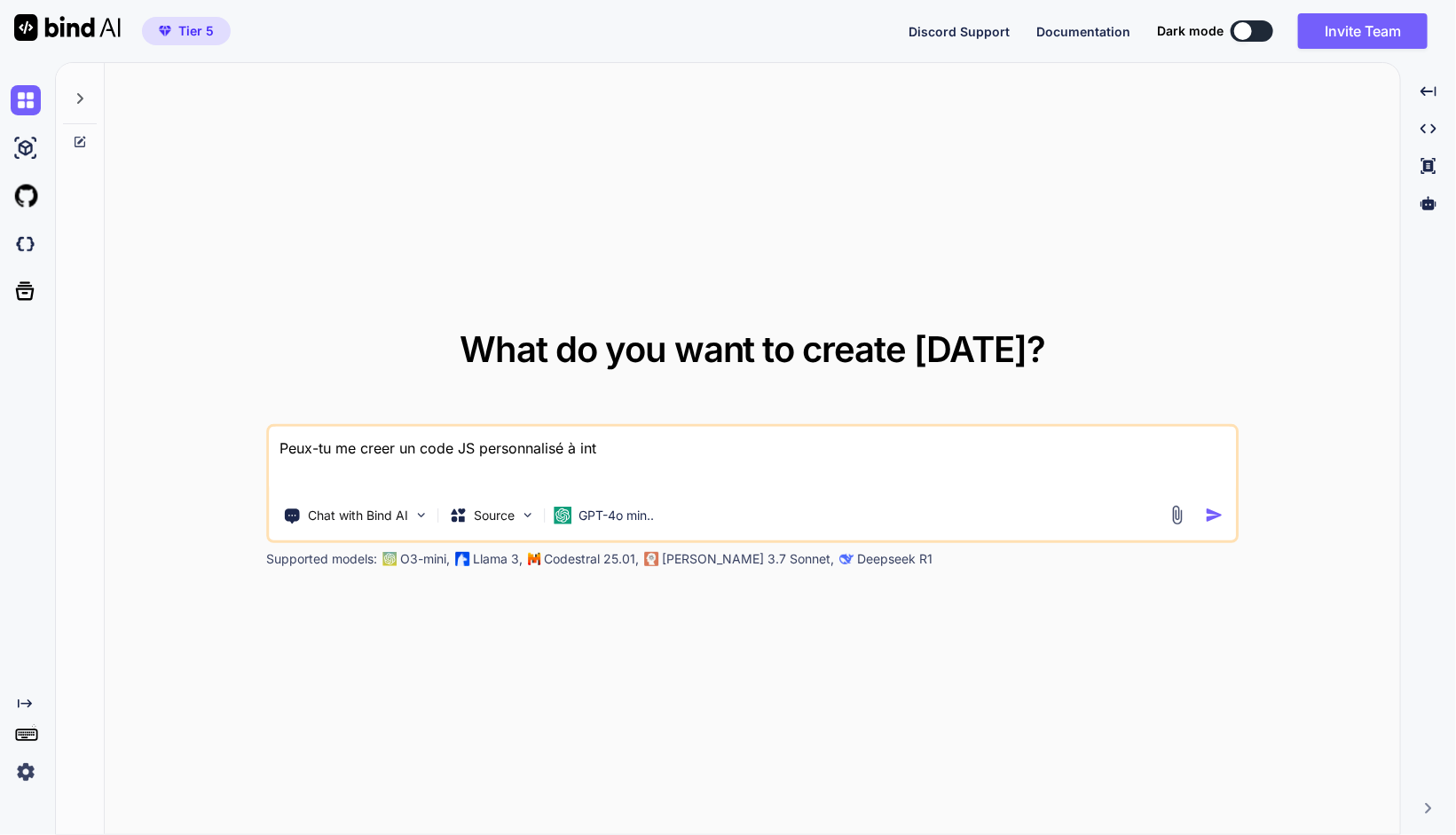
type textarea "x"
type textarea "Peux-tu me creer un code JS personnalisé à inté"
type textarea "x"
type textarea "Peux-tu me creer un code JS personnalisé à intég"
type textarea "x"
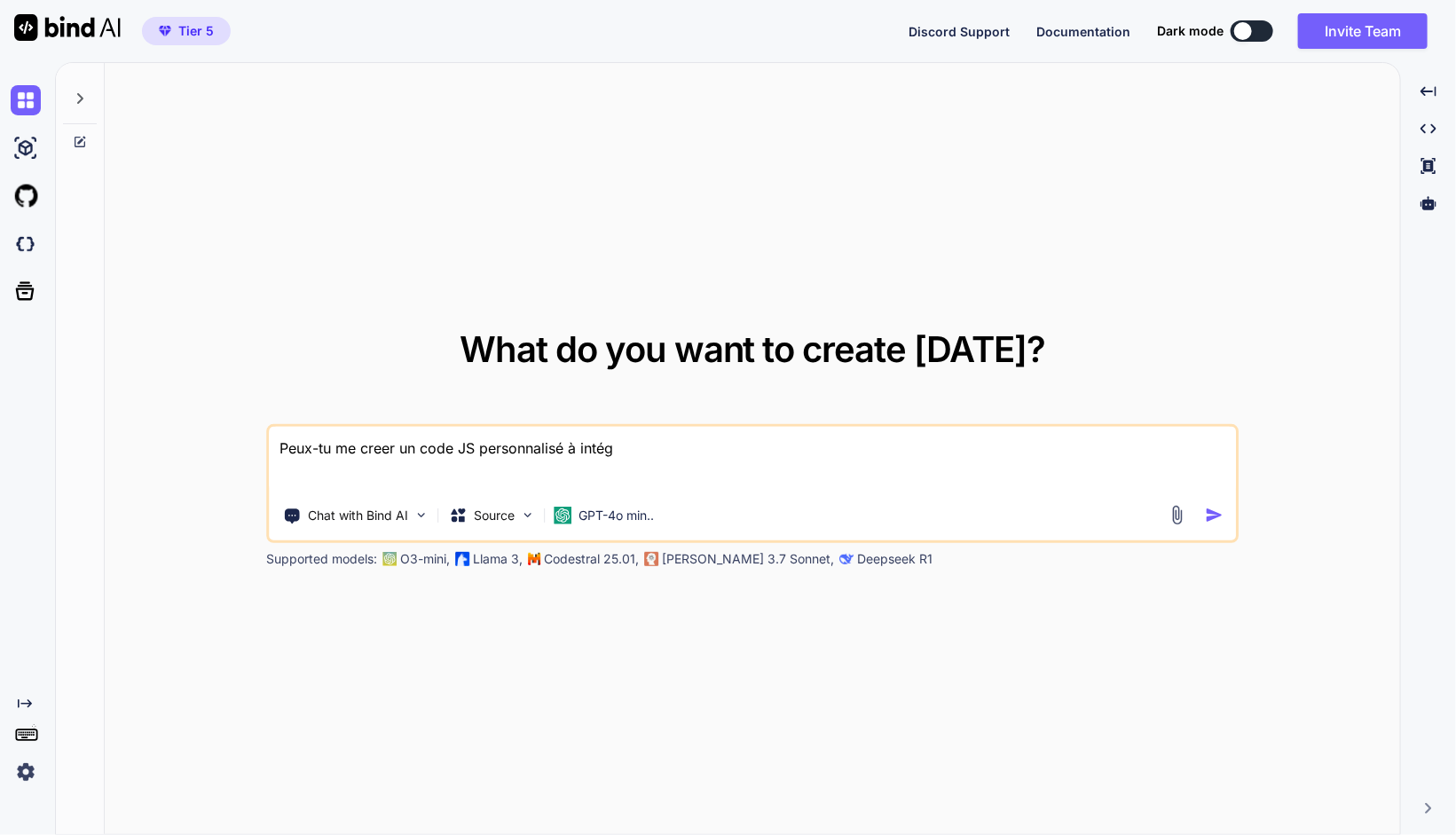
type textarea "Peux-tu me creer un code JS personnalisé à intégr"
type textarea "x"
type textarea "Peux-tu me creer un code JS personnalisé à intégre"
type textarea "x"
type textarea "Peux-tu me creer un code JS personnalisé à intégrer"
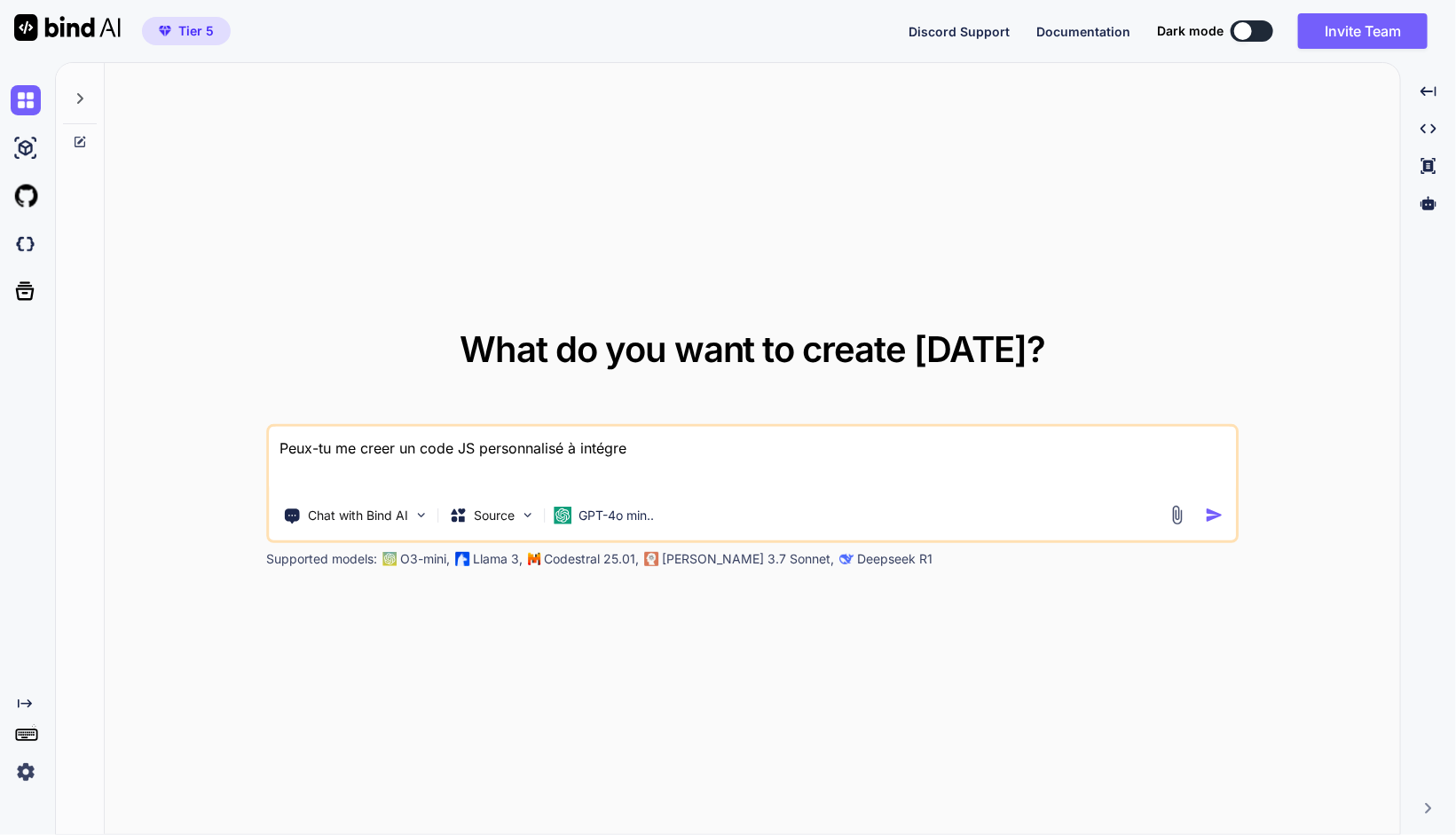
type textarea "x"
type textarea "Peux-tu me creer un code JS personnalisé à intégrer"
type textarea "x"
type textarea "Peux-tu me creer un code JS personnalisé à intégrer d"
type textarea "x"
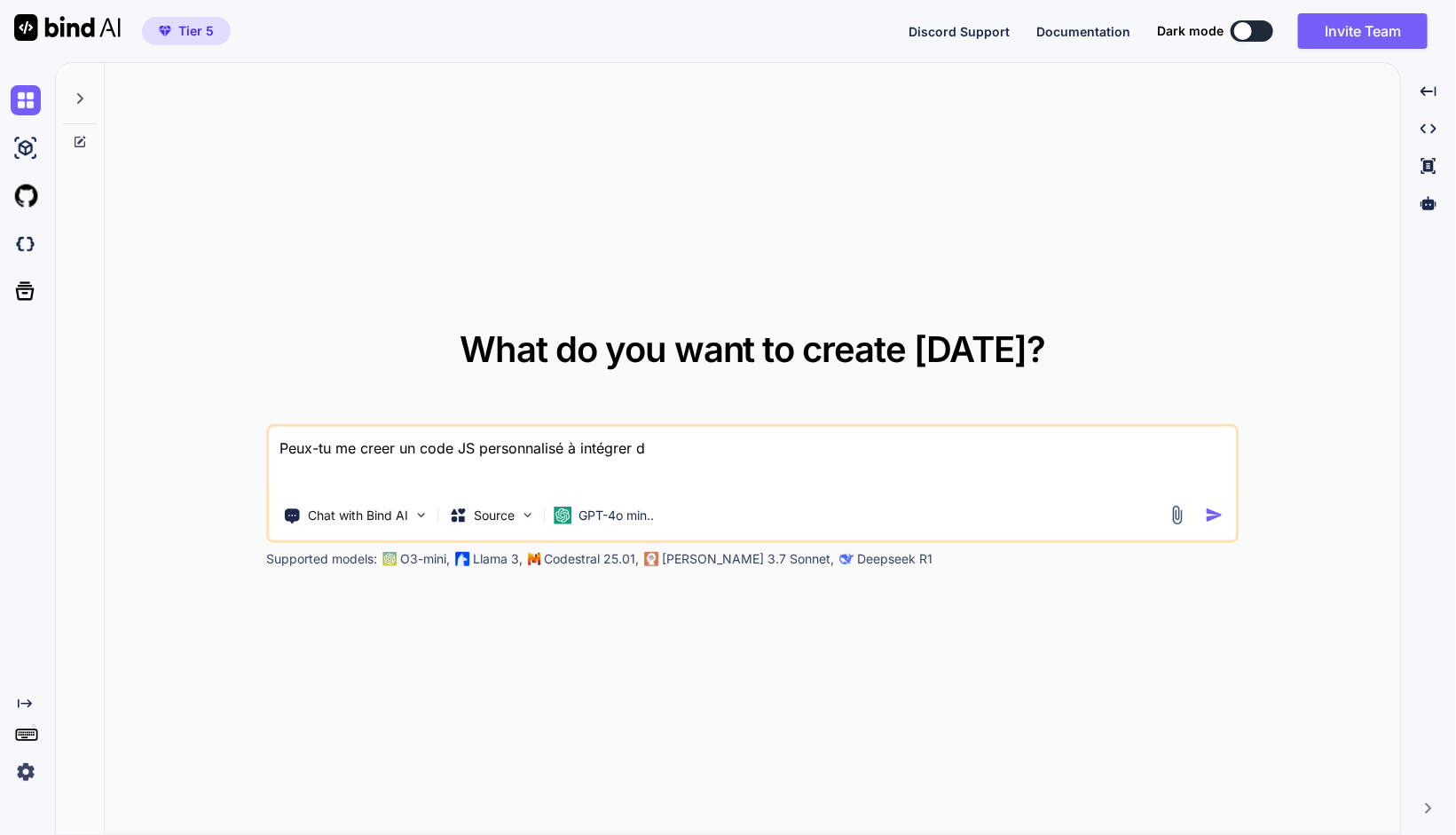
type textarea "Peux-tu me creer un code JS personnalisé à intégrer da"
type textarea "x"
type textarea "Peux-tu me creer un code JS personnalisé à intégrer dan"
type textarea "x"
type textarea "Peux-tu me creer un code JS personnalisé à intégrer dans"
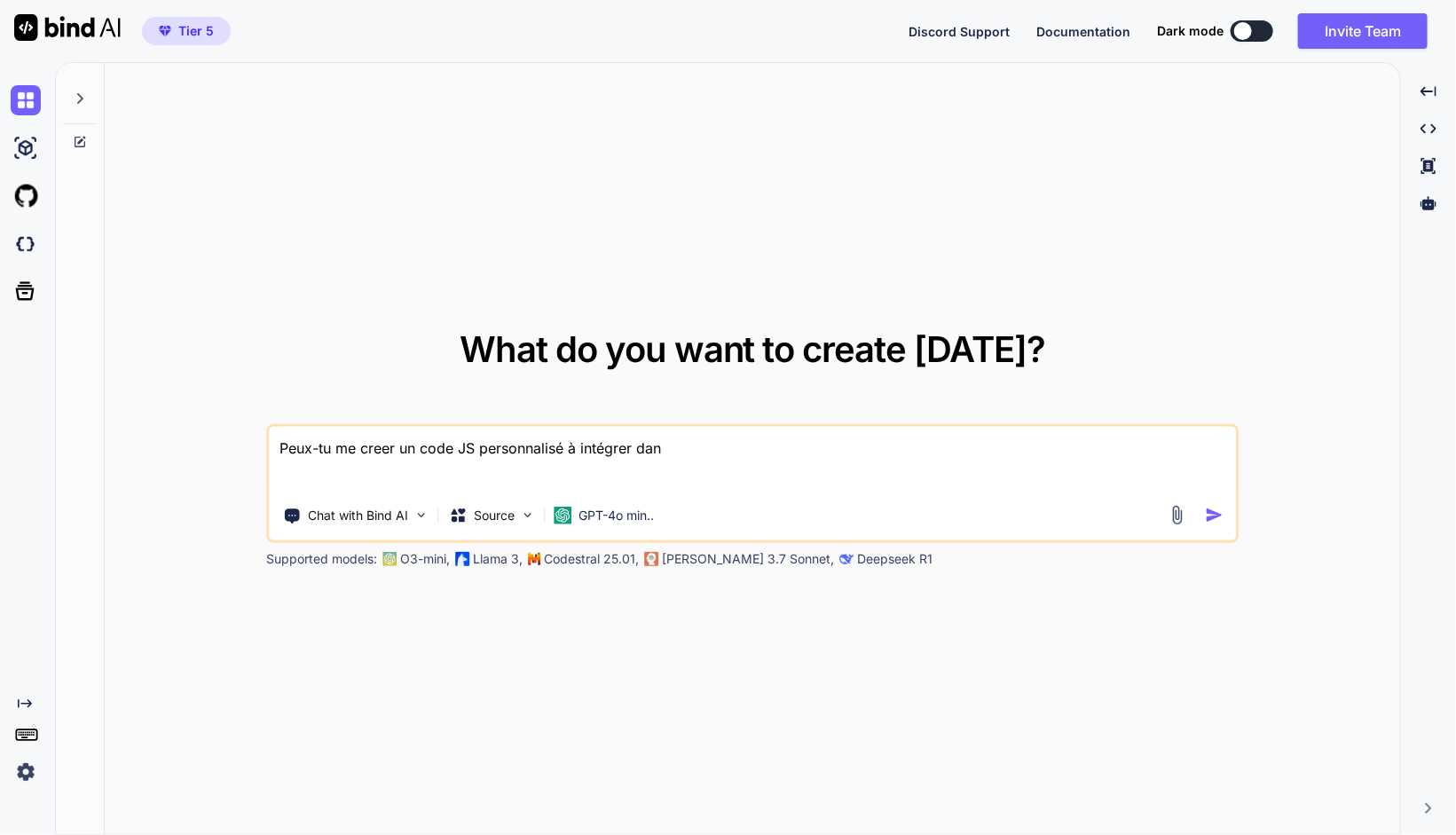
type textarea "x"
type textarea "Peux-tu me creer un code JS personnalisé à intégrer dans"
type textarea "x"
type textarea "Peux-tu me creer un code JS personnalisé à intégrer dans m"
type textarea "x"
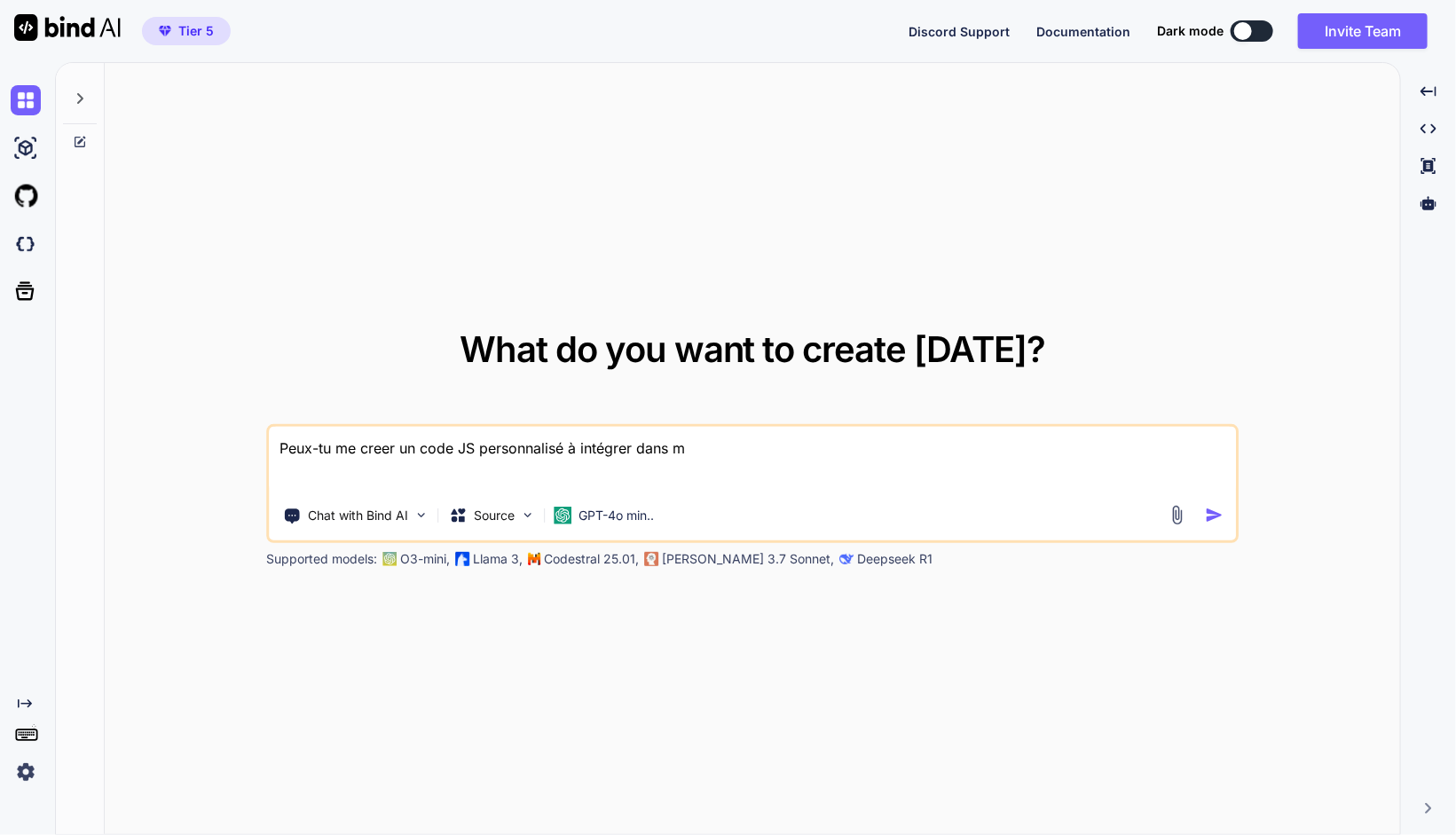
type textarea "Peux-tu me creer un code JS personnalisé à intégrer dans mo"
type textarea "x"
type textarea "Peux-tu me creer un code JS personnalisé à intégrer dans mon"
type textarea "x"
type textarea "Peux-tu me creer un code JS personnalisé à intégrer dans mon"
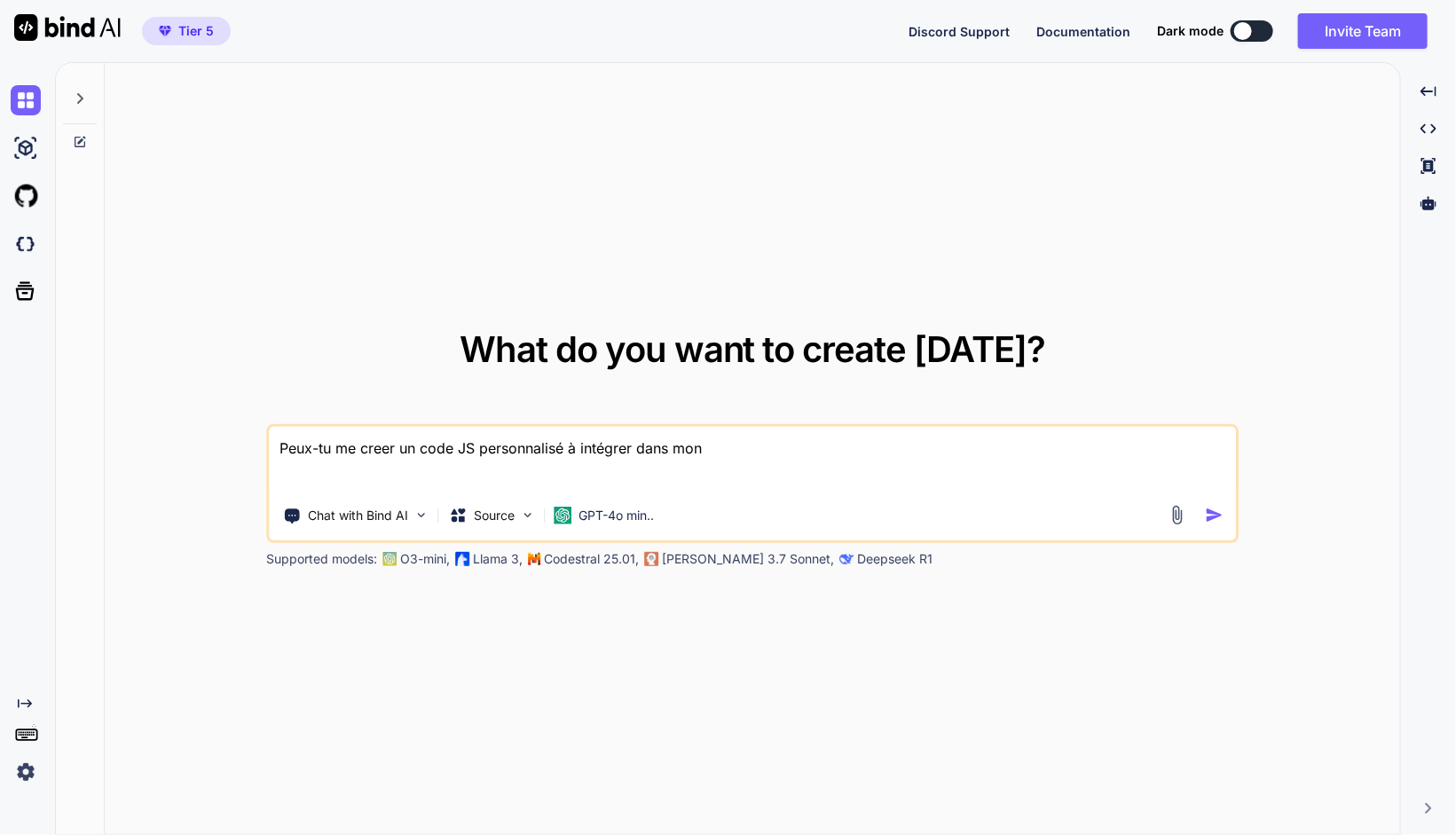
type textarea "x"
type textarea "Peux-tu me creer un code JS personnalisé à intégrer dans mon e"
type textarea "x"
type textarea "Peux-tu me creer un code JS personnalisé à intégrer dans mon es"
type textarea "x"
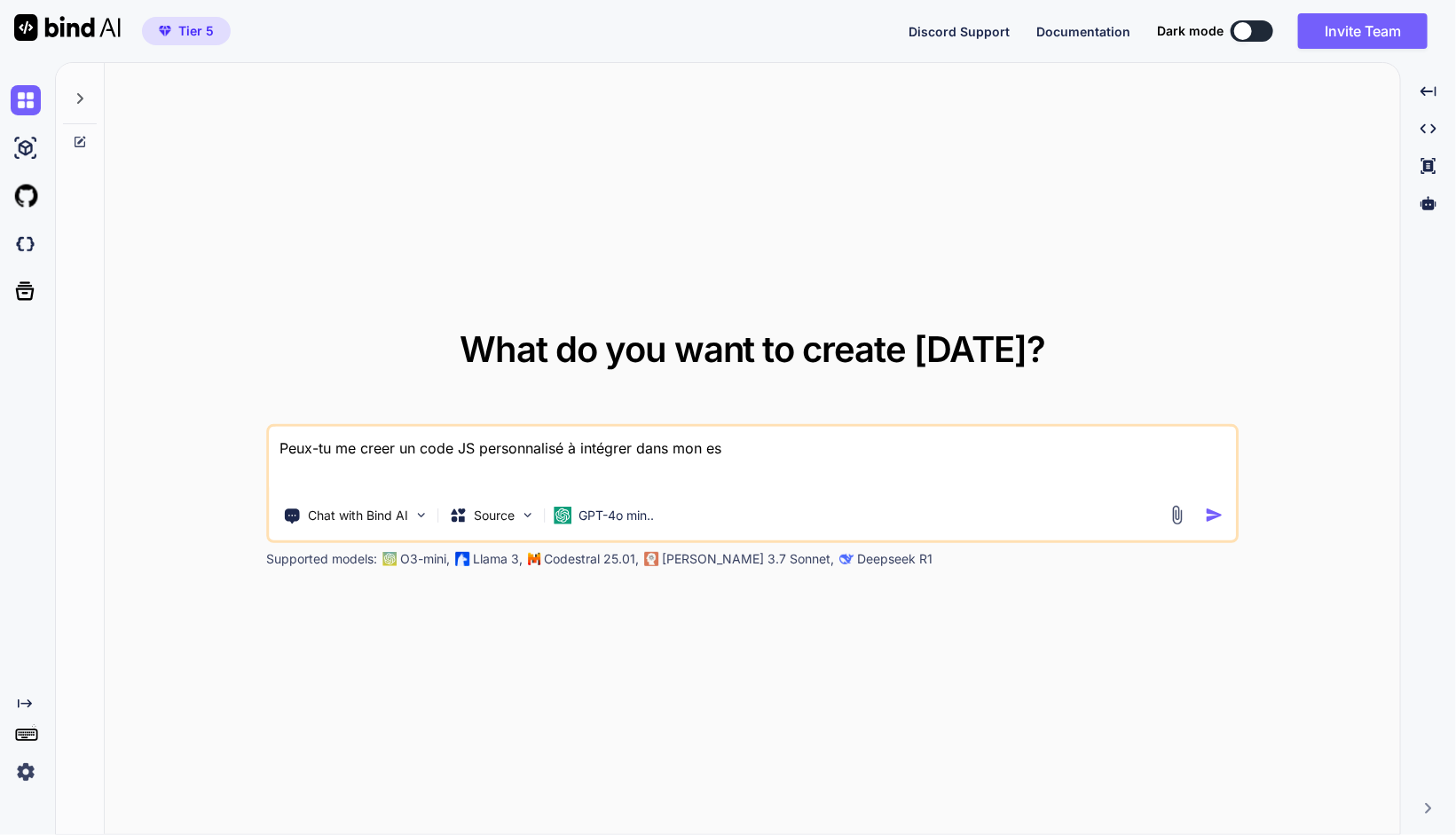
type textarea "Peux-tu me creer un code JS personnalisé à intégrer dans mon esp"
type textarea "x"
type textarea "Peux-tu me creer un code JS personnalisé à intégrer dans mon espa"
type textarea "x"
type textarea "Peux-tu me creer un code JS personnalisé à intégrer dans mon espac"
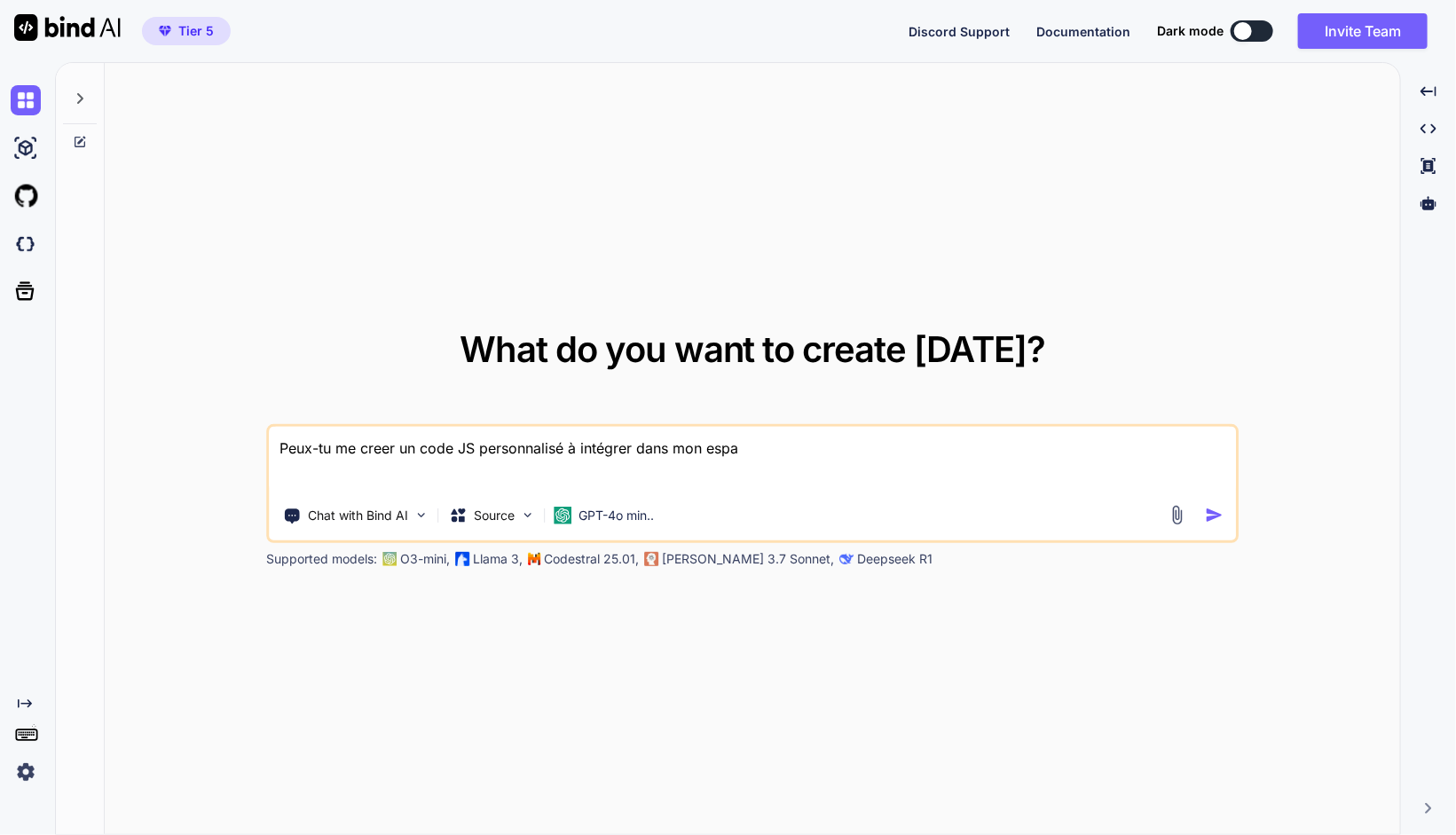
type textarea "x"
type textarea "Peux-tu me creer un code JS personnalisé à intégrer dans mon espace"
type textarea "x"
type textarea "Peux-tu me creer un code JS personnalisé à intégrer dans mon espace"
type textarea "x"
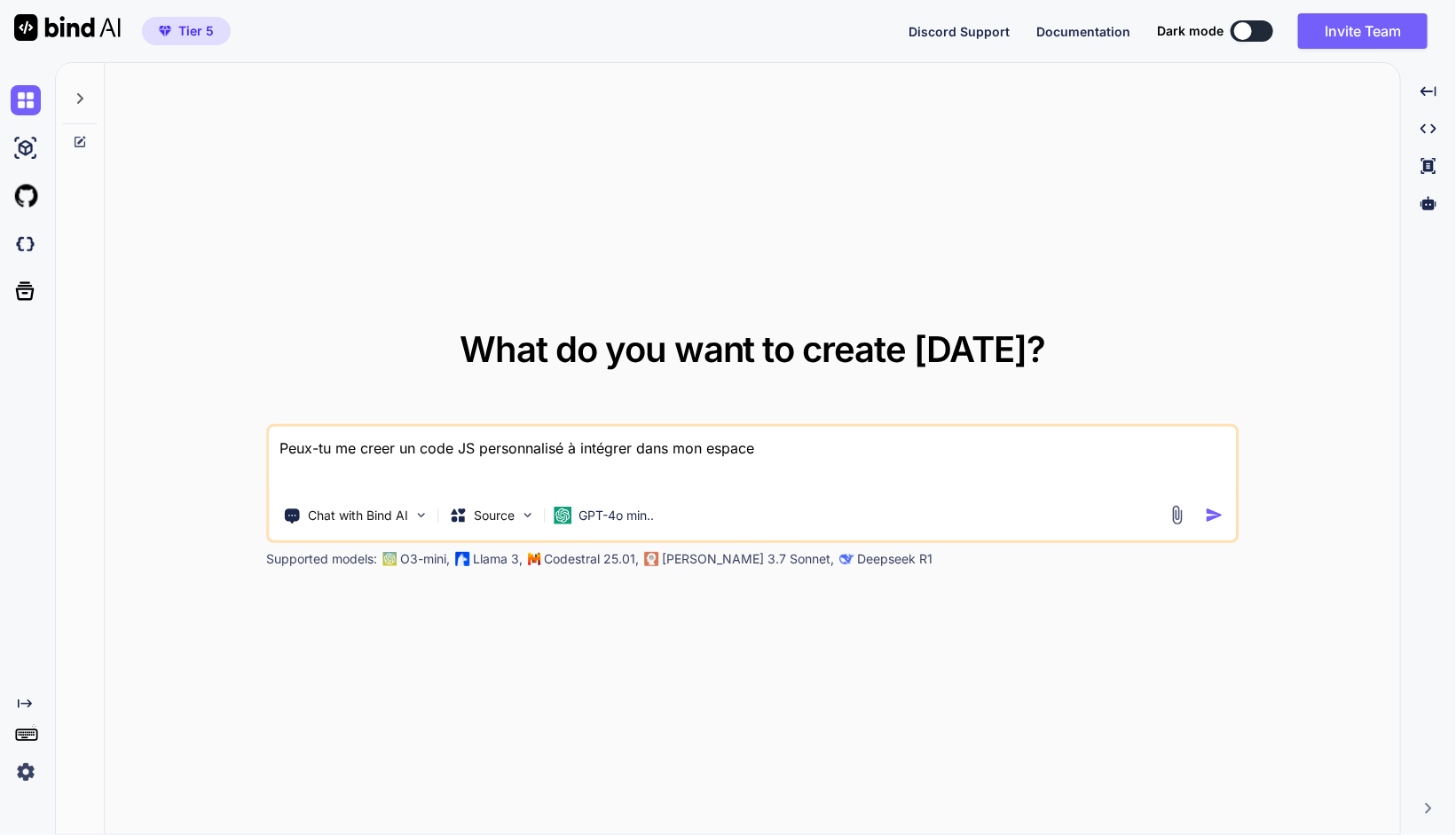
type textarea "Peux-tu me creer un code JS personnalisé à intégrer dans mon espace c"
type textarea "x"
type textarea "Peux-tu me creer un code JS personnalisé à intégrer dans mon espace cl"
type textarea "x"
type textarea "Peux-tu me creer un code JS personnalisé à intégrer dans mon espace cli"
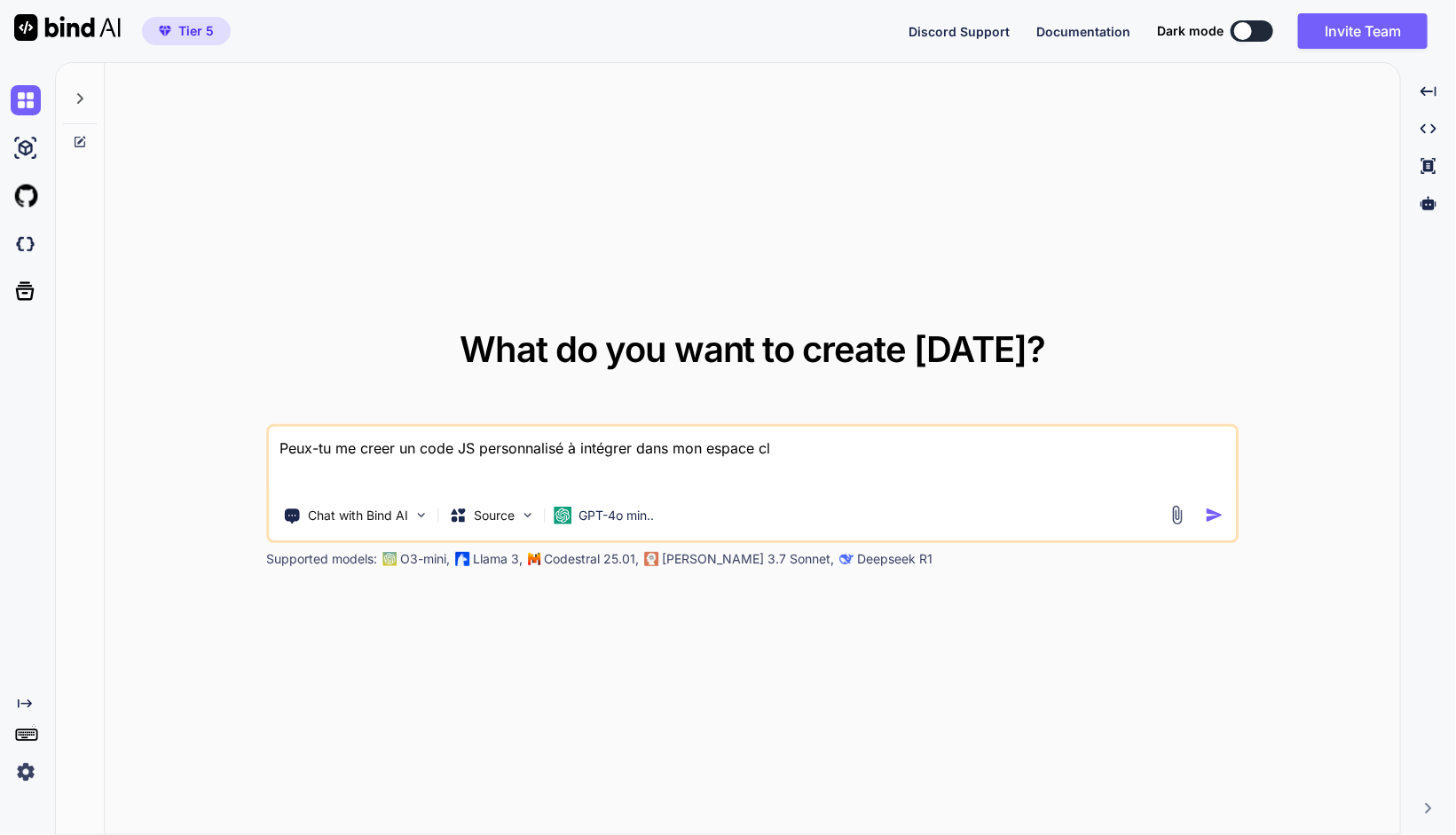
type textarea "x"
type textarea "Peux-tu me creer un code JS personnalisé à intégrer dans mon espace clie"
type textarea "x"
type textarea "Peux-tu me creer un code JS personnalisé à intégrer dans mon espace clien"
type textarea "x"
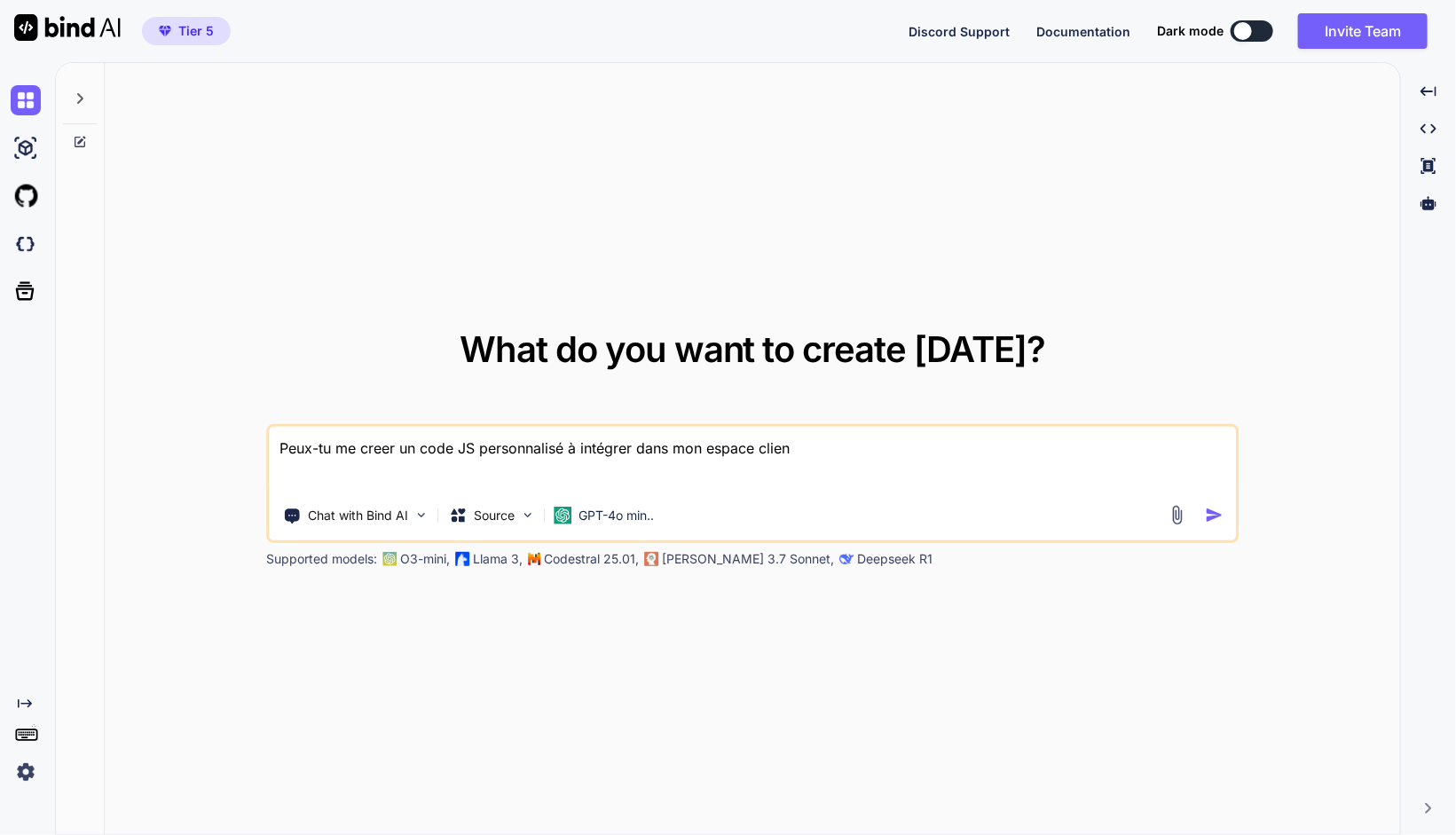
type textarea "Peux-tu me creer un code JS personnalisé à intégrer dans mon espace client"
type textarea "x"
type textarea "Peux-tu me creer un code JS personnalisé à intégrer dans mon espace client,"
type textarea "x"
type textarea "Peux-tu me creer un code JS personnalisé à intégrer dans mon espace client,"
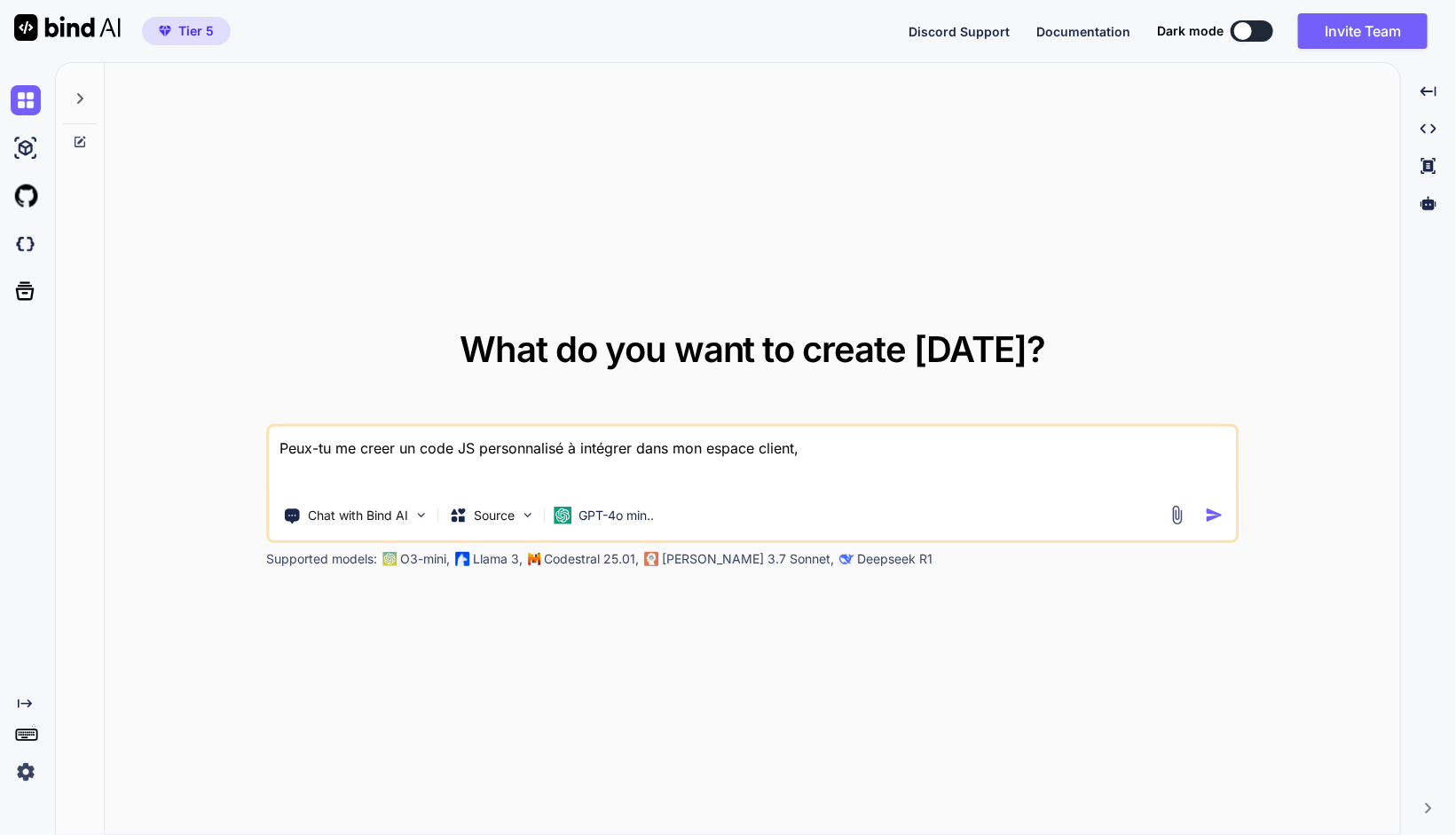
type textarea "x"
type textarea "Peux-tu me creer un code JS personnalisé à intégrer dans mon espace client, c"
type textarea "x"
type textarea "Peux-tu me creer un code JS personnalisé à intégrer dans mon espace client, ce"
type textarea "x"
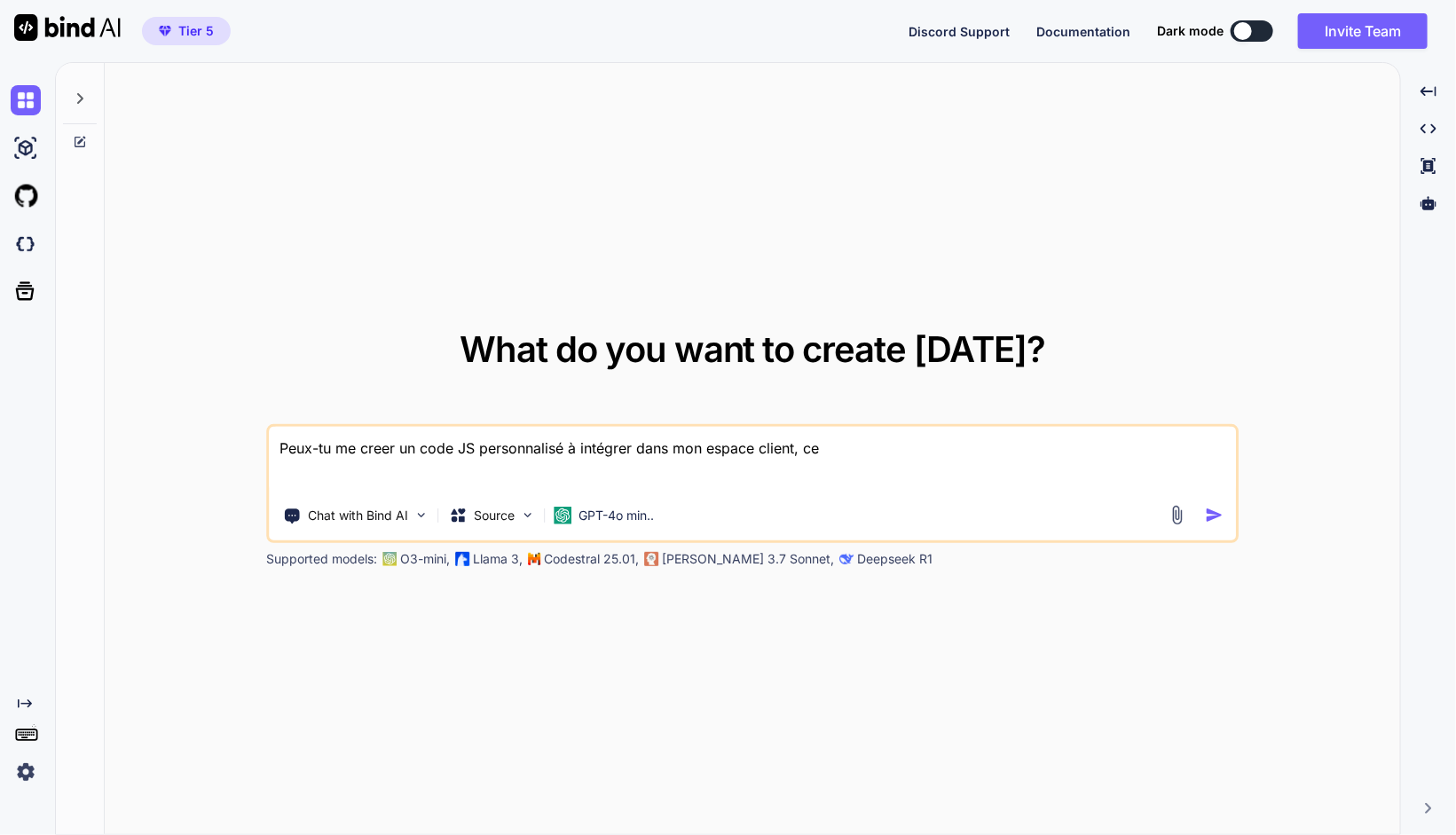
type textarea "Peux-tu me creer un code JS personnalisé à intégrer dans mon espace client, cel"
type textarea "x"
type textarea "Peux-tu me creer un code JS personnalisé à intégrer dans mon espace client, celu"
type textarea "x"
type textarea "Peux-tu me creer un code JS personnalisé à intégrer dans mon espace client, cel…"
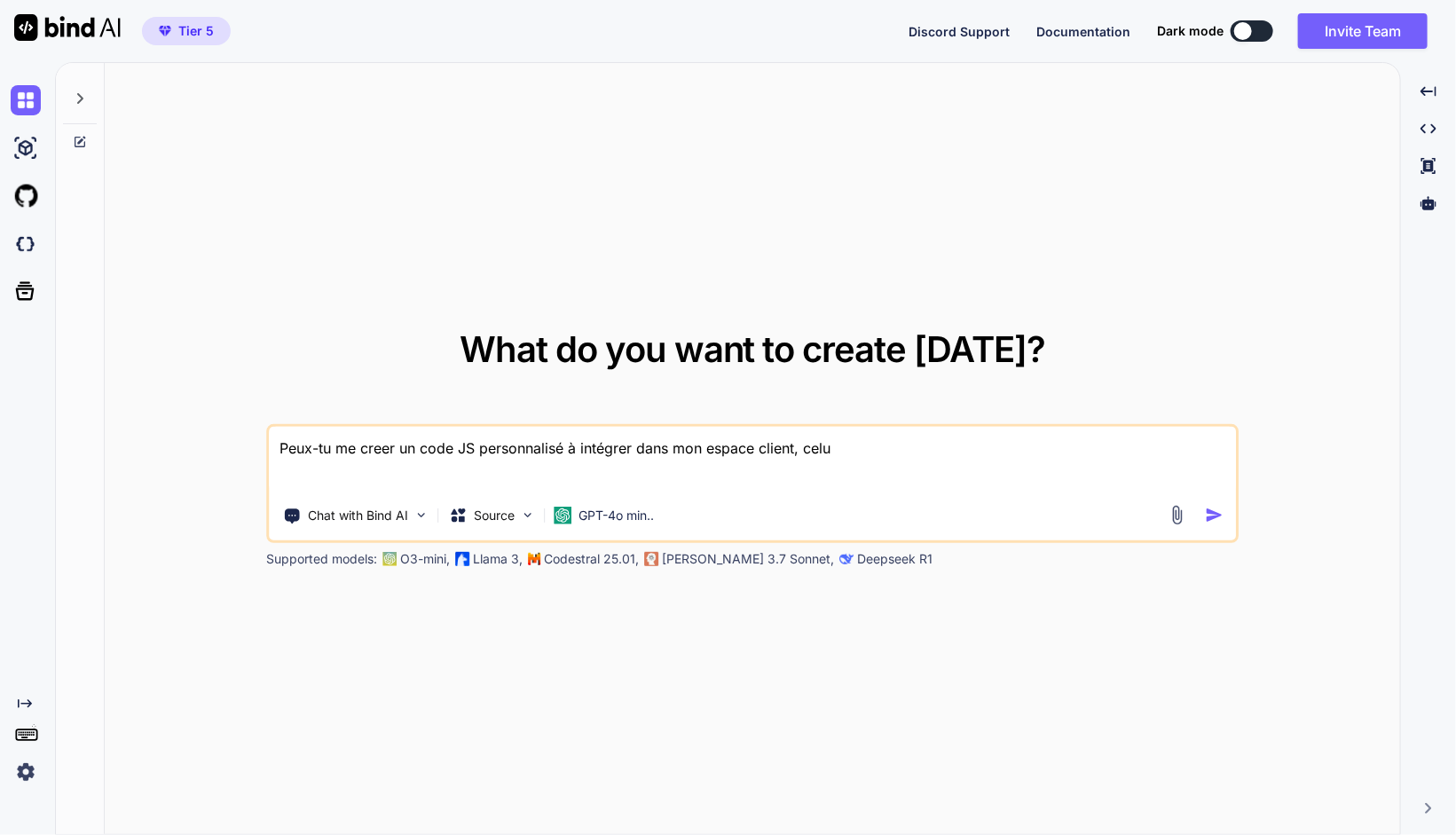
type textarea "x"
type textarea "Peux-tu me creer un code JS personnalisé à intégrer dans mon espace client, cel…"
type textarea "x"
type textarea "Peux-tu me creer un code JS personnalisé à intégrer dans mon espace client, cel…"
type textarea "x"
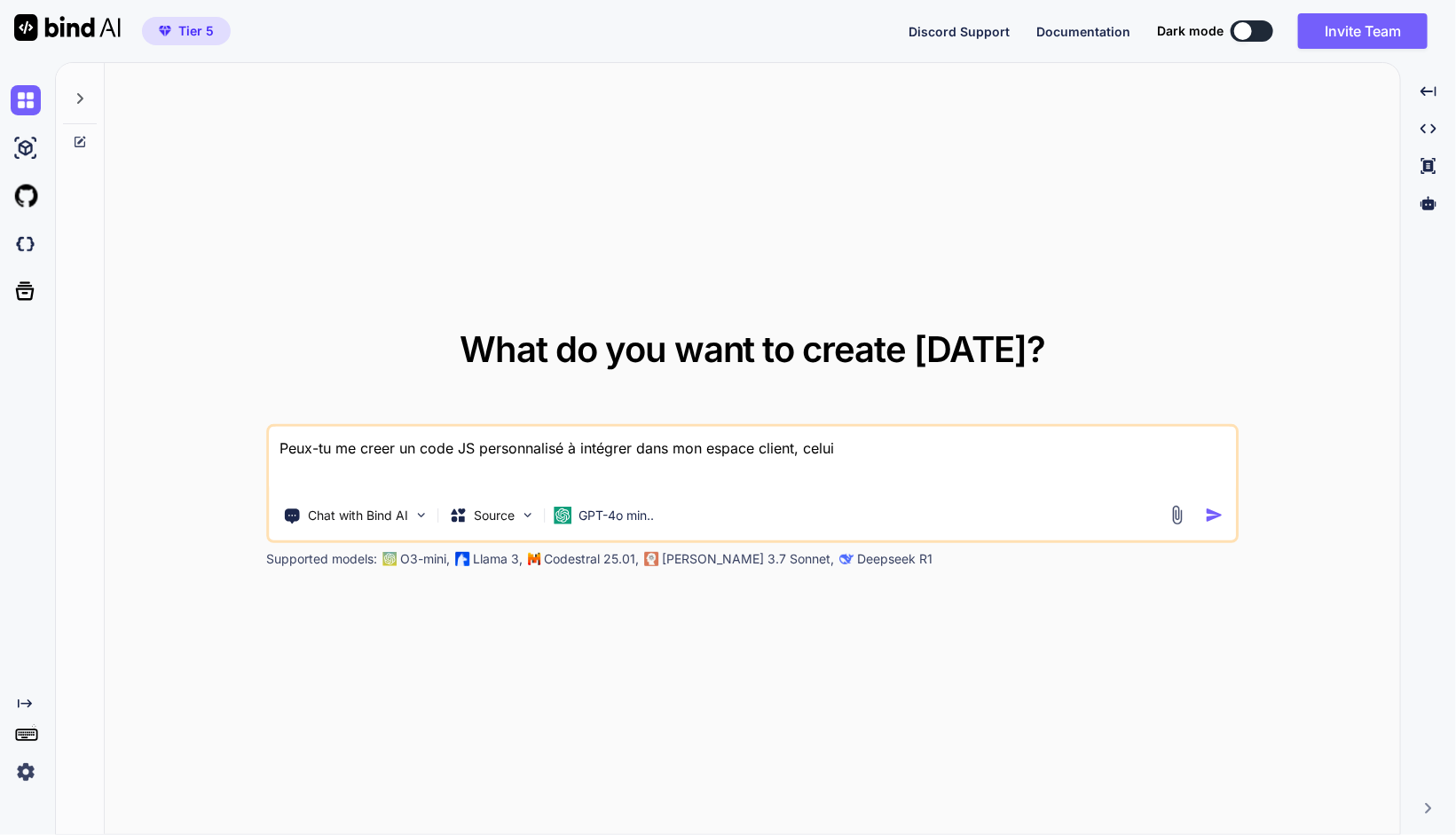
type textarea "Peux-tu me creer un code JS personnalisé à intégrer dans mon espace client, celu"
type textarea "x"
type textarea "Peux-tu me creer un code JS personnalisé à intégrer dans mon espace client, cel"
type textarea "x"
type textarea "Peux-tu me creer un code JS personnalisé à intégrer dans mon espace client, ce"
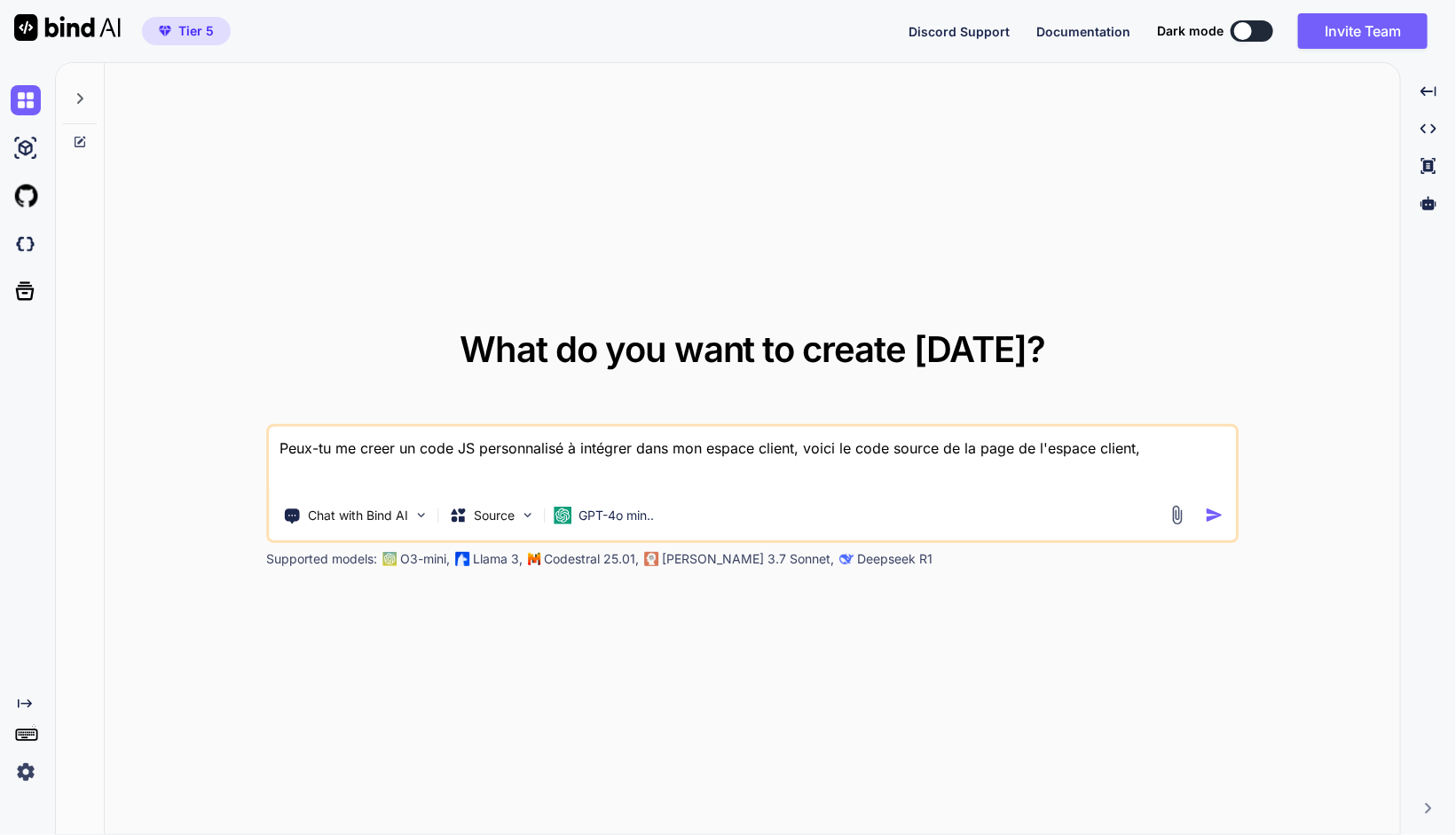
paste textarea "<!DOCTYPE html> <html lang="en"> <head> <meta charset="UTF-8" /> <!-- <link rel…"
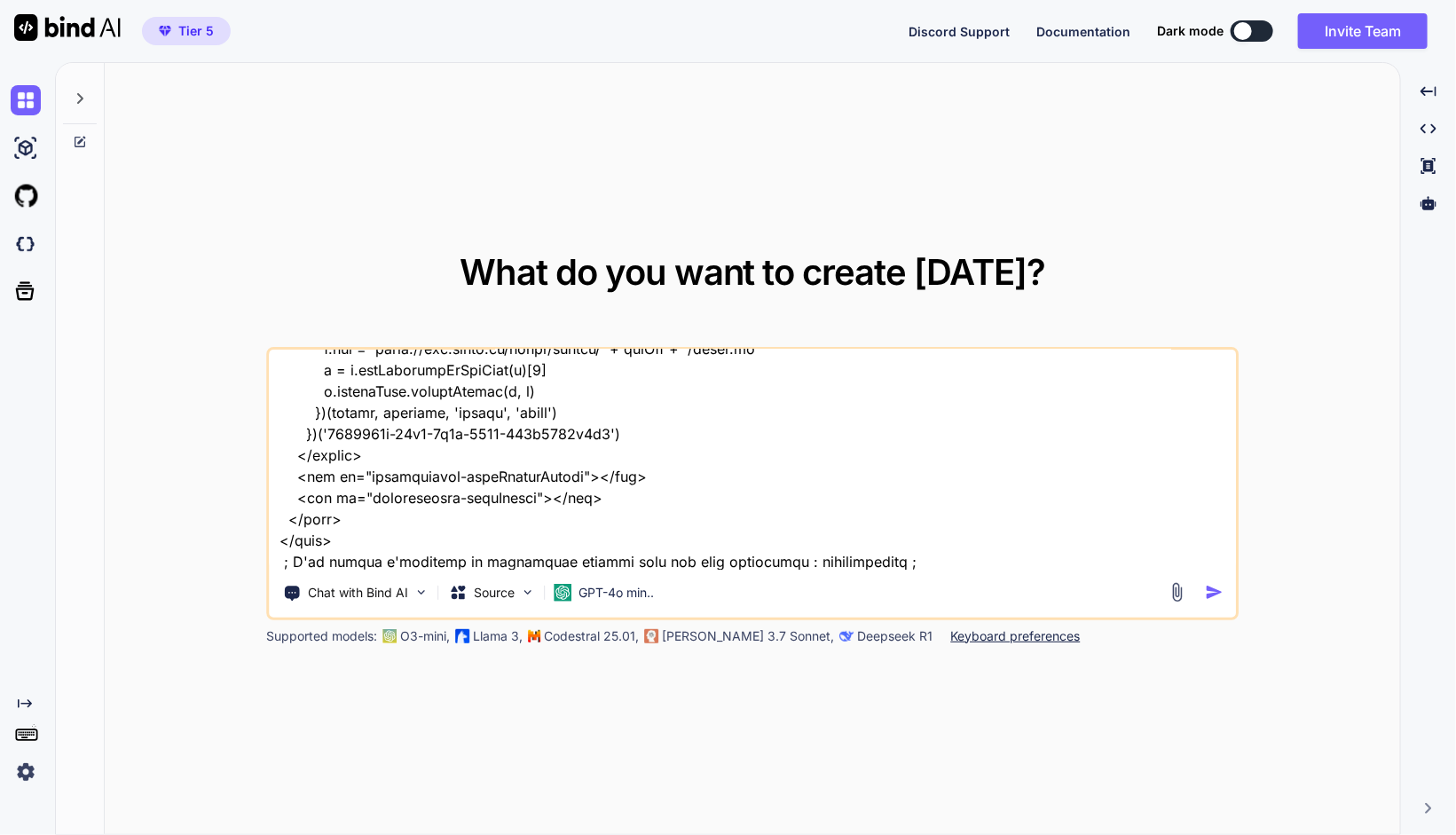
click at [948, 559] on textarea at bounding box center [753, 459] width 966 height 220
click at [901, 561] on textarea at bounding box center [753, 459] width 966 height 220
